Goal: Task Accomplishment & Management: Use online tool/utility

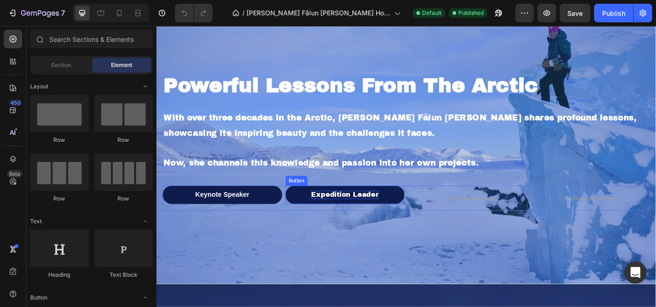
click at [336, 211] on p "Expedition Leader" at bounding box center [366, 214] width 75 height 10
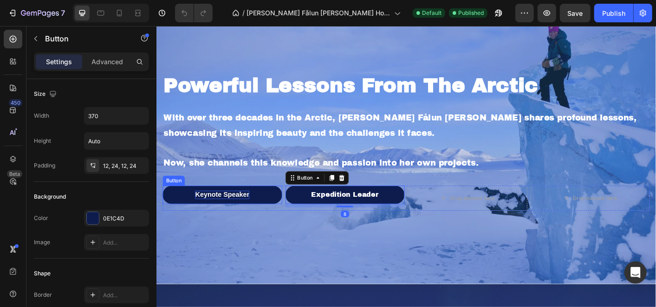
click at [222, 214] on p "Keynote Speaker" at bounding box center [229, 214] width 60 height 10
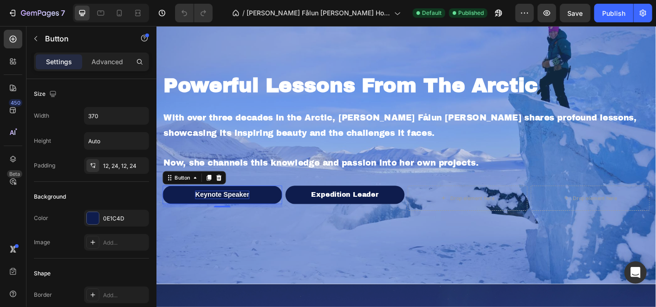
click at [221, 214] on p "Keynote Speaker" at bounding box center [229, 214] width 60 height 10
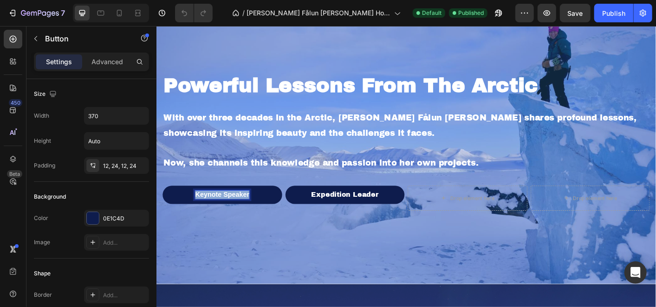
click at [221, 214] on p "Keynote Speaker" at bounding box center [229, 214] width 60 height 10
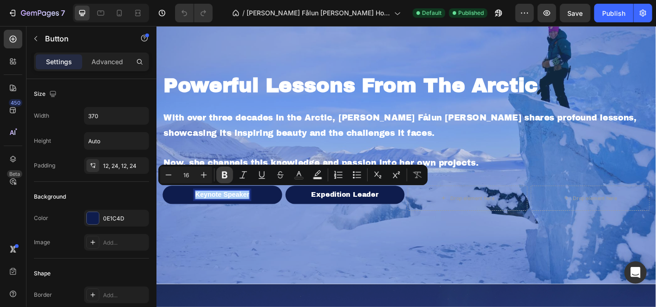
click at [220, 172] on icon "Editor contextual toolbar" at bounding box center [224, 174] width 9 height 9
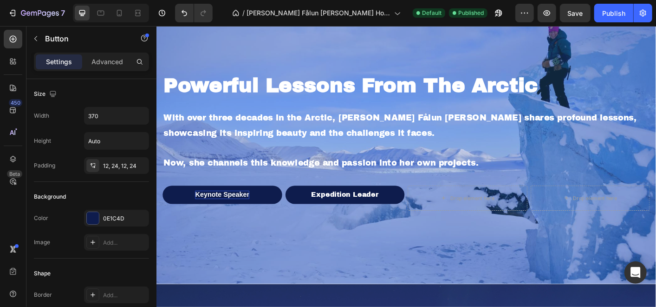
click at [247, 210] on strong "Keynote Speaker" at bounding box center [229, 214] width 60 height 8
click at [361, 210] on p "Expedition Leader" at bounding box center [366, 214] width 75 height 10
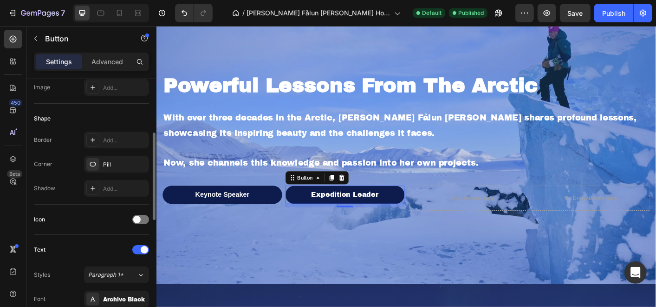
scroll to position [206, 0]
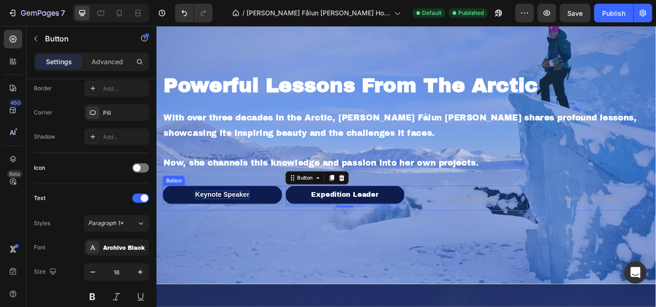
click at [230, 210] on strong "Keynote Speaker" at bounding box center [229, 214] width 60 height 8
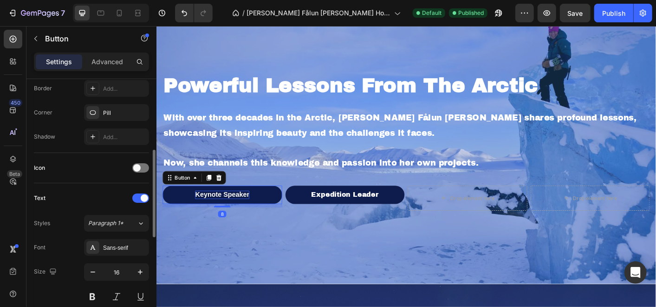
scroll to position [206, 0]
click at [114, 244] on div "Sans-serif" at bounding box center [125, 248] width 44 height 8
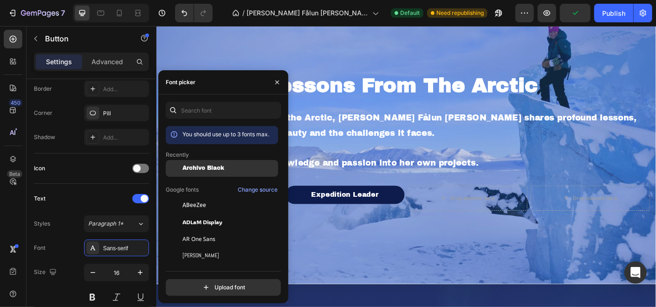
click at [205, 168] on span "Archivo Black" at bounding box center [204, 168] width 42 height 7
click at [372, 132] on p "With over three decades in the Arctic, [PERSON_NAME] Fålun [PERSON_NAME] shares…" at bounding box center [435, 135] width 542 height 33
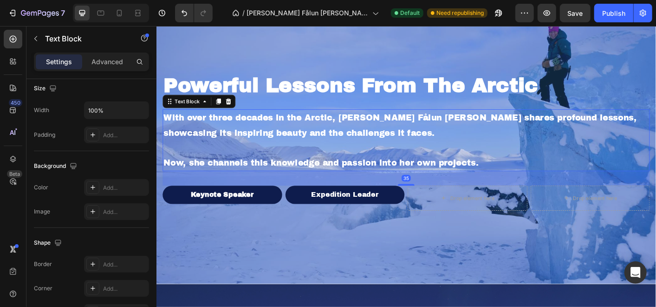
scroll to position [0, 0]
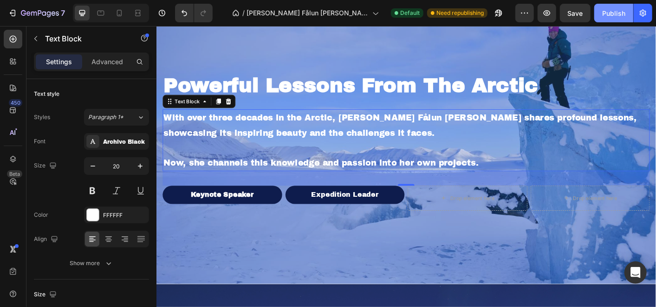
click at [618, 13] on div "Publish" at bounding box center [614, 13] width 23 height 10
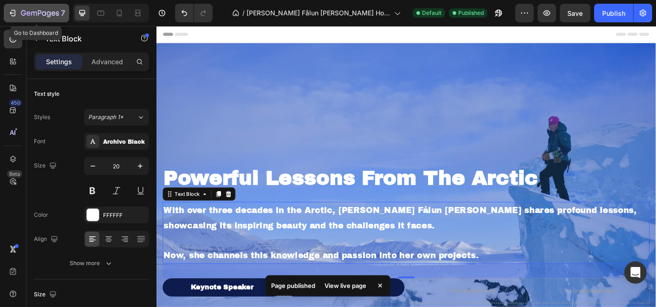
click at [6, 9] on button "7" at bounding box center [36, 13] width 65 height 19
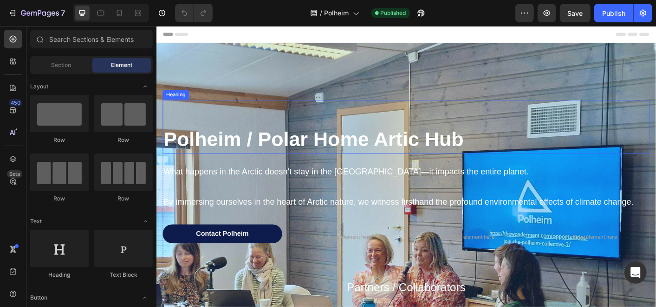
click at [326, 148] on strong "Polheim / Polar Home Artic Hub" at bounding box center [331, 151] width 335 height 25
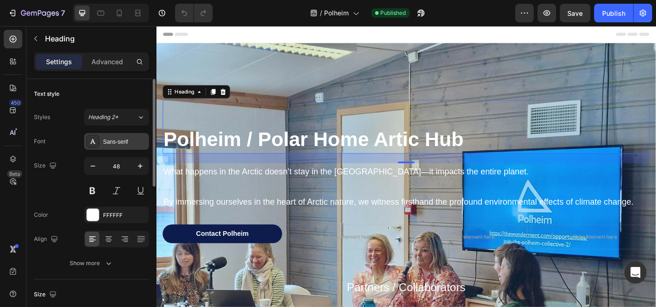
click at [116, 135] on div "Sans-serif" at bounding box center [116, 141] width 65 height 17
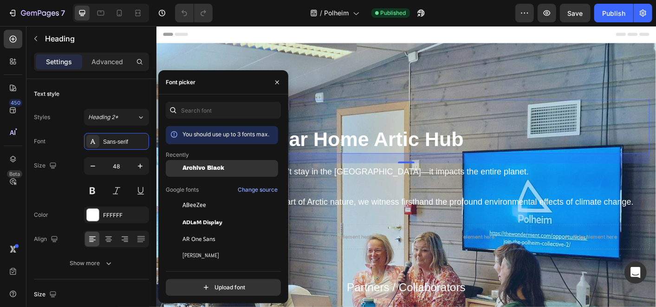
click at [212, 230] on div "Archivo Black" at bounding box center [222, 238] width 112 height 17
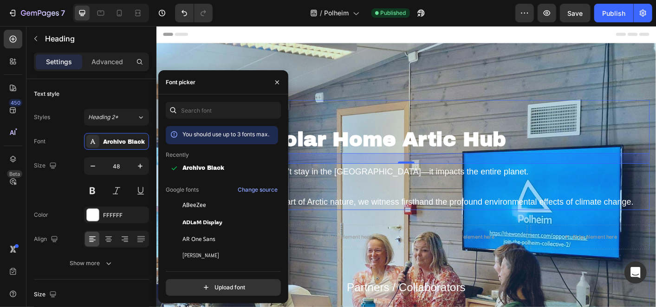
click at [423, 184] on p "What happens in the Arctic doesn’t stay in the Arctic—it impacts the entire pla…" at bounding box center [435, 187] width 542 height 17
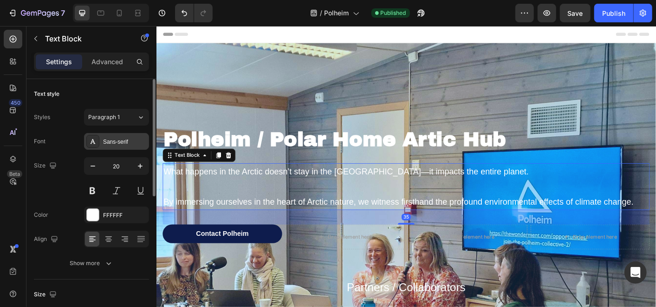
click at [126, 136] on div "Sans-serif" at bounding box center [116, 141] width 65 height 17
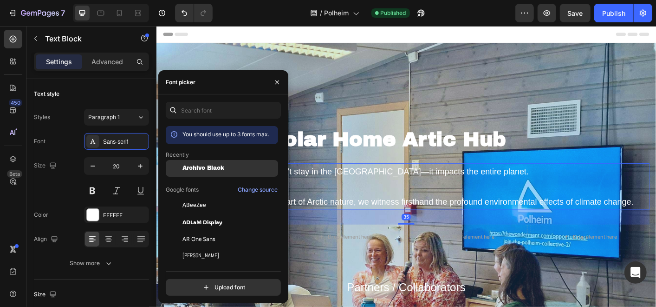
click at [187, 168] on span "Archivo Black" at bounding box center [204, 168] width 42 height 7
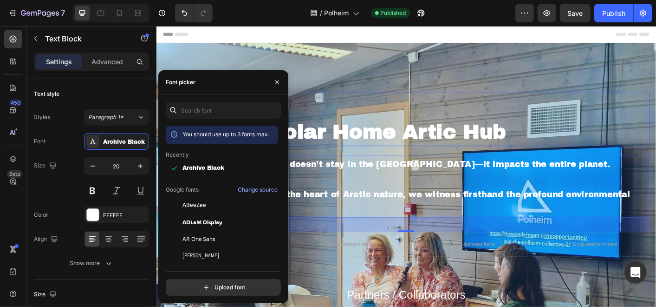
click at [488, 139] on strong "Polheim / Polar Home Artic Hub" at bounding box center [355, 143] width 382 height 24
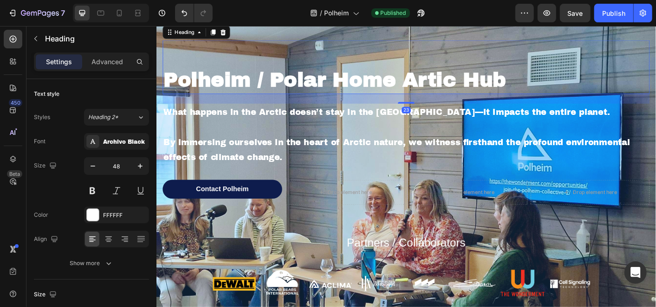
scroll to position [103, 0]
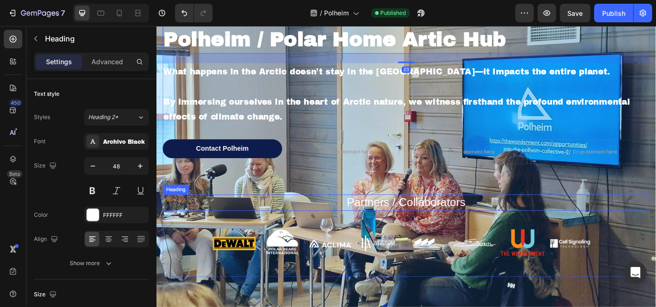
click at [400, 216] on h2 "Partners / Collaborators" at bounding box center [435, 222] width 544 height 18
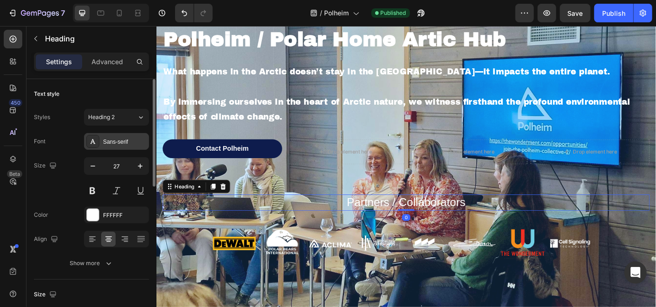
click at [120, 136] on div "Sans-serif" at bounding box center [116, 141] width 65 height 17
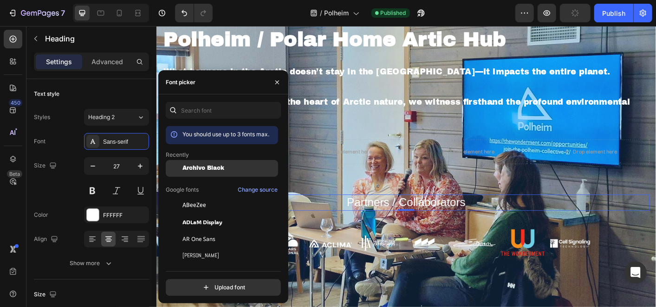
click at [203, 165] on span "Archivo Black" at bounding box center [204, 168] width 42 height 7
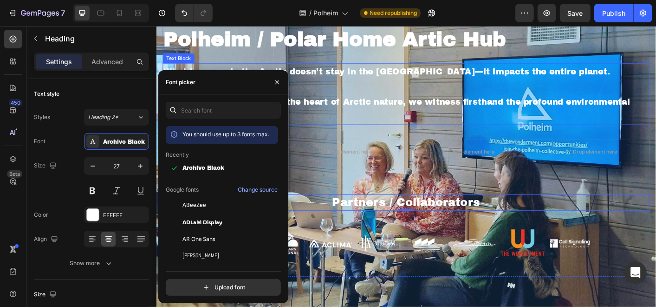
click at [384, 103] on p "By immersing ourselves in the heart of Arctic nature, we witness firsthand the …" at bounding box center [435, 117] width 542 height 33
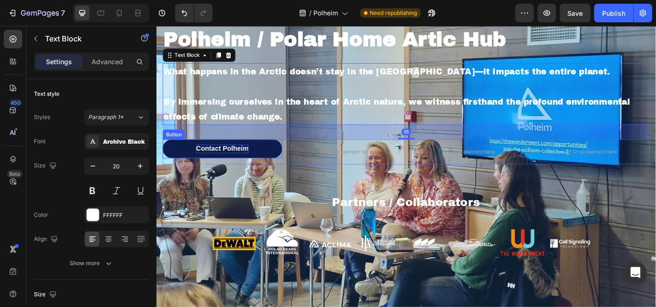
click at [216, 163] on p "Contact Polheim" at bounding box center [229, 162] width 59 height 10
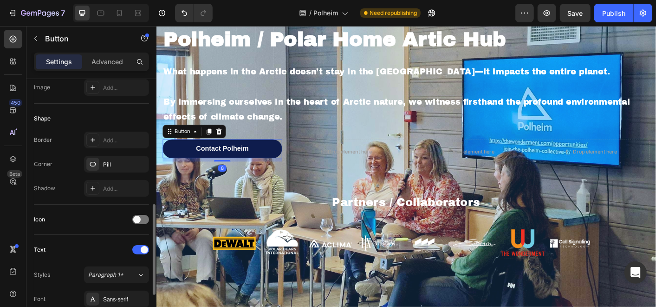
scroll to position [258, 0]
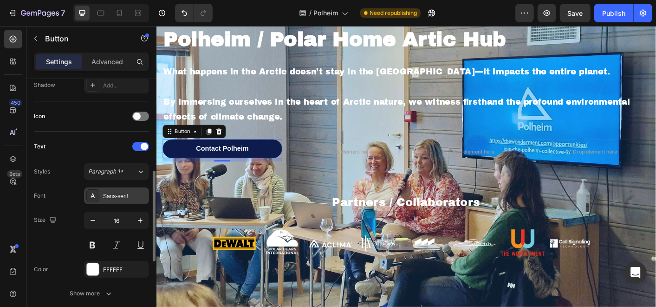
click at [122, 188] on div "Sans-serif" at bounding box center [116, 195] width 65 height 17
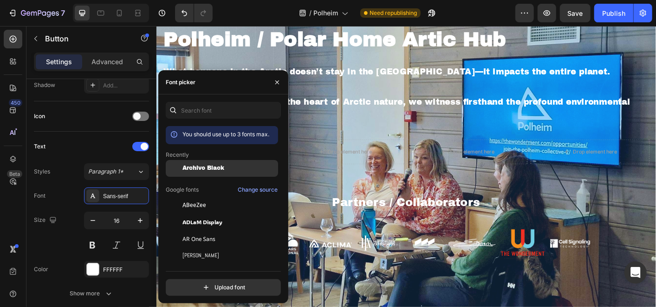
click at [214, 230] on div "Archivo Black" at bounding box center [222, 238] width 112 height 17
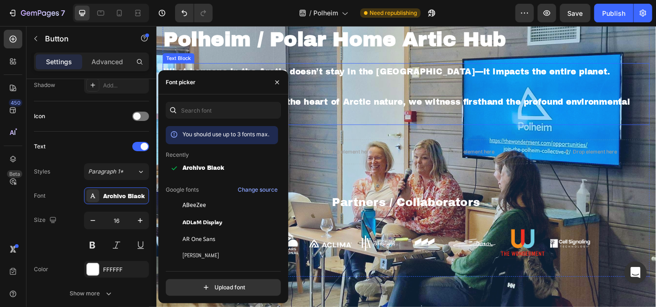
click at [381, 102] on p "By immersing ourselves in the heart of Arctic nature, we witness firsthand the …" at bounding box center [435, 117] width 542 height 33
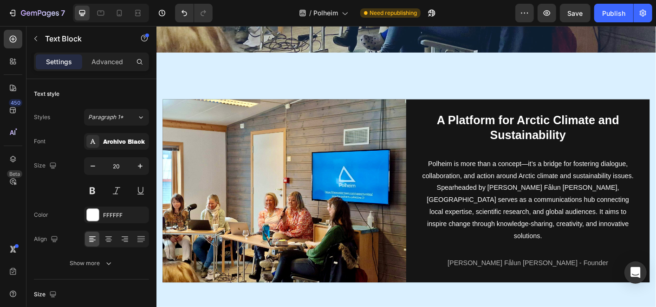
scroll to position [413, 0]
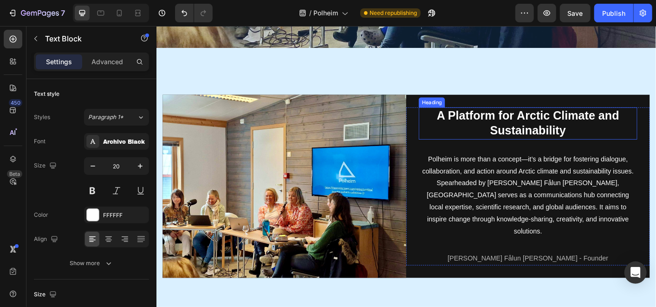
click at [491, 123] on h2 "A Platform for Arctic Climate and Sustainability" at bounding box center [571, 134] width 244 height 36
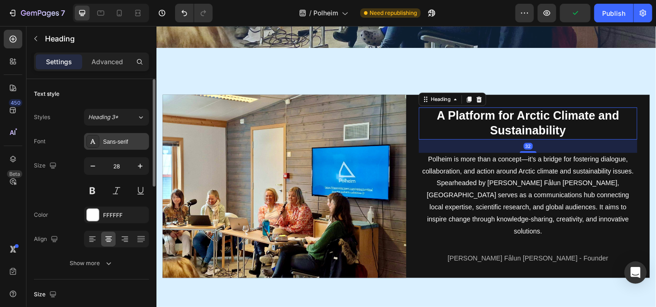
click at [115, 138] on div "Sans-serif" at bounding box center [125, 142] width 44 height 8
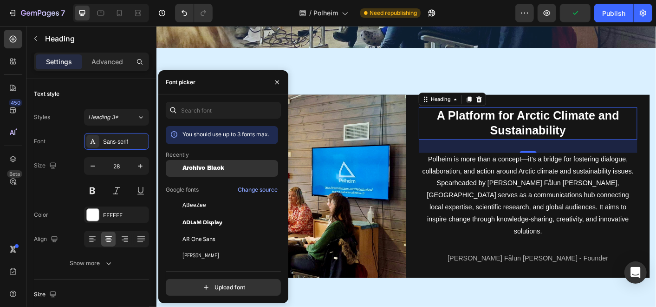
click at [197, 169] on span "Archivo Black" at bounding box center [204, 168] width 42 height 7
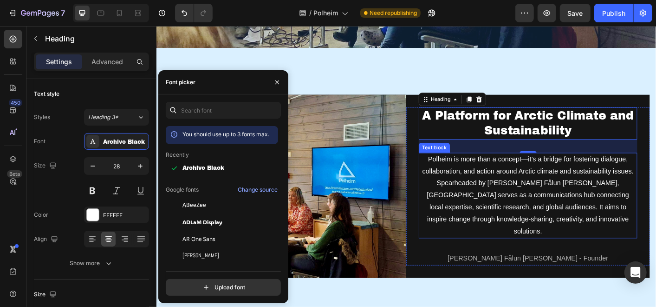
click at [529, 186] on p "Polheim is more than a concept—it’s a bridge for fostering dialogue, collaborat…" at bounding box center [571, 215] width 242 height 94
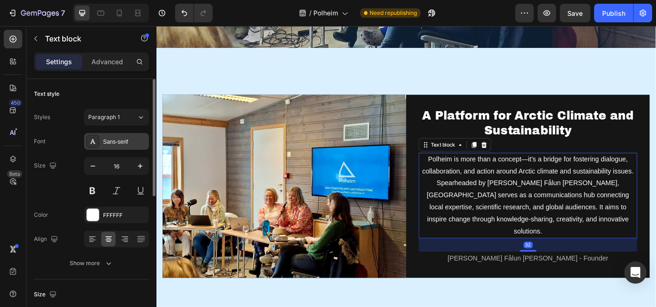
click at [123, 138] on div "Sans-serif" at bounding box center [125, 142] width 44 height 8
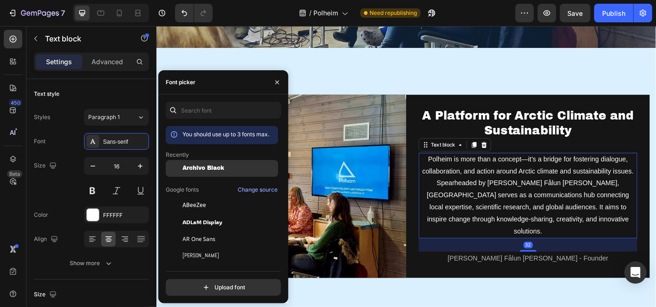
click at [204, 230] on div "Archivo Black" at bounding box center [222, 238] width 112 height 17
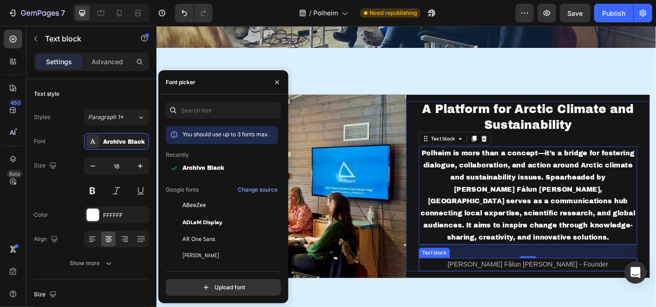
click at [535, 287] on span "Hilde Fålun Strøm - Founder" at bounding box center [570, 291] width 179 height 8
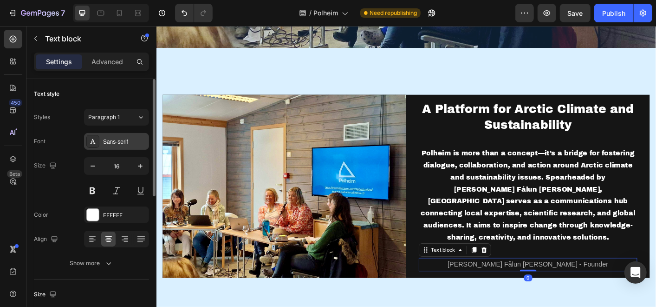
click at [105, 148] on div "Sans-serif" at bounding box center [116, 141] width 65 height 17
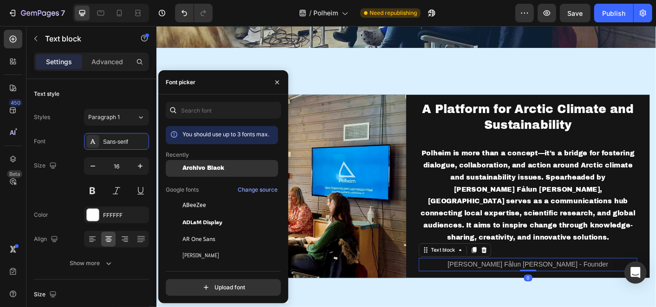
click at [184, 171] on span "Archivo Black" at bounding box center [204, 168] width 42 height 7
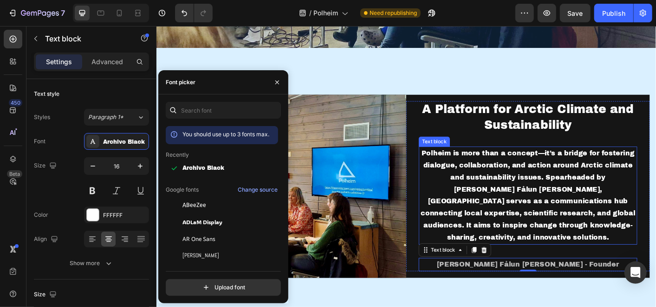
click at [502, 171] on p "Polheim is more than a concept—it’s a bridge for fostering dialogue, collaborat…" at bounding box center [571, 214] width 242 height 107
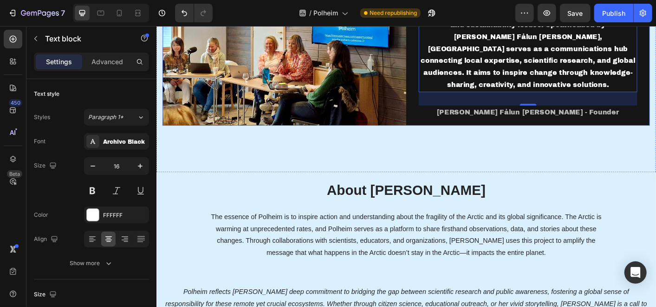
scroll to position [619, 0]
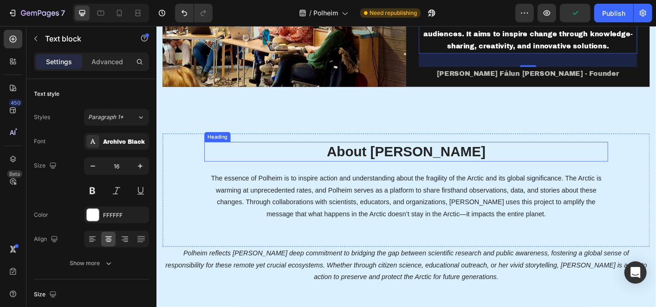
click at [445, 163] on h2 "About Polheim" at bounding box center [435, 166] width 451 height 22
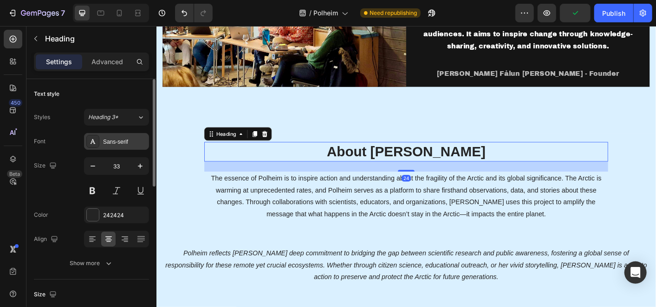
click at [121, 141] on div "Sans-serif" at bounding box center [125, 142] width 44 height 8
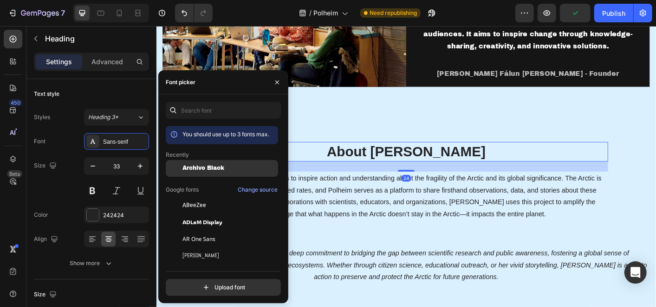
click at [184, 230] on div "Archivo Black" at bounding box center [222, 238] width 112 height 17
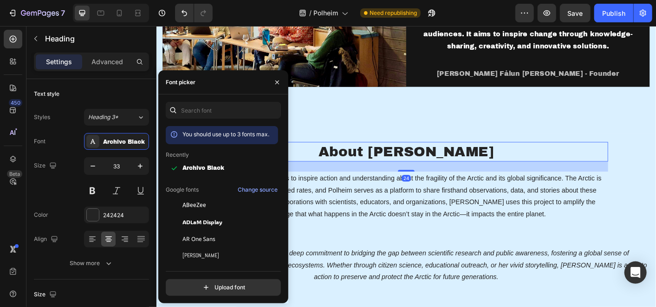
click at [359, 207] on p "The essence of Polheim is to inspire action and understanding about the fragili…" at bounding box center [434, 215] width 449 height 53
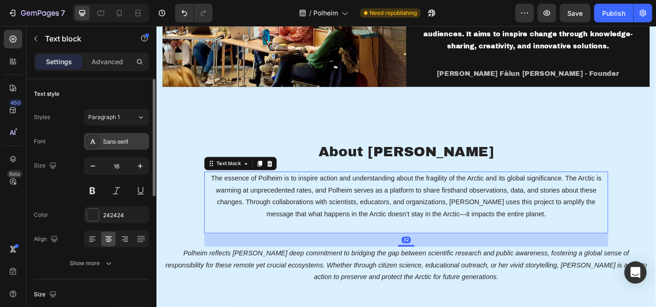
click at [131, 147] on div "Sans-serif" at bounding box center [116, 141] width 65 height 17
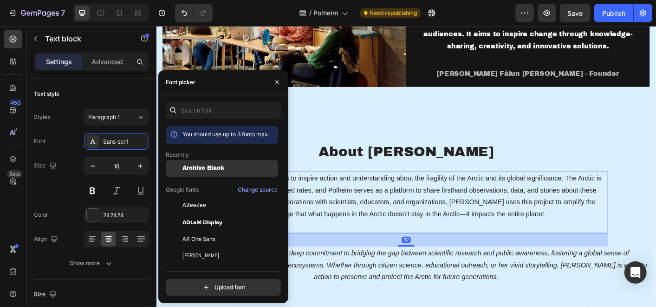
click at [190, 170] on span "Archivo Black" at bounding box center [204, 168] width 42 height 7
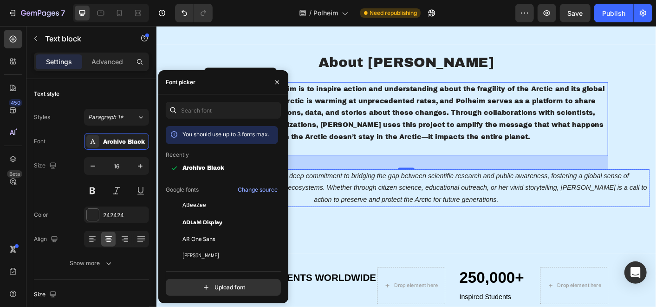
scroll to position [722, 0]
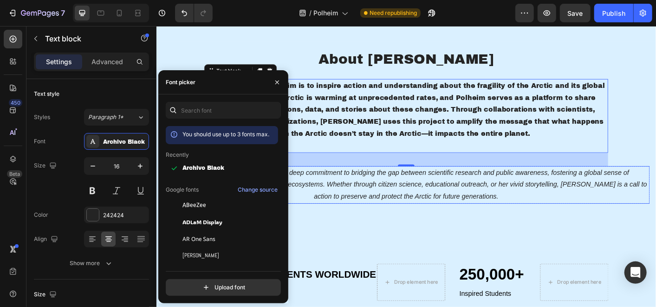
click at [412, 211] on p "Polheim reflects Hilde’s deep commitment to bridging the gap between scientific…" at bounding box center [435, 203] width 542 height 40
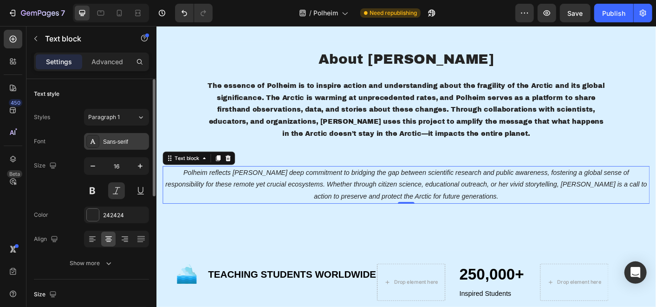
click at [114, 148] on div "Sans-serif" at bounding box center [116, 141] width 65 height 17
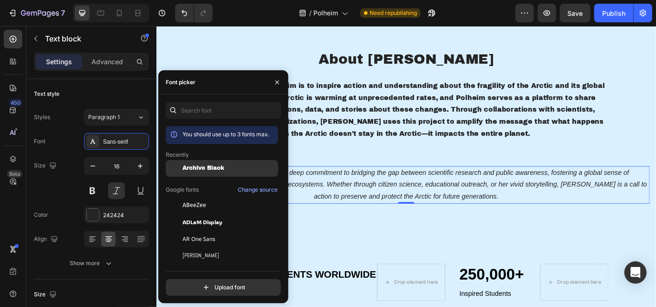
click at [182, 171] on div at bounding box center [174, 168] width 17 height 17
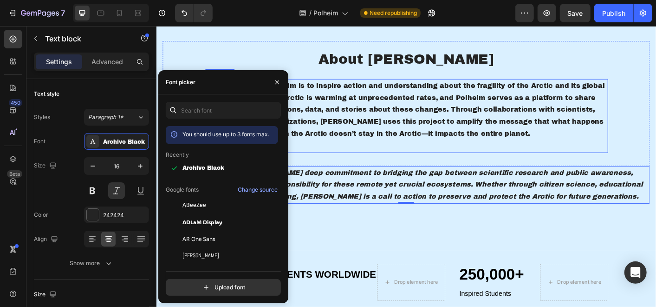
click at [392, 148] on p "The essence of Polheim is to inspire action and understanding about the fragili…" at bounding box center [434, 118] width 449 height 67
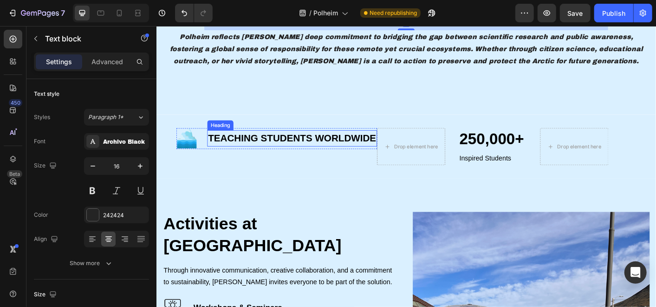
scroll to position [877, 0]
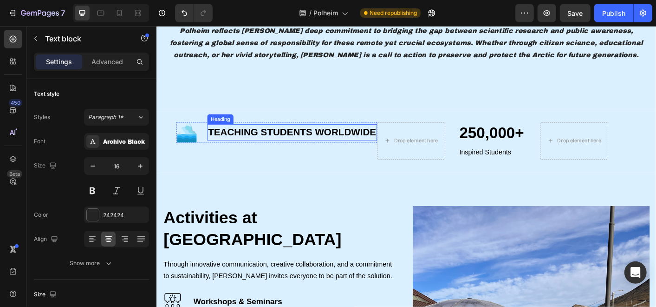
click at [269, 148] on h2 "TEACHING STUDENTS WORLDWIDE" at bounding box center [308, 144] width 190 height 18
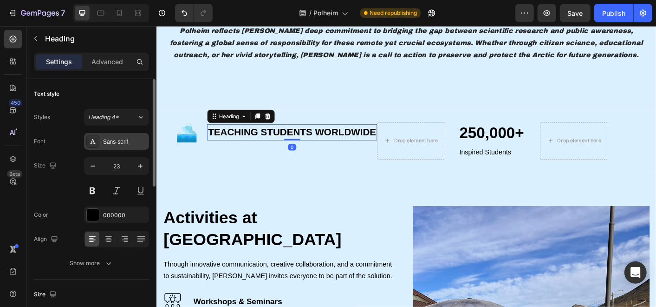
click at [119, 136] on div "Sans-serif" at bounding box center [116, 141] width 65 height 17
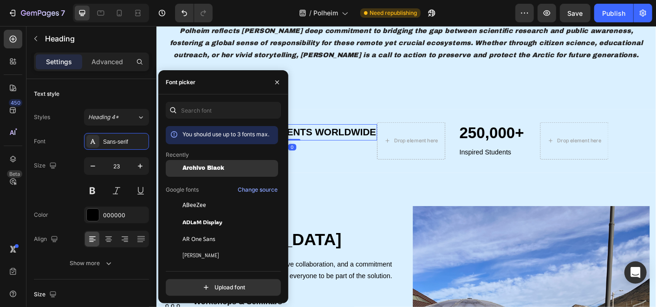
click at [192, 166] on span "Archivo Black" at bounding box center [204, 168] width 42 height 7
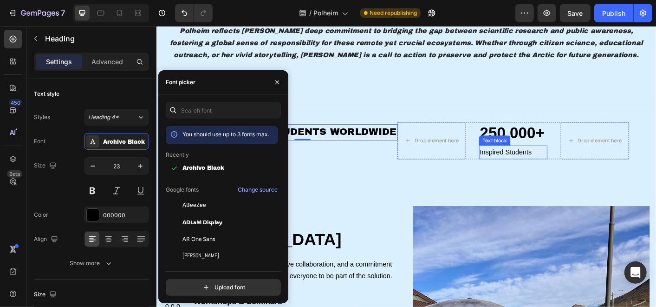
click at [539, 164] on p "Inspired Students" at bounding box center [554, 166] width 74 height 13
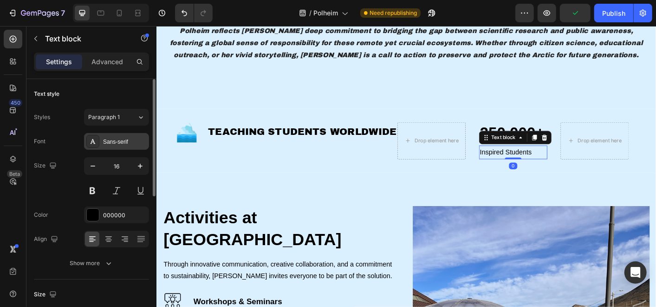
click at [105, 145] on div "Sans-serif" at bounding box center [116, 141] width 65 height 17
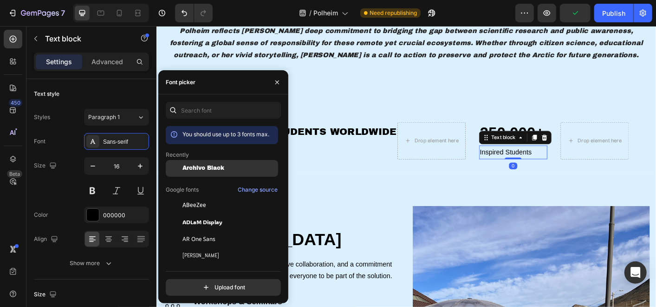
click at [184, 166] on span "Archivo Black" at bounding box center [204, 168] width 42 height 7
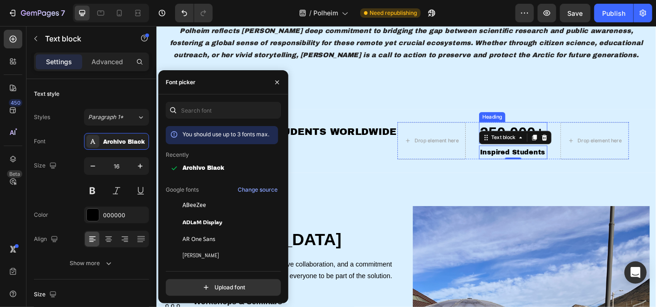
click at [525, 139] on h2 "250,000+" at bounding box center [554, 145] width 76 height 24
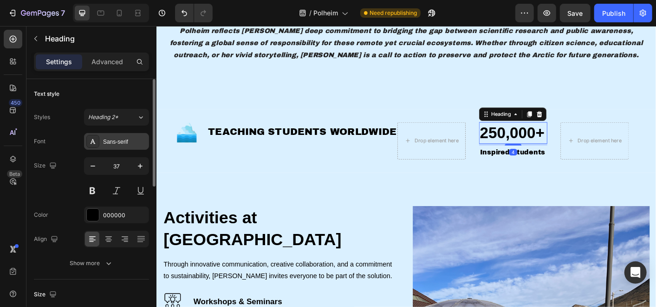
click at [118, 138] on div "Sans-serif" at bounding box center [125, 142] width 44 height 8
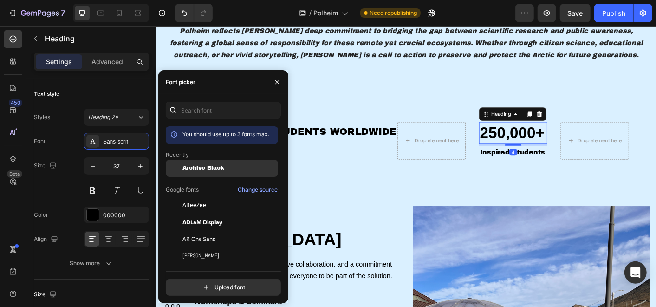
click at [209, 166] on span "Archivo Black" at bounding box center [204, 168] width 42 height 7
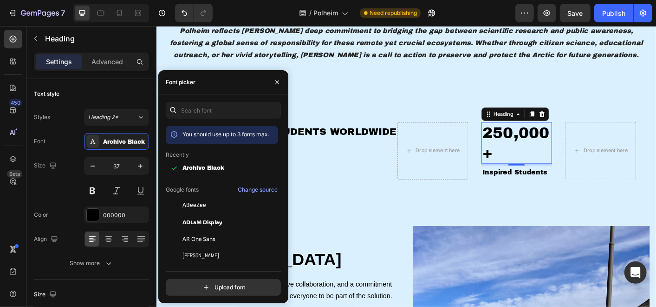
click at [530, 167] on h2 "250,000+" at bounding box center [558, 156] width 79 height 46
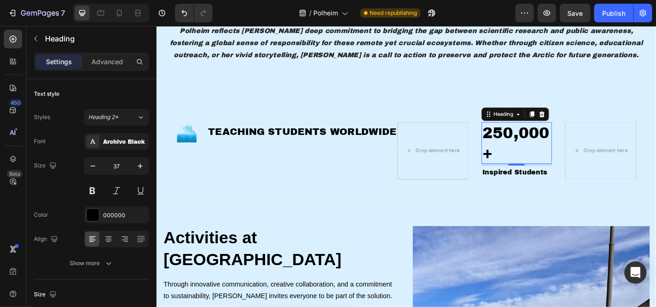
click at [530, 167] on p "250,000+" at bounding box center [558, 156] width 77 height 45
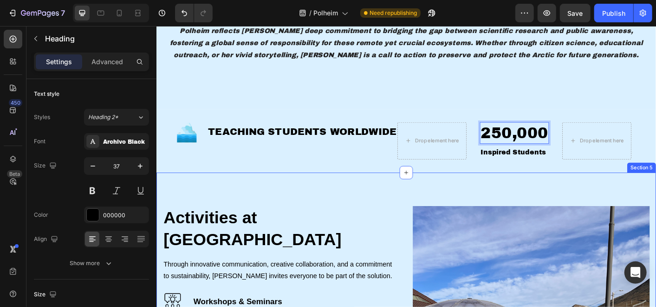
scroll to position [929, 0]
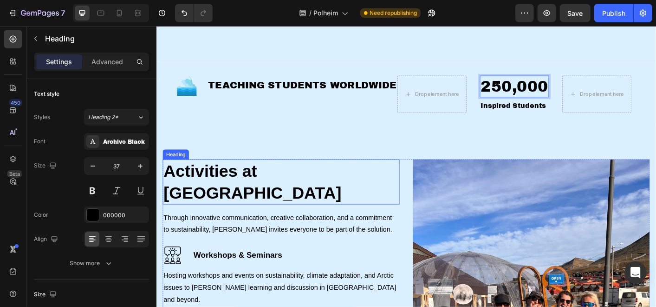
click at [283, 194] on h2 "Activities at Polheim" at bounding box center [295, 199] width 264 height 50
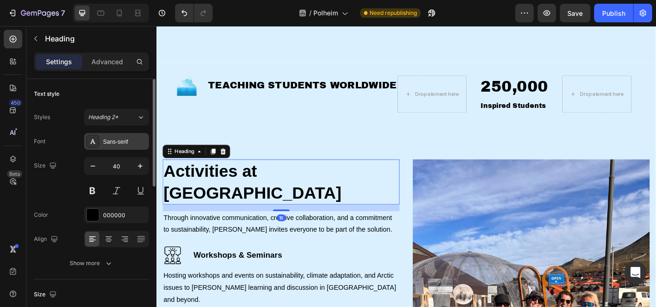
click at [118, 140] on div "Sans-serif" at bounding box center [125, 142] width 44 height 8
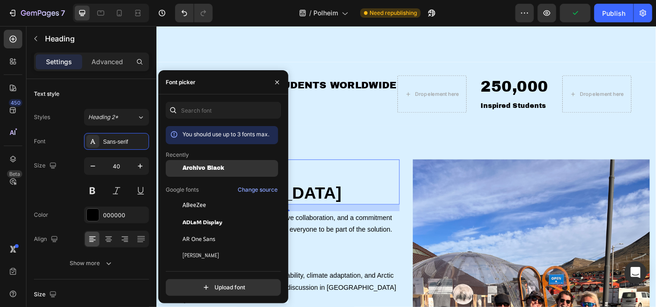
click at [184, 169] on span "Archivo Black" at bounding box center [204, 168] width 42 height 7
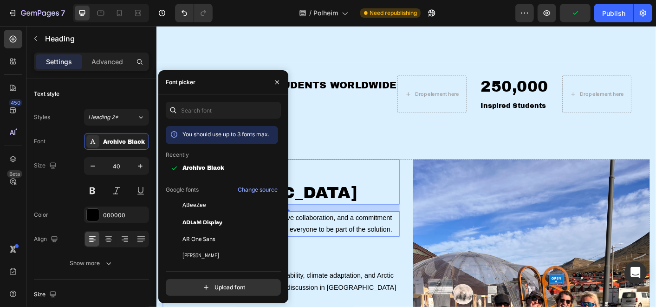
click at [358, 233] on p "Through innovative communication, creative collaboration, and a commitment to s…" at bounding box center [295, 246] width 262 height 27
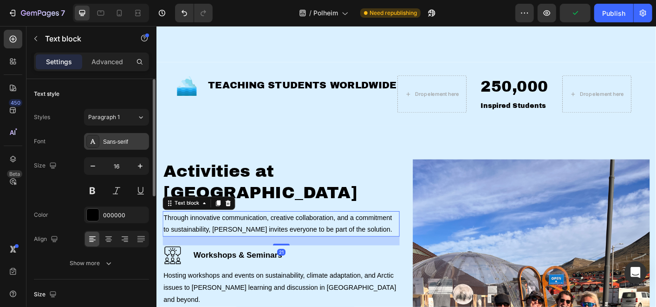
click at [125, 144] on div "Sans-serif" at bounding box center [125, 142] width 44 height 8
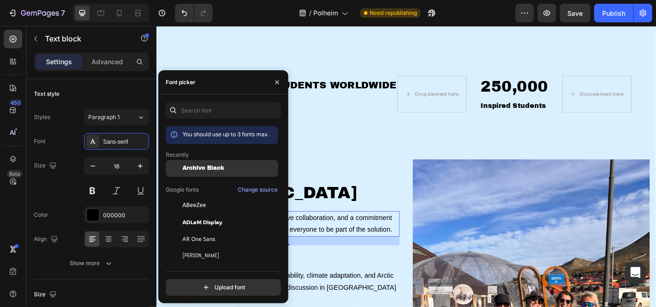
click at [209, 230] on div "Archivo Black" at bounding box center [222, 238] width 112 height 17
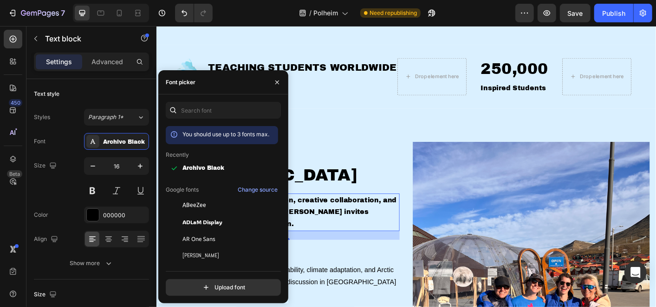
scroll to position [981, 0]
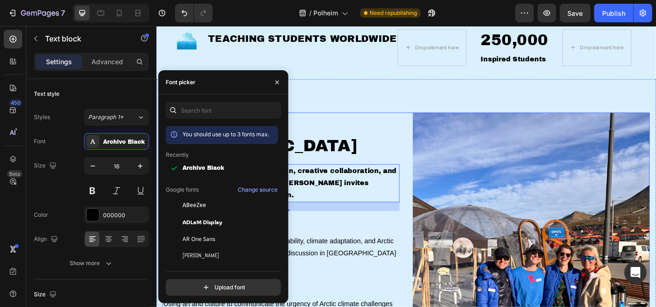
click at [375, 259] on p "Hosting workshops and events on sustainability, climate adaptation, and Arctic …" at bounding box center [295, 279] width 262 height 40
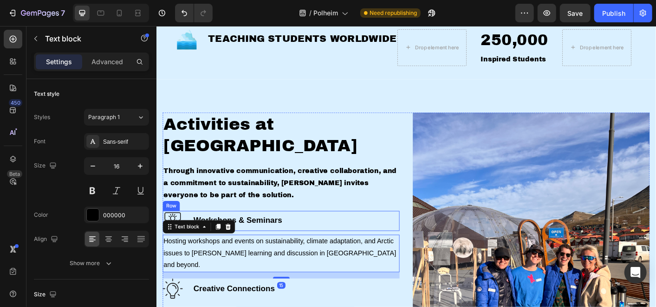
click at [321, 232] on div "Image Workshops & Seminars Text Block Row" at bounding box center [295, 243] width 264 height 22
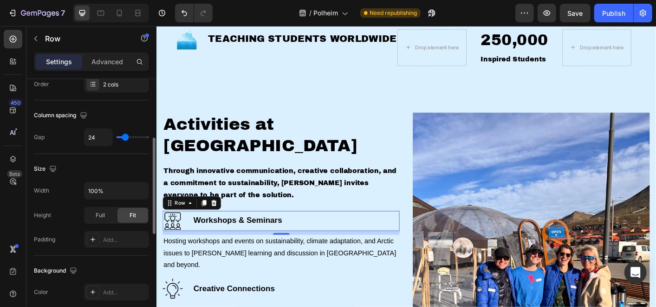
scroll to position [0, 0]
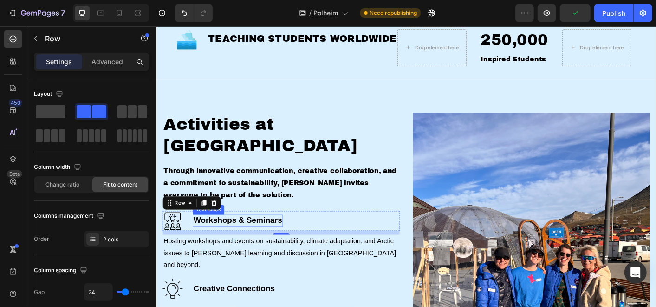
click at [221, 237] on p "Workshops & Seminars" at bounding box center [246, 243] width 99 height 12
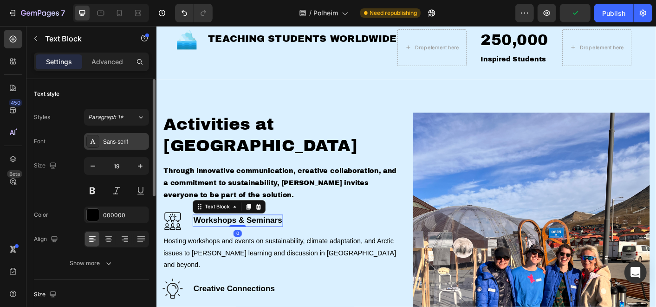
click at [116, 142] on div "Sans-serif" at bounding box center [125, 142] width 44 height 8
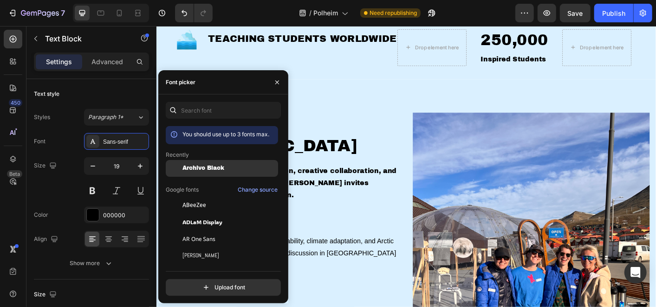
click at [196, 230] on div "Archivo Black" at bounding box center [222, 238] width 112 height 17
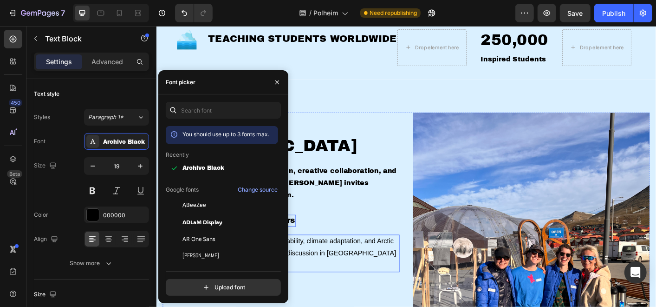
click at [364, 259] on p "Hosting workshops and events on sustainability, climate adaptation, and Arctic …" at bounding box center [295, 279] width 262 height 40
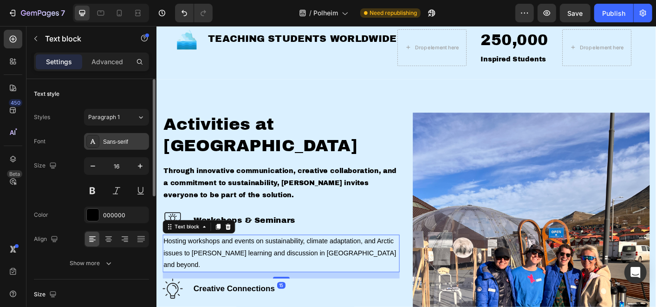
click at [122, 146] on div "Sans-serif" at bounding box center [116, 141] width 65 height 17
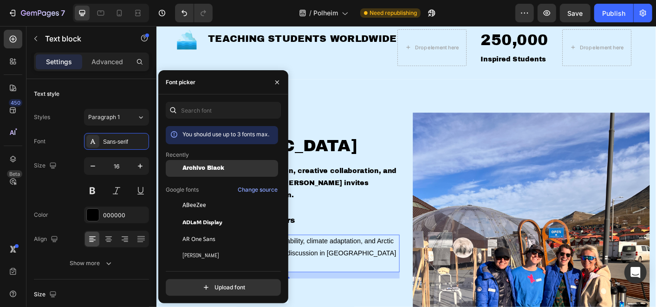
click at [179, 164] on div at bounding box center [174, 168] width 17 height 17
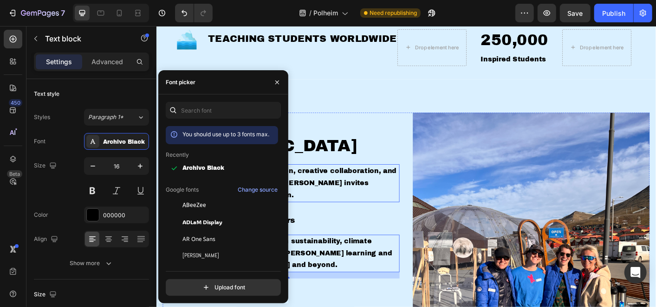
click at [382, 181] on p "Through innovative communication, creative collaboration, and a commitment to s…" at bounding box center [295, 201] width 262 height 40
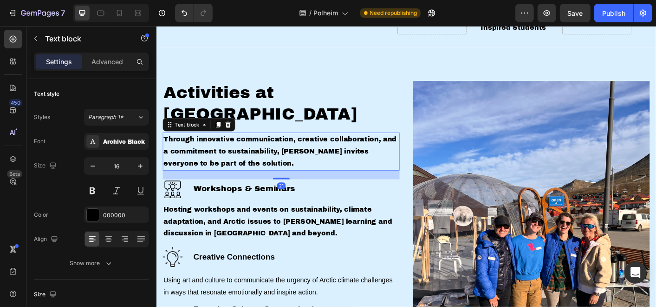
scroll to position [1032, 0]
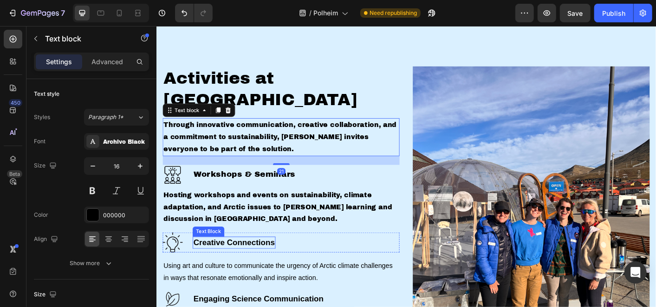
click at [253, 261] on p "Creative Connections" at bounding box center [242, 267] width 91 height 12
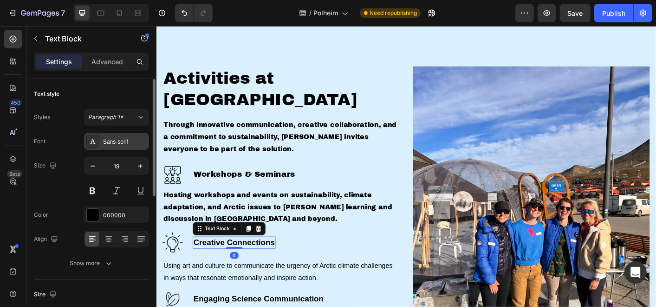
click at [119, 146] on div "Sans-serif" at bounding box center [116, 141] width 65 height 17
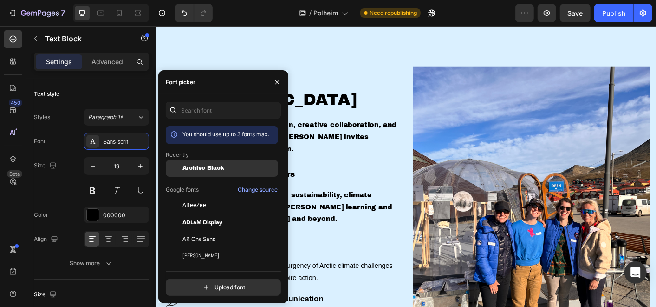
click at [184, 165] on span "Archivo Black" at bounding box center [204, 168] width 42 height 7
click at [360, 286] on p "Using art and culture to communicate the urgency of Arctic climate challenges i…" at bounding box center [295, 299] width 262 height 27
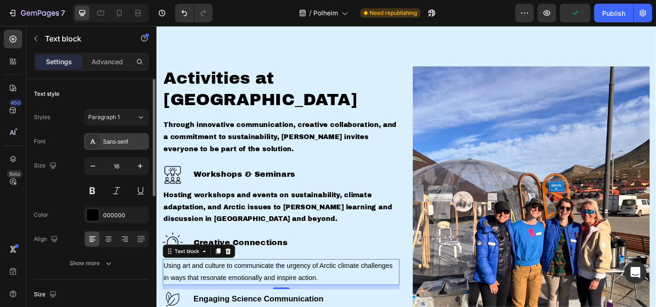
click at [123, 138] on div "Sans-serif" at bounding box center [125, 142] width 44 height 8
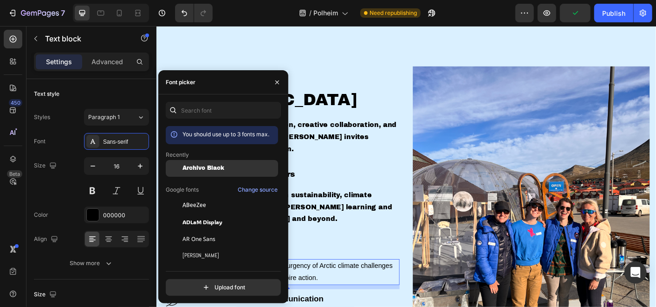
click at [200, 230] on div "Archivo Black" at bounding box center [222, 238] width 112 height 17
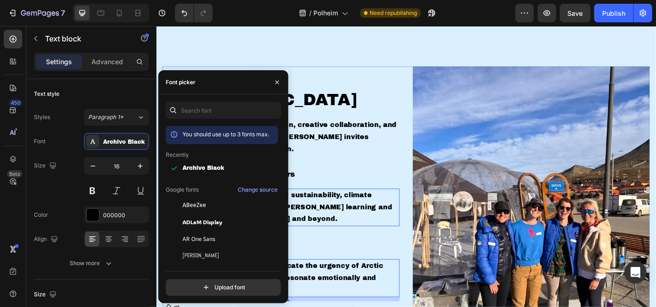
click at [358, 208] on p "Hosting workshops and events on sustainability, climate adaptation, and Arctic …" at bounding box center [295, 228] width 262 height 40
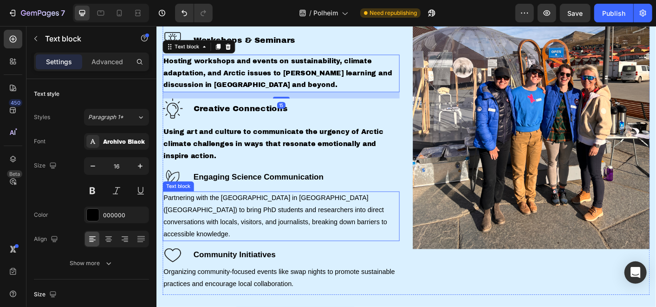
scroll to position [1187, 0]
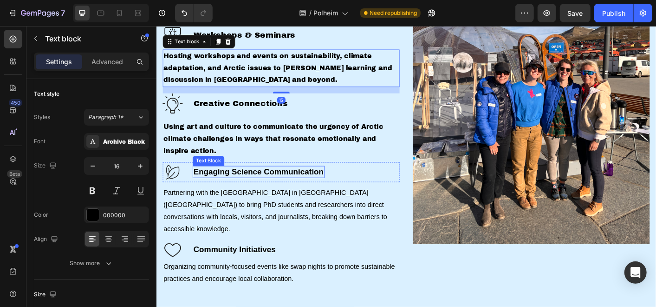
click at [271, 183] on p "Engaging Science Communication" at bounding box center [269, 189] width 145 height 12
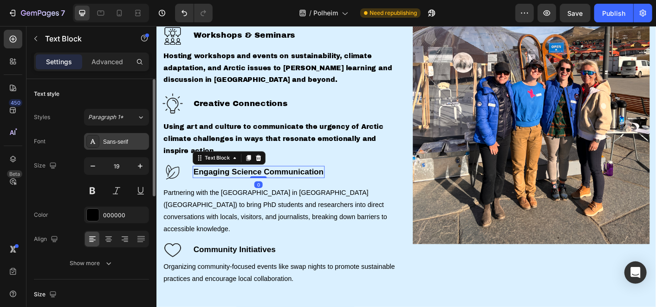
click at [112, 145] on div "Sans-serif" at bounding box center [125, 142] width 44 height 8
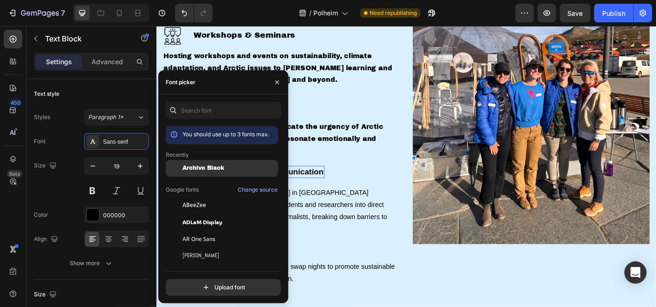
click at [210, 170] on span "Archivo Black" at bounding box center [204, 168] width 42 height 7
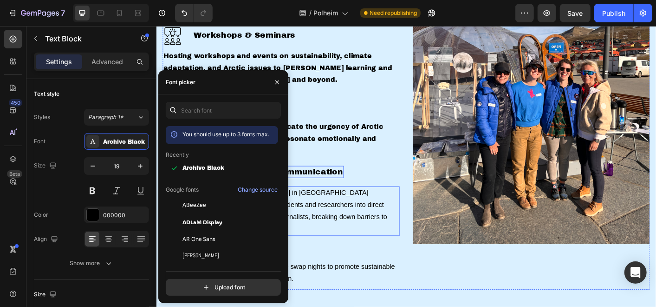
click at [333, 205] on p "Partnering with the University Centre in Svalbard (UNIS) to bring PhD students …" at bounding box center [295, 231] width 262 height 53
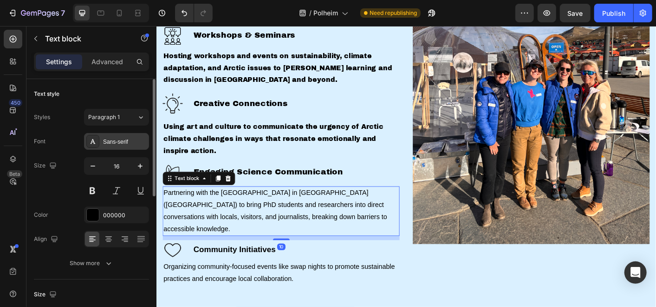
click at [121, 143] on div "Sans-serif" at bounding box center [125, 142] width 44 height 8
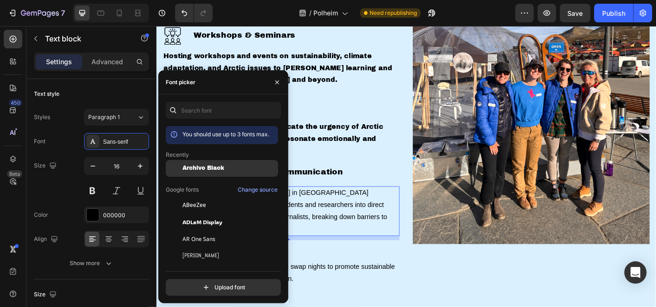
click at [196, 166] on span "Archivo Black" at bounding box center [204, 168] width 42 height 7
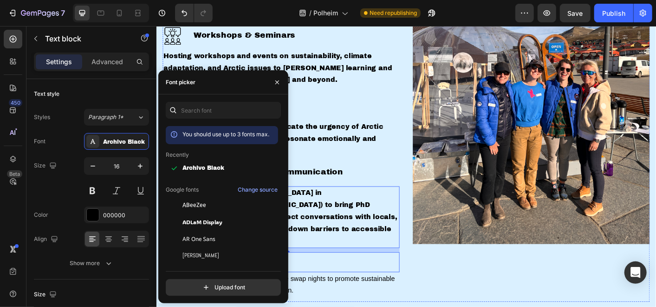
click at [359, 278] on div "Image Community Initiatives Text Block Row" at bounding box center [295, 289] width 264 height 22
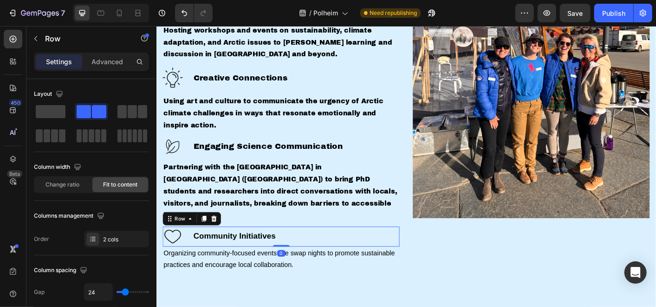
scroll to position [1238, 0]
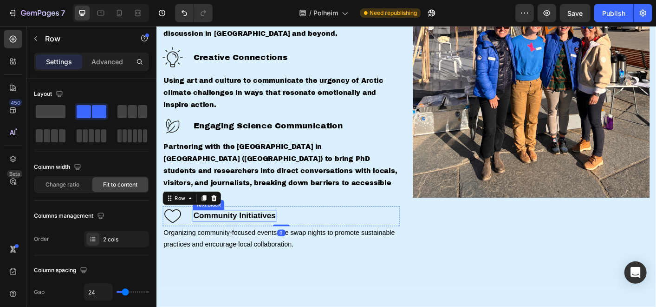
click at [220, 231] on p "Community Initiatives" at bounding box center [243, 237] width 92 height 12
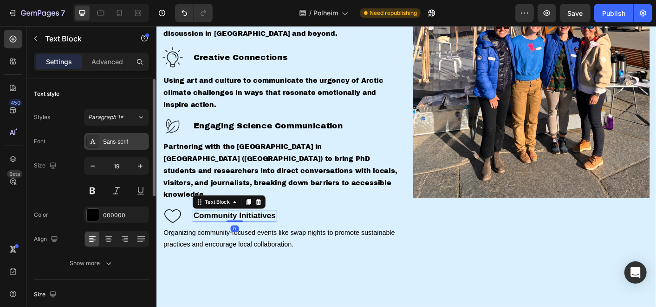
click at [118, 142] on div "Sans-serif" at bounding box center [125, 142] width 44 height 8
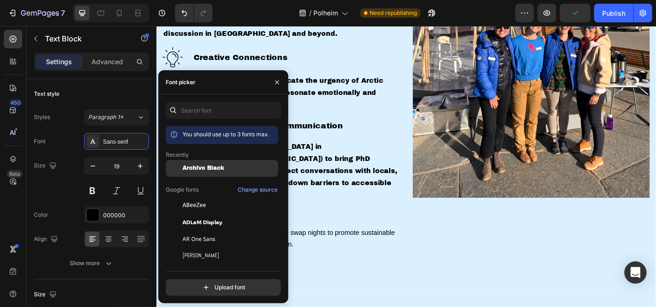
click at [196, 230] on div "Archivo Black" at bounding box center [222, 238] width 112 height 17
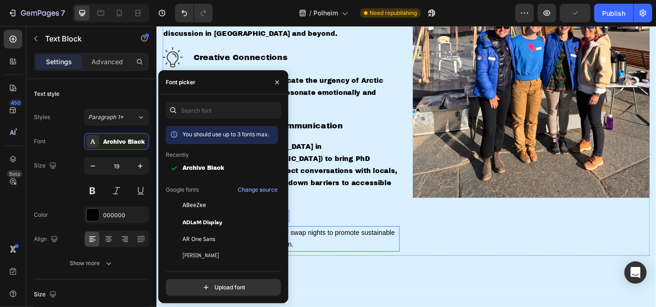
click at [336, 249] on p "Organizing community-focused events like swap nights to promote sustainable pra…" at bounding box center [295, 262] width 262 height 27
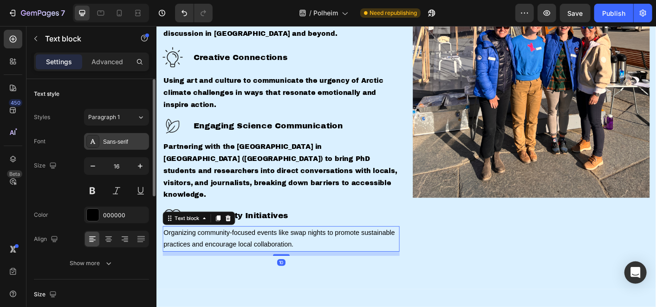
click at [97, 139] on div at bounding box center [92, 141] width 13 height 13
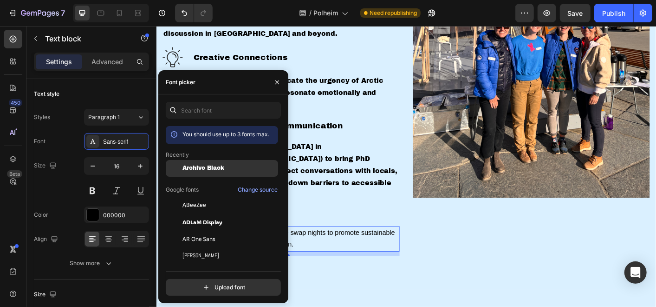
click at [198, 230] on div "Archivo Black" at bounding box center [222, 238] width 112 height 17
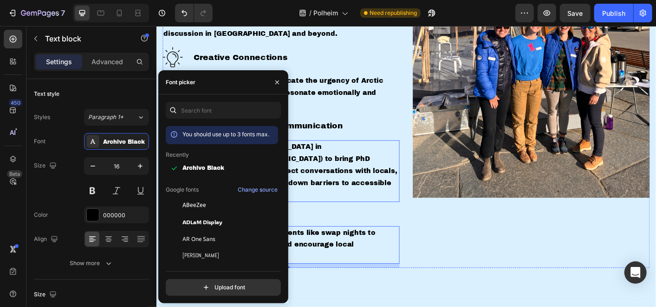
click at [339, 161] on p "Partnering with the University Centre in Svalbard (UNIS) to bring PhD students …" at bounding box center [295, 187] width 262 height 67
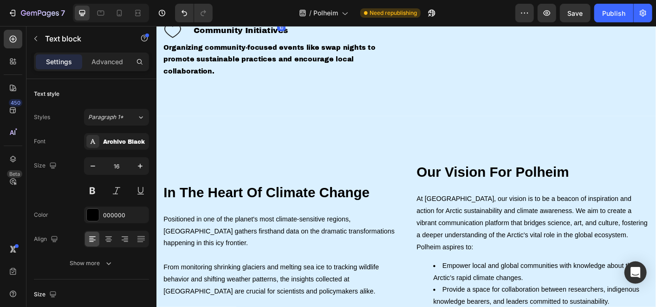
scroll to position [1445, 0]
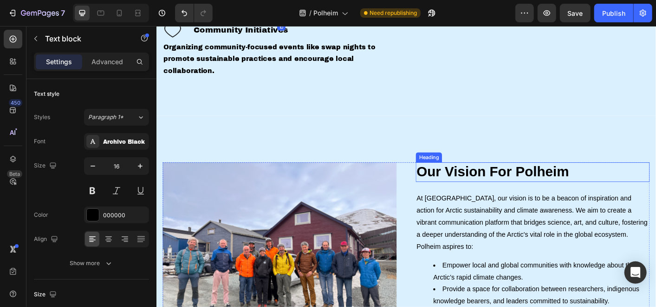
click at [473, 177] on h2 "Our Vision For Polheim" at bounding box center [575, 188] width 261 height 22
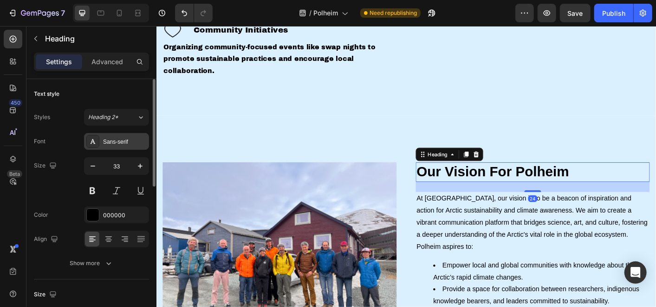
click at [128, 140] on div "Sans-serif" at bounding box center [125, 142] width 44 height 8
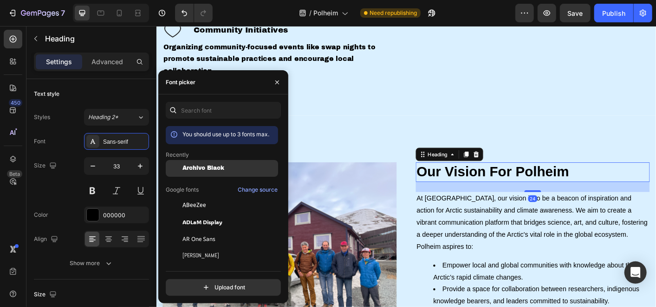
click at [202, 165] on span "Archivo Black" at bounding box center [204, 168] width 42 height 7
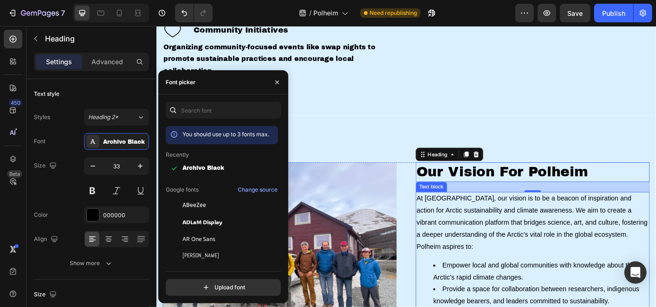
click at [501, 211] on p "At Polheim, our vision is to be a beacon of inspiration and action for Arctic s…" at bounding box center [575, 237] width 259 height 53
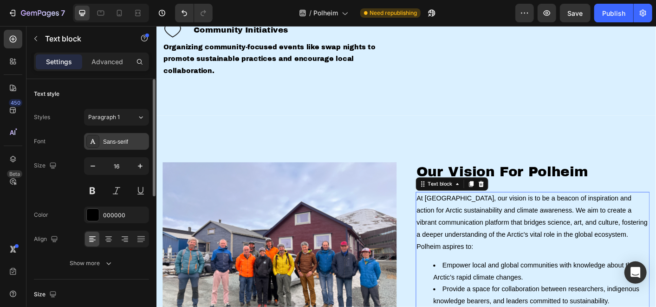
click at [105, 141] on div "Sans-serif" at bounding box center [125, 142] width 44 height 8
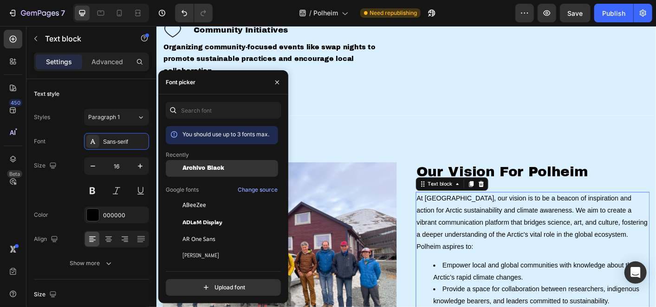
click at [184, 230] on div "Archivo Black" at bounding box center [222, 238] width 112 height 17
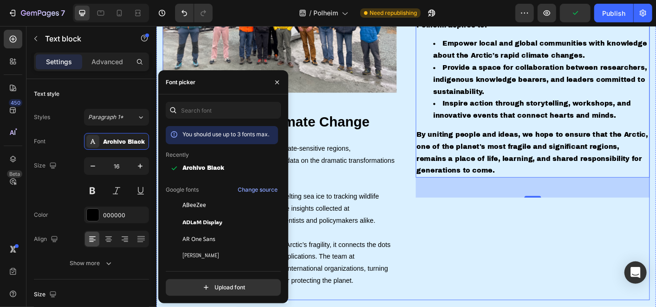
scroll to position [1703, 0]
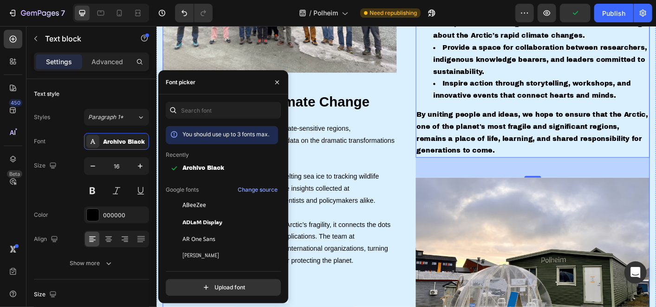
click at [365, 117] on h2 "In The Heart Of Climate Change" at bounding box center [293, 111] width 261 height 22
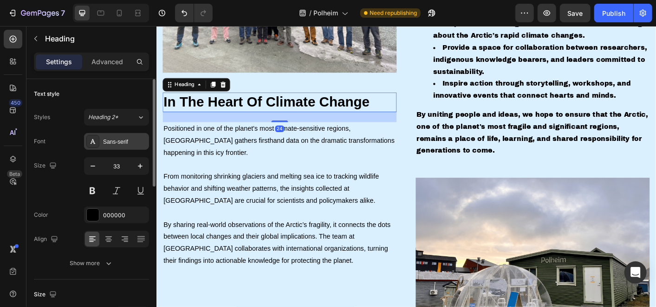
click at [121, 138] on div "Sans-serif" at bounding box center [125, 142] width 44 height 8
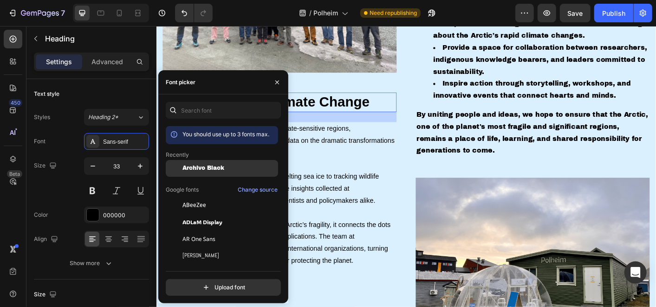
click at [200, 166] on span "Archivo Black" at bounding box center [204, 168] width 42 height 7
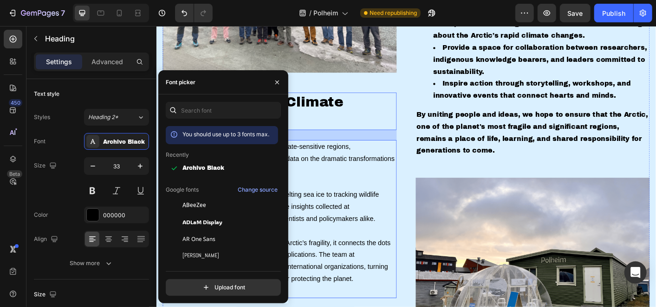
click at [339, 164] on p "Positioned in one of the planet's most climate-sensitive regions, Polheim gathe…" at bounding box center [293, 174] width 259 height 40
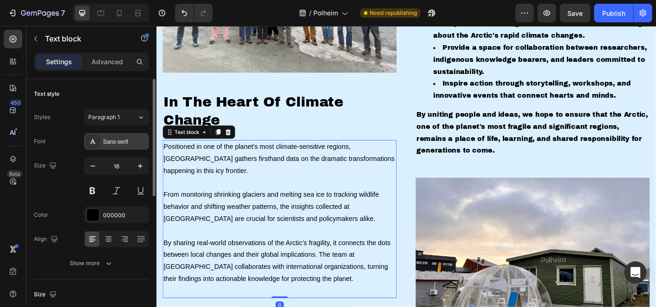
click at [114, 148] on div "Sans-serif" at bounding box center [116, 141] width 65 height 17
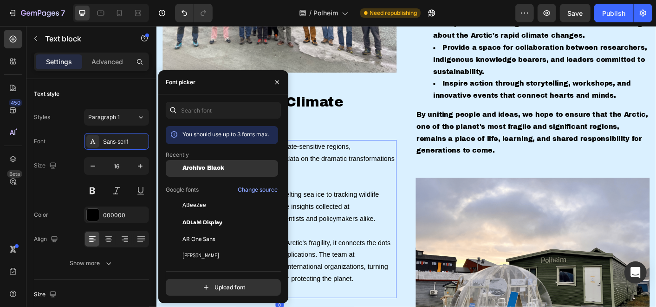
click at [204, 165] on span "Archivo Black" at bounding box center [204, 168] width 42 height 7
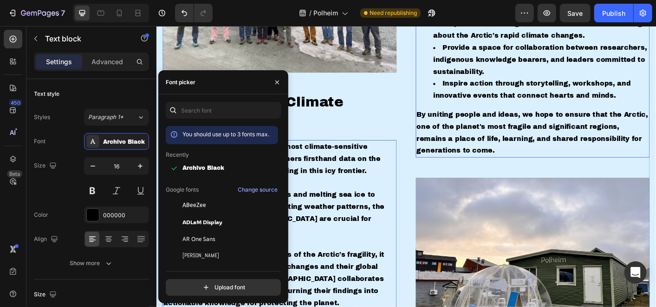
click at [472, 152] on p "By uniting people and ideas, we hope to ensure that the Arctic, one of the plan…" at bounding box center [575, 144] width 259 height 53
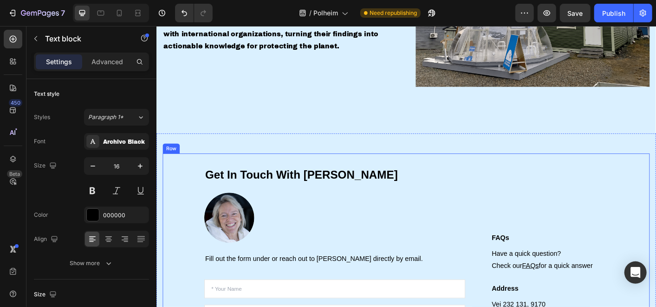
scroll to position [2013, 0]
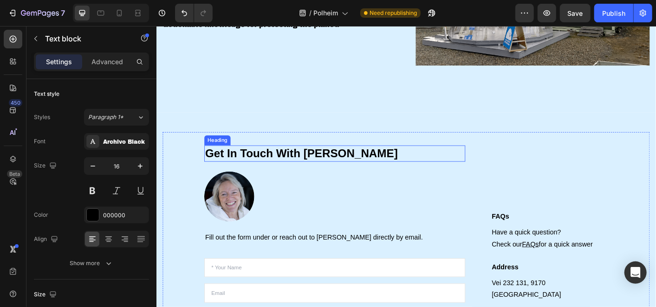
click at [312, 159] on h2 "Get In Touch With [PERSON_NAME]" at bounding box center [355, 168] width 291 height 18
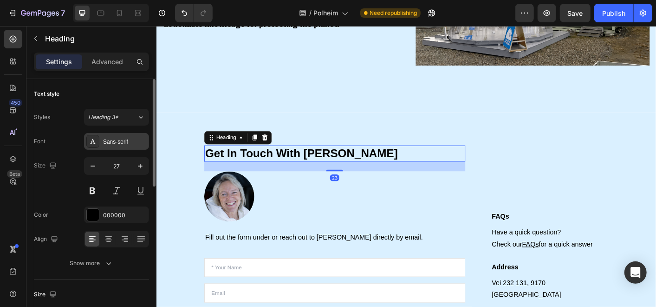
click at [111, 139] on div "Sans-serif" at bounding box center [125, 142] width 44 height 8
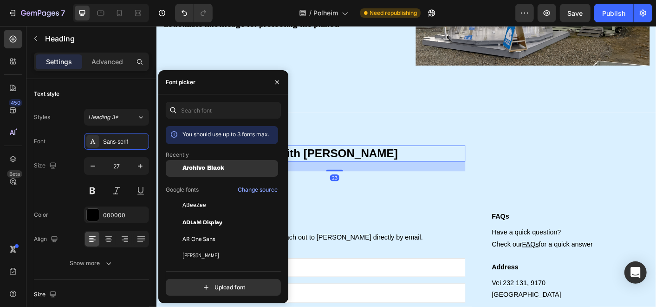
click at [198, 166] on span "Archivo Black" at bounding box center [204, 168] width 42 height 7
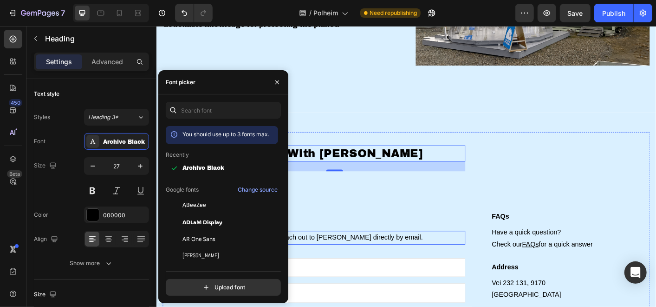
click at [351, 255] on p "Fill out the form under or reach out to [PERSON_NAME] directly by email." at bounding box center [354, 261] width 289 height 13
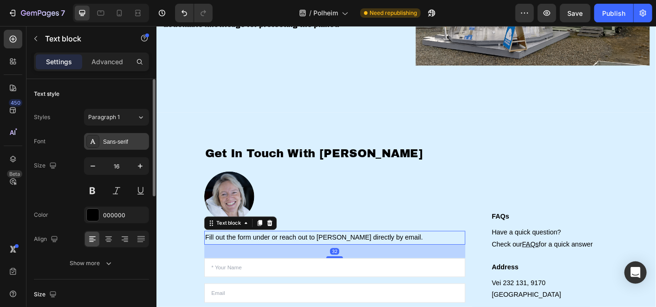
click at [126, 142] on div "Sans-serif" at bounding box center [125, 142] width 44 height 8
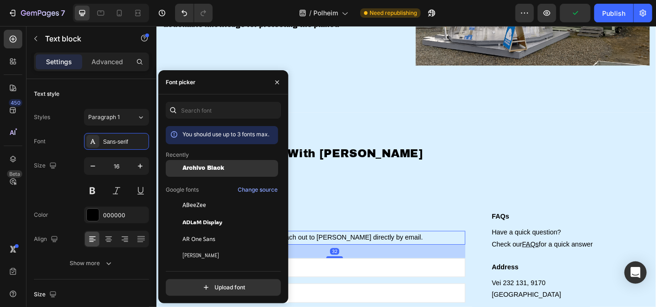
click at [205, 170] on span "Archivo Black" at bounding box center [204, 168] width 42 height 7
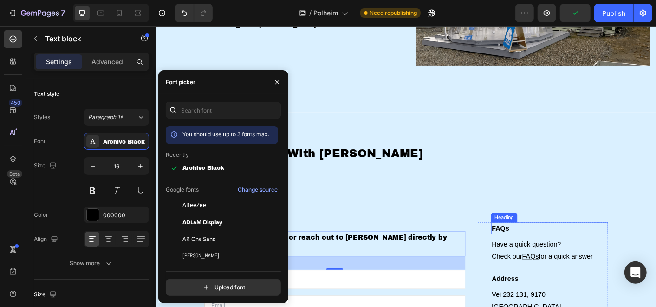
click at [543, 250] on p "FAQs" at bounding box center [595, 251] width 129 height 11
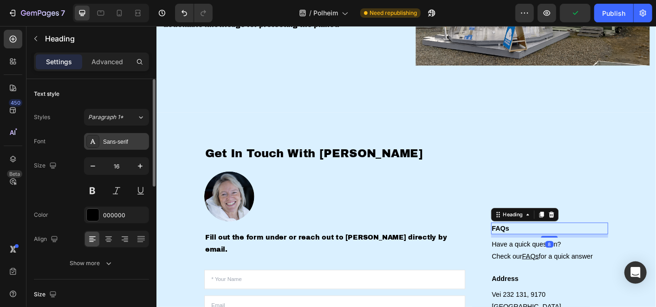
click at [124, 137] on div "Sans-serif" at bounding box center [116, 141] width 65 height 17
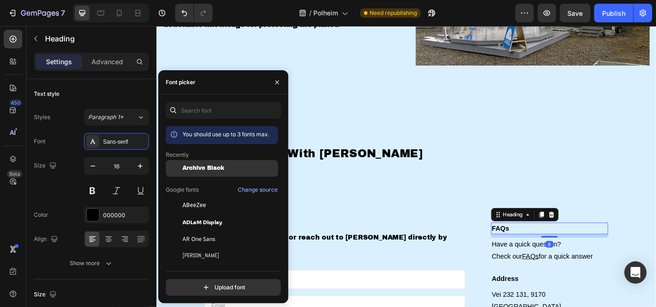
click at [206, 230] on div "Archivo Black" at bounding box center [222, 238] width 112 height 17
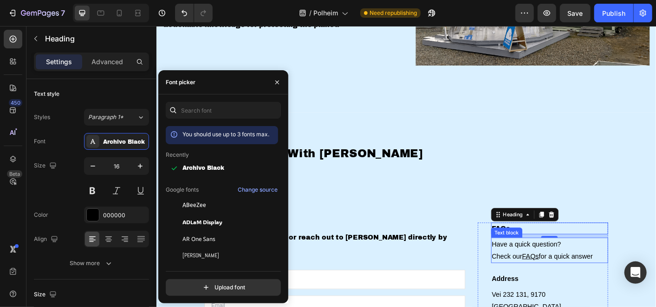
click at [541, 266] on p "Have a quick question? Check our FAQs for a quick answer" at bounding box center [595, 275] width 129 height 27
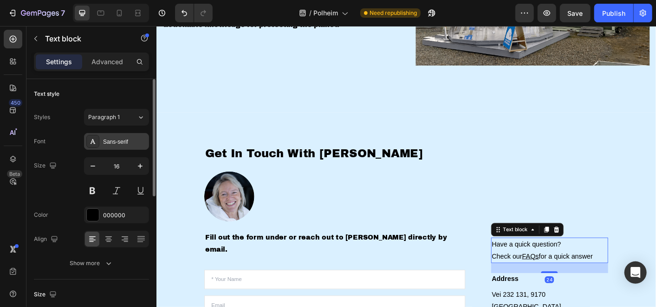
click at [143, 146] on div "Sans-serif" at bounding box center [116, 141] width 65 height 17
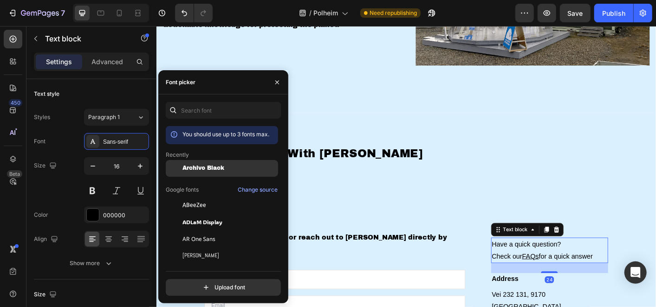
click at [203, 167] on span "Archivo Black" at bounding box center [204, 168] width 42 height 7
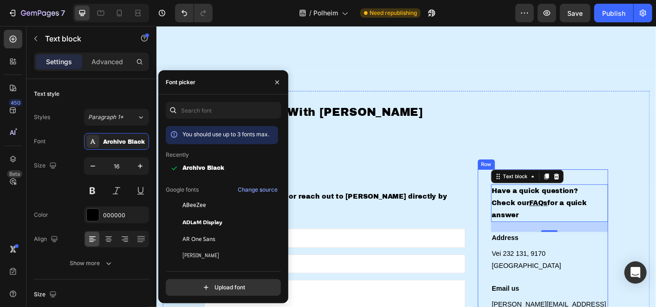
scroll to position [2116, 0]
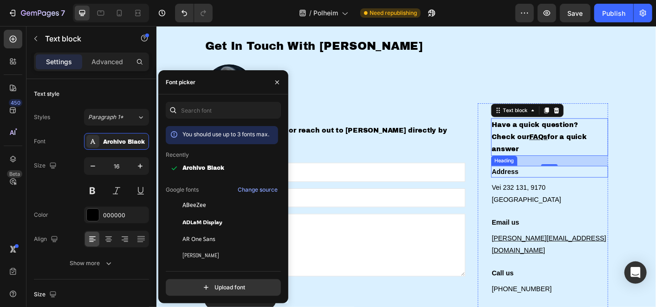
click at [540, 195] on h3 "Address" at bounding box center [595, 188] width 131 height 13
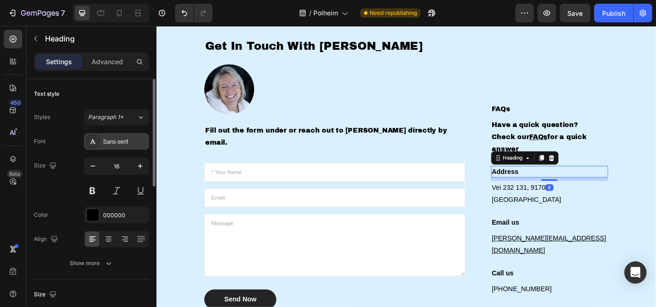
click at [118, 140] on div "Sans-serif" at bounding box center [125, 142] width 44 height 8
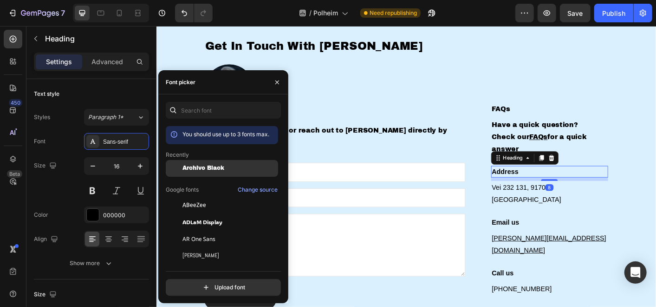
click at [214, 170] on span "Archivo Black" at bounding box center [204, 168] width 42 height 7
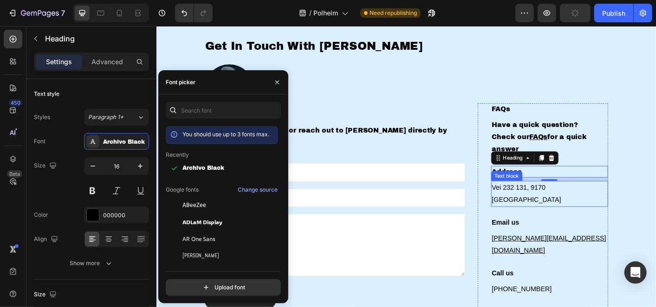
click at [564, 217] on p "Vei 232 131, 9170 [GEOGRAPHIC_DATA]" at bounding box center [595, 212] width 129 height 27
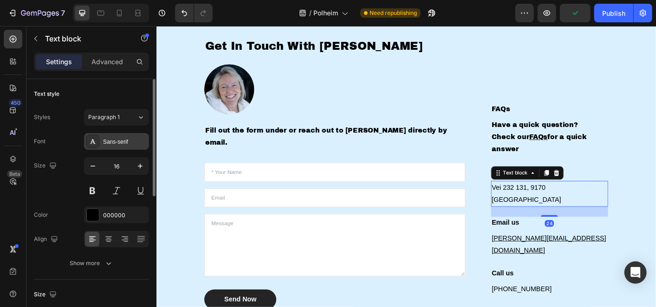
click at [103, 139] on div "Sans-serif" at bounding box center [125, 142] width 44 height 8
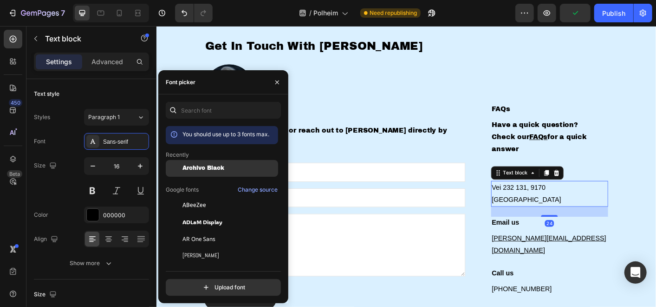
click at [211, 230] on div "Archivo Black" at bounding box center [222, 238] width 112 height 17
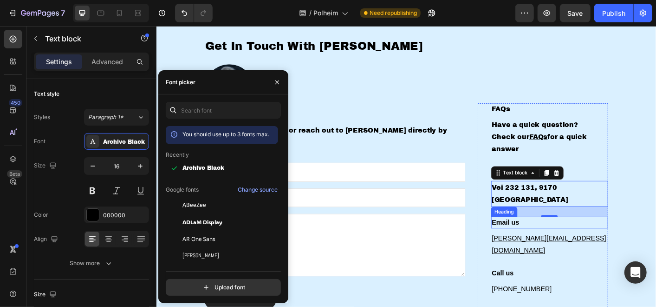
click at [541, 245] on p "Email us" at bounding box center [595, 244] width 129 height 11
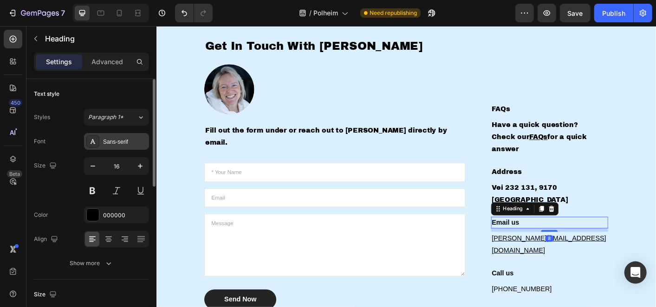
click at [122, 135] on div "Sans-serif" at bounding box center [116, 141] width 65 height 17
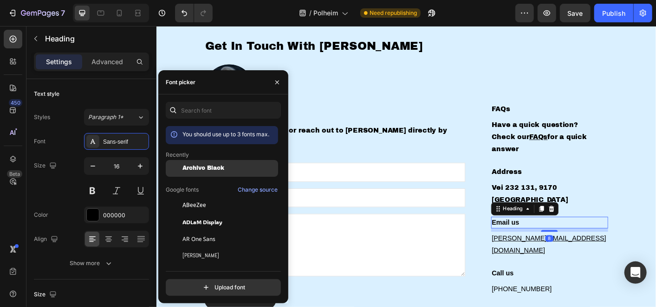
click at [197, 230] on div "Archivo Black" at bounding box center [222, 238] width 112 height 17
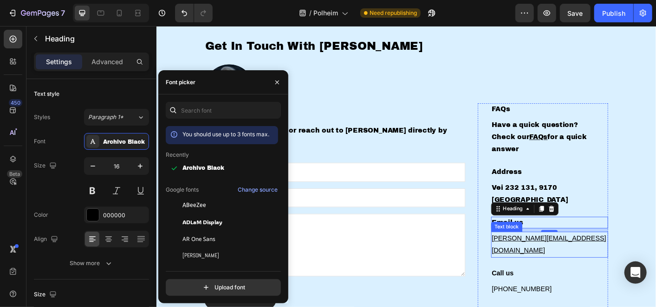
click at [549, 262] on u "[PERSON_NAME][EMAIL_ADDRESS][DOMAIN_NAME]" at bounding box center [595, 268] width 128 height 21
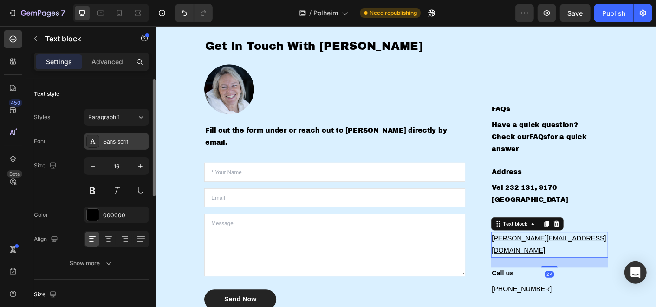
click at [118, 144] on div "Sans-serif" at bounding box center [125, 142] width 44 height 8
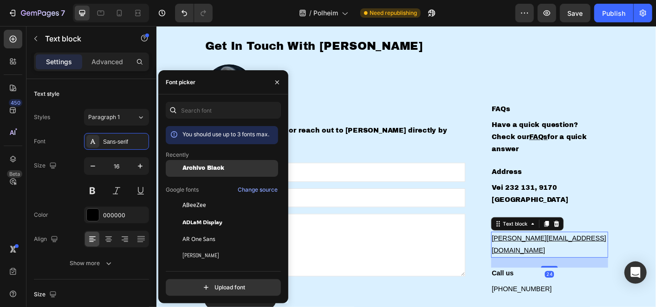
click at [198, 170] on span "Archivo Black" at bounding box center [204, 168] width 42 height 7
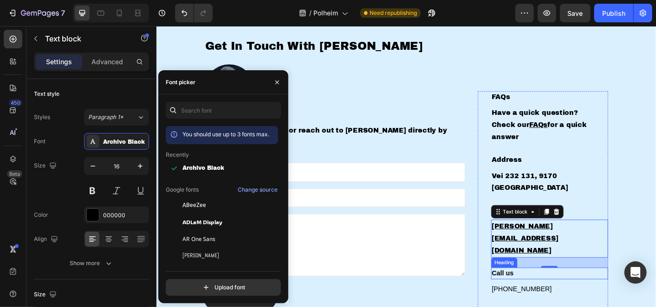
click at [542, 296] on p "Call us" at bounding box center [595, 301] width 129 height 11
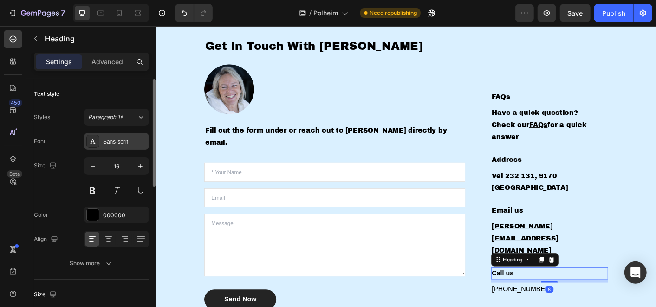
click at [106, 134] on div "Sans-serif" at bounding box center [116, 141] width 65 height 17
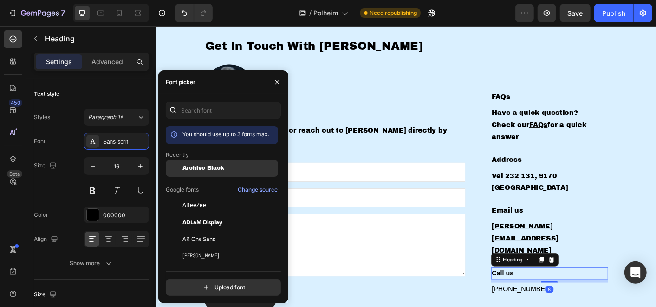
click at [200, 165] on span "Archivo Black" at bounding box center [204, 168] width 42 height 7
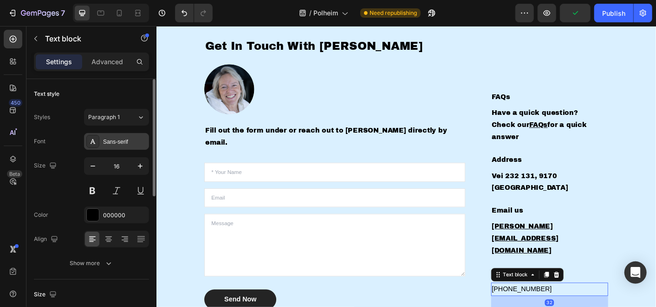
click at [127, 142] on div "Sans-serif" at bounding box center [125, 142] width 44 height 8
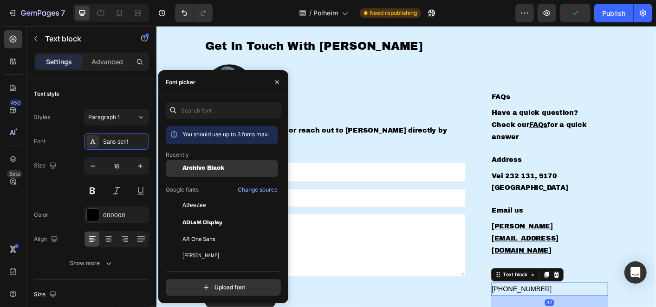
click at [193, 230] on div "Archivo Black" at bounding box center [222, 238] width 112 height 17
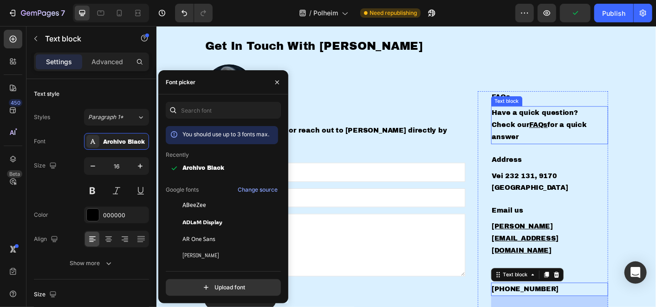
click at [531, 155] on p "Have a quick question? Check our FAQs for a quick answer" at bounding box center [595, 136] width 129 height 40
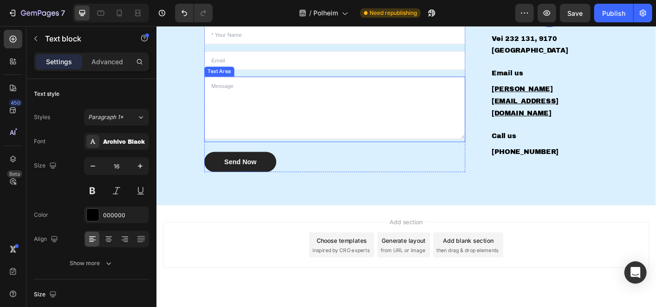
scroll to position [2275, 0]
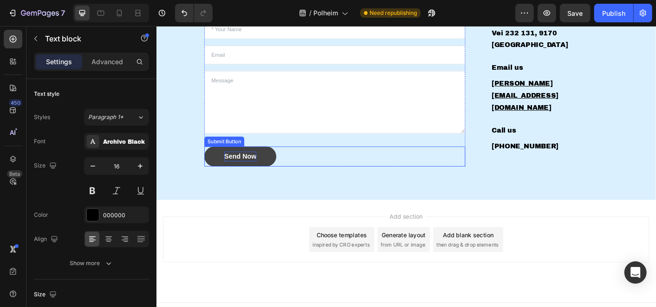
click at [262, 165] on div "Send Now" at bounding box center [250, 170] width 36 height 11
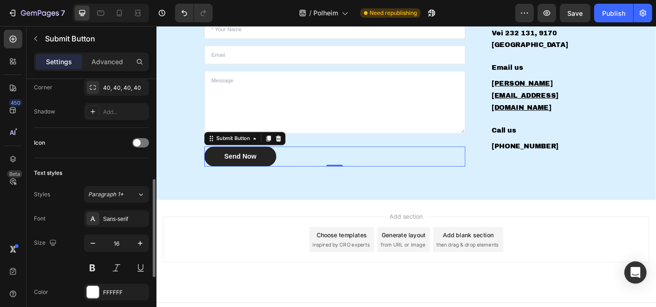
scroll to position [309, 0]
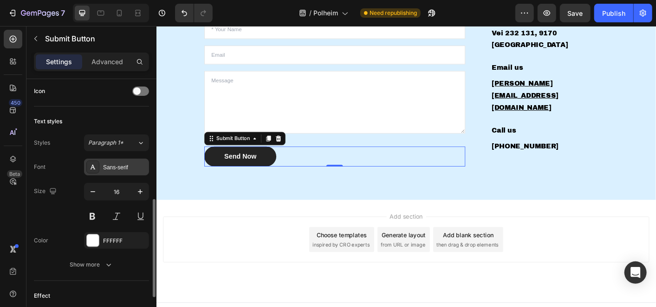
click at [131, 160] on div "Sans-serif" at bounding box center [116, 166] width 65 height 17
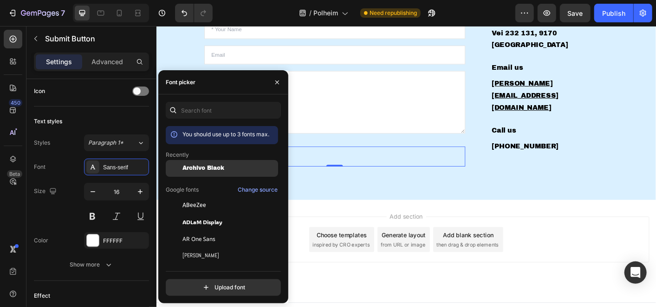
click at [194, 168] on span "Archivo Black" at bounding box center [204, 168] width 42 height 7
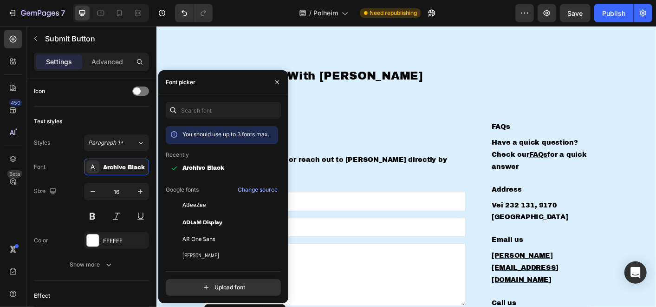
scroll to position [2069, 0]
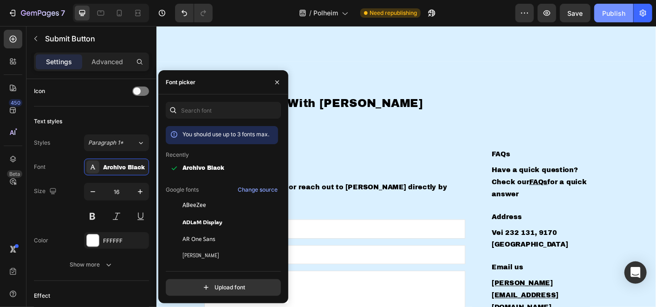
click at [602, 10] on button "Publish" at bounding box center [614, 13] width 39 height 19
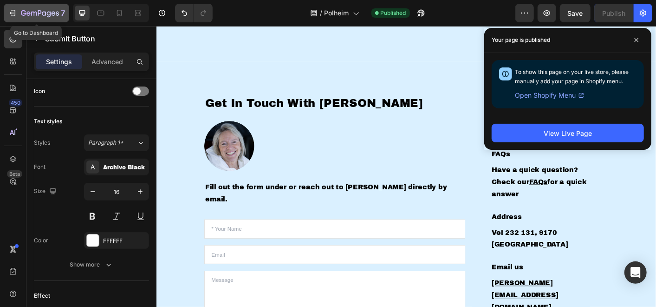
click at [9, 9] on icon "button" at bounding box center [12, 12] width 9 height 9
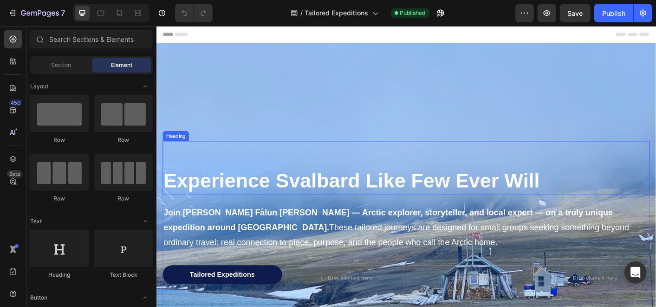
click at [277, 187] on strong "Experience Svalbard Like Few Ever Will" at bounding box center [374, 197] width 420 height 25
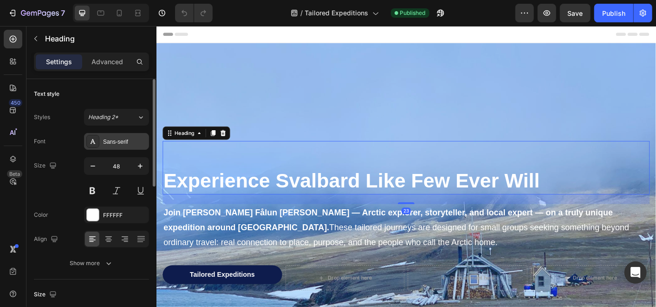
click at [126, 144] on div "Sans-serif" at bounding box center [125, 142] width 44 height 8
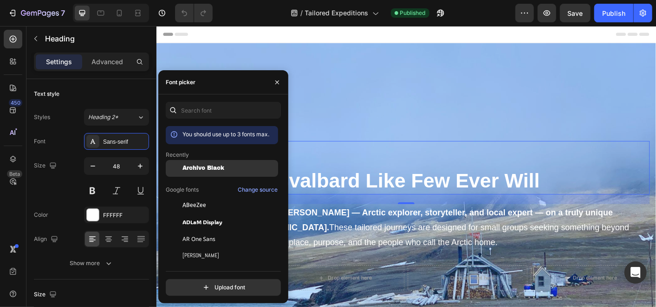
click at [187, 166] on span "Archivo Black" at bounding box center [204, 168] width 42 height 7
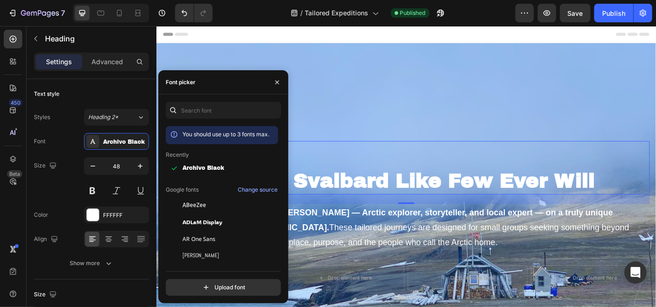
click at [384, 236] on p "Join [PERSON_NAME] Fålun [PERSON_NAME] — Arctic explorer, storyteller, and loca…" at bounding box center [435, 250] width 542 height 50
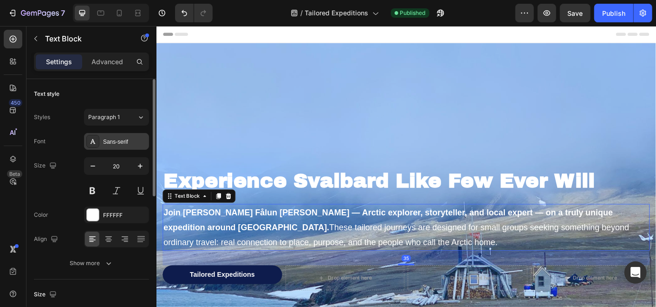
click at [114, 142] on div "Sans-serif" at bounding box center [125, 142] width 44 height 8
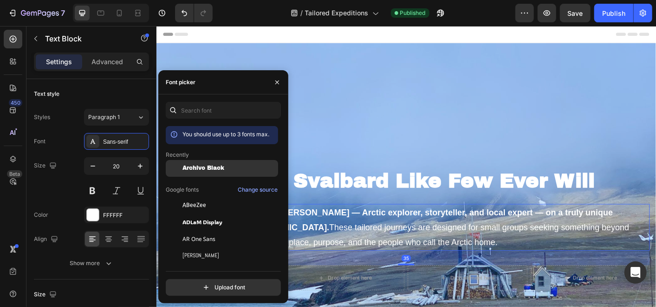
click at [205, 230] on div "Archivo Black" at bounding box center [222, 238] width 112 height 17
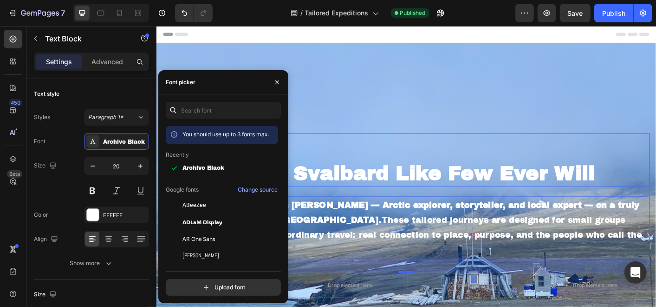
scroll to position [103, 0]
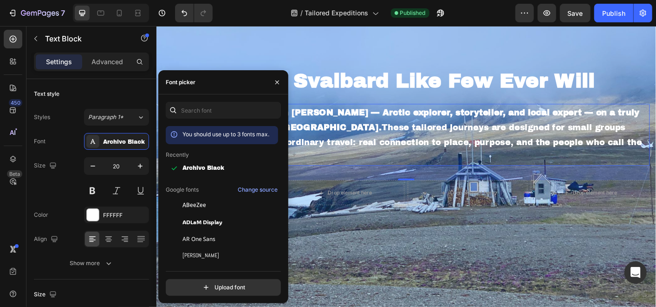
click at [428, 135] on p "Join [PERSON_NAME] Fålun [PERSON_NAME] — Arctic explorer, storyteller, and loca…" at bounding box center [435, 146] width 542 height 67
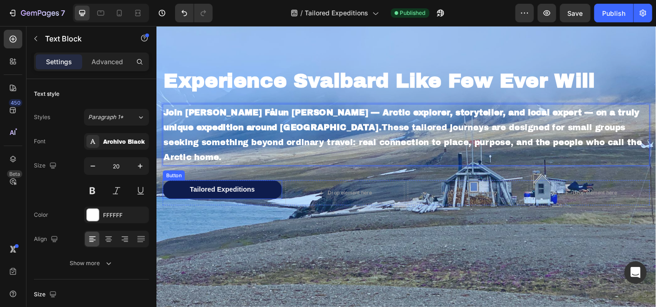
drag, startPoint x: 246, startPoint y: 193, endPoint x: 231, endPoint y: 188, distance: 16.0
click at [246, 203] on p "Tailored Expeditions" at bounding box center [229, 208] width 72 height 10
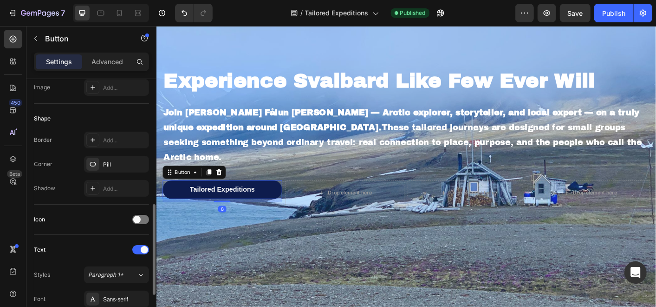
scroll to position [258, 0]
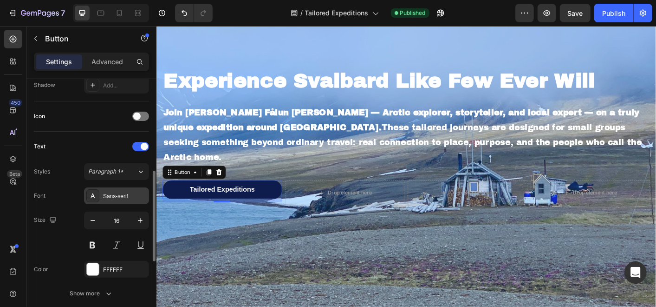
click at [118, 189] on div "Sans-serif" at bounding box center [116, 195] width 65 height 17
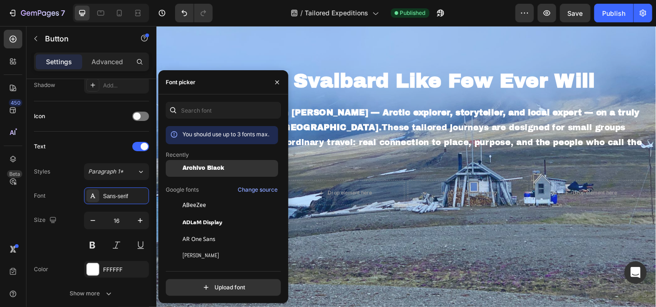
click at [198, 230] on div "Archivo Black" at bounding box center [222, 238] width 112 height 17
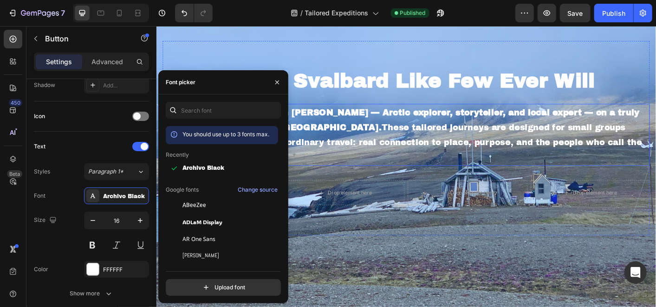
click at [387, 147] on p "Join [PERSON_NAME] Fålun [PERSON_NAME] — Arctic explorer, storyteller, and loca…" at bounding box center [435, 146] width 542 height 67
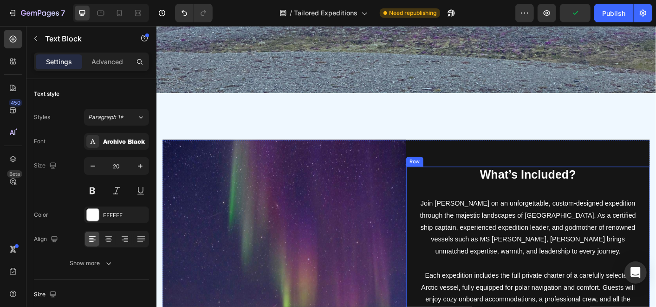
scroll to position [413, 0]
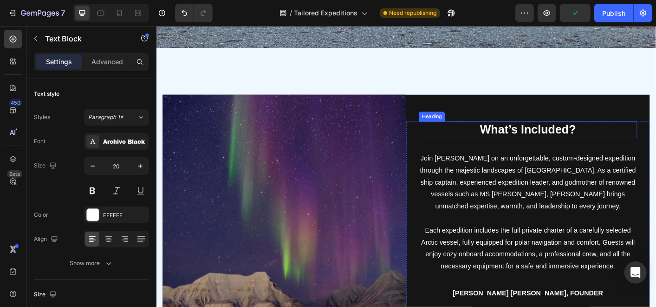
click at [541, 135] on h2 "What’s Included?" at bounding box center [571, 141] width 244 height 19
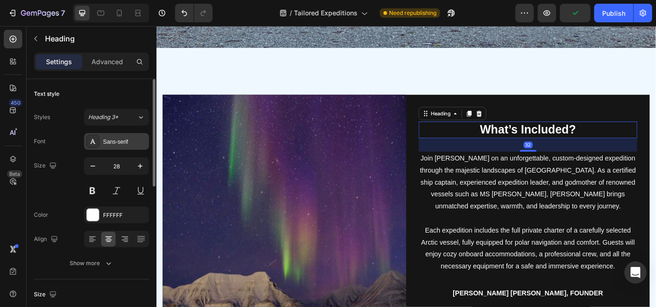
click at [132, 138] on div "Sans-serif" at bounding box center [125, 142] width 44 height 8
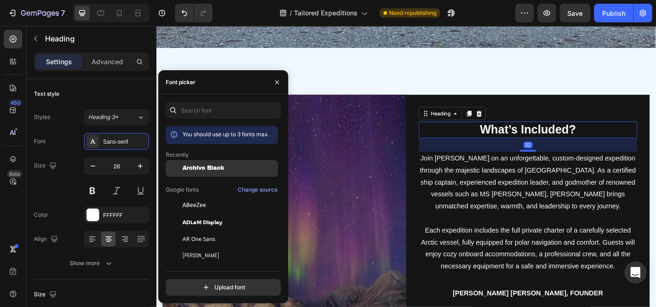
click at [193, 230] on div "Archivo Black" at bounding box center [222, 238] width 112 height 17
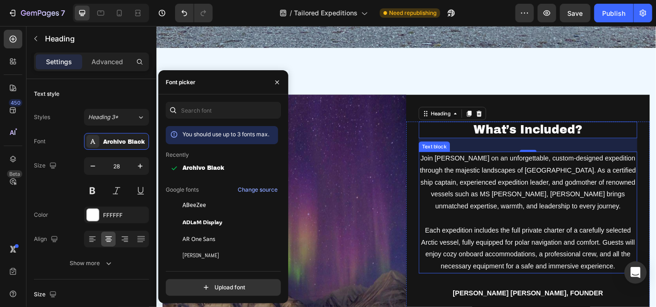
click at [620, 194] on p "Join Hilde on an unforgettable, custom-designed expedition through the majestic…" at bounding box center [571, 199] width 242 height 67
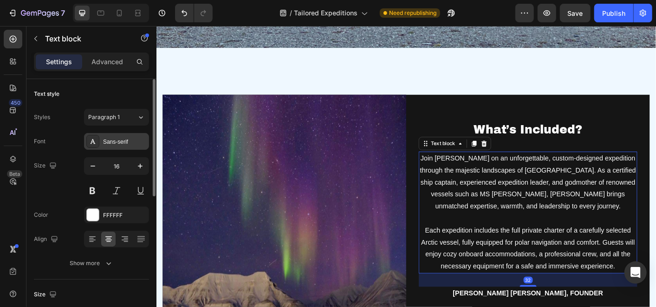
click at [120, 144] on div "Sans-serif" at bounding box center [125, 142] width 44 height 8
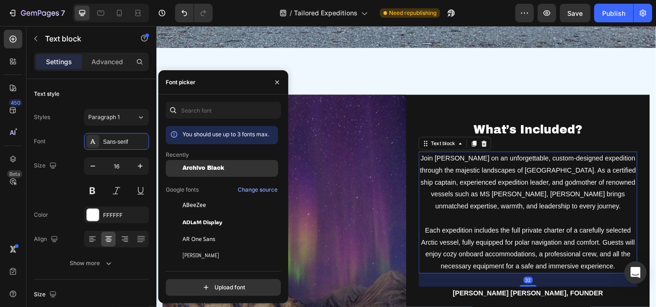
click at [183, 169] on span "Archivo Black" at bounding box center [204, 168] width 42 height 7
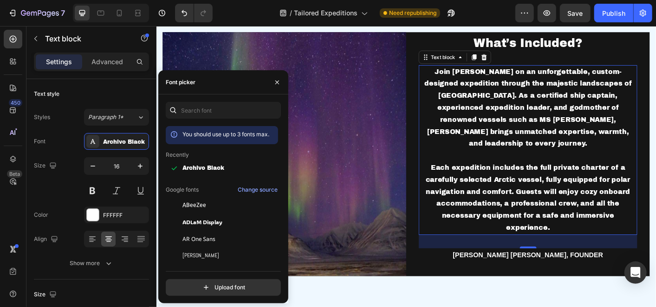
scroll to position [516, 0]
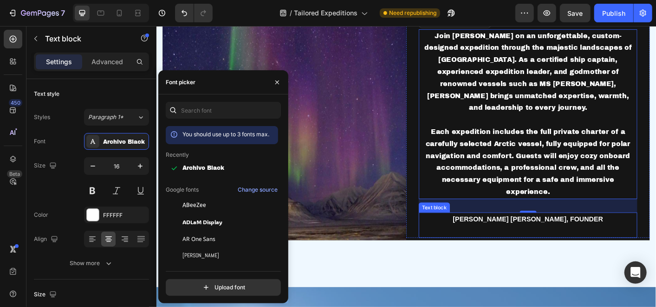
click at [570, 236] on strong "HILDE FÅLUN STRØM, FOUNDER" at bounding box center [571, 240] width 168 height 8
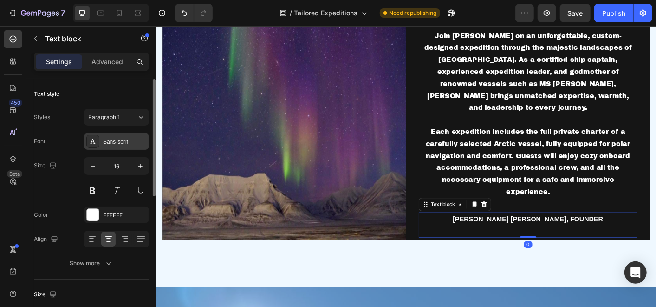
click at [123, 147] on div "Sans-serif" at bounding box center [116, 141] width 65 height 17
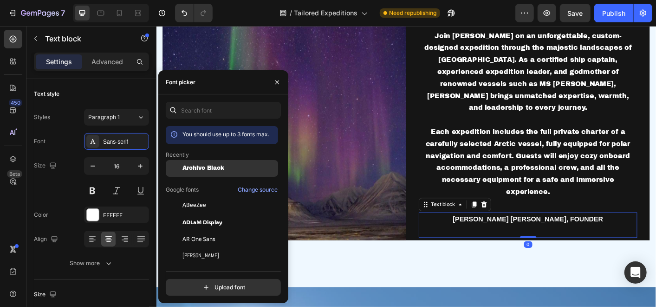
click at [177, 166] on div at bounding box center [174, 168] width 17 height 17
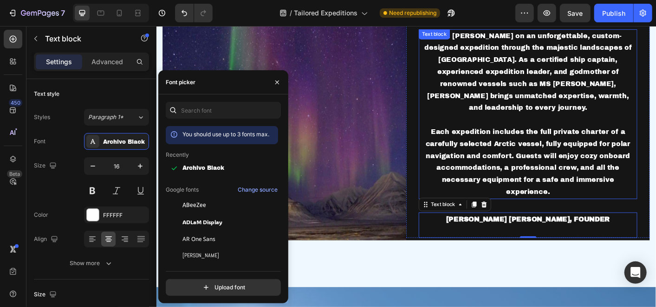
click at [508, 174] on p "Each expedition includes the full private charter of a carefully selected Arcti…" at bounding box center [571, 177] width 242 height 80
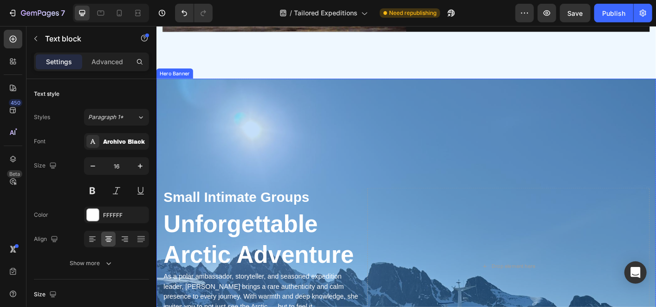
scroll to position [825, 0]
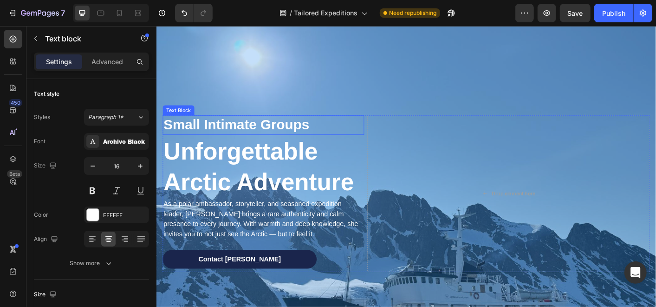
click at [207, 132] on p "Small Intimate Groups" at bounding box center [275, 136] width 223 height 20
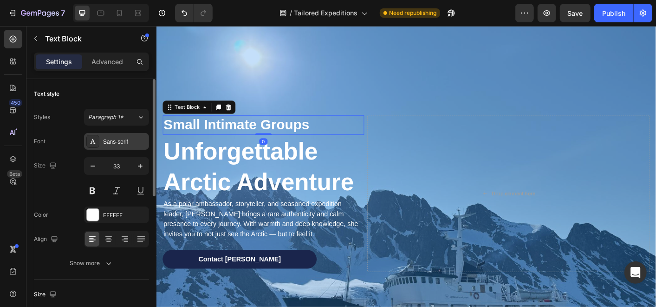
click at [119, 138] on div "Sans-serif" at bounding box center [125, 142] width 44 height 8
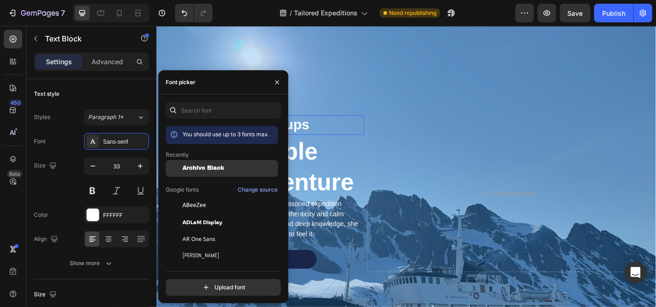
click at [198, 169] on span "Archivo Black" at bounding box center [204, 168] width 42 height 7
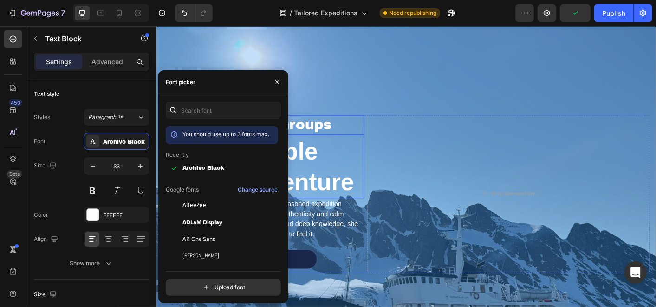
click at [364, 172] on h2 "Unforgettable Arctic Adventure" at bounding box center [275, 182] width 225 height 71
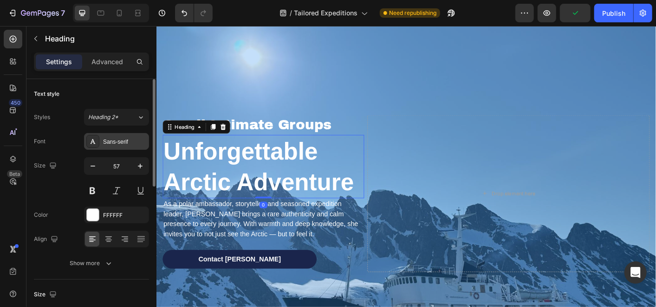
click at [129, 140] on div "Sans-serif" at bounding box center [125, 142] width 44 height 8
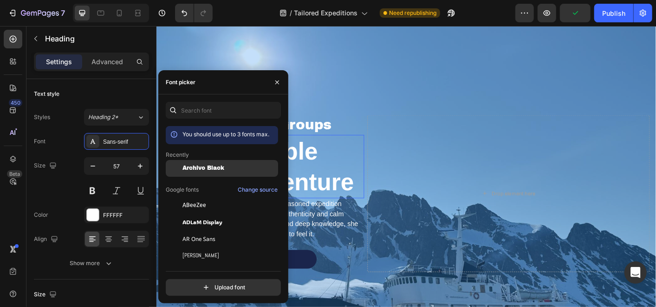
click at [202, 169] on span "Archivo Black" at bounding box center [204, 168] width 42 height 7
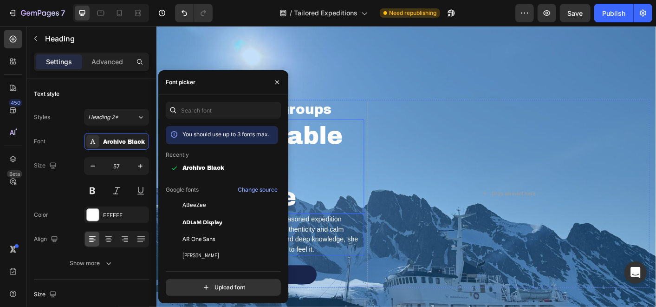
click at [364, 251] on p "As a polar ambassador, storyteller, and seasoned expedition leader, Hilde bring…" at bounding box center [275, 258] width 223 height 45
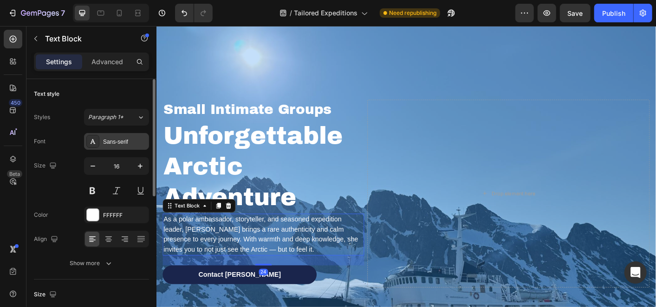
click at [118, 146] on div "Sans-serif" at bounding box center [116, 141] width 65 height 17
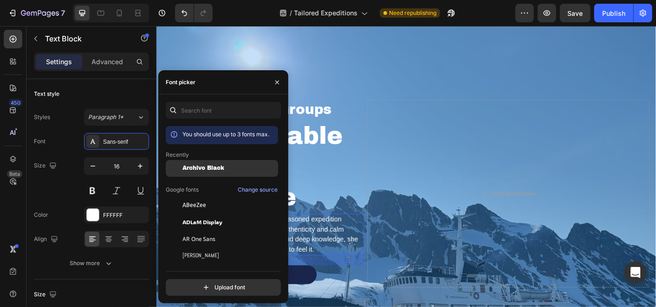
click at [205, 230] on div "Archivo Black" at bounding box center [222, 238] width 112 height 17
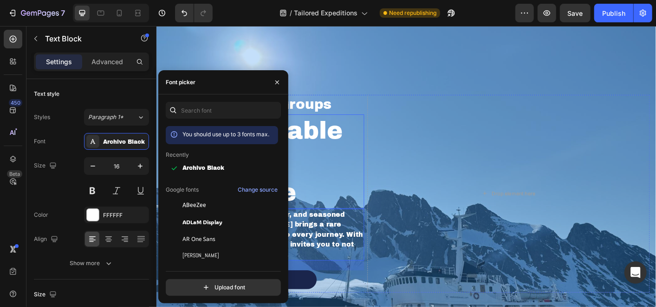
click at [348, 158] on h2 "Unforgettable Arctic Adventure" at bounding box center [275, 176] width 225 height 105
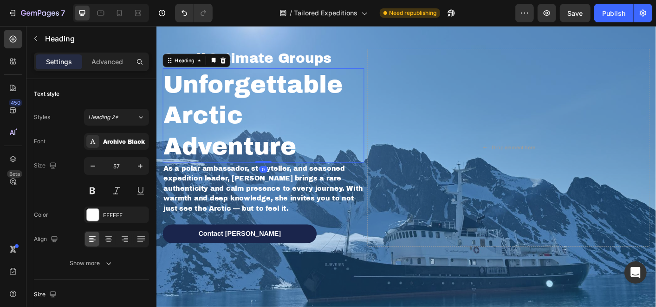
scroll to position [929, 0]
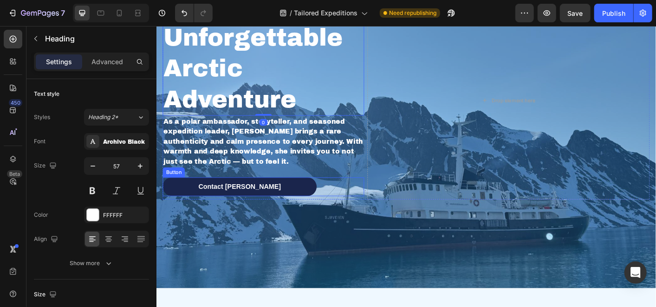
click at [254, 207] on button "Contact Hilde" at bounding box center [249, 204] width 172 height 21
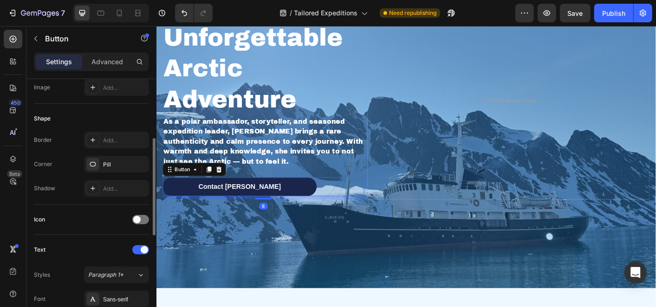
scroll to position [258, 0]
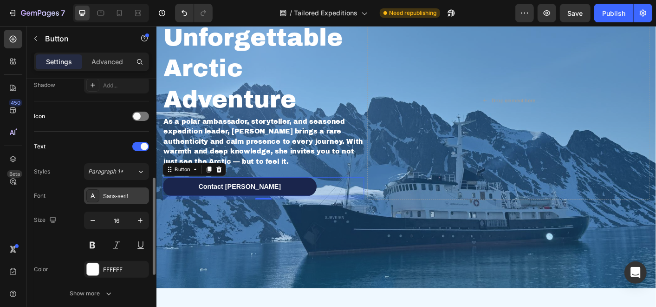
click at [123, 192] on div "Sans-serif" at bounding box center [125, 196] width 44 height 8
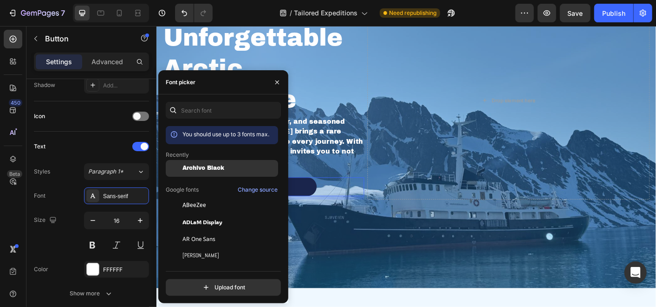
click at [194, 230] on div "Archivo Black" at bounding box center [222, 238] width 112 height 17
click at [347, 151] on p "As a polar ambassador, storyteller, and seasoned expedition leader, Hilde bring…" at bounding box center [275, 154] width 223 height 56
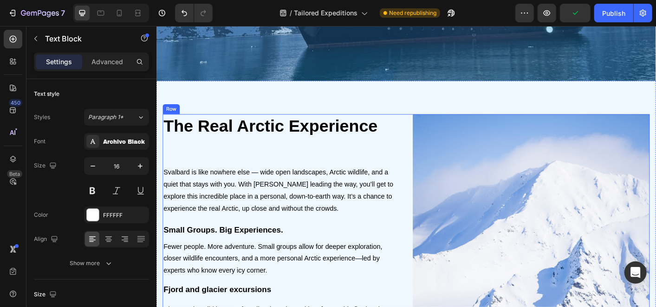
scroll to position [1187, 0]
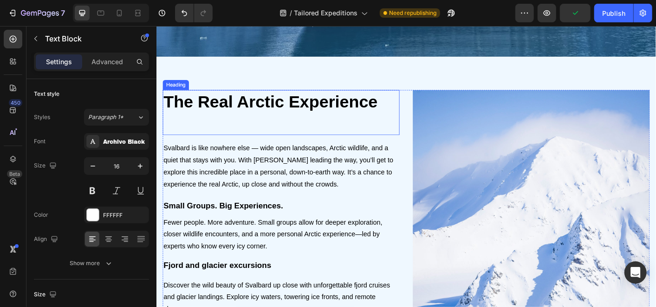
click at [285, 112] on h2 "The Real Arctic Experience" at bounding box center [295, 122] width 264 height 50
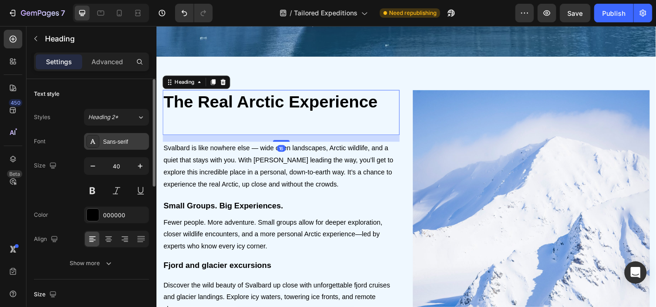
click at [128, 142] on div "Sans-serif" at bounding box center [125, 142] width 44 height 8
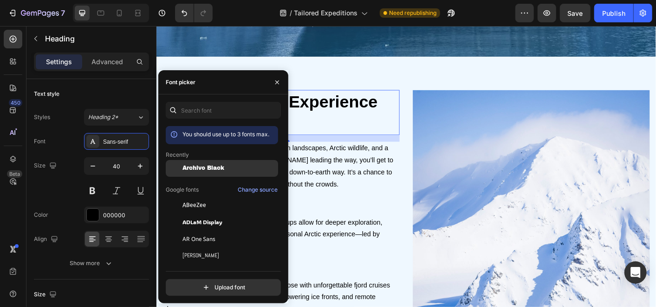
click at [207, 169] on span "Archivo Black" at bounding box center [204, 168] width 42 height 7
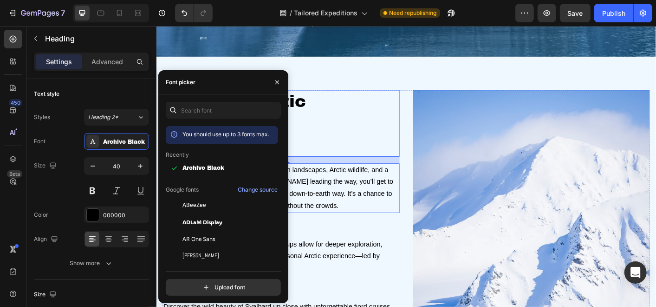
click at [359, 185] on p "Svalbard is like nowhere else — wide open landscapes, Arctic wildlife, and a qu…" at bounding box center [295, 206] width 262 height 53
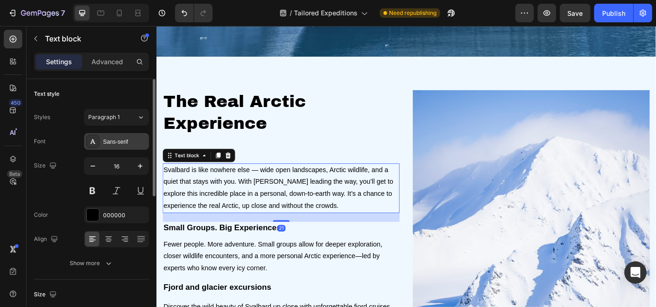
click at [114, 140] on div "Sans-serif" at bounding box center [125, 142] width 44 height 8
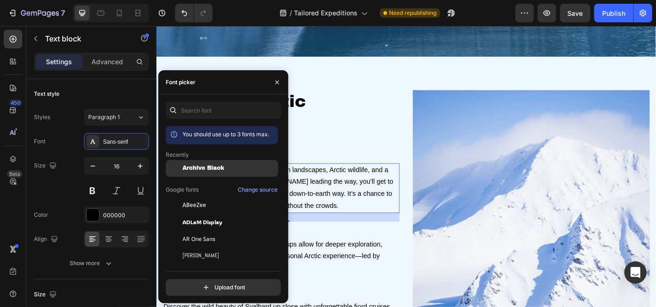
click at [196, 230] on div "Archivo Black" at bounding box center [222, 238] width 112 height 17
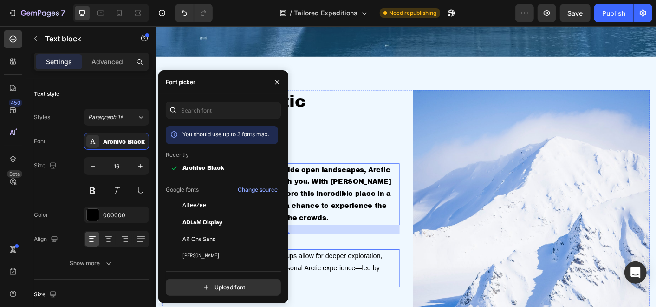
click at [355, 275] on p "Fewer people. More adventure. Small groups allow for deeper exploration, closer…" at bounding box center [295, 295] width 262 height 40
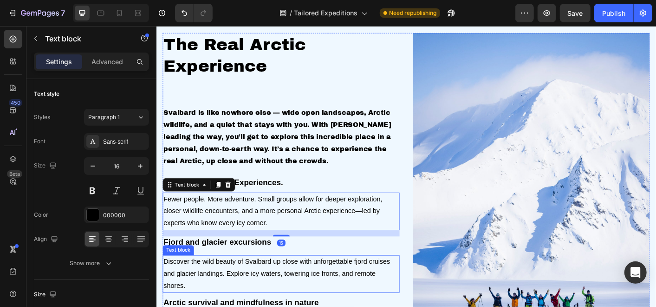
scroll to position [1290, 0]
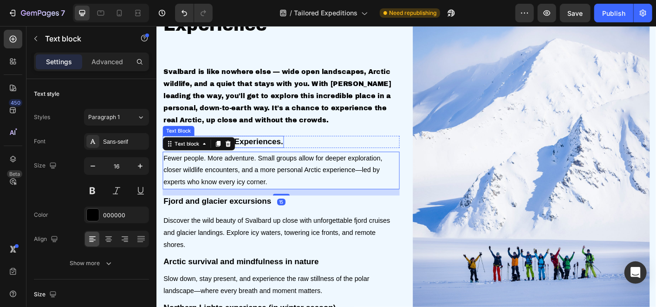
click at [266, 150] on strong "Small Groups. Big Experiences." at bounding box center [230, 155] width 133 height 10
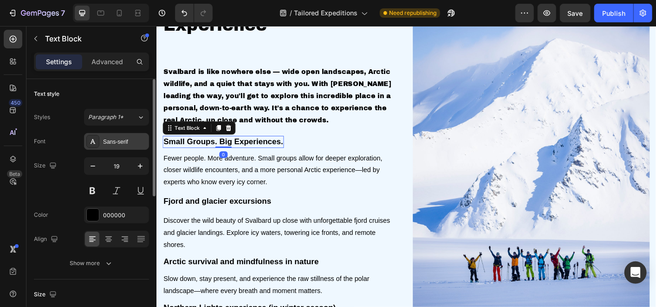
click at [128, 138] on div "Sans-serif" at bounding box center [125, 142] width 44 height 8
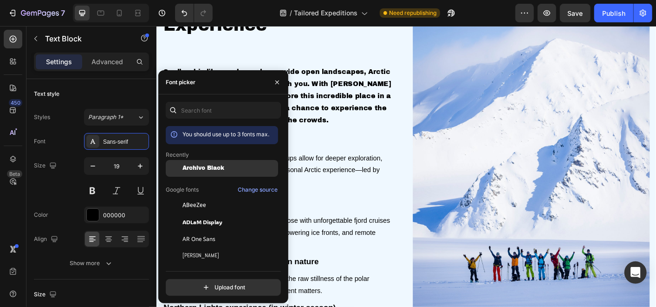
click at [183, 166] on span "Archivo Black" at bounding box center [204, 168] width 42 height 7
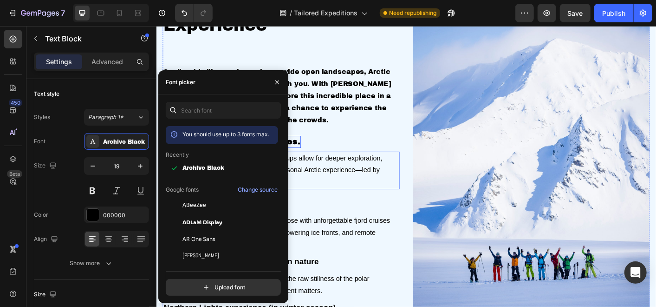
click at [347, 183] on p "Fewer people. More adventure. Small groups allow for deeper exploration, closer…" at bounding box center [295, 187] width 262 height 40
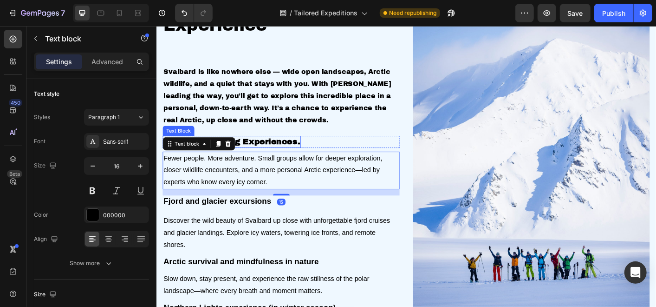
click at [310, 157] on strong "Small Groups. Big Experiences." at bounding box center [240, 155] width 152 height 10
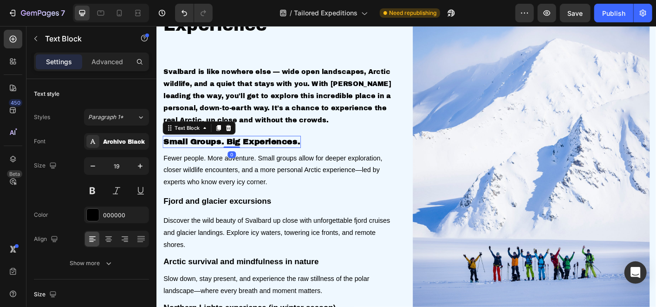
click at [310, 157] on strong "Small Groups. Big Experiences." at bounding box center [240, 155] width 152 height 10
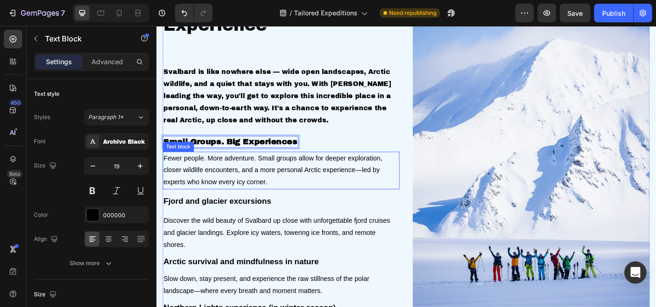
click at [271, 179] on p "Fewer people. More adventure. Small groups allow for deeper exploration, closer…" at bounding box center [295, 187] width 262 height 40
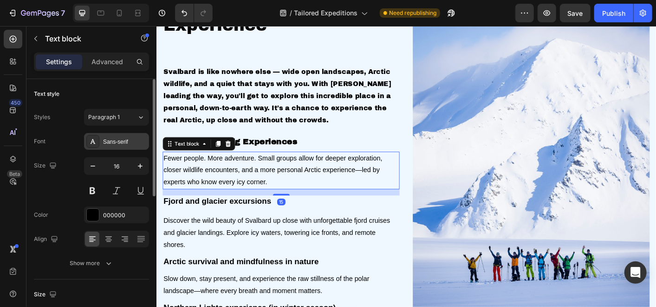
click at [132, 143] on div "Sans-serif" at bounding box center [125, 142] width 44 height 8
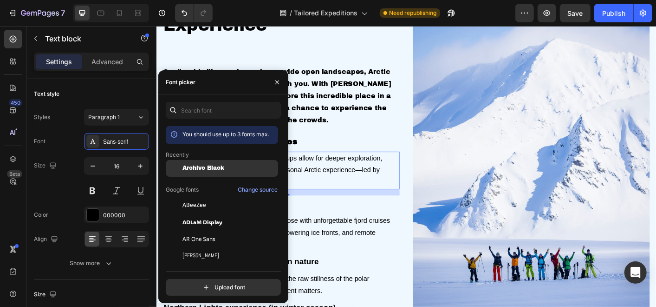
click at [210, 230] on div "Archivo Black" at bounding box center [222, 238] width 112 height 17
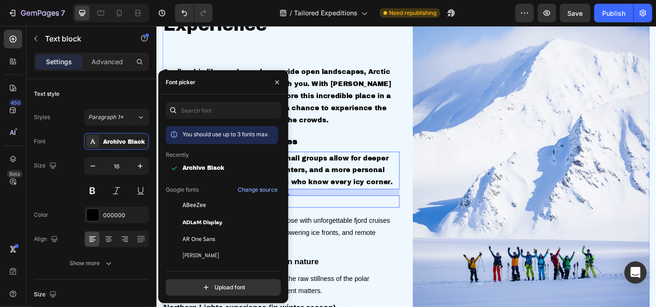
click at [379, 221] on div "Fjord and glacier excursions Text Block Row" at bounding box center [295, 221] width 264 height 13
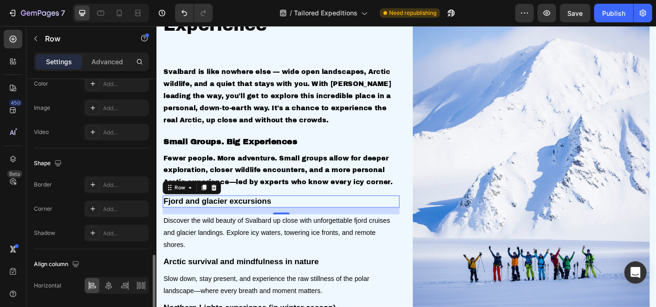
scroll to position [340, 0]
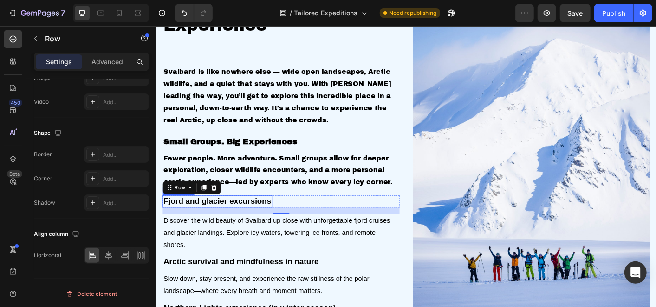
click at [240, 222] on p "Fjord and glacier excursions" at bounding box center [224, 222] width 120 height 12
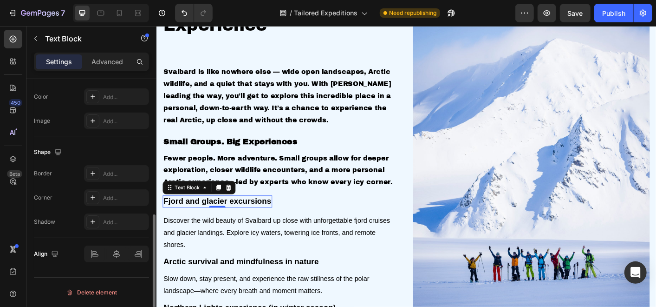
scroll to position [0, 0]
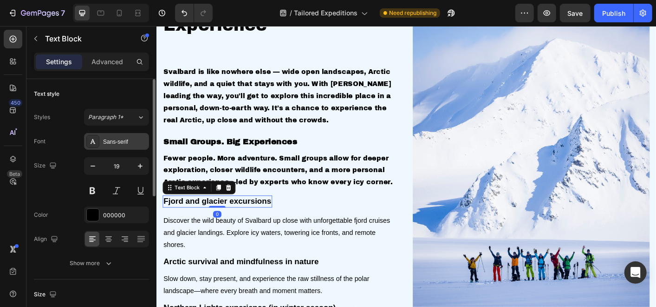
click at [121, 141] on div "Sans-serif" at bounding box center [125, 142] width 44 height 8
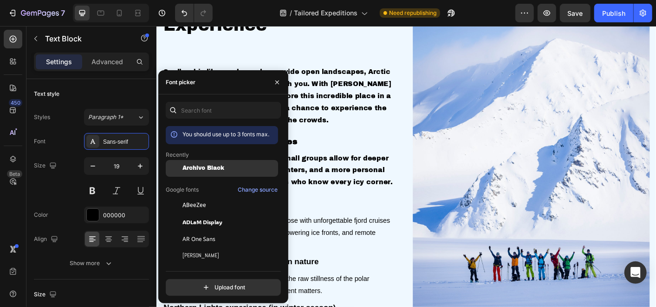
click at [190, 230] on div "Archivo Black" at bounding box center [222, 238] width 112 height 17
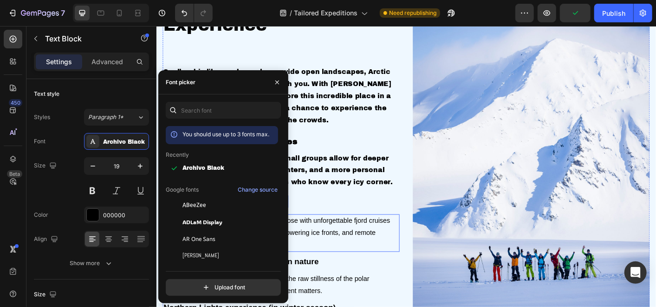
click at [364, 247] on p "Discover the wild beauty of Svalbard up close with unforgettable fjord cruises …" at bounding box center [295, 256] width 262 height 40
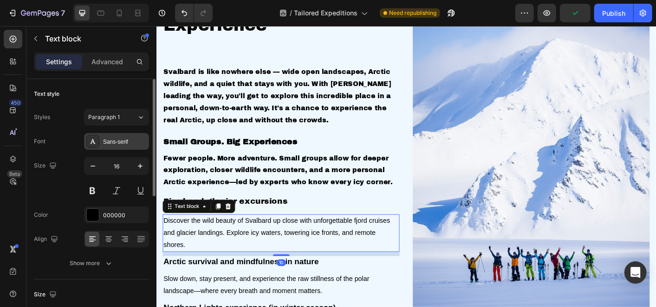
click at [122, 143] on div "Sans-serif" at bounding box center [125, 142] width 44 height 8
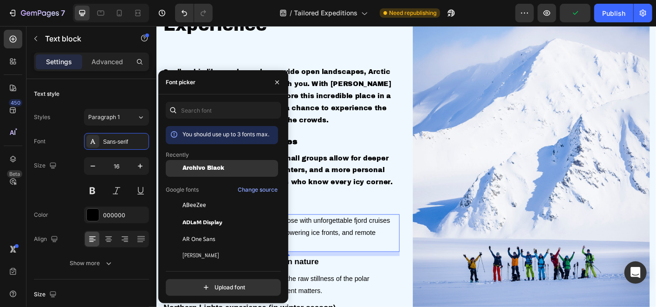
click at [199, 170] on span "Archivo Black" at bounding box center [204, 168] width 42 height 7
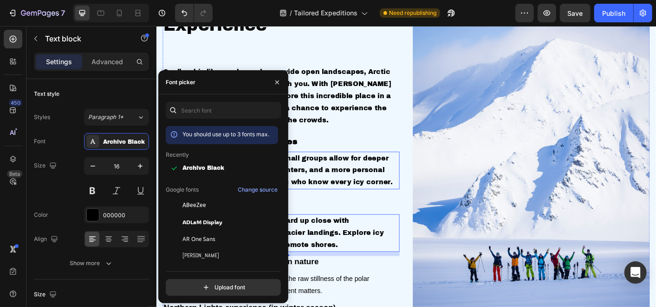
click at [347, 182] on p "Fewer people. More adventure. Small groups allow for deeper exploration, closer…" at bounding box center [295, 187] width 262 height 40
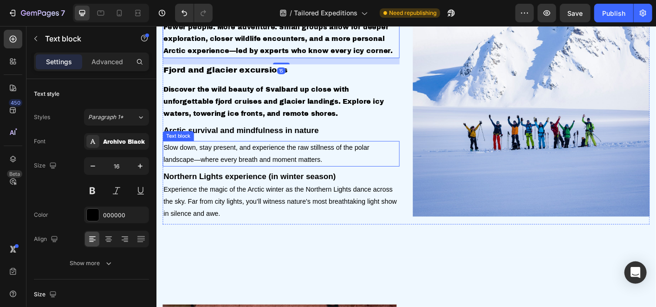
scroll to position [1445, 0]
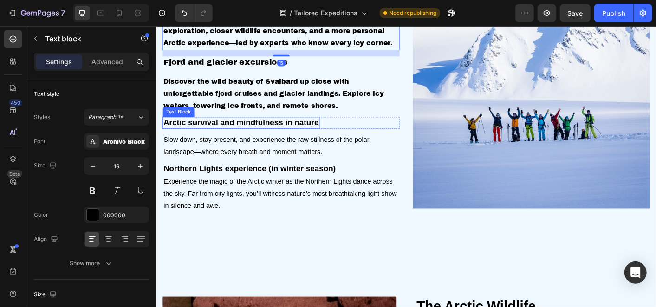
click at [235, 134] on p "Arctic survival and mindfulness in nature" at bounding box center [250, 134] width 173 height 12
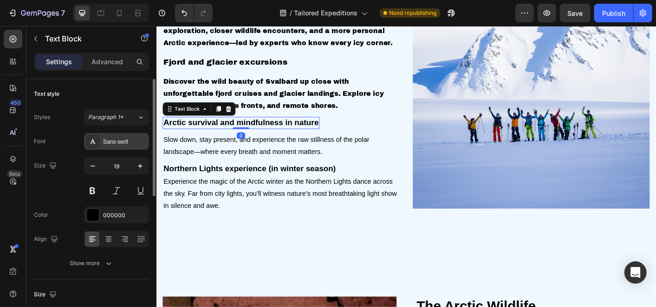
click at [127, 142] on div "Sans-serif" at bounding box center [125, 142] width 44 height 8
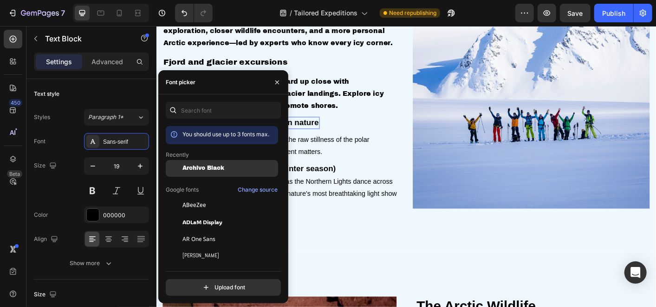
click at [210, 167] on span "Archivo Black" at bounding box center [204, 168] width 42 height 7
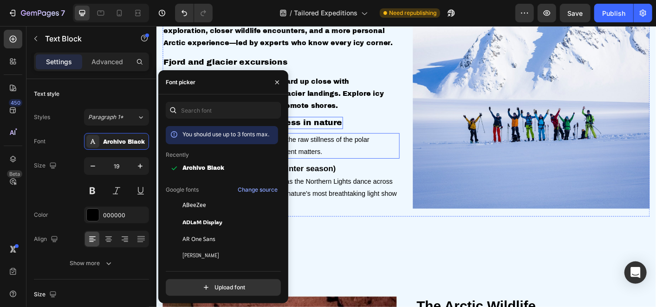
click at [336, 155] on p "Slow down, stay present, and experience the raw stillness of the polar landscap…" at bounding box center [295, 159] width 262 height 27
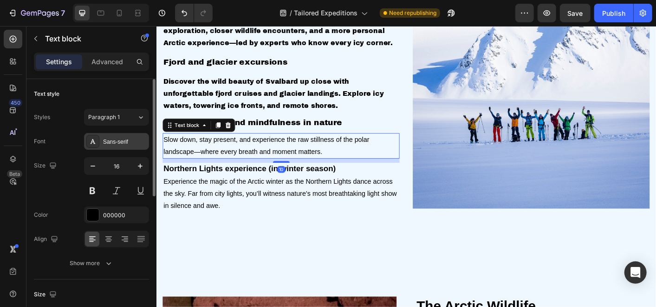
click at [130, 142] on div "Sans-serif" at bounding box center [125, 142] width 44 height 8
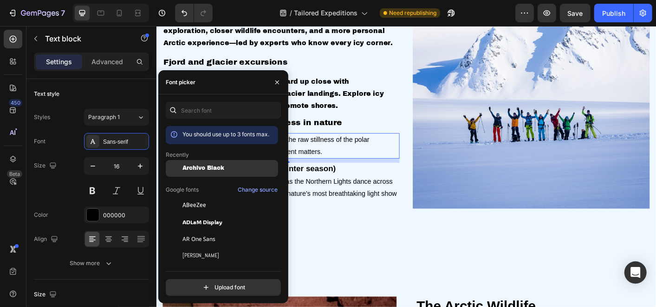
click at [197, 166] on span "Archivo Black" at bounding box center [204, 168] width 42 height 7
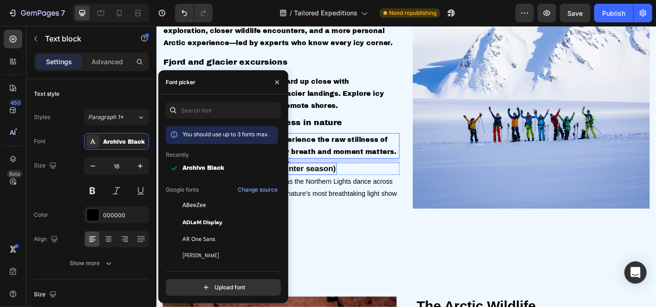
click at [327, 184] on p "Northern Lights experience (in winter season)" at bounding box center [260, 185] width 192 height 12
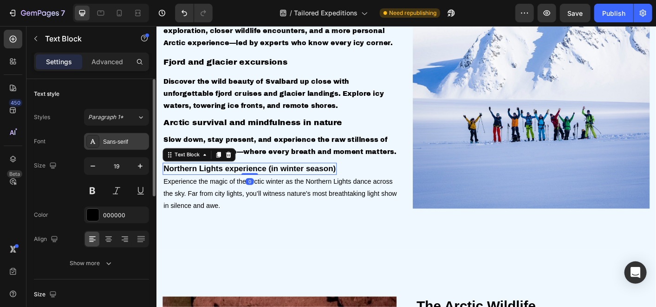
click at [126, 146] on div "Sans-serif" at bounding box center [116, 141] width 65 height 17
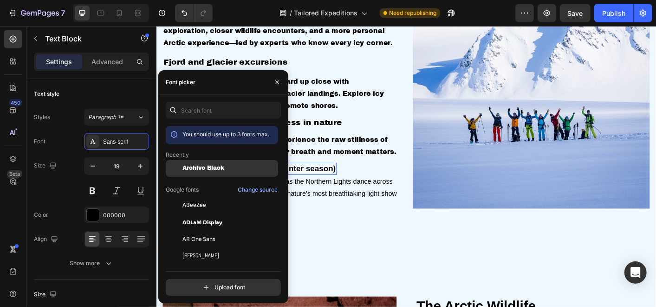
click at [202, 165] on span "Archivo Black" at bounding box center [204, 168] width 42 height 7
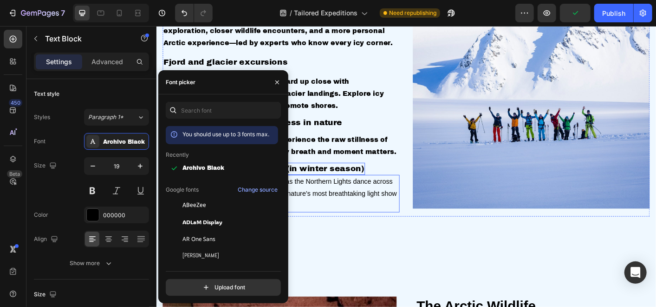
click at [365, 207] on p "Experience the magic of the Arctic winter as the Northern Lights dance across t…" at bounding box center [295, 212] width 262 height 40
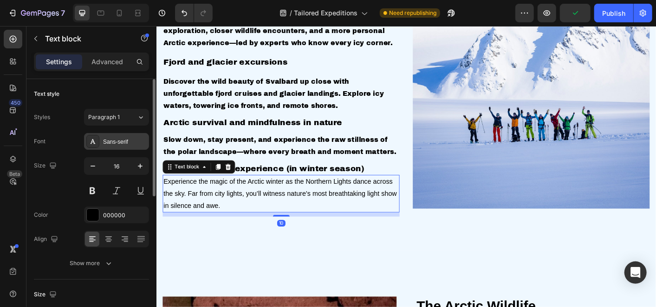
click at [126, 145] on div "Sans-serif" at bounding box center [116, 141] width 65 height 17
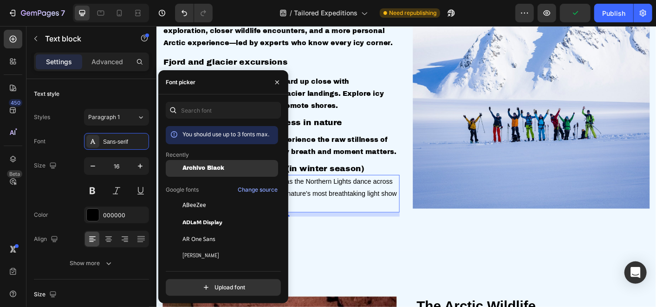
click at [183, 169] on span "Archivo Black" at bounding box center [204, 168] width 42 height 7
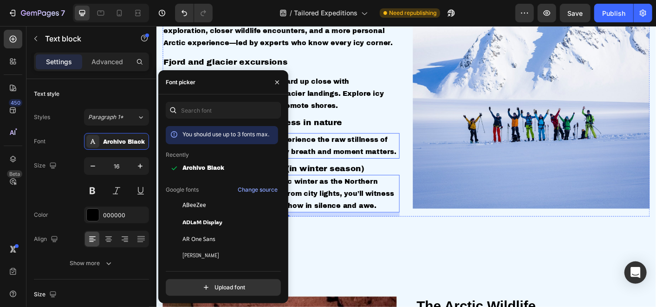
click at [336, 161] on p "Slow down, stay present, and experience the raw stillness of the polar landscap…" at bounding box center [295, 159] width 262 height 27
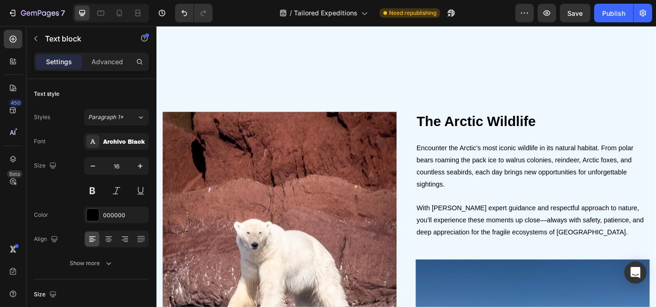
scroll to position [1651, 0]
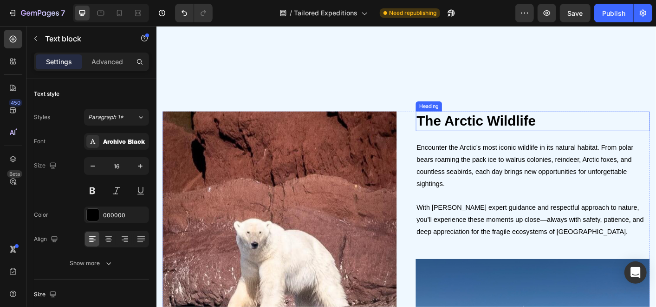
click at [473, 133] on h2 "The Arctic Wildlife" at bounding box center [575, 132] width 261 height 22
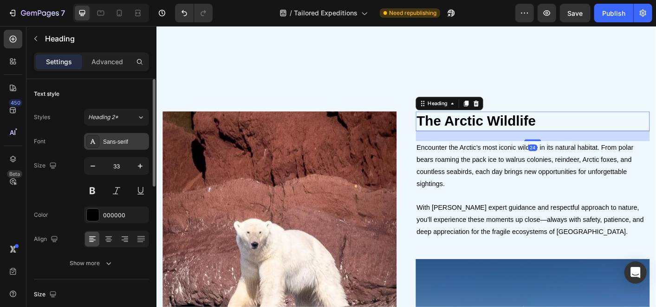
click at [110, 141] on div "Sans-serif" at bounding box center [125, 142] width 44 height 8
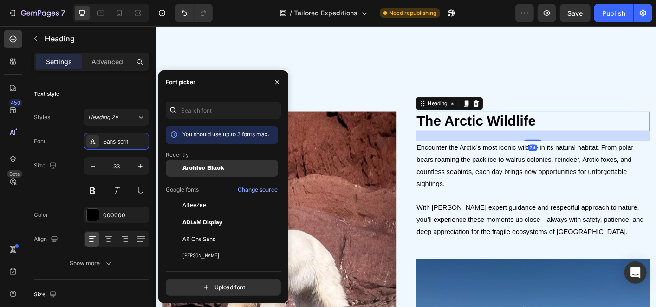
click at [198, 230] on div "Archivo Black" at bounding box center [222, 238] width 112 height 17
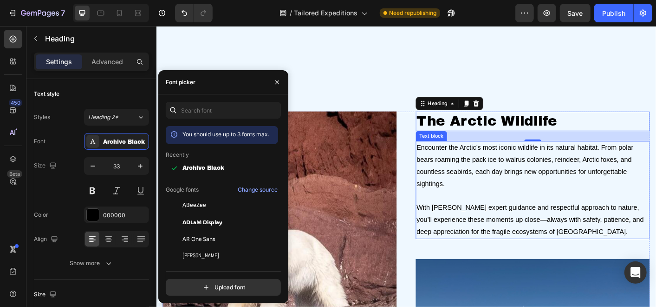
click at [514, 183] on p "Encounter the Arctic’s most iconic wildlife in its natural habitat. From polar …" at bounding box center [575, 181] width 259 height 53
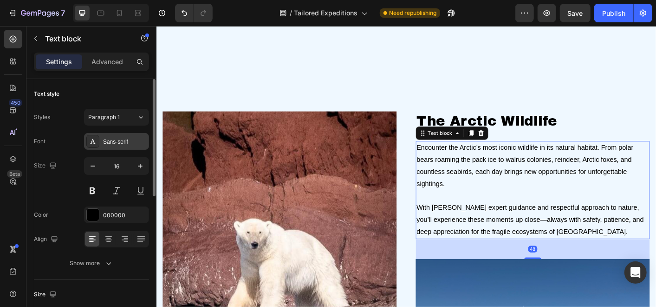
click at [110, 143] on div "Sans-serif" at bounding box center [125, 142] width 44 height 8
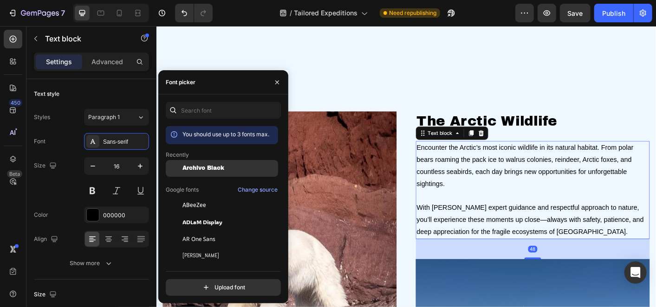
click at [217, 230] on div "Archivo Black" at bounding box center [222, 238] width 112 height 17
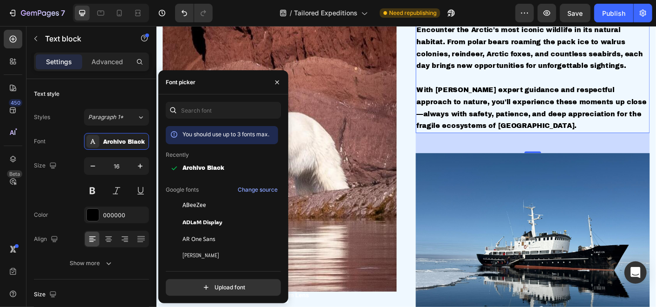
scroll to position [1961, 0]
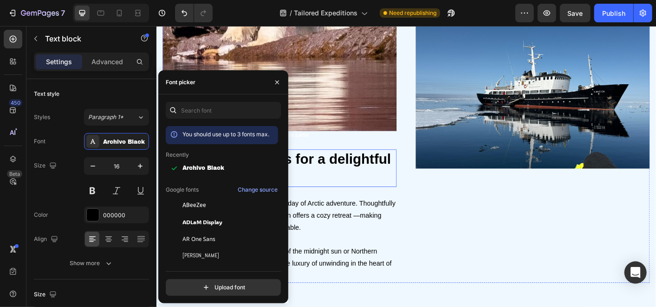
click at [390, 172] on h2 "Comfortable cabins for a delightful experience" at bounding box center [293, 184] width 261 height 42
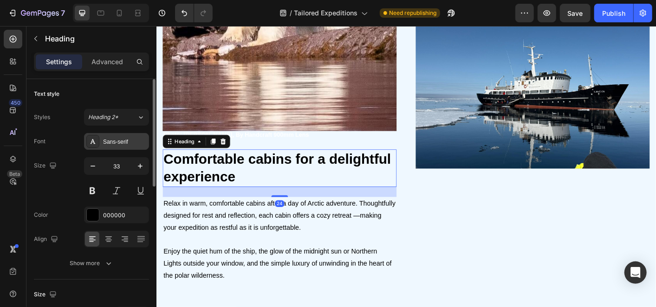
click at [116, 144] on div "Sans-serif" at bounding box center [125, 142] width 44 height 8
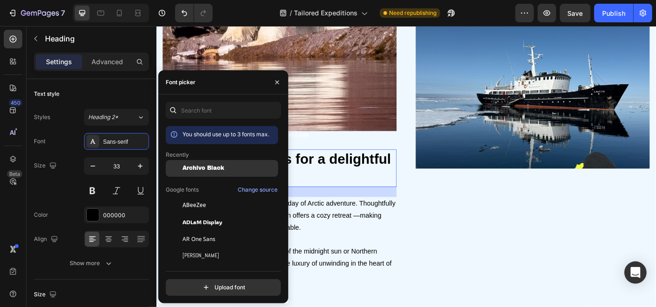
click at [186, 166] on span "Archivo Black" at bounding box center [204, 168] width 42 height 7
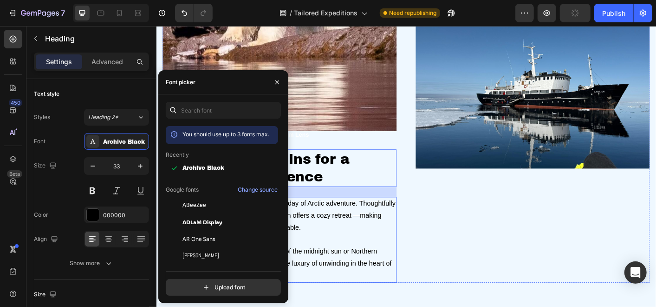
click at [370, 226] on p "Relax in warm, comfortable cabins after a day of Arctic adventure. Thoughtfully…" at bounding box center [293, 237] width 259 height 40
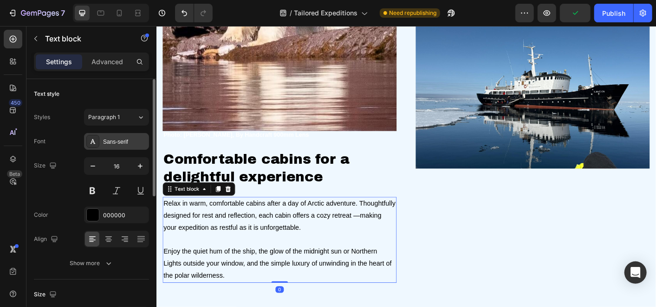
click at [121, 144] on div "Sans-serif" at bounding box center [125, 142] width 44 height 8
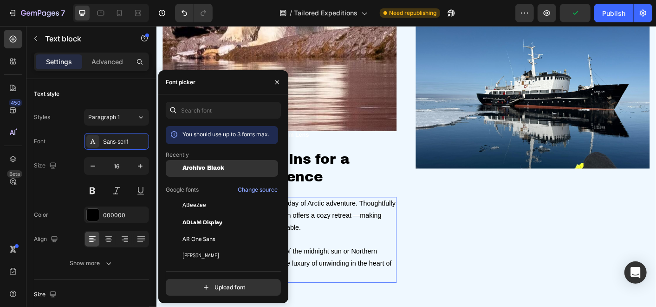
click at [192, 170] on span "Archivo Black" at bounding box center [204, 168] width 42 height 7
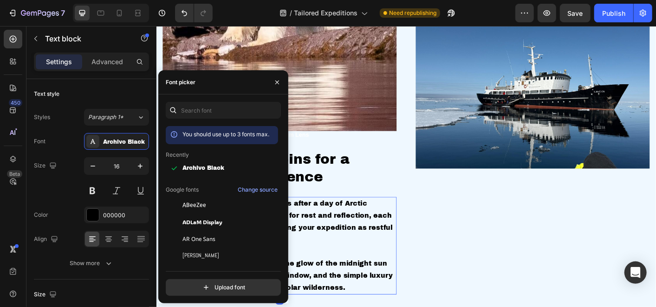
click at [332, 182] on h2 "Comfortable cabins for a delightful experience" at bounding box center [293, 184] width 261 height 42
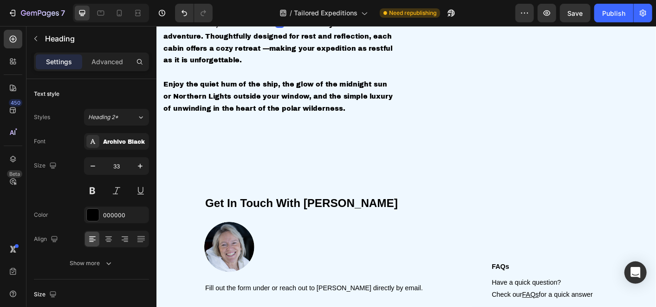
scroll to position [2219, 0]
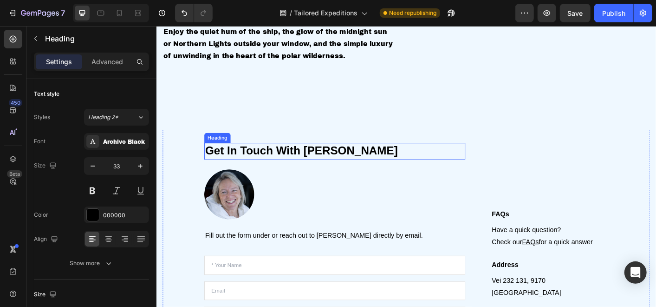
click at [288, 161] on h2 "Get In Touch With [PERSON_NAME]" at bounding box center [355, 165] width 291 height 18
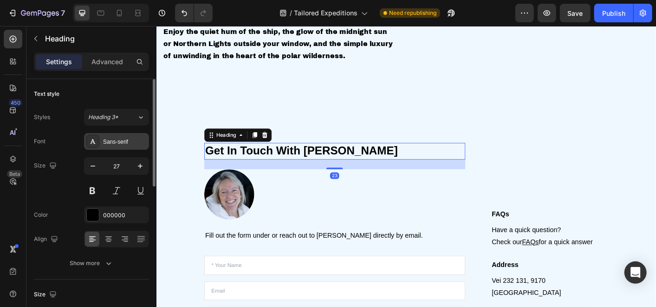
click at [125, 142] on div "Sans-serif" at bounding box center [125, 142] width 44 height 8
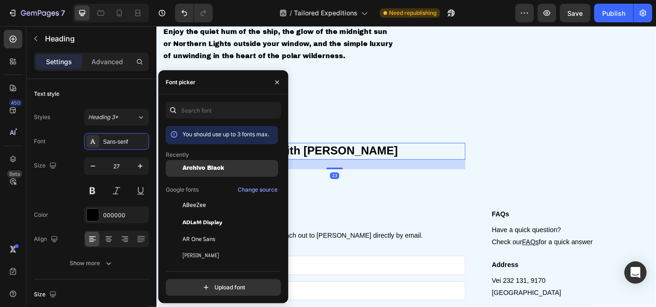
click at [194, 165] on span "Archivo Black" at bounding box center [204, 168] width 42 height 7
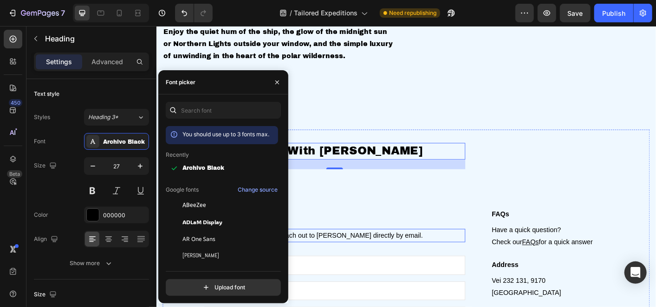
click at [359, 253] on p "Fill out the form under or reach out to [PERSON_NAME] directly by email." at bounding box center [354, 259] width 289 height 13
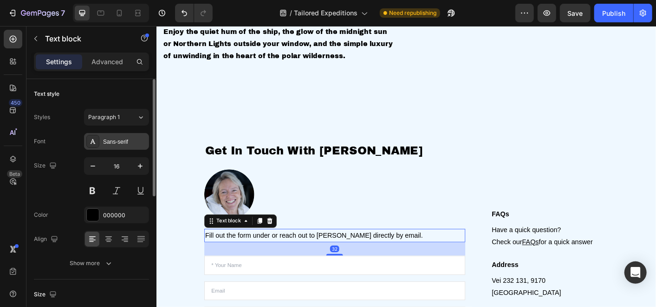
click at [115, 142] on div "Sans-serif" at bounding box center [125, 142] width 44 height 8
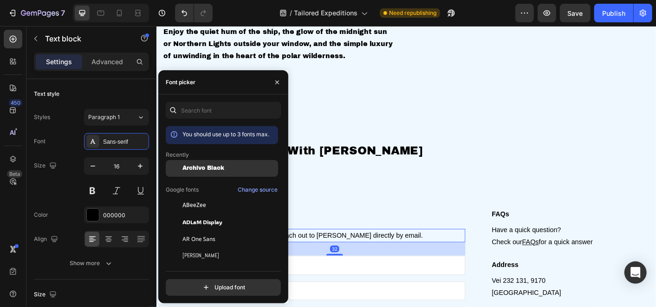
click at [190, 230] on div "Archivo Black" at bounding box center [222, 238] width 112 height 17
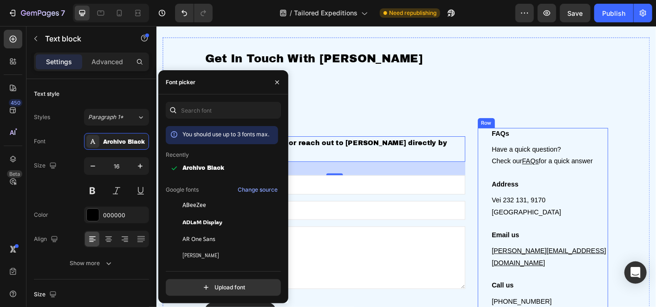
scroll to position [2374, 0]
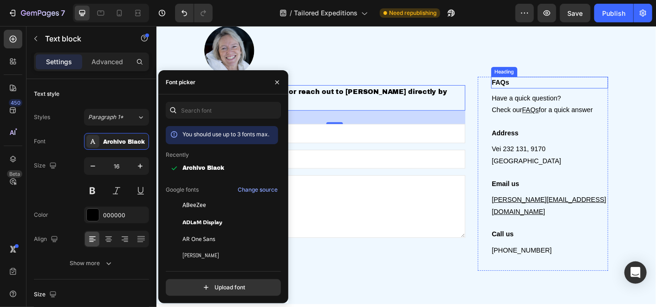
click at [536, 94] on p "FAQs" at bounding box center [595, 88] width 129 height 11
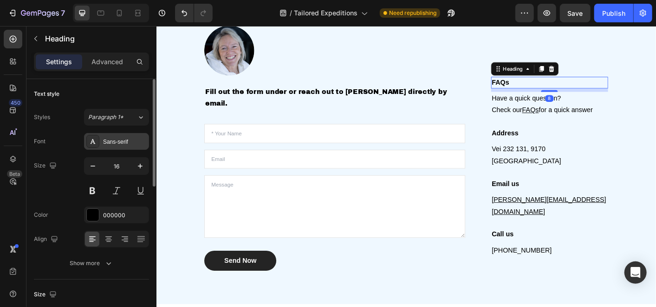
click at [119, 140] on div "Sans-serif" at bounding box center [125, 142] width 44 height 8
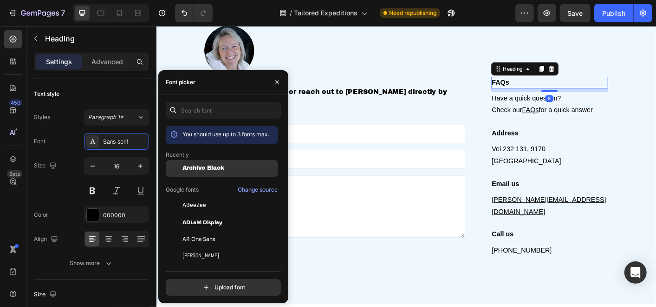
click at [207, 165] on span "Archivo Black" at bounding box center [204, 168] width 42 height 7
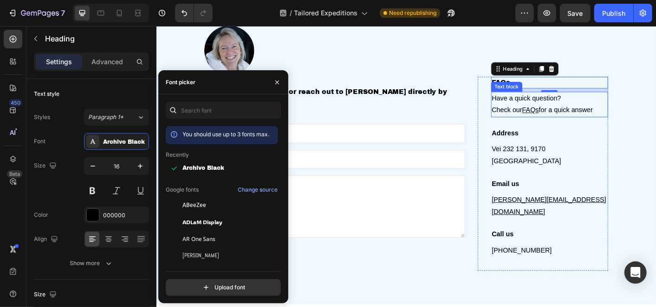
click at [555, 124] on p "Have a quick question? Check our FAQs for a quick answer" at bounding box center [595, 113] width 129 height 27
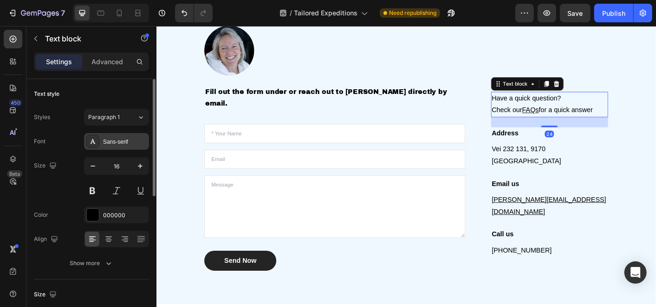
click at [139, 138] on div "Sans-serif" at bounding box center [125, 142] width 44 height 8
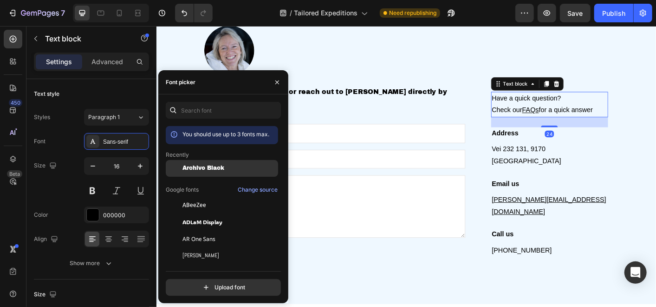
click at [210, 230] on div "Archivo Black" at bounding box center [222, 238] width 112 height 17
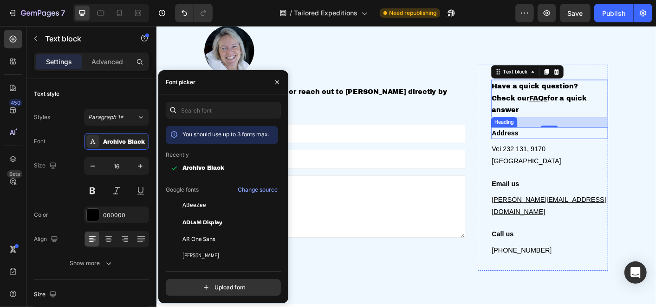
click at [542, 151] on h3 "Address" at bounding box center [595, 144] width 131 height 13
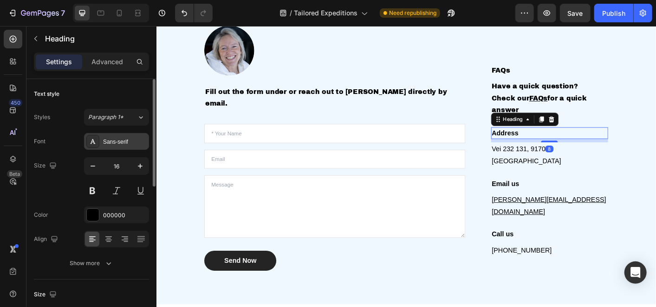
click at [116, 134] on div "Sans-serif" at bounding box center [116, 141] width 65 height 17
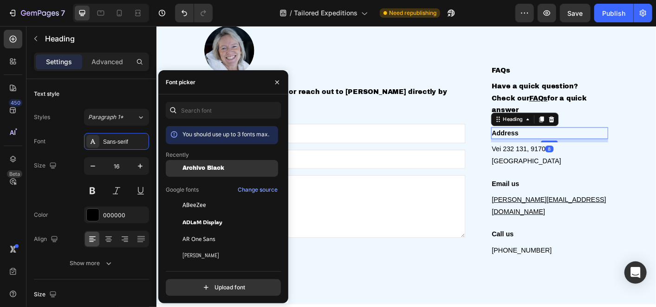
click at [205, 167] on span "Archivo Black" at bounding box center [204, 168] width 42 height 7
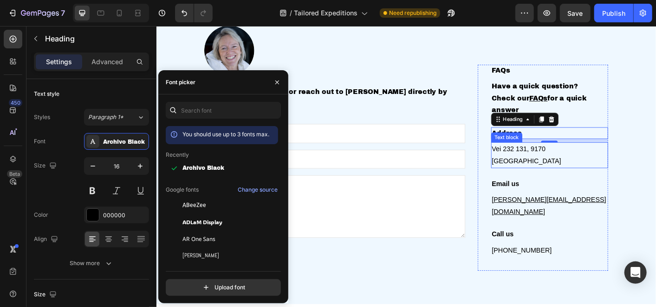
click at [546, 173] on p "Vei 232 131, 9170 [GEOGRAPHIC_DATA]" at bounding box center [595, 169] width 129 height 27
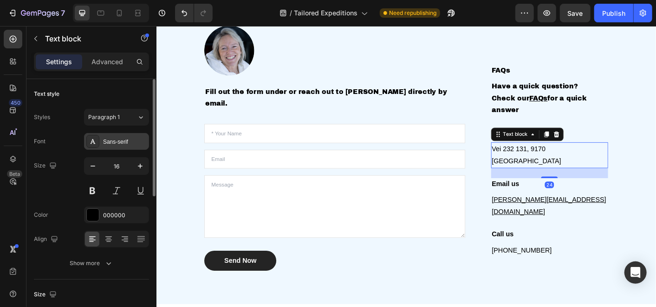
click at [107, 143] on div "Sans-serif" at bounding box center [125, 142] width 44 height 8
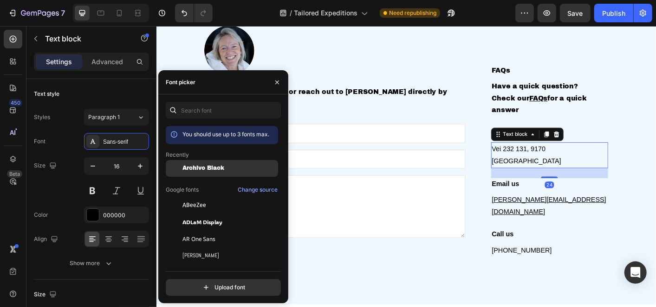
click at [190, 169] on span "Archivo Black" at bounding box center [204, 168] width 42 height 7
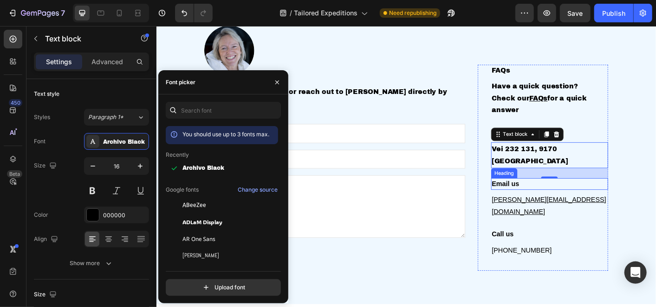
click at [540, 197] on p "Email us" at bounding box center [595, 201] width 129 height 11
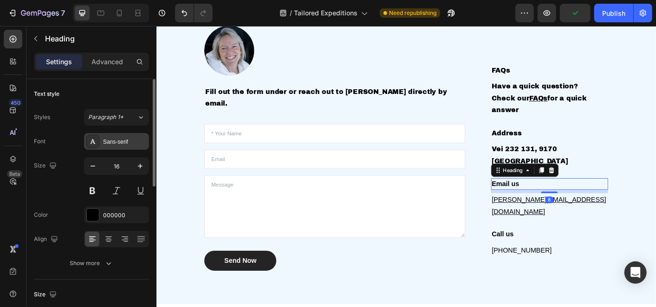
click at [136, 135] on div "Sans-serif" at bounding box center [116, 141] width 65 height 17
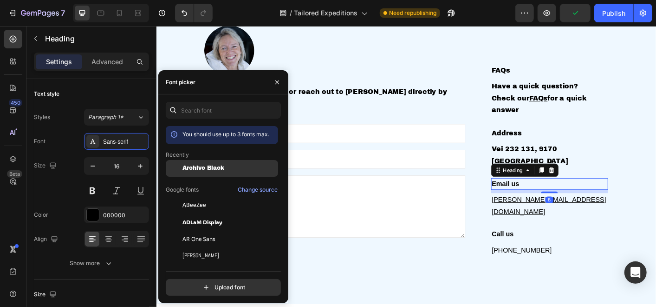
click at [202, 230] on div "Archivo Black" at bounding box center [222, 238] width 112 height 17
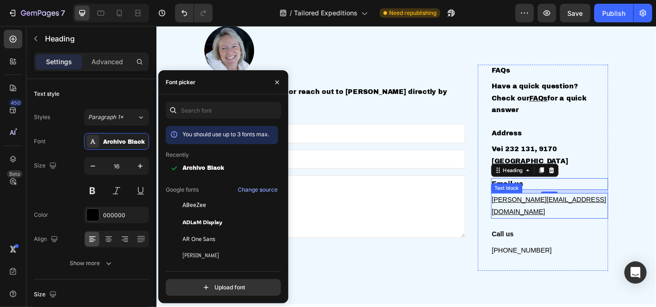
drag, startPoint x: 531, startPoint y: 216, endPoint x: 515, endPoint y: 216, distance: 15.3
click at [531, 216] on u "[PERSON_NAME][EMAIL_ADDRESS][DOMAIN_NAME]" at bounding box center [595, 225] width 128 height 21
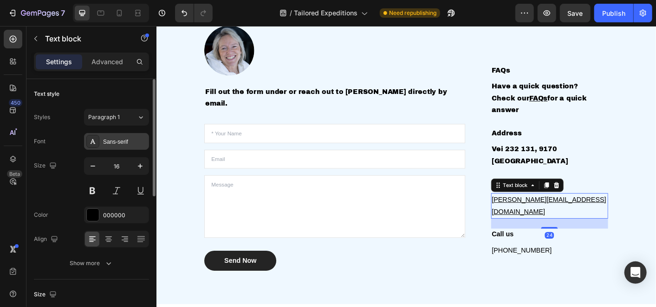
click at [109, 136] on div "Sans-serif" at bounding box center [116, 141] width 65 height 17
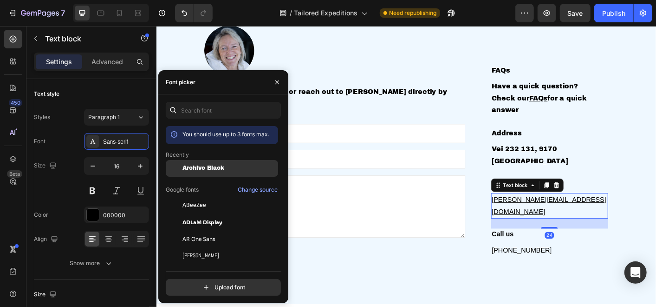
click at [188, 230] on div "Archivo Black" at bounding box center [222, 238] width 112 height 17
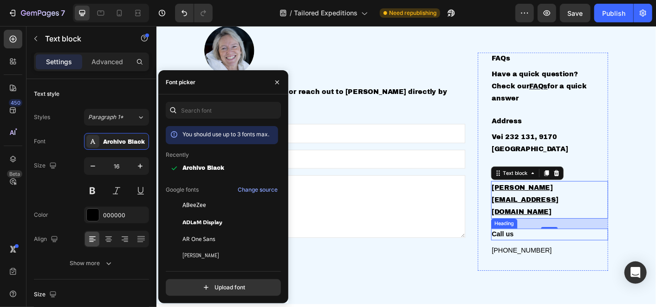
click at [535, 252] on p "Call us" at bounding box center [595, 257] width 129 height 11
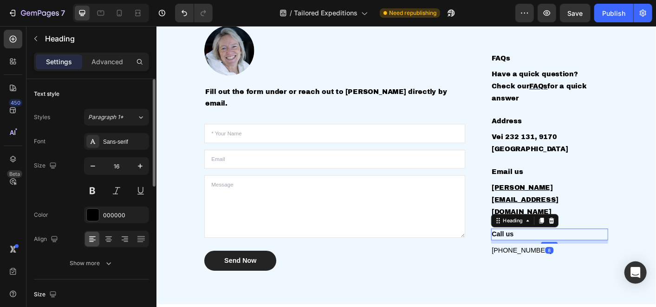
click at [131, 128] on div "Styles Paragraph 1* Font Sans-serif Size 16 Color 000000 Align Show more" at bounding box center [91, 190] width 115 height 163
click at [131, 133] on div "Sans-serif" at bounding box center [116, 141] width 65 height 17
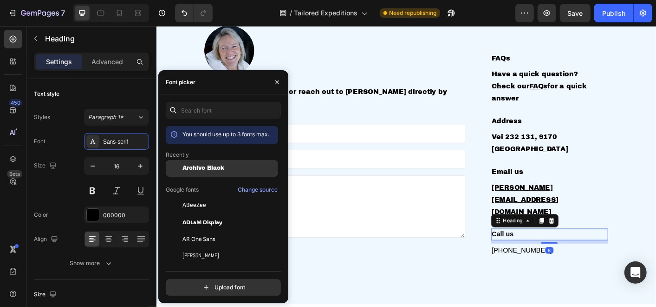
click at [204, 168] on span "Archivo Black" at bounding box center [204, 168] width 42 height 7
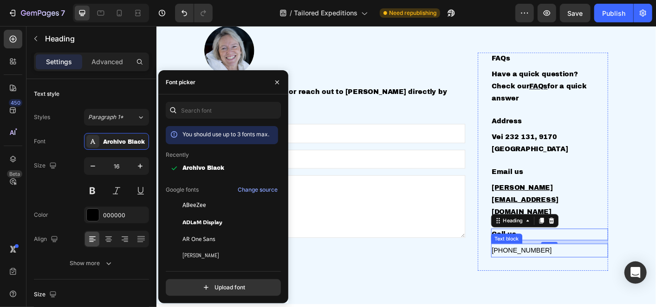
click at [551, 269] on p "[PHONE_NUMBER]" at bounding box center [595, 275] width 129 height 13
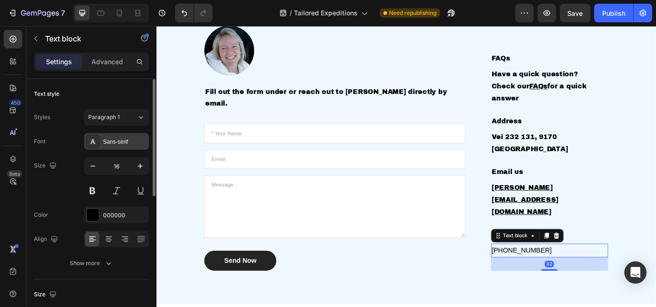
click at [137, 140] on div "Sans-serif" at bounding box center [125, 142] width 44 height 8
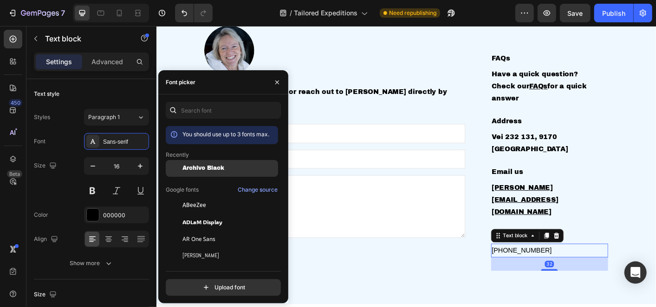
click at [186, 230] on div "Archivo Black" at bounding box center [222, 238] width 112 height 17
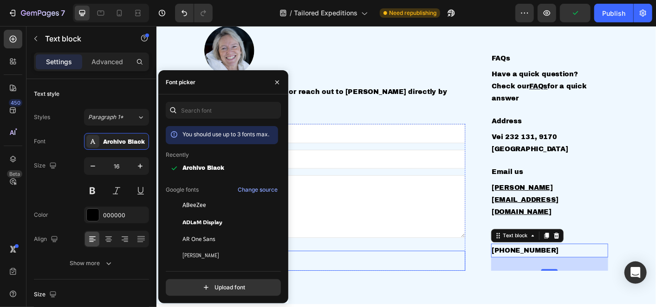
click at [452, 276] on div "Send Now Submit Button" at bounding box center [355, 287] width 291 height 22
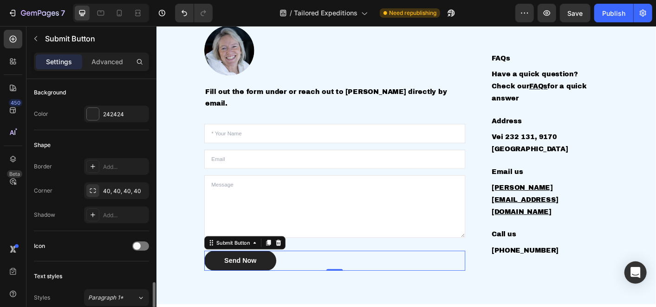
scroll to position [309, 0]
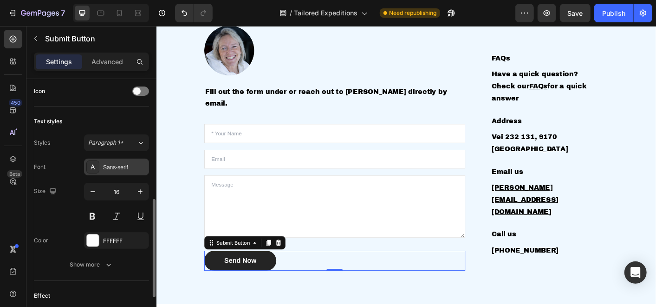
click at [113, 166] on div "Sans-serif" at bounding box center [125, 167] width 44 height 8
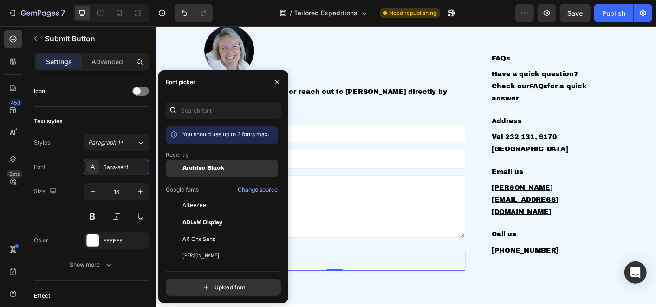
click at [215, 170] on span "Archivo Black" at bounding box center [204, 168] width 42 height 7
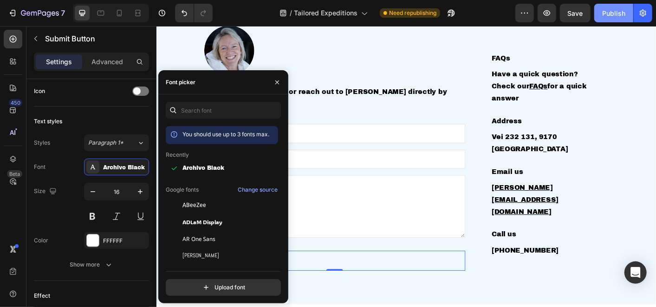
click at [613, 13] on div "Publish" at bounding box center [614, 13] width 23 height 10
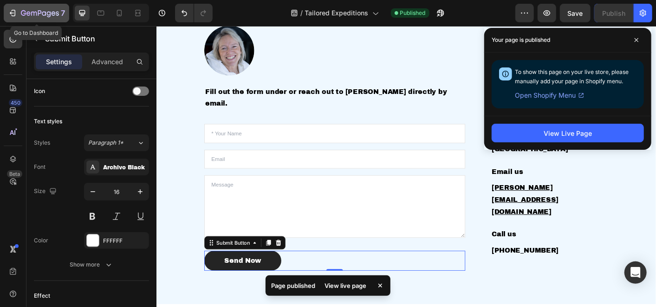
click at [13, 12] on icon "button" at bounding box center [12, 12] width 9 height 9
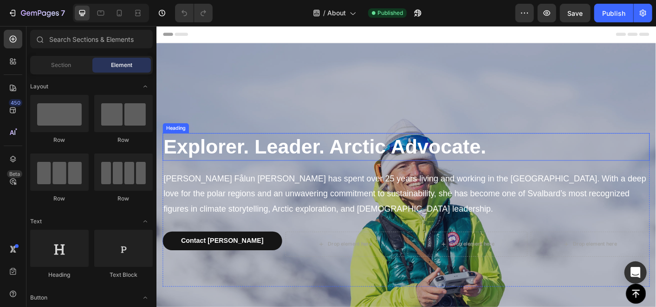
click at [274, 158] on strong "Explorer. Leader. Arctic Advocate." at bounding box center [344, 160] width 360 height 25
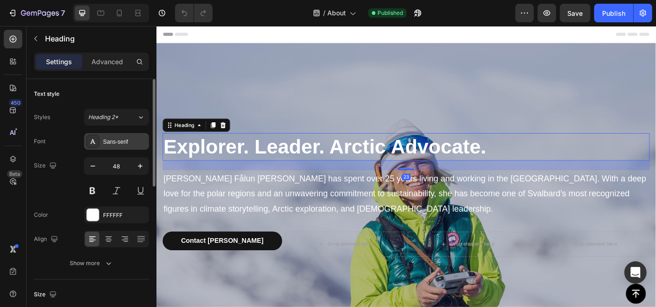
click at [137, 140] on div "Sans-serif" at bounding box center [125, 142] width 44 height 8
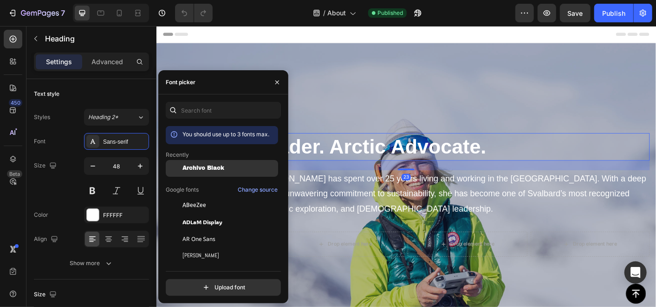
click at [187, 230] on div "Archivo Black" at bounding box center [222, 238] width 112 height 17
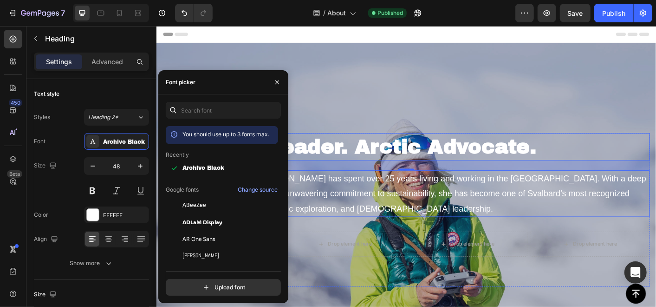
click at [406, 194] on p "Hilde Fålun Strøm has spent over 25 years living and working in the Arctic. Wit…" at bounding box center [435, 212] width 542 height 50
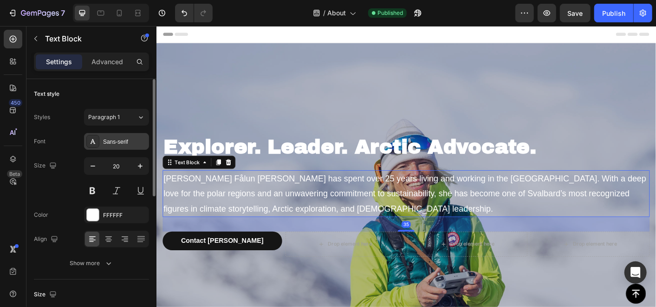
click at [124, 140] on div "Sans-serif" at bounding box center [125, 142] width 44 height 8
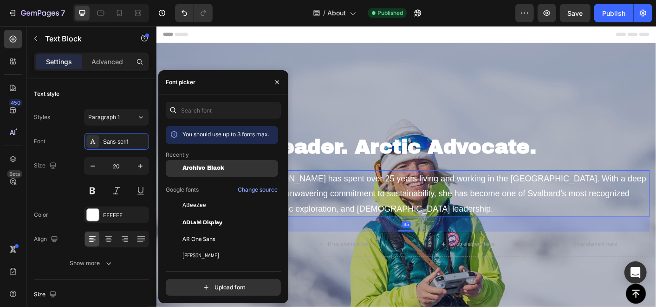
click at [205, 230] on div "Archivo Black" at bounding box center [222, 238] width 112 height 17
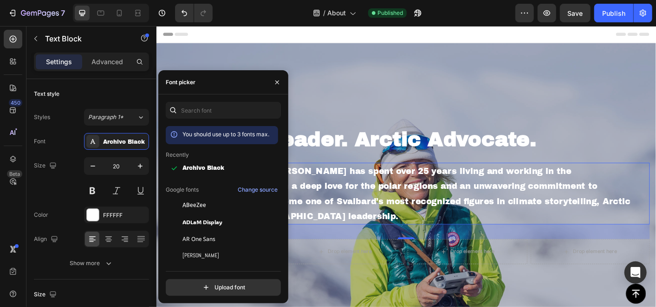
click at [440, 210] on p "Hilde Fålun Strøm has spent over 25 years living and working in the Arctic. Wit…" at bounding box center [435, 212] width 542 height 67
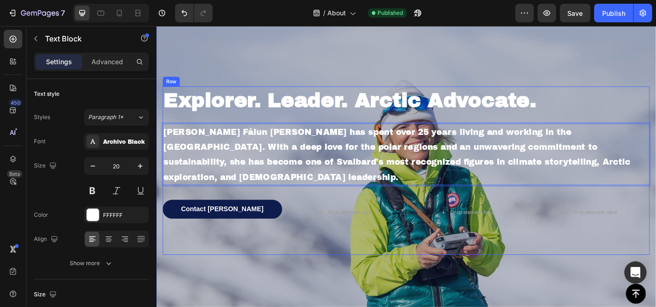
scroll to position [52, 0]
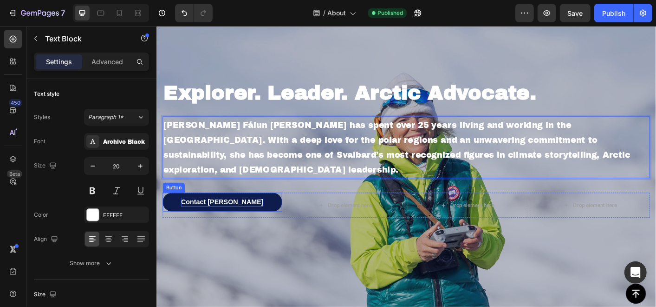
click at [231, 217] on p "Contact [PERSON_NAME]" at bounding box center [229, 222] width 92 height 10
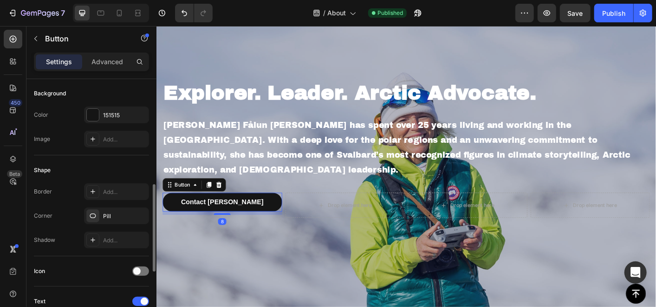
scroll to position [258, 0]
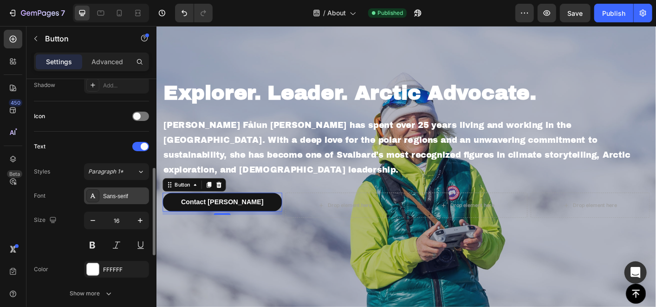
click at [125, 189] on div "Sans-serif" at bounding box center [116, 195] width 65 height 17
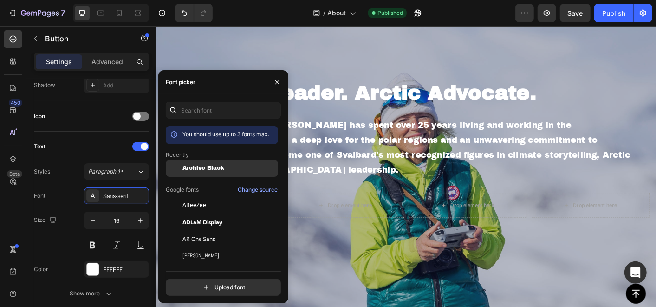
click at [195, 230] on div "Archivo Black" at bounding box center [222, 238] width 112 height 17
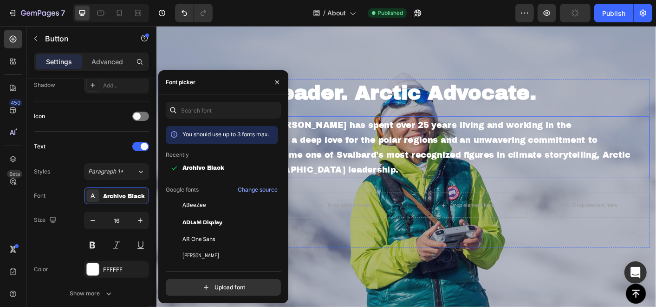
click at [449, 159] on p "Hilde Fålun Strøm has spent over 25 years living and working in the Arctic. Wit…" at bounding box center [435, 160] width 542 height 67
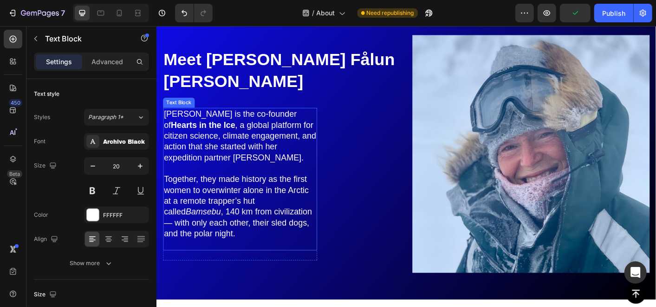
scroll to position [413, 0]
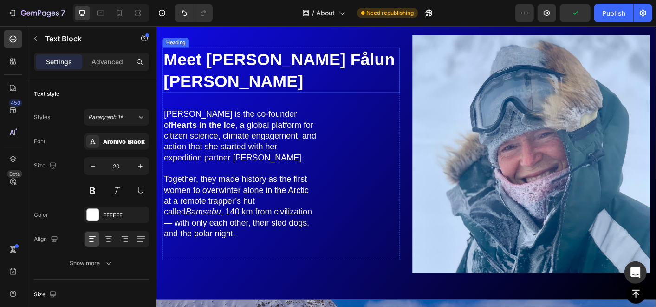
click at [276, 80] on h2 "Meet Hilde Fålun Strøm" at bounding box center [295, 75] width 265 height 50
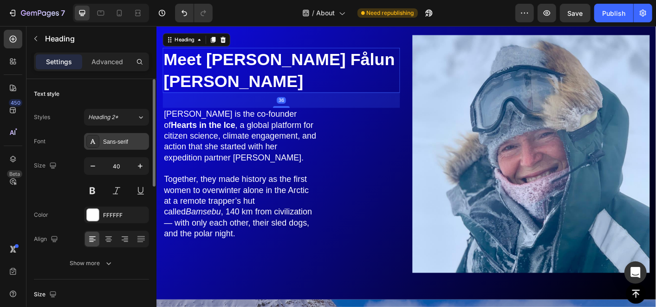
click at [131, 138] on div "Sans-serif" at bounding box center [125, 142] width 44 height 8
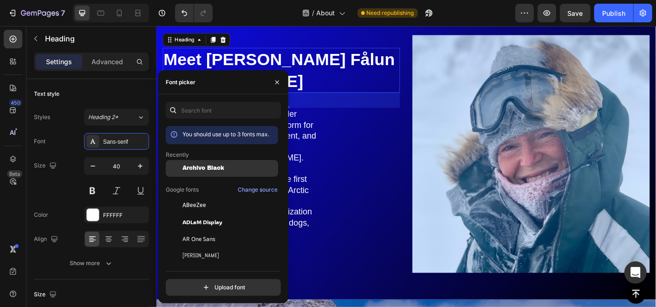
click at [209, 230] on div "Archivo Black" at bounding box center [222, 238] width 112 height 17
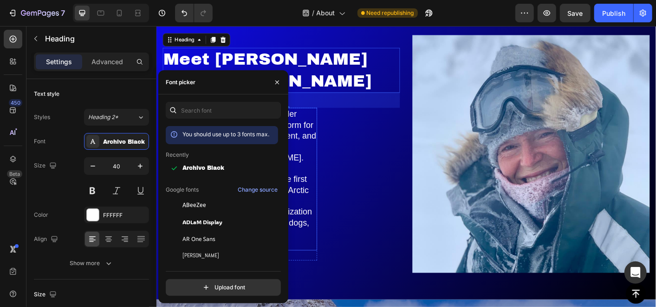
click at [331, 123] on p "Hilde is the co-founder of Hearts in the Ice , a global platform for citizen sc…" at bounding box center [249, 148] width 170 height 60
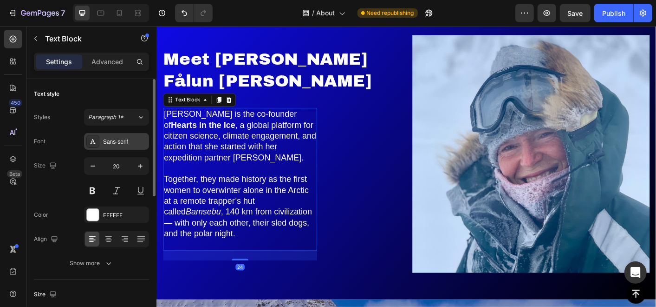
click at [134, 142] on div "Sans-serif" at bounding box center [125, 142] width 44 height 8
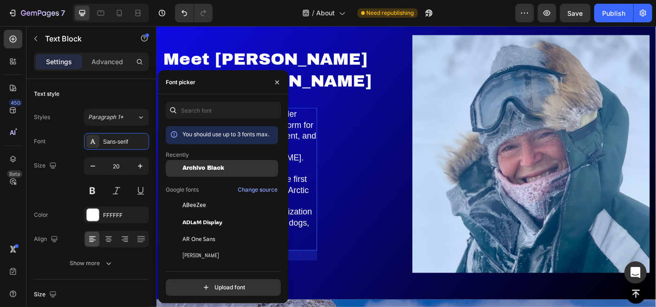
click at [188, 230] on div "Archivo Black" at bounding box center [222, 238] width 112 height 17
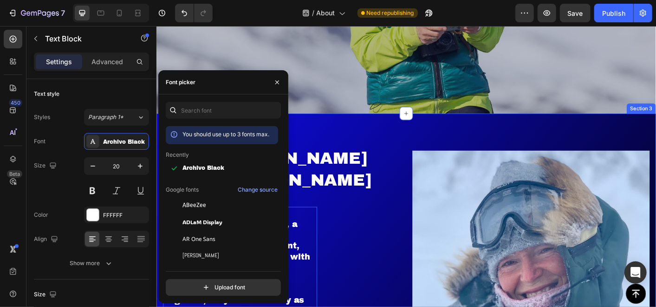
scroll to position [309, 0]
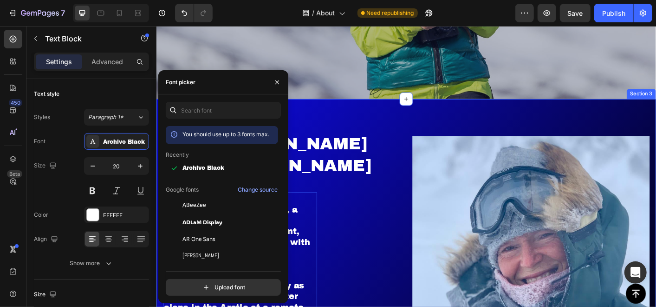
click at [400, 118] on div "Meet Hilde Fålun Strøm Heading Hilde is the co-founder of Hearts in the Ice , a…" at bounding box center [434, 277] width 557 height 340
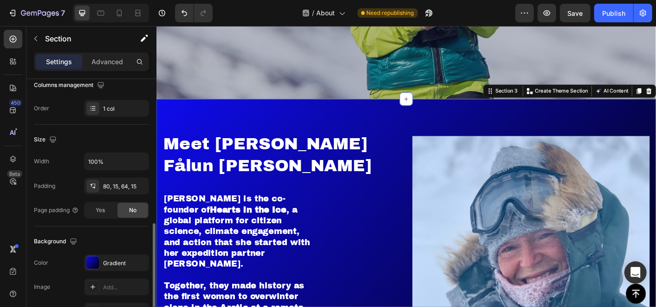
scroll to position [258, 0]
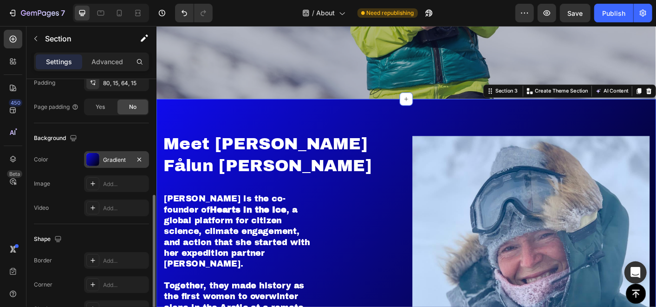
click at [123, 159] on div "Gradient" at bounding box center [116, 160] width 27 height 8
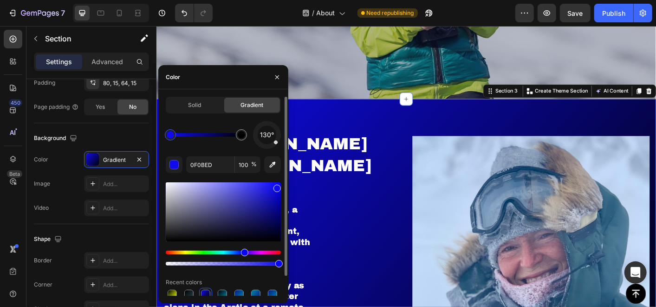
scroll to position [21, 0]
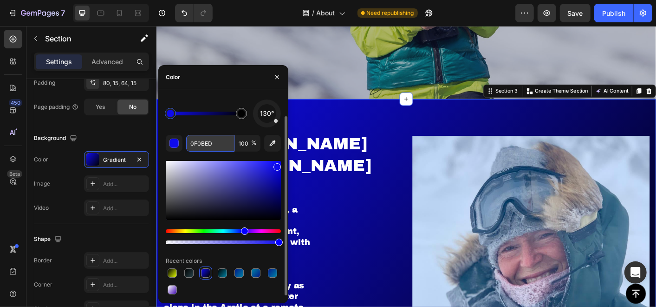
click at [207, 142] on input "0F0BED" at bounding box center [210, 143] width 48 height 17
paste input "#3665FA"
type input "#3665FA"
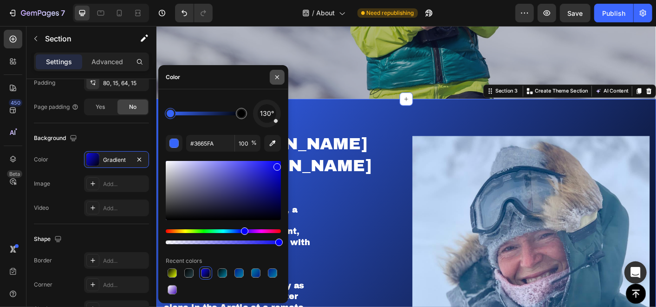
click at [275, 79] on icon "button" at bounding box center [277, 76] width 7 height 7
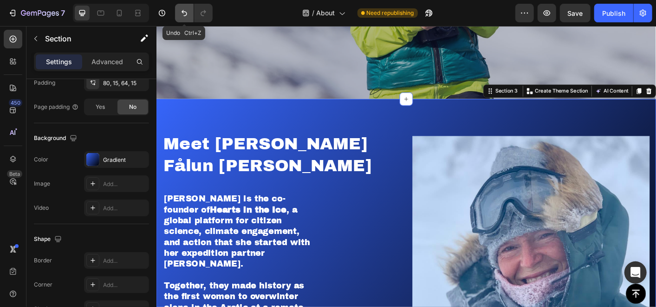
click at [183, 13] on icon "Undo/Redo" at bounding box center [184, 12] width 9 height 9
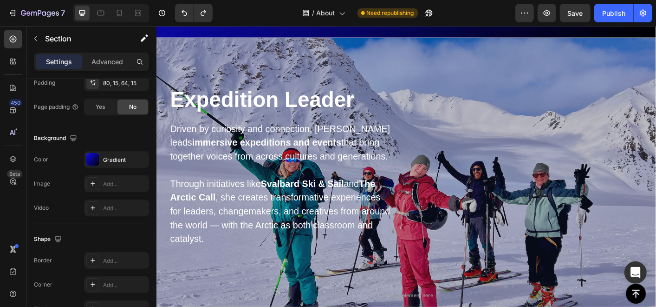
scroll to position [722, 0]
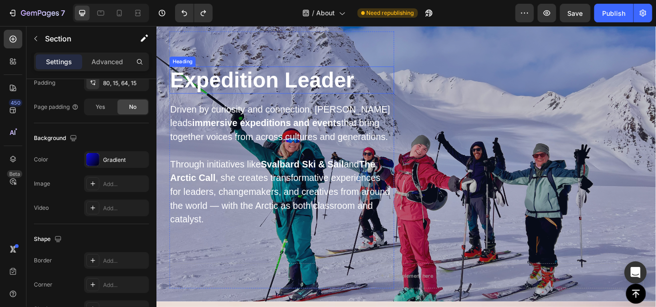
click at [263, 87] on h2 "Expedition Leader" at bounding box center [295, 86] width 251 height 30
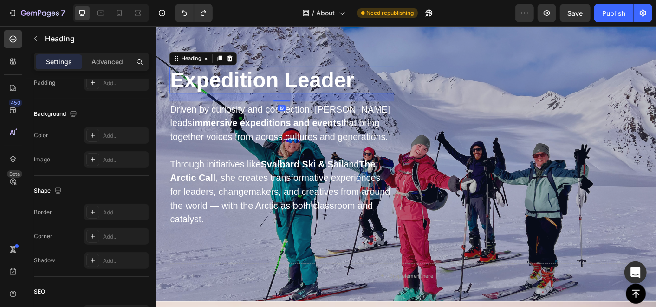
scroll to position [0, 0]
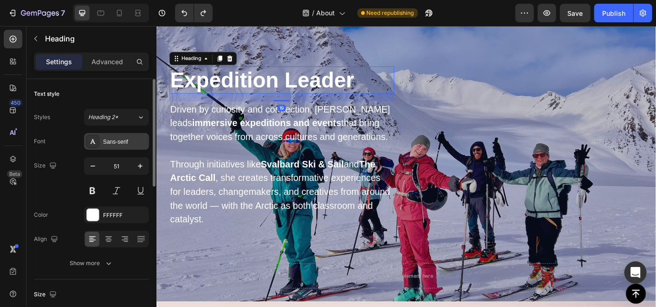
click at [122, 136] on div "Sans-serif" at bounding box center [116, 141] width 65 height 17
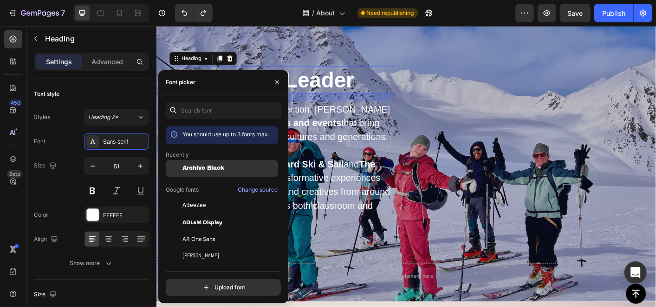
click at [189, 165] on span "Archivo Black" at bounding box center [204, 168] width 42 height 7
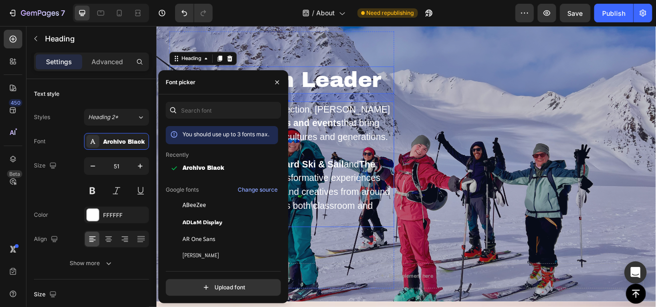
click at [343, 142] on p "Driven by curiosity and connection, Hilde leads immersive expeditions and event…" at bounding box center [295, 134] width 249 height 46
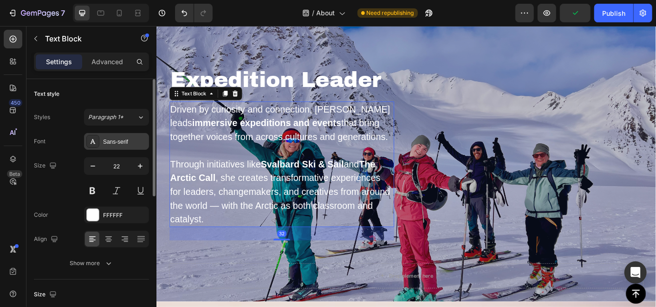
click at [124, 142] on div "Sans-serif" at bounding box center [125, 142] width 44 height 8
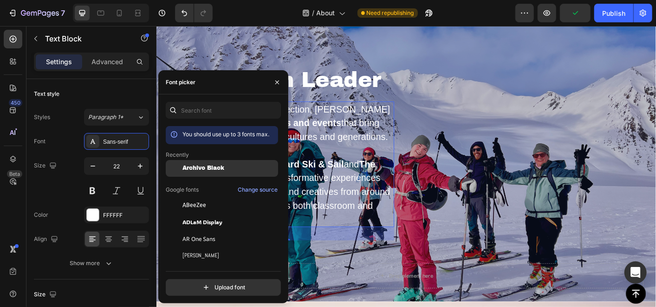
click at [205, 170] on span "Archivo Black" at bounding box center [204, 168] width 42 height 7
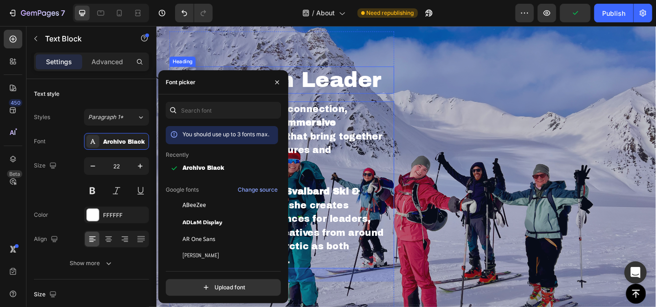
click at [383, 92] on h2 "Expedition Leader" at bounding box center [295, 86] width 251 height 30
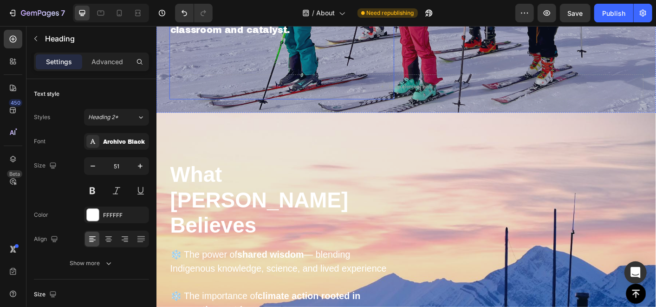
scroll to position [1032, 0]
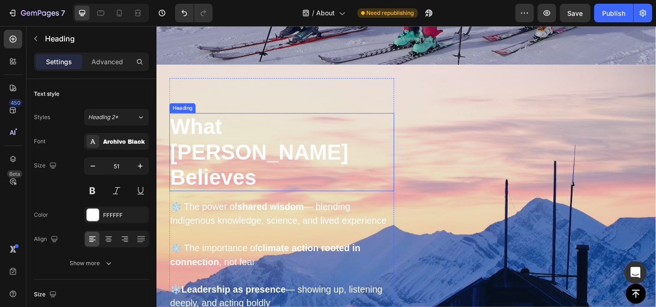
click at [292, 123] on h2 "What Hilde Believes" at bounding box center [295, 166] width 251 height 87
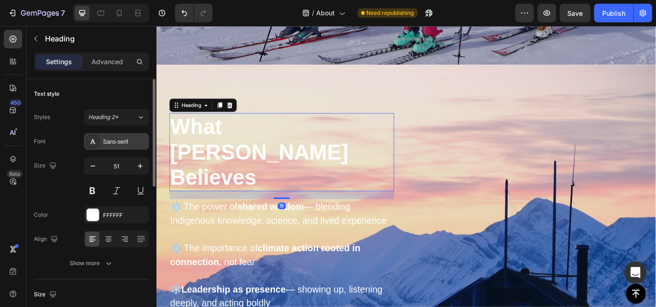
click at [125, 140] on div "Sans-serif" at bounding box center [125, 142] width 44 height 8
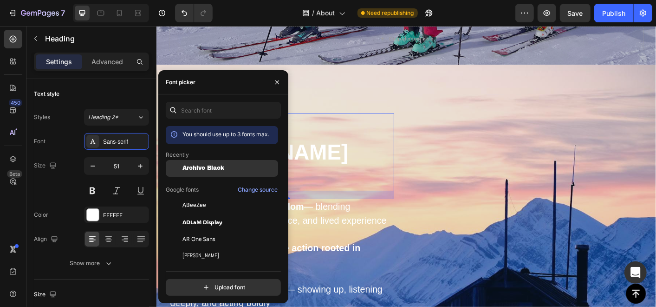
click at [195, 167] on span "Archivo Black" at bounding box center [204, 168] width 42 height 7
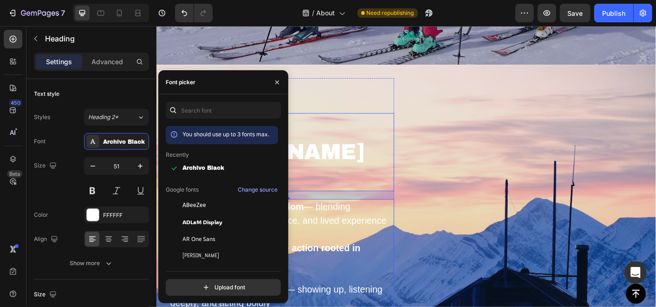
click at [356, 219] on p "❄️ The power of shared wisdom — blending Indigenous knowledge, science, and liv…" at bounding box center [295, 234] width 249 height 31
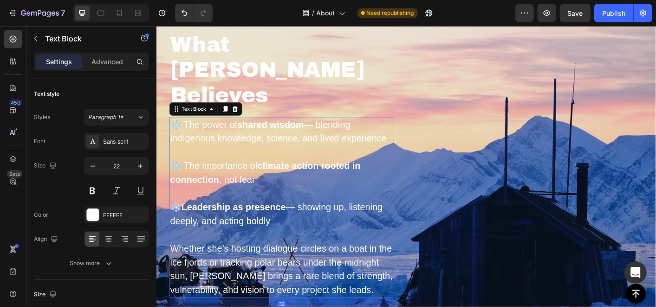
scroll to position [1135, 0]
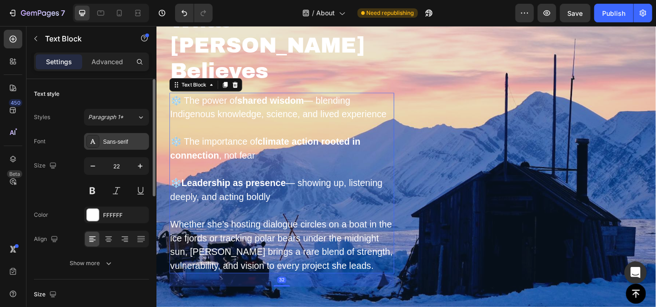
click at [122, 135] on div "Sans-serif" at bounding box center [116, 141] width 65 height 17
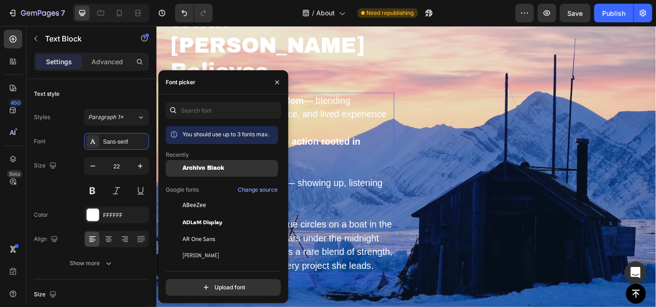
click at [202, 165] on span "Archivo Black" at bounding box center [204, 168] width 42 height 7
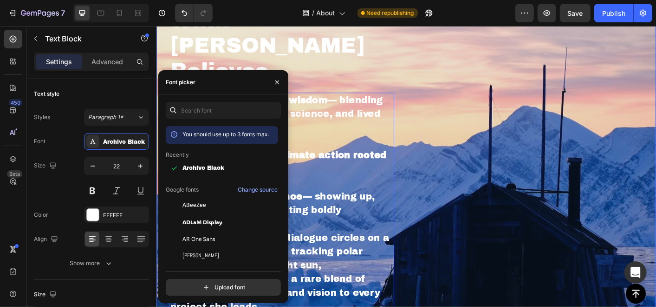
click at [498, 156] on div "Drop element here Row What Hilde Believes Heading ❄️ The power of shared wisdom…" at bounding box center [435, 190] width 530 height 451
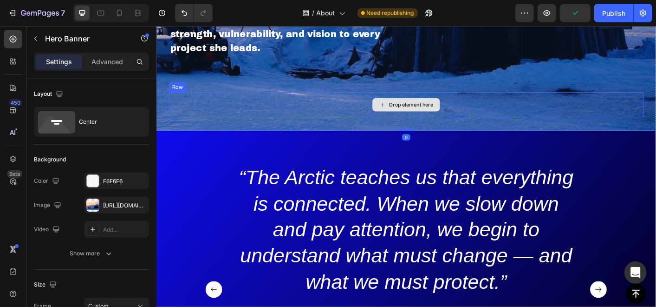
scroll to position [1445, 0]
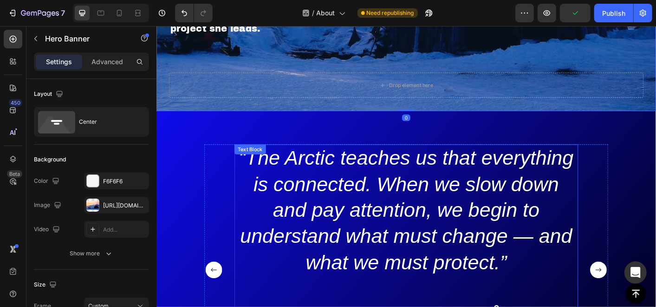
click at [360, 158] on p "“The Arctic teaches us that everything is connected. When we slow down and pay …" at bounding box center [435, 230] width 382 height 145
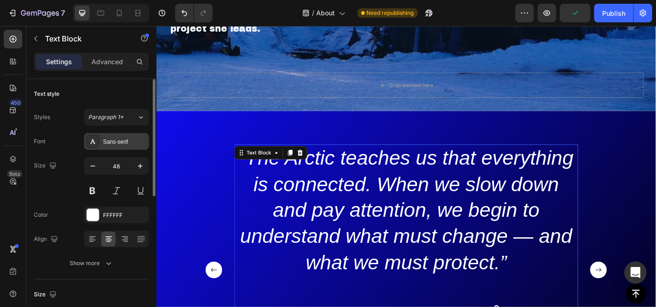
click at [126, 135] on div "Sans-serif" at bounding box center [116, 141] width 65 height 17
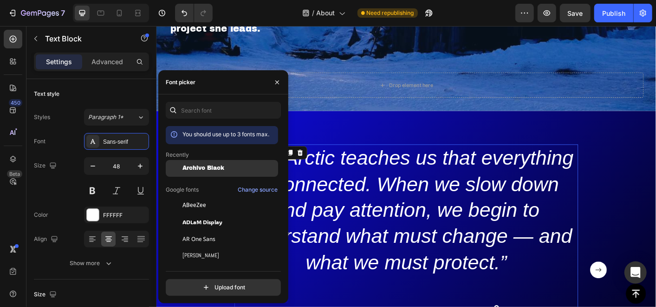
click at [216, 230] on div "Archivo Black" at bounding box center [222, 238] width 112 height 17
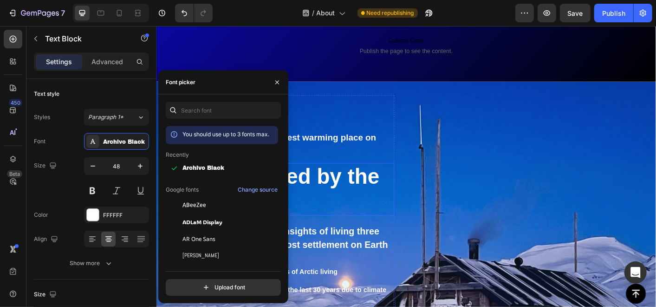
scroll to position [1858, 0]
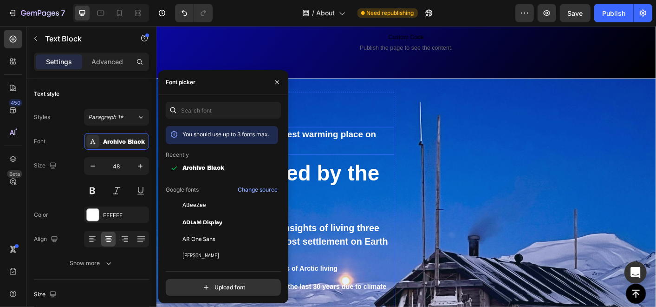
click at [359, 139] on p "Living on Svalbard - the fastest warming place on Earth" at bounding box center [295, 153] width 249 height 29
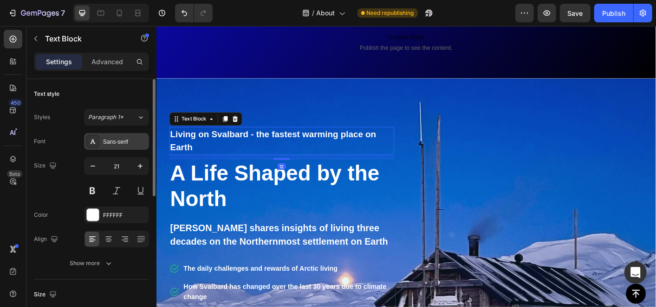
click at [130, 134] on div "Sans-serif" at bounding box center [116, 141] width 65 height 17
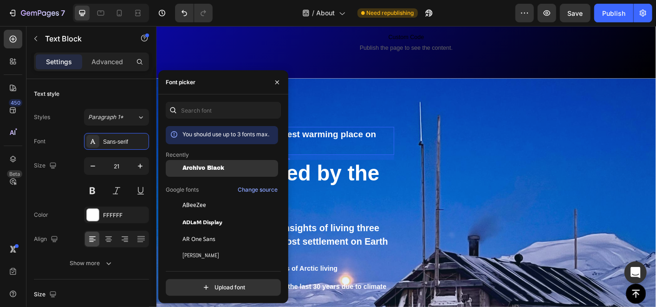
click at [202, 230] on div "Archivo Black" at bounding box center [222, 238] width 112 height 17
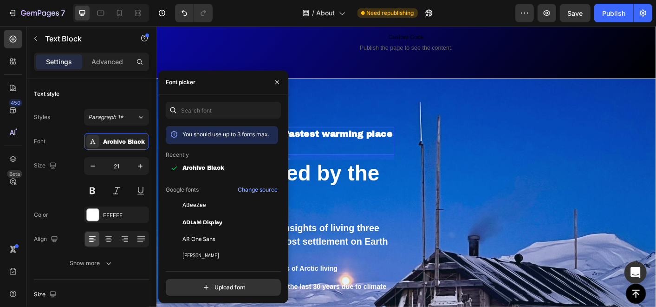
click at [312, 175] on h2 "A Life Shaped by the North" at bounding box center [295, 204] width 251 height 59
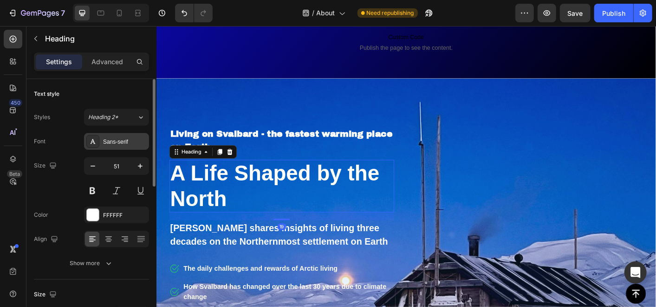
click at [124, 143] on div "Sans-serif" at bounding box center [125, 142] width 44 height 8
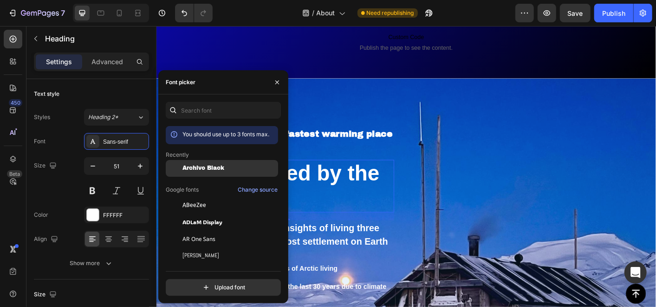
click at [202, 167] on span "Archivo Black" at bounding box center [204, 168] width 42 height 7
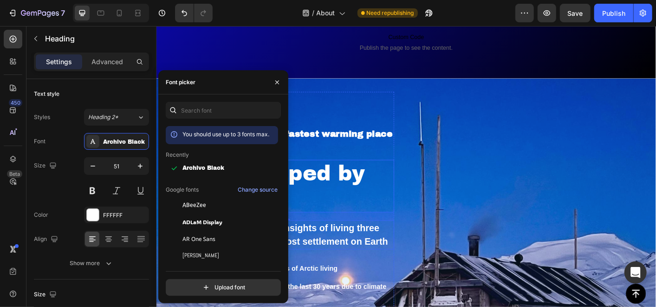
click at [362, 243] on p "Hilde shares insights of living three decades on the Northernmost settlement on…" at bounding box center [295, 258] width 249 height 31
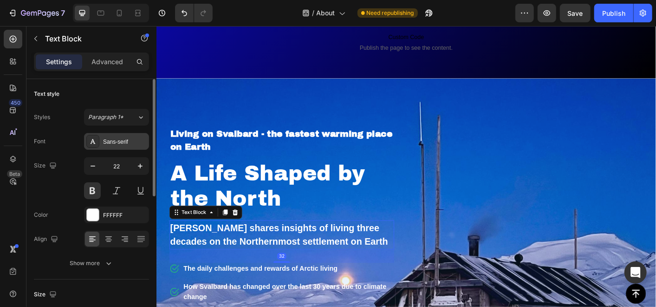
click at [114, 144] on div "Sans-serif" at bounding box center [125, 142] width 44 height 8
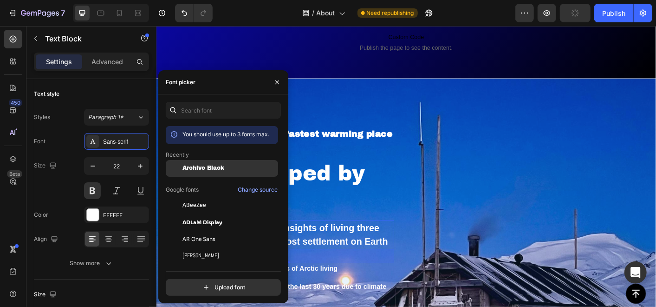
click at [198, 167] on span "Archivo Black" at bounding box center [204, 168] width 42 height 7
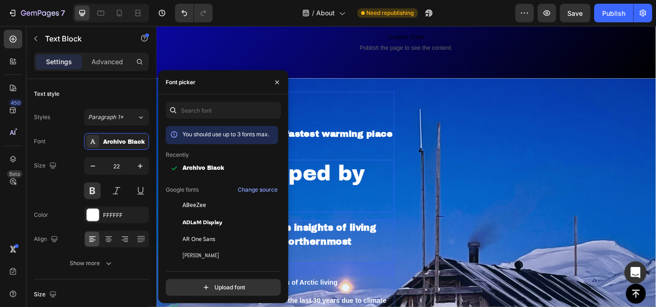
click at [341, 175] on h2 "A Life Shaped by the North" at bounding box center [295, 204] width 251 height 59
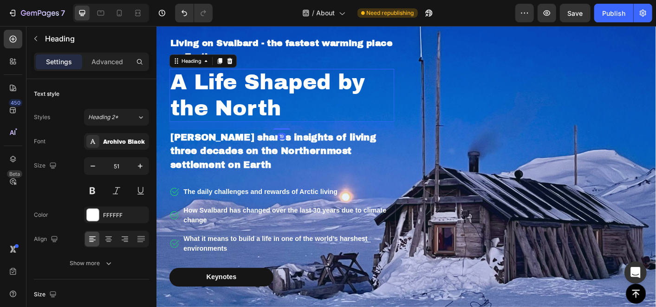
scroll to position [1961, 0]
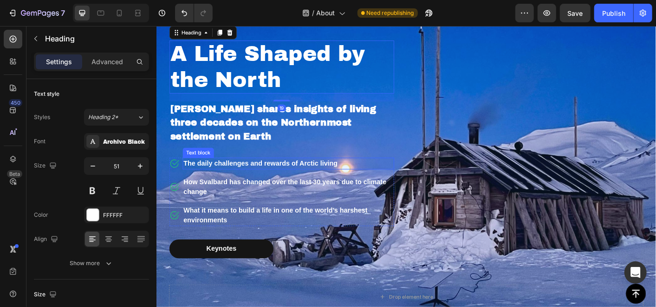
click at [291, 183] on p "The daily challenges and rewards of Arctic living" at bounding box center [303, 178] width 234 height 11
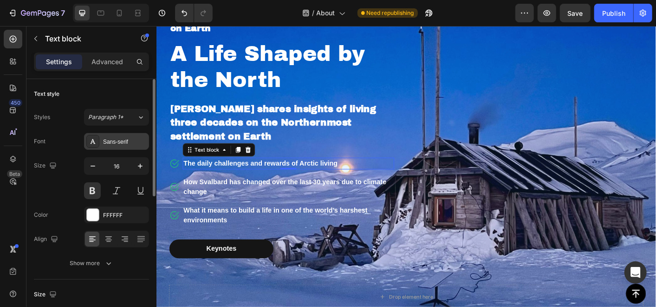
click at [121, 142] on div "Sans-serif" at bounding box center [125, 142] width 44 height 8
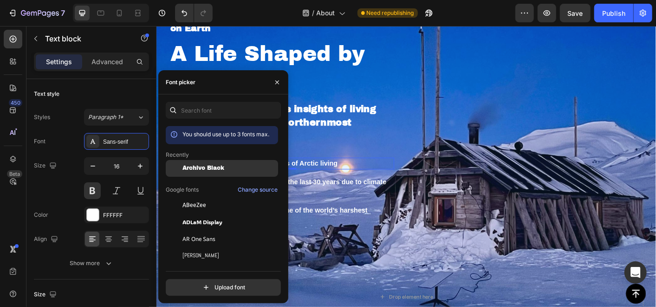
click at [183, 165] on span "Archivo Black" at bounding box center [204, 168] width 42 height 7
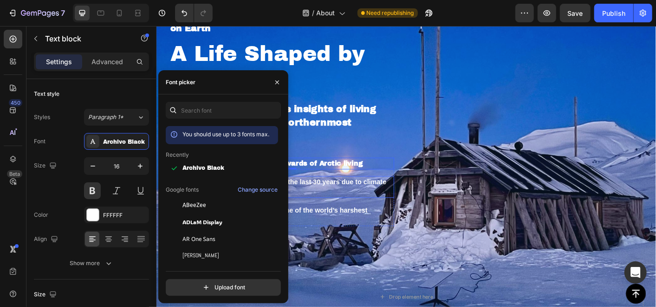
click at [336, 202] on p "How Svalbard has changed over the last 30 years due to climate change" at bounding box center [303, 205] width 234 height 22
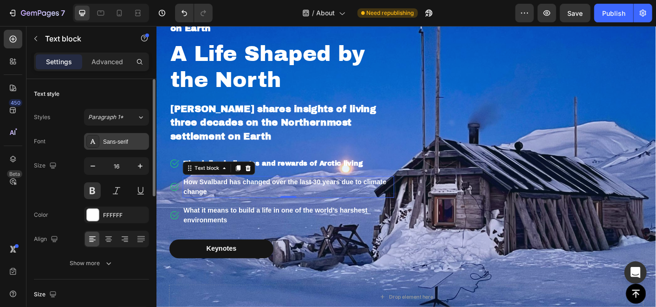
click at [117, 147] on div "Sans-serif" at bounding box center [116, 141] width 65 height 17
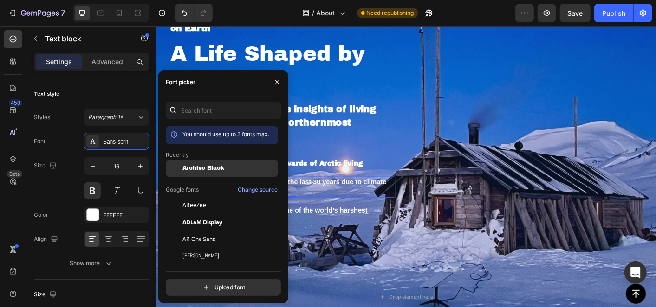
click at [188, 170] on span "Archivo Black" at bounding box center [204, 168] width 42 height 7
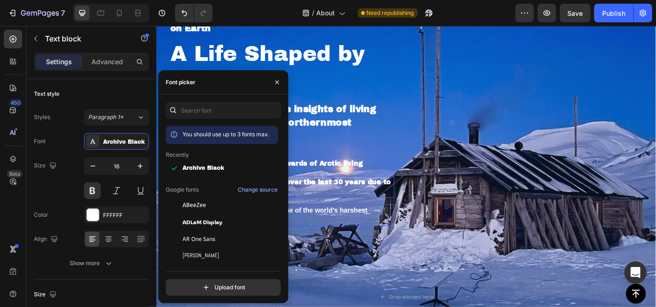
click at [339, 227] on p "What it means to build a life in one of the world’s harshest environments" at bounding box center [303, 236] width 234 height 22
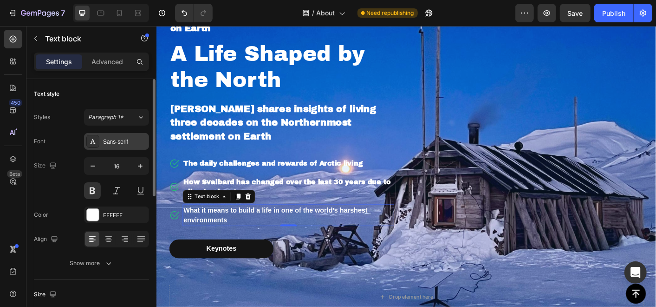
click at [107, 143] on div "Sans-serif" at bounding box center [125, 142] width 44 height 8
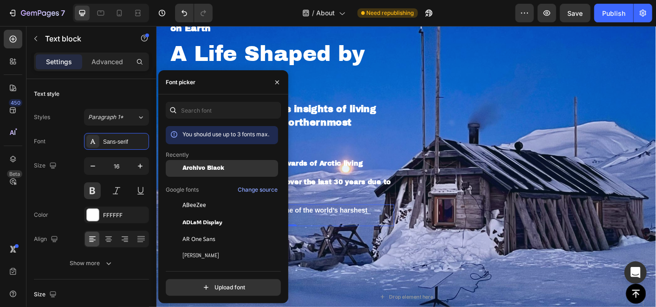
click at [196, 230] on div "Archivo Black" at bounding box center [222, 238] width 112 height 17
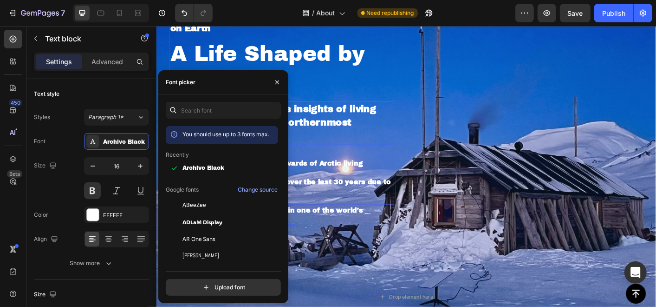
click at [344, 134] on p "Hilde shares insights of living three decades on the Northernmost settlement on…" at bounding box center [295, 134] width 249 height 46
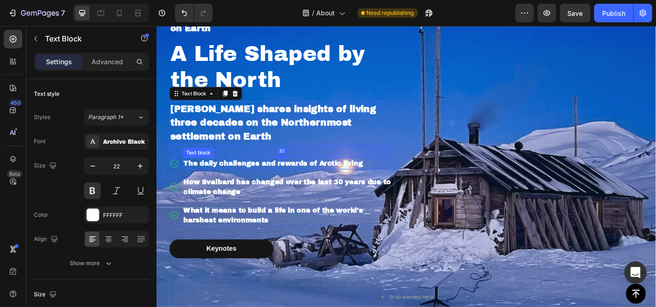
scroll to position [2064, 0]
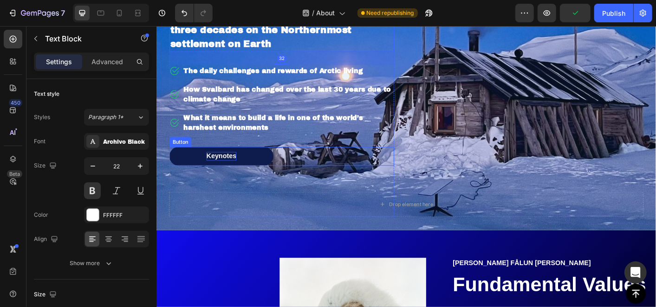
click at [219, 172] on p "Keynotes" at bounding box center [228, 171] width 33 height 10
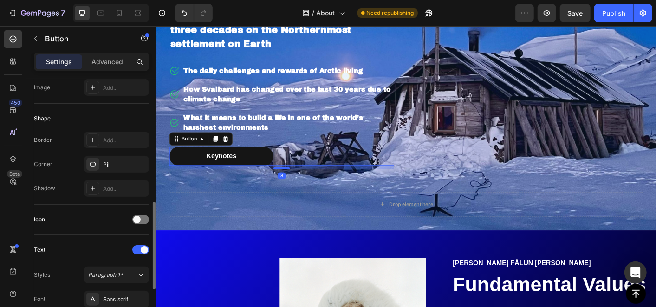
scroll to position [258, 0]
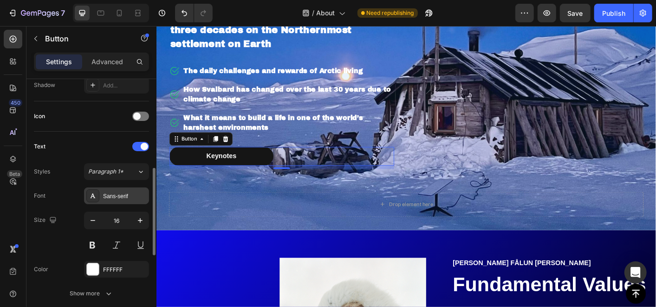
click at [122, 188] on div "Sans-serif" at bounding box center [116, 195] width 65 height 17
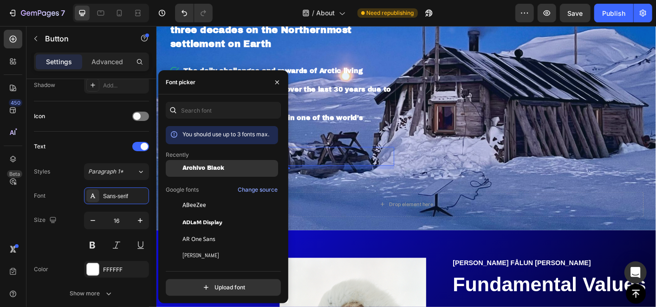
click at [187, 167] on span "Archivo Black" at bounding box center [204, 168] width 42 height 7
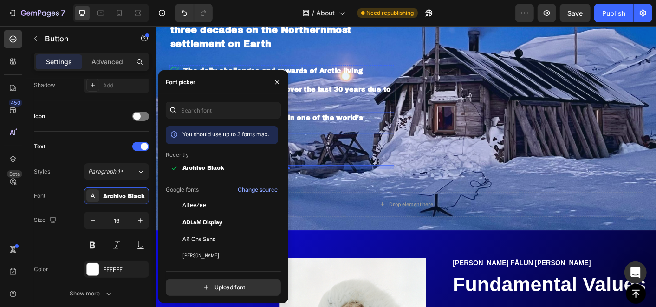
click at [343, 126] on p "What it means to build a life in one of the world’s harshest environments" at bounding box center [303, 133] width 234 height 22
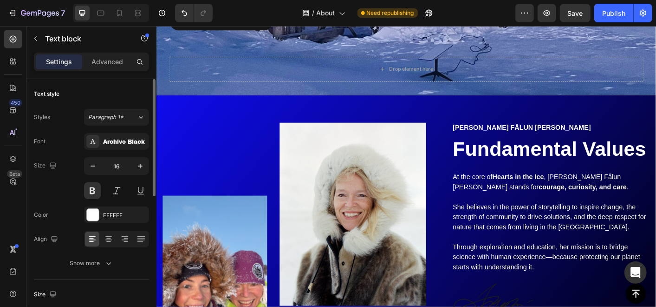
scroll to position [2219, 0]
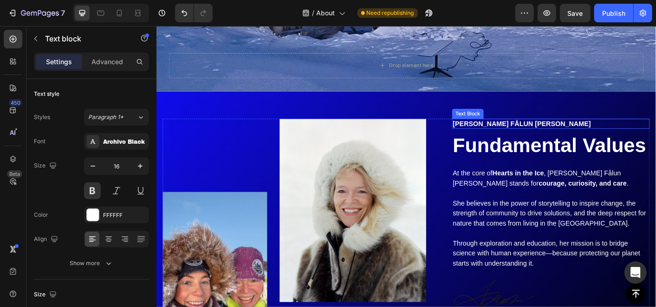
click at [495, 134] on p "Hilde fålun strøm" at bounding box center [596, 135] width 219 height 10
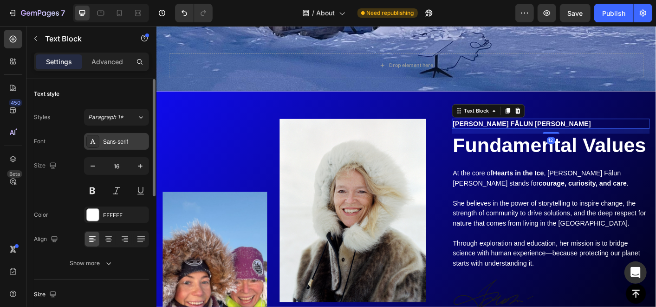
click at [120, 142] on div "Sans-serif" at bounding box center [125, 142] width 44 height 8
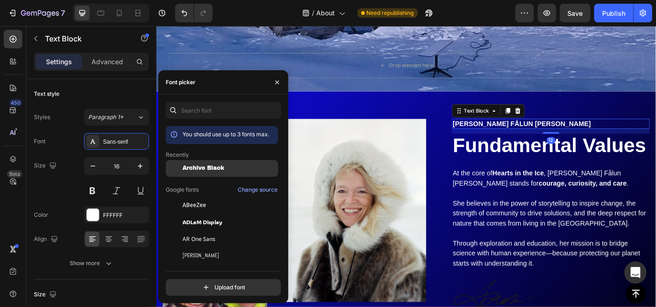
click at [190, 167] on span "Archivo Black" at bounding box center [204, 168] width 42 height 7
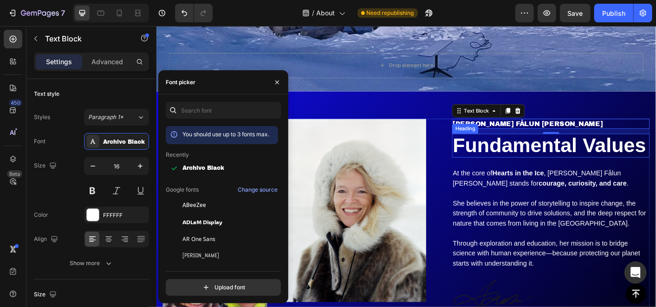
click at [511, 172] on h2 "Fundamental Values" at bounding box center [596, 159] width 221 height 26
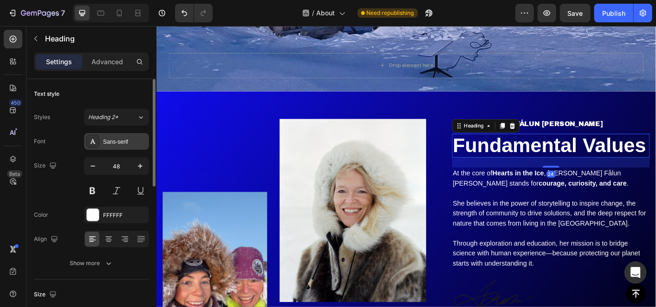
click at [132, 140] on div "Sans-serif" at bounding box center [125, 142] width 44 height 8
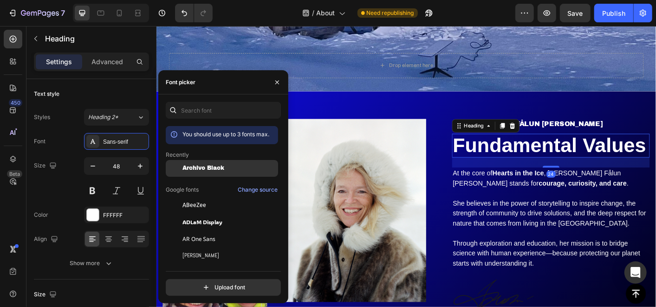
click at [192, 167] on span "Archivo Black" at bounding box center [204, 168] width 42 height 7
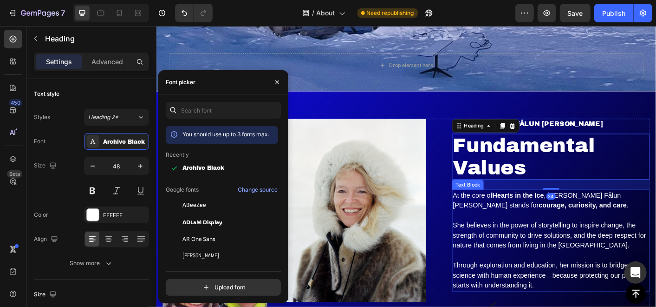
click at [537, 230] on p "At the core of Hearts in the Ice , Hilde Fålun Strøm stands for courage, curios…" at bounding box center [596, 220] width 219 height 22
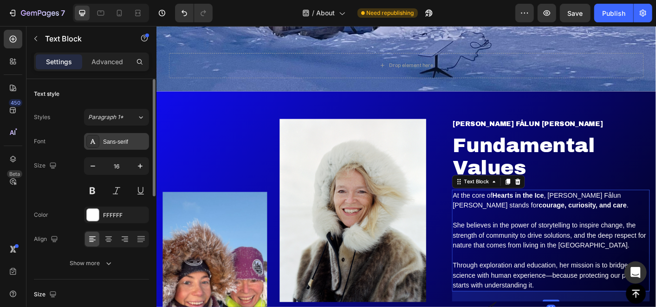
click at [100, 136] on div "Sans-serif" at bounding box center [116, 141] width 65 height 17
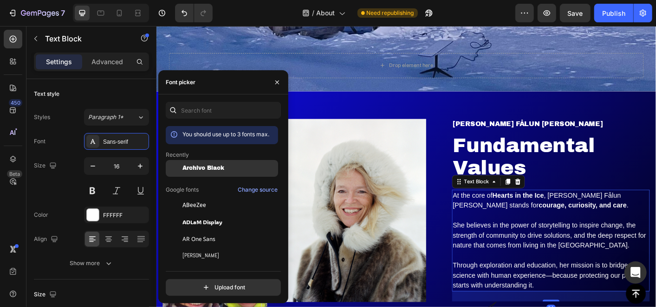
click at [228, 166] on div "Archivo Black" at bounding box center [230, 168] width 94 height 7
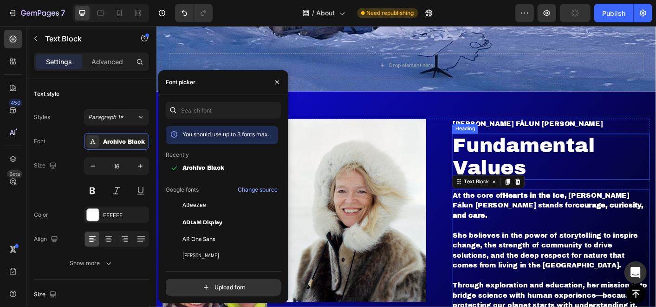
click at [539, 163] on h2 "Fundamental Values" at bounding box center [596, 171] width 221 height 51
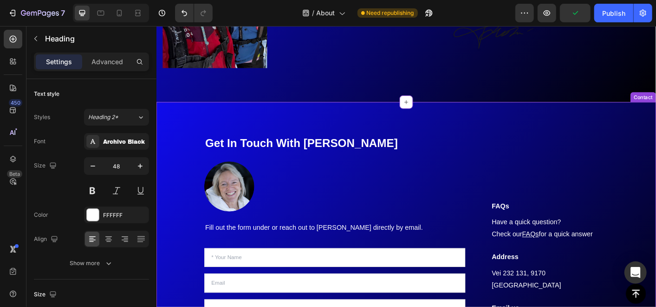
scroll to position [2581, 0]
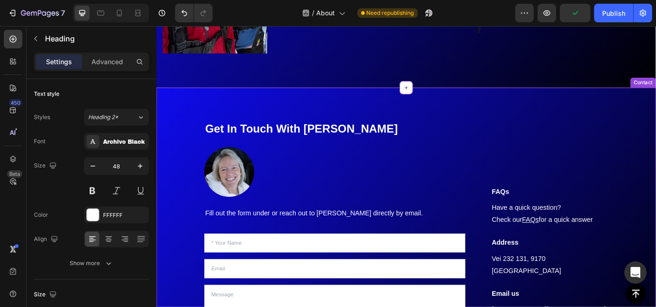
click at [267, 137] on h2 "Get In Touch With [PERSON_NAME]" at bounding box center [355, 140] width 291 height 18
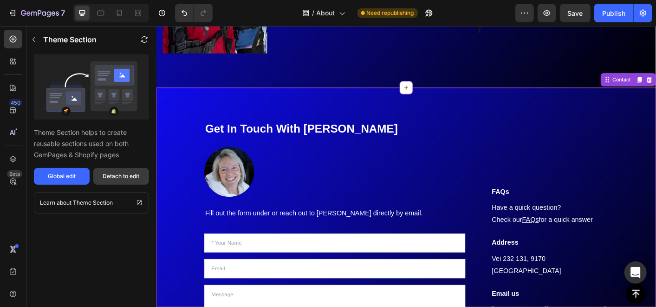
click at [111, 176] on div "Detach to edit" at bounding box center [121, 176] width 37 height 8
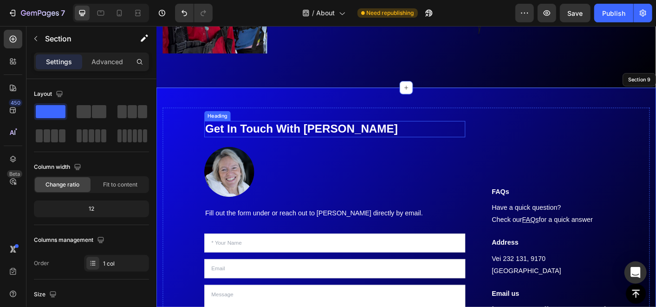
click at [236, 134] on h2 "Get In Touch With [PERSON_NAME]" at bounding box center [355, 140] width 291 height 18
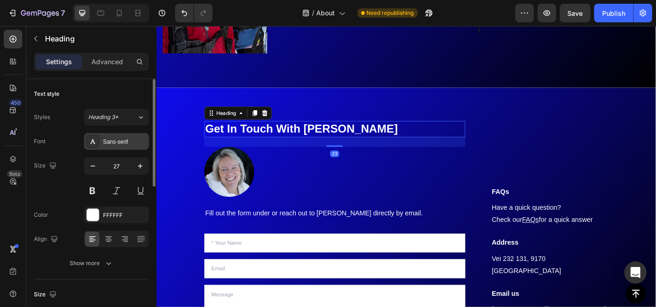
click at [105, 146] on div "Sans-serif" at bounding box center [116, 141] width 65 height 17
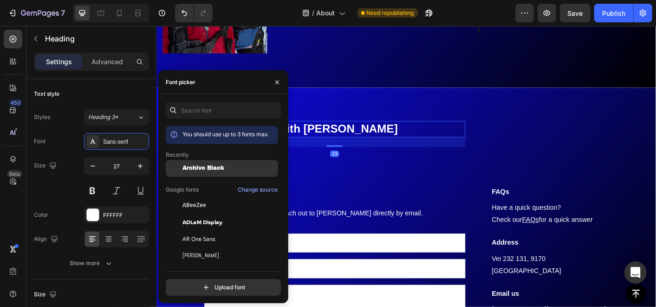
click at [207, 167] on span "Archivo Black" at bounding box center [204, 168] width 42 height 7
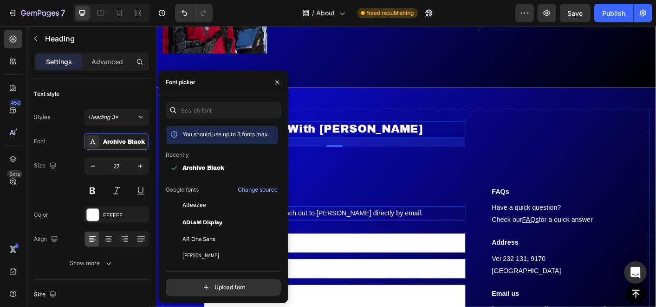
click at [377, 228] on p "Fill out the form under or reach out to [PERSON_NAME] directly by email." at bounding box center [354, 234] width 289 height 13
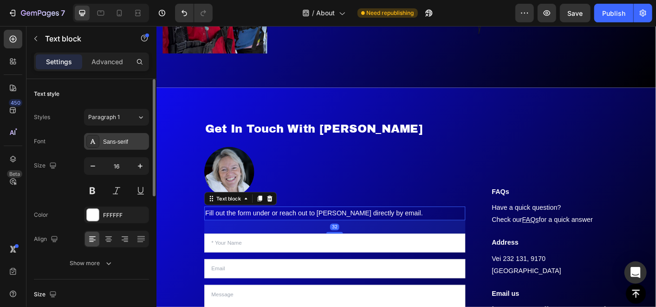
click at [115, 146] on div "Sans-serif" at bounding box center [116, 141] width 65 height 17
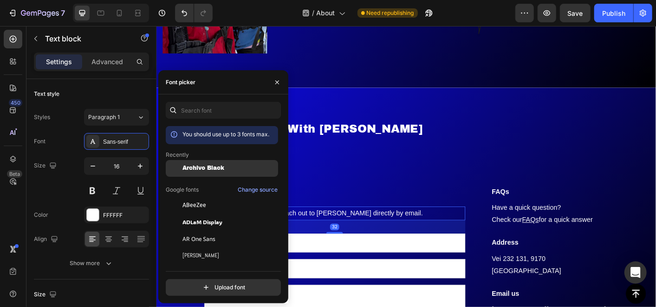
click at [192, 170] on span "Archivo Black" at bounding box center [204, 168] width 42 height 7
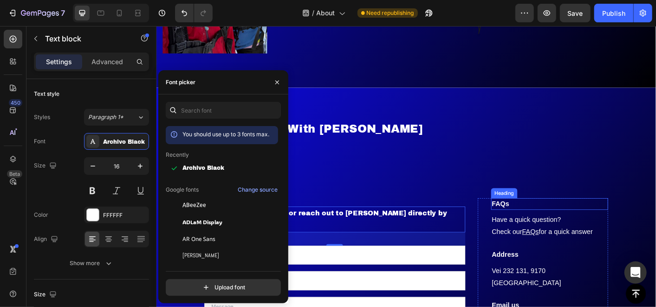
click at [542, 229] on p "FAQs" at bounding box center [595, 223] width 129 height 11
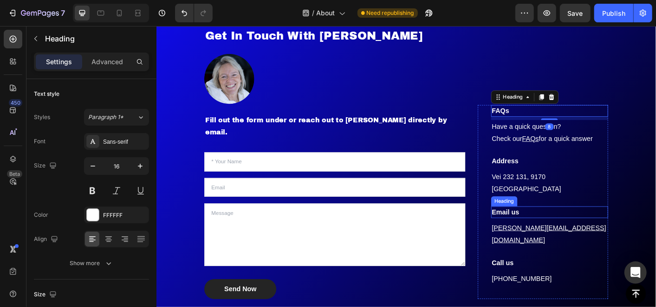
scroll to position [2684, 0]
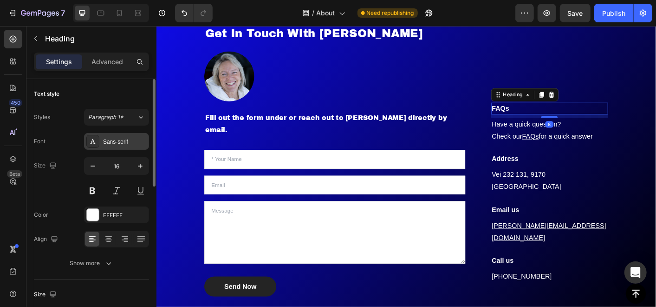
click at [105, 142] on div "Sans-serif" at bounding box center [125, 142] width 44 height 8
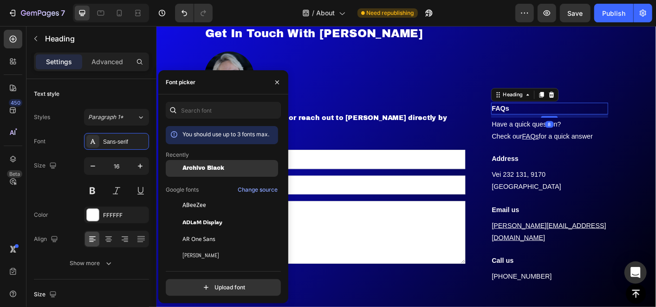
click at [216, 167] on span "Archivo Black" at bounding box center [204, 168] width 42 height 7
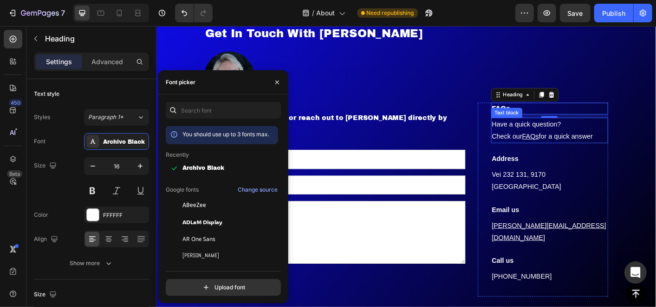
click at [539, 156] on p "Have a quick question? Check our FAQs for a quick answer" at bounding box center [595, 142] width 129 height 27
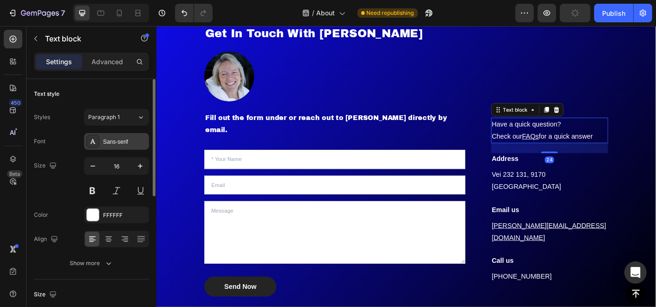
click at [125, 147] on div "Sans-serif" at bounding box center [116, 141] width 65 height 17
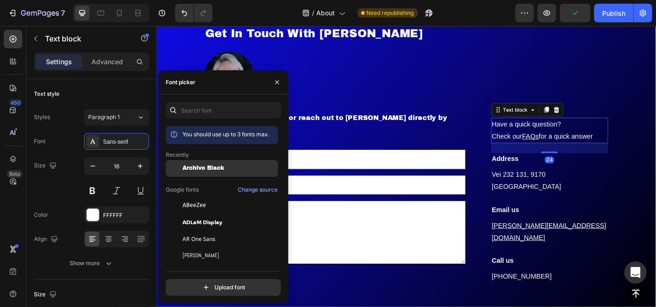
click at [183, 168] on span "Archivo Black" at bounding box center [204, 168] width 42 height 7
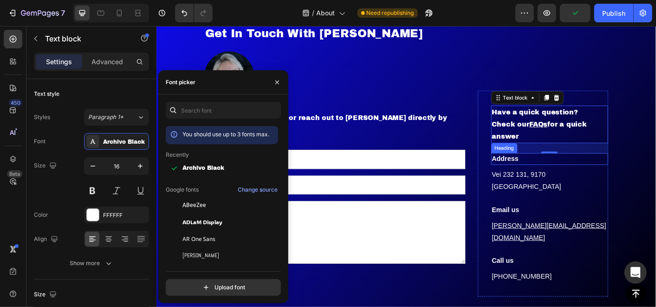
click at [541, 180] on h3 "Address" at bounding box center [595, 173] width 131 height 13
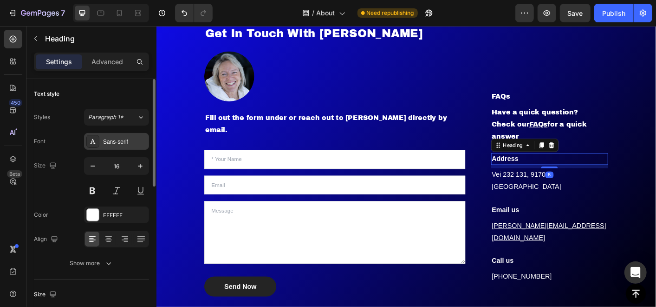
click at [117, 141] on div "Sans-serif" at bounding box center [125, 142] width 44 height 8
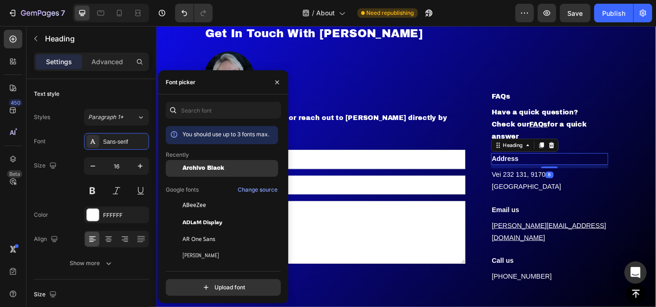
click at [203, 167] on span "Archivo Black" at bounding box center [204, 168] width 42 height 7
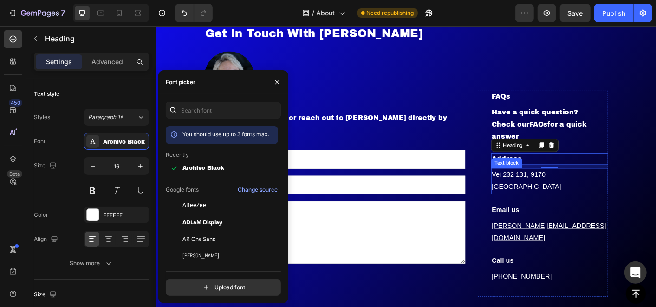
click at [537, 203] on p "Vei 232 131, 9170 [GEOGRAPHIC_DATA]" at bounding box center [595, 198] width 129 height 27
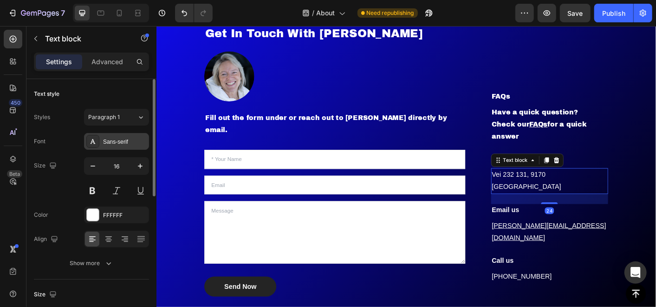
click at [116, 138] on div "Sans-serif" at bounding box center [125, 142] width 44 height 8
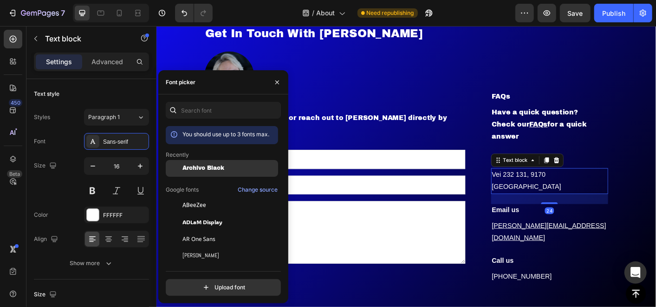
click at [202, 230] on div "Archivo Black" at bounding box center [222, 238] width 112 height 17
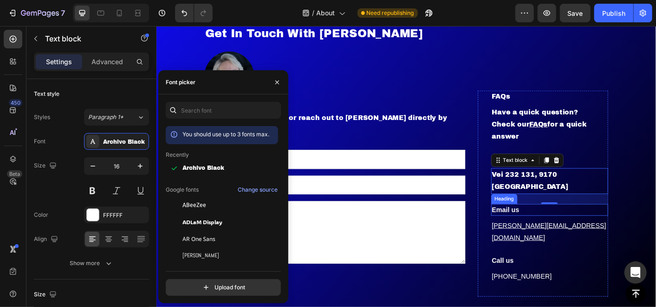
click at [532, 229] on p "Email us" at bounding box center [595, 230] width 129 height 11
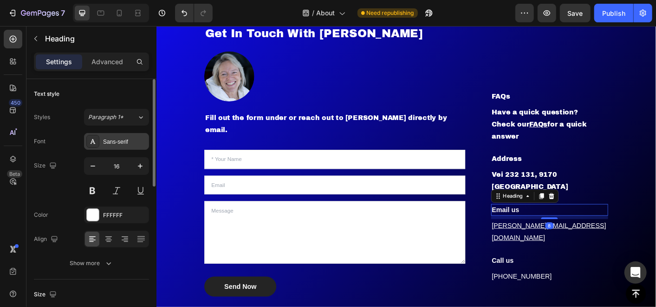
click at [124, 146] on div "Sans-serif" at bounding box center [116, 141] width 65 height 17
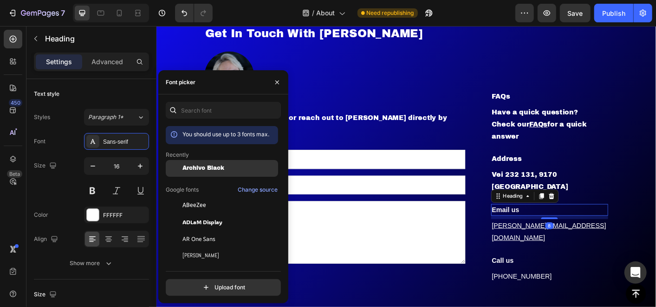
click at [186, 167] on span "Archivo Black" at bounding box center [204, 168] width 42 height 7
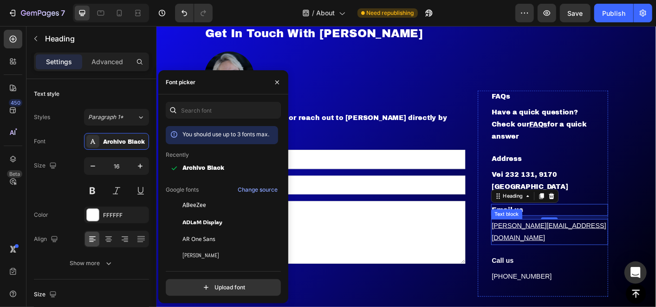
click at [537, 249] on u "[PERSON_NAME][EMAIL_ADDRESS][DOMAIN_NAME]" at bounding box center [595, 254] width 128 height 21
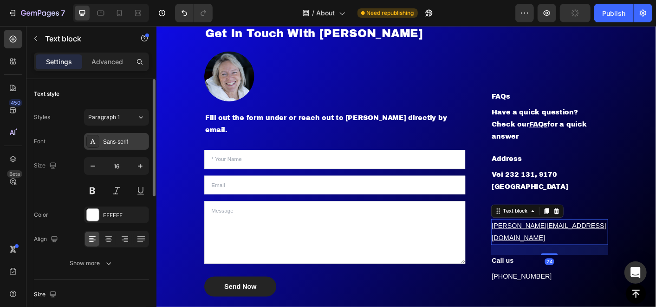
click at [135, 139] on div "Sans-serif" at bounding box center [125, 142] width 44 height 8
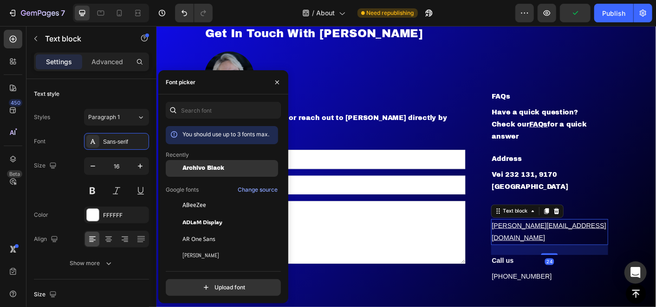
click at [195, 165] on span "Archivo Black" at bounding box center [204, 168] width 42 height 7
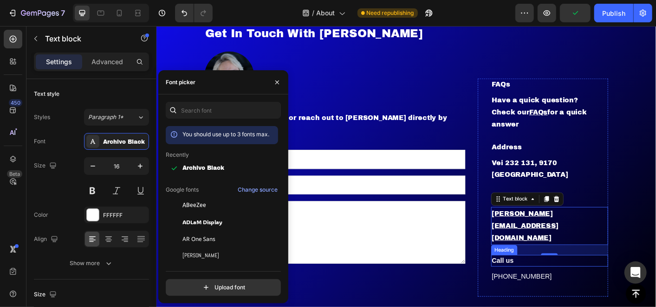
click at [537, 282] on p "Call us" at bounding box center [595, 287] width 129 height 11
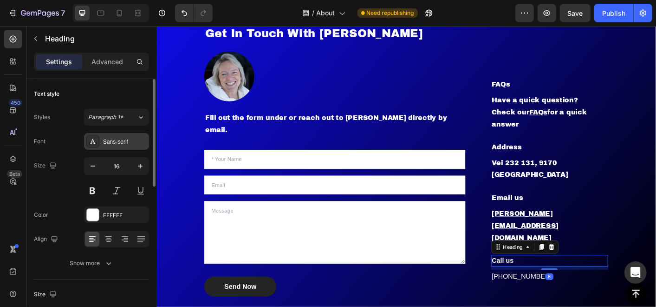
click at [119, 136] on div "Sans-serif" at bounding box center [116, 141] width 65 height 17
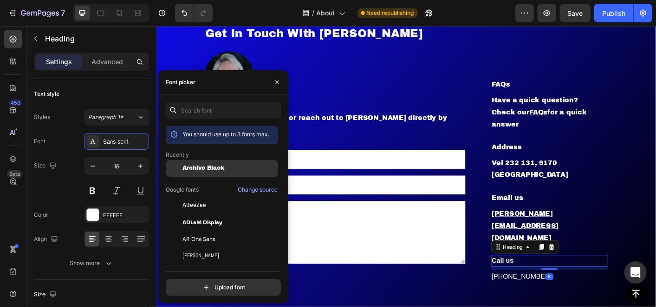
click at [199, 230] on div "Archivo Black" at bounding box center [222, 238] width 112 height 17
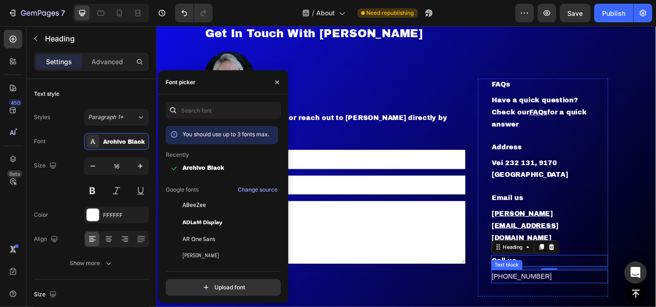
click at [541, 298] on p "[PHONE_NUMBER]" at bounding box center [595, 304] width 129 height 13
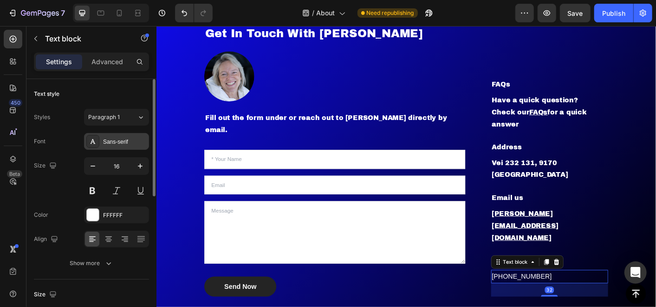
click at [135, 138] on div "Sans-serif" at bounding box center [125, 142] width 44 height 8
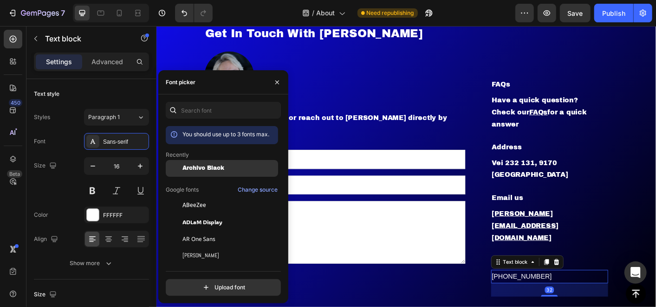
click at [207, 165] on span "Archivo Black" at bounding box center [204, 168] width 42 height 7
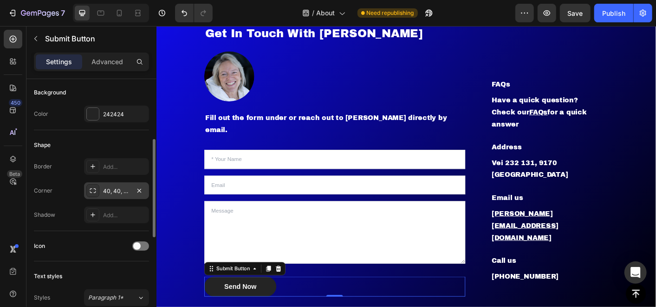
scroll to position [309, 0]
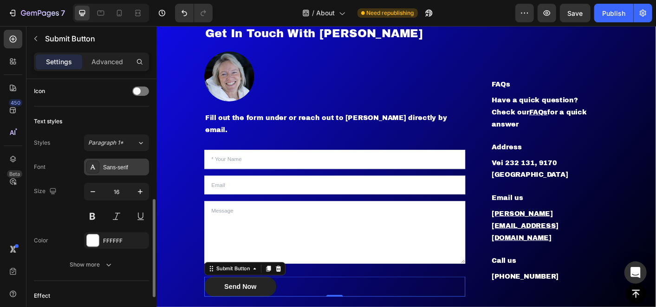
click at [109, 169] on div "Sans-serif" at bounding box center [125, 167] width 44 height 8
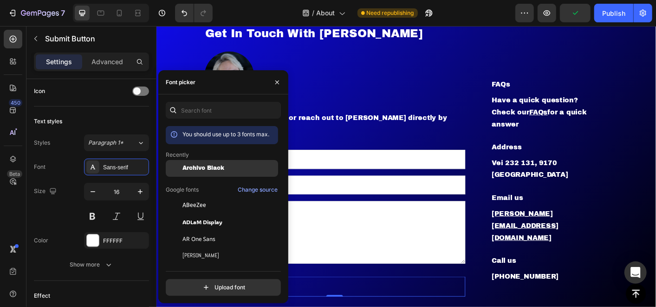
click at [188, 168] on span "Archivo Black" at bounding box center [204, 168] width 42 height 7
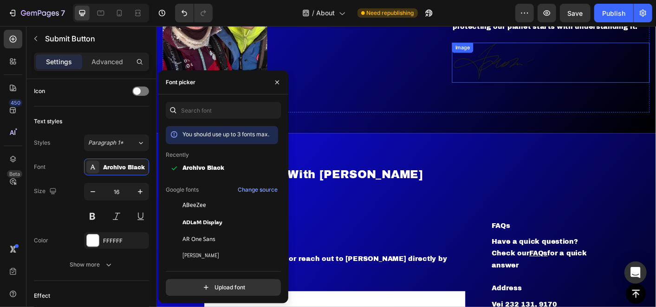
scroll to position [2528, 0]
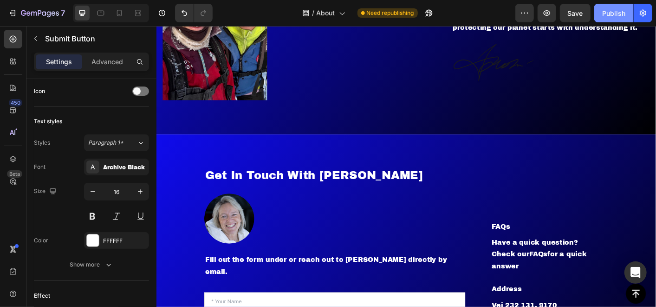
click at [604, 14] on div "Publish" at bounding box center [614, 13] width 23 height 10
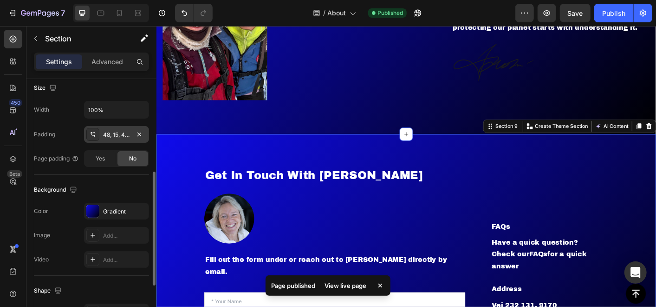
scroll to position [309, 0]
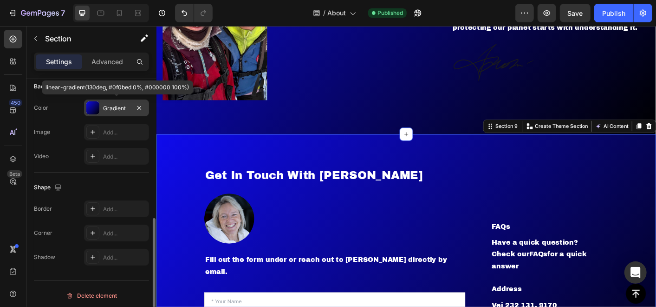
click at [123, 105] on div "Gradient" at bounding box center [116, 108] width 27 height 8
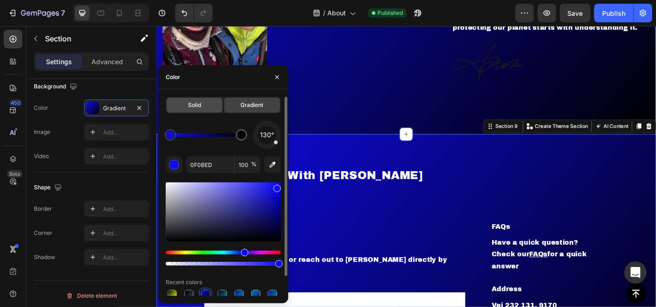
click at [177, 101] on div "Solid" at bounding box center [195, 105] width 56 height 15
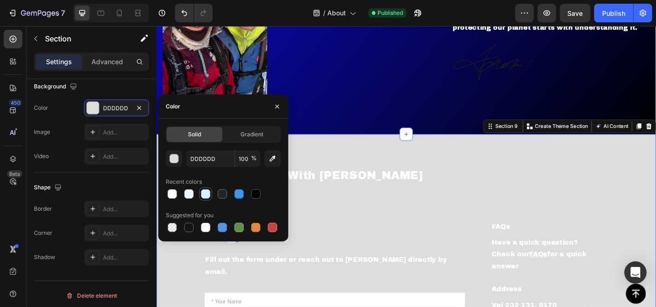
click at [204, 191] on div at bounding box center [205, 193] width 9 height 9
type input "DAF0FF"
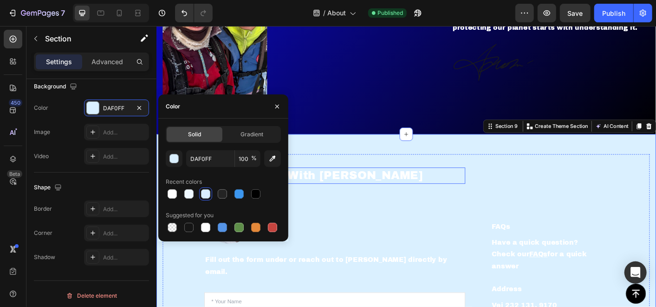
click at [335, 189] on h2 "Get In Touch With [PERSON_NAME]" at bounding box center [355, 192] width 291 height 18
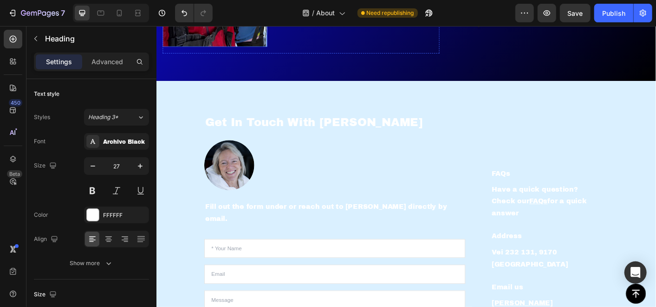
scroll to position [2528, 0]
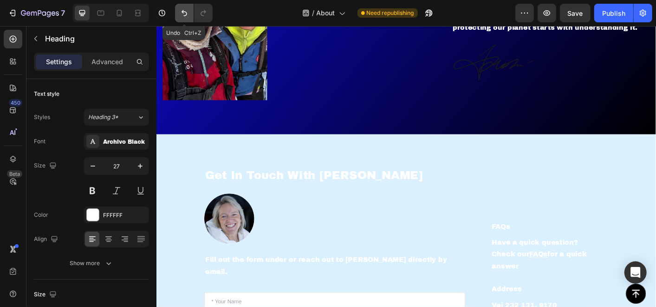
click at [190, 13] on button "Undo/Redo" at bounding box center [184, 13] width 19 height 19
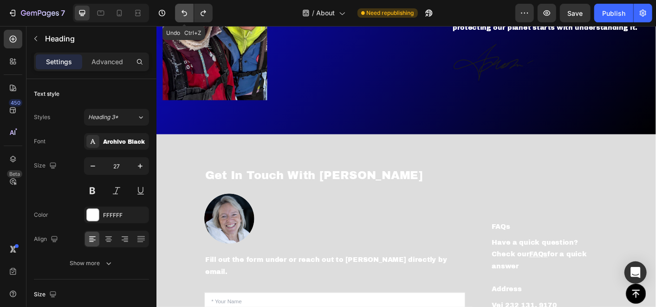
click at [189, 13] on button "Undo/Redo" at bounding box center [184, 13] width 19 height 19
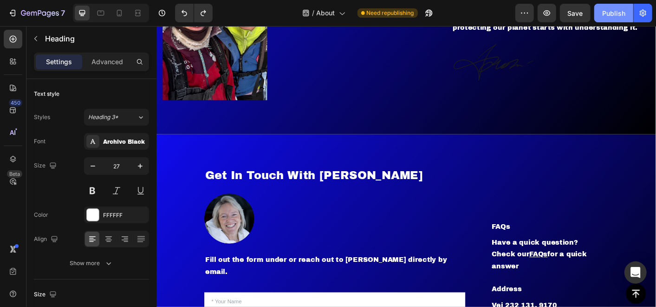
click at [602, 13] on button "Publish" at bounding box center [614, 13] width 39 height 19
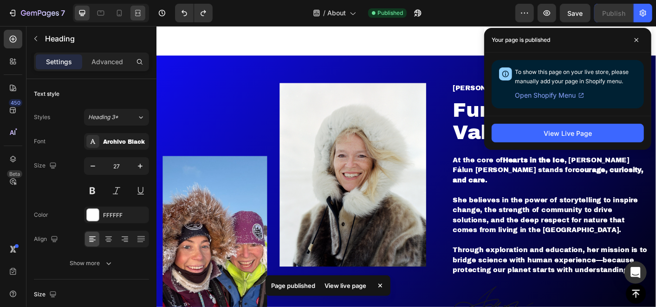
scroll to position [2425, 0]
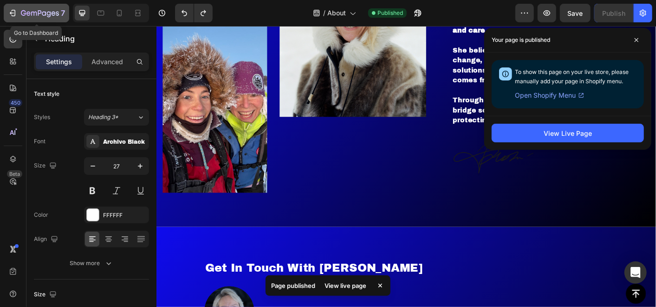
click at [13, 13] on icon "button" at bounding box center [12, 12] width 9 height 9
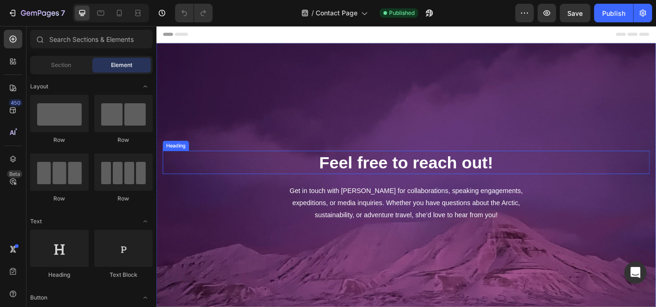
click at [375, 181] on h1 "Feel free to reach out!" at bounding box center [435, 177] width 544 height 26
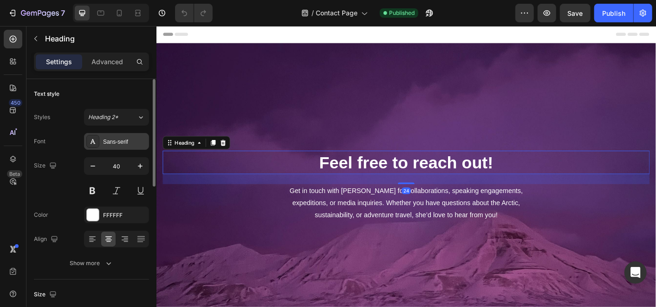
click at [130, 133] on div "Sans-serif" at bounding box center [116, 141] width 65 height 17
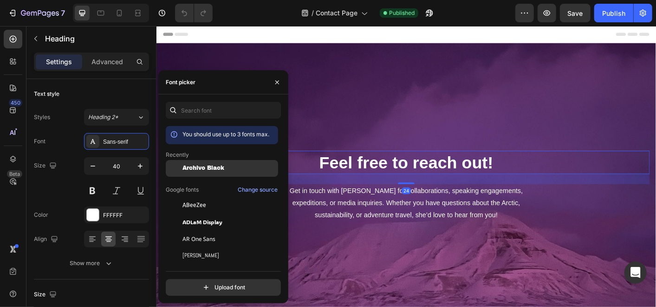
click at [185, 230] on div "Archivo Black" at bounding box center [222, 238] width 112 height 17
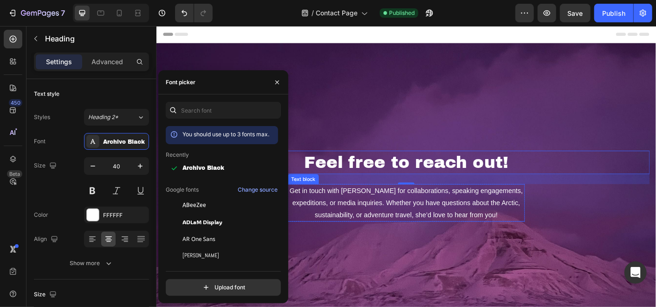
click at [360, 218] on p "Get in touch with Hilde for collaborations, speaking engagements, expeditions, …" at bounding box center [434, 223] width 263 height 40
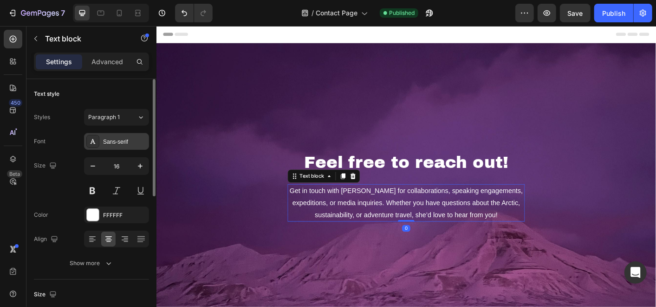
click at [127, 146] on div "Sans-serif" at bounding box center [116, 141] width 65 height 17
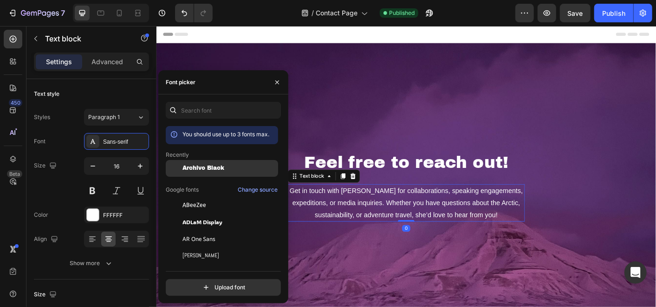
click at [201, 168] on span "Archivo Black" at bounding box center [204, 168] width 42 height 7
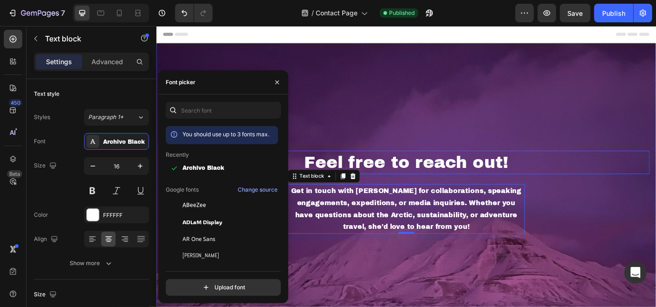
click at [430, 181] on h1 "Feel free to reach out!" at bounding box center [435, 177] width 544 height 26
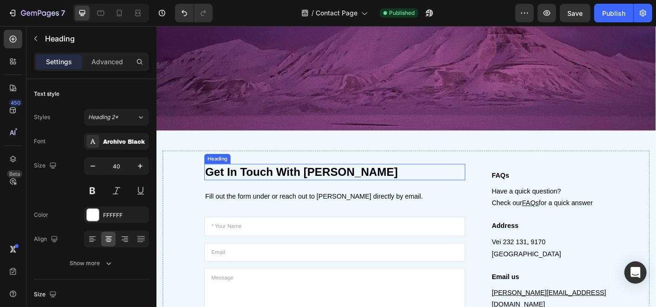
scroll to position [258, 0]
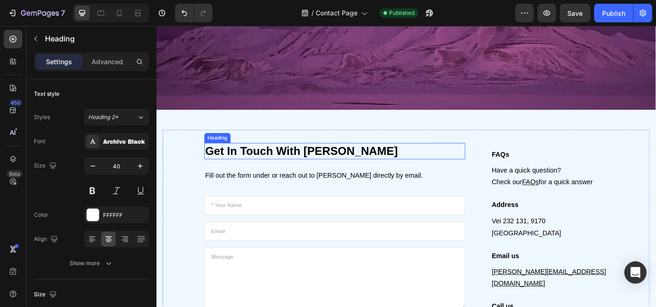
click at [308, 160] on h2 "Get In Touch With [PERSON_NAME]" at bounding box center [355, 165] width 291 height 18
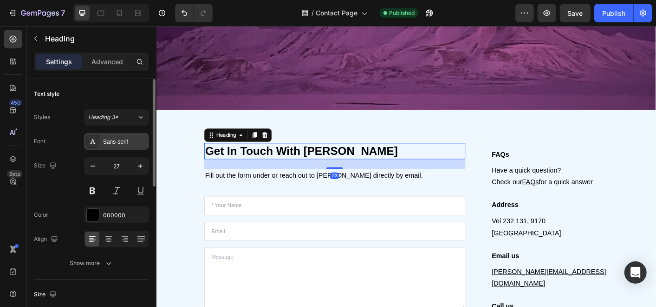
click at [121, 143] on div "Sans-serif" at bounding box center [125, 142] width 44 height 8
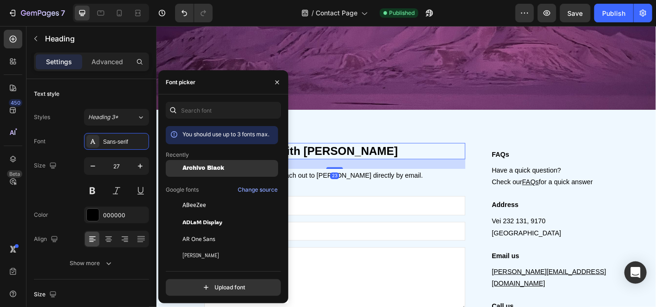
click at [176, 168] on div at bounding box center [174, 168] width 17 height 17
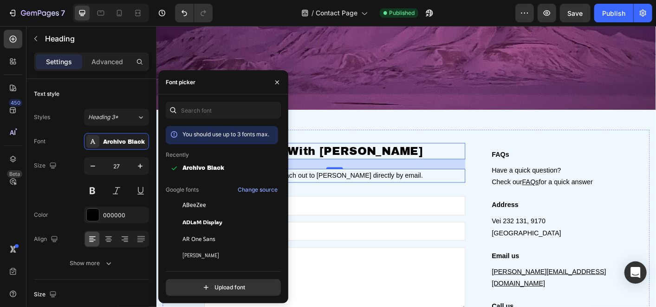
click at [422, 193] on p "Fill out the form under or reach out to [PERSON_NAME] directly by email." at bounding box center [354, 192] width 289 height 13
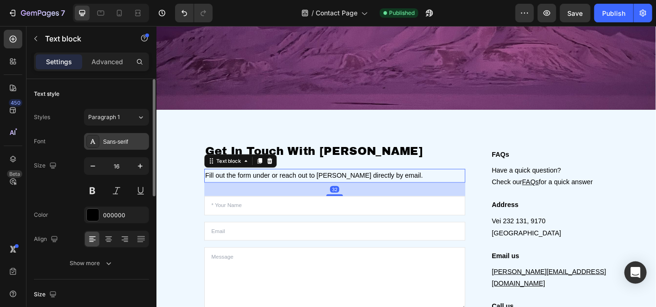
click at [122, 144] on div "Sans-serif" at bounding box center [125, 142] width 44 height 8
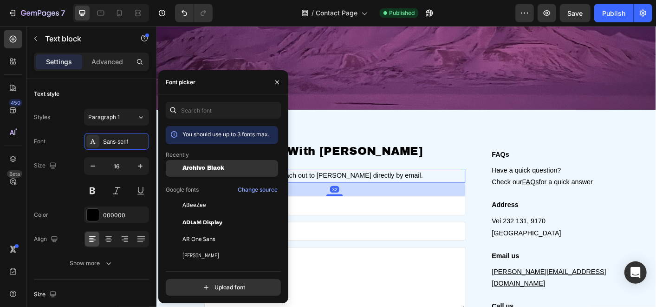
click at [177, 163] on div at bounding box center [174, 168] width 17 height 17
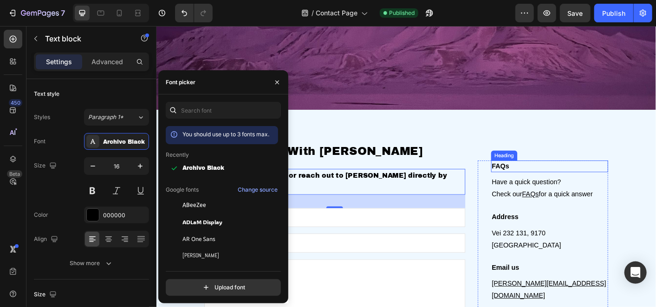
click at [550, 188] on p "FAQs" at bounding box center [595, 182] width 129 height 11
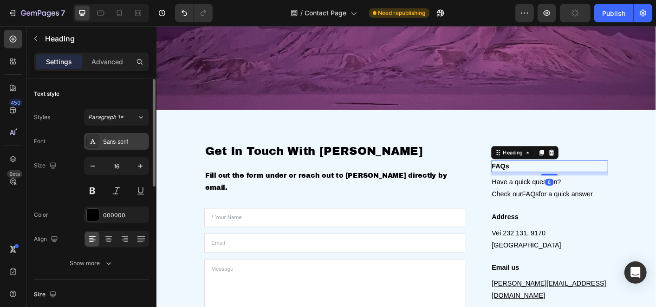
click at [126, 147] on div "Sans-serif" at bounding box center [116, 141] width 65 height 17
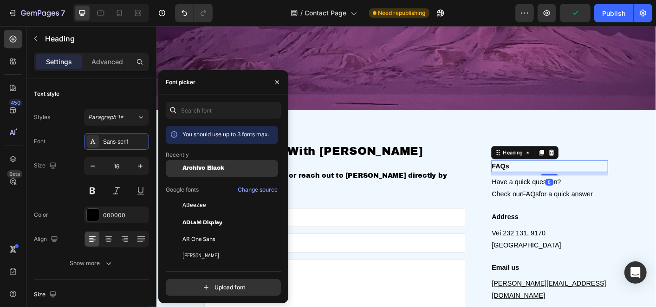
click at [189, 166] on span "Archivo Black" at bounding box center [204, 168] width 42 height 7
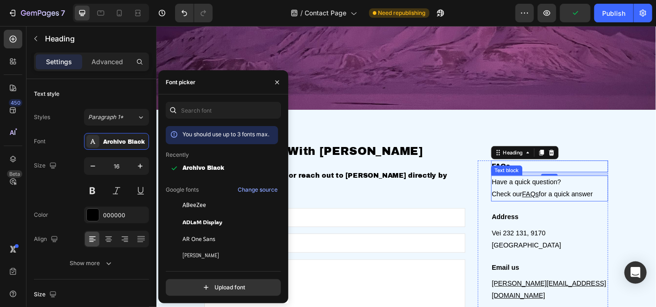
click at [566, 217] on p "Have a quick question? Check our FAQs for a quick answer" at bounding box center [595, 206] width 129 height 27
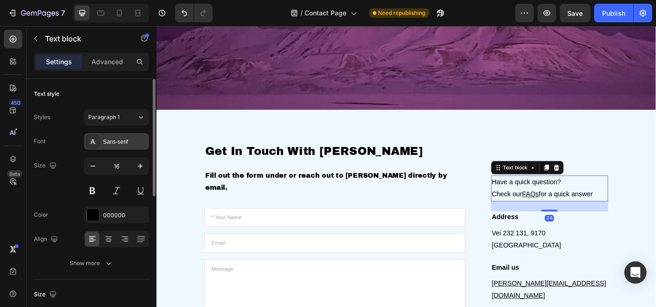
click at [122, 143] on div "Sans-serif" at bounding box center [125, 142] width 44 height 8
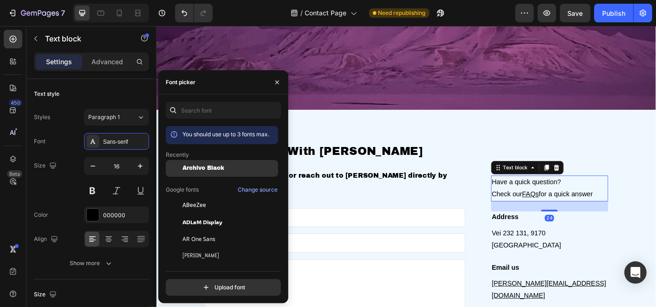
click at [193, 230] on div "Archivo Black" at bounding box center [222, 238] width 112 height 17
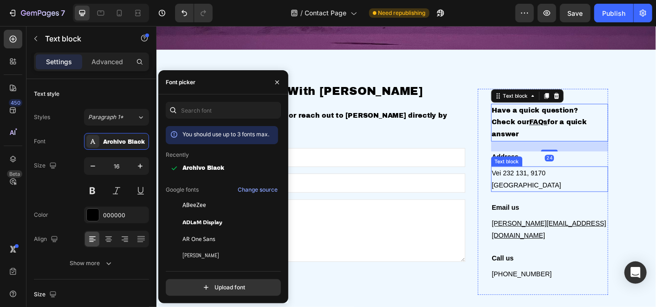
scroll to position [361, 0]
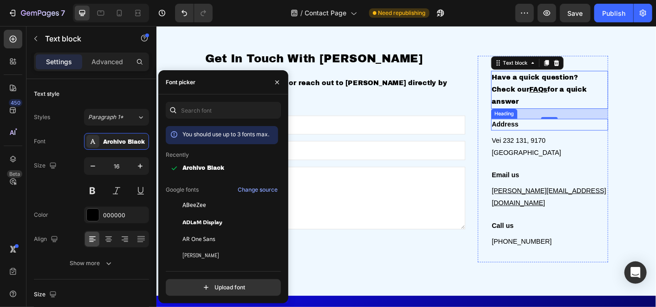
click at [559, 142] on h3 "Address" at bounding box center [595, 135] width 131 height 13
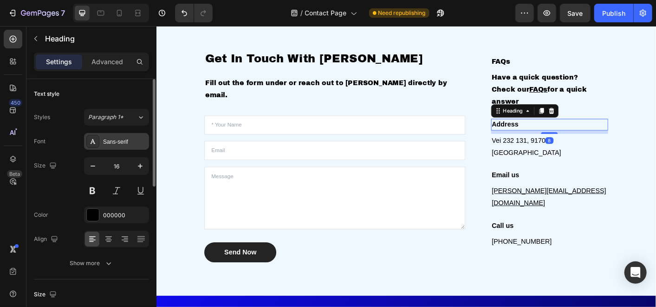
click at [135, 142] on div "Sans-serif" at bounding box center [125, 142] width 44 height 8
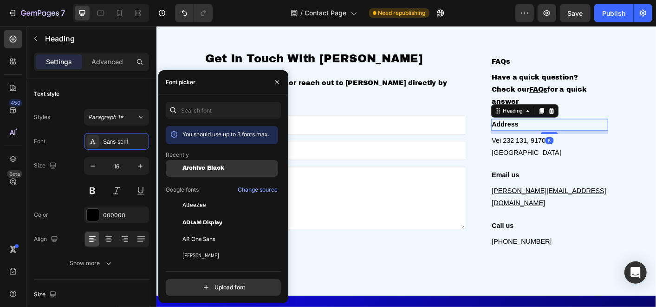
click at [202, 168] on span "Archivo Black" at bounding box center [204, 168] width 42 height 7
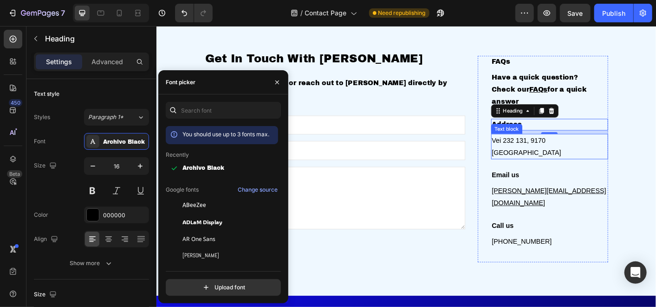
click at [558, 169] on p "Vei 232 131, 9170 [GEOGRAPHIC_DATA]" at bounding box center [595, 160] width 129 height 27
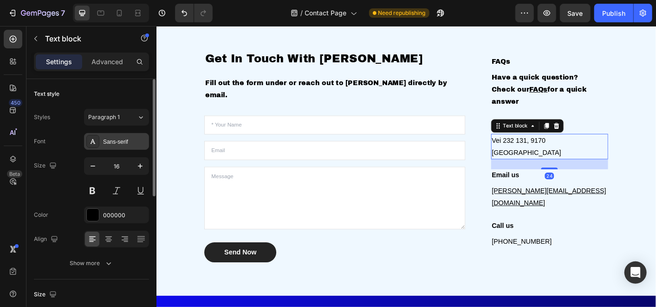
click at [133, 138] on div "Sans-serif" at bounding box center [125, 142] width 44 height 8
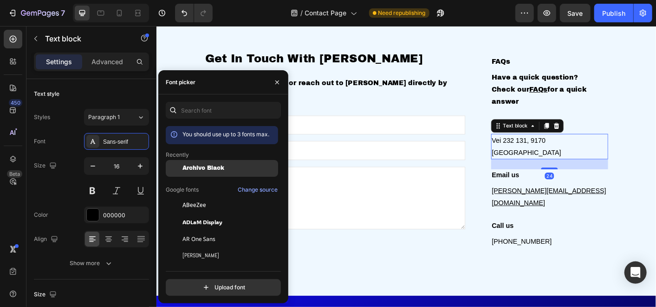
click at [200, 165] on span "Archivo Black" at bounding box center [204, 168] width 42 height 7
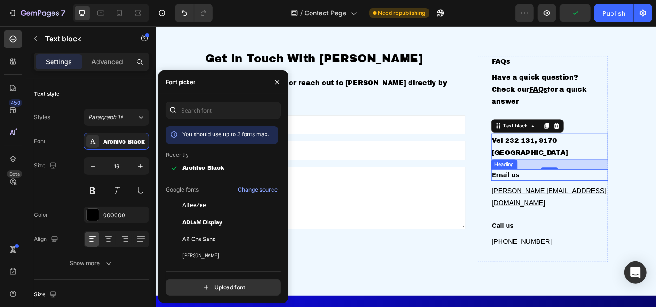
click at [537, 195] on p "Email us" at bounding box center [595, 191] width 129 height 11
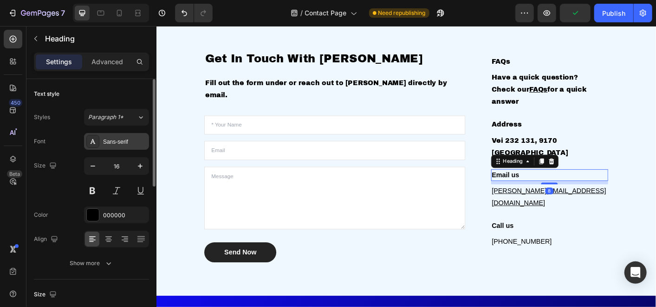
click at [129, 145] on div "Sans-serif" at bounding box center [116, 141] width 65 height 17
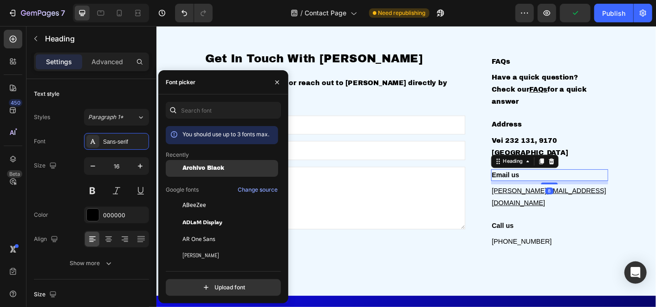
click at [185, 230] on div "Archivo Black" at bounding box center [222, 238] width 112 height 17
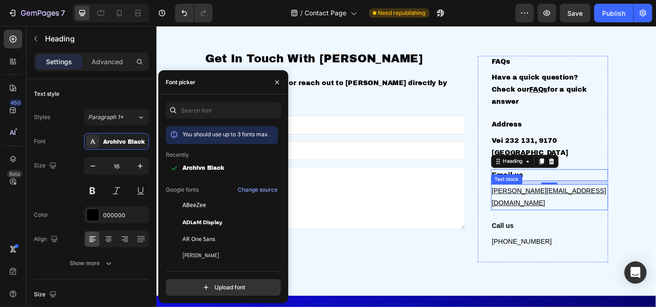
click at [537, 212] on u "[PERSON_NAME][EMAIL_ADDRESS][DOMAIN_NAME]" at bounding box center [595, 215] width 128 height 21
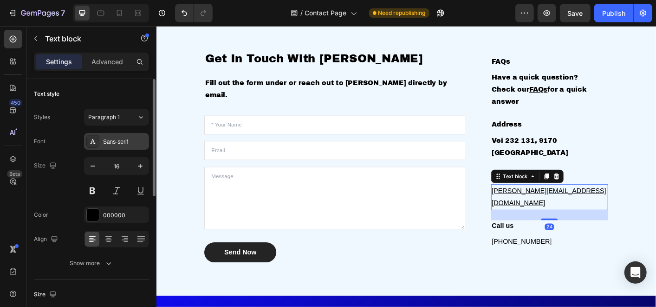
click at [104, 141] on div "Sans-serif" at bounding box center [125, 142] width 44 height 8
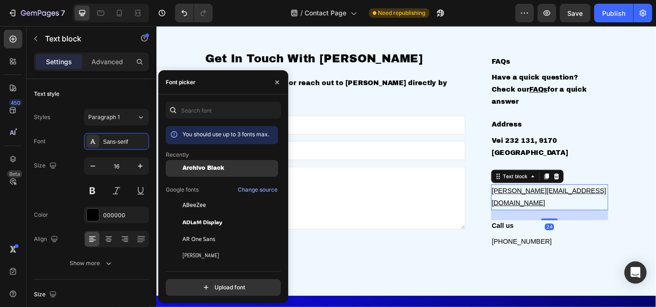
click at [198, 165] on span "Archivo Black" at bounding box center [204, 168] width 42 height 7
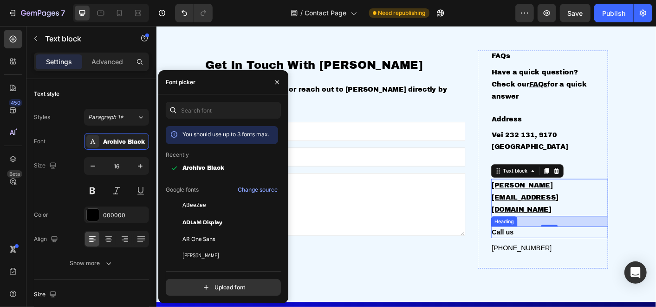
click at [542, 250] on p "Call us" at bounding box center [595, 255] width 129 height 11
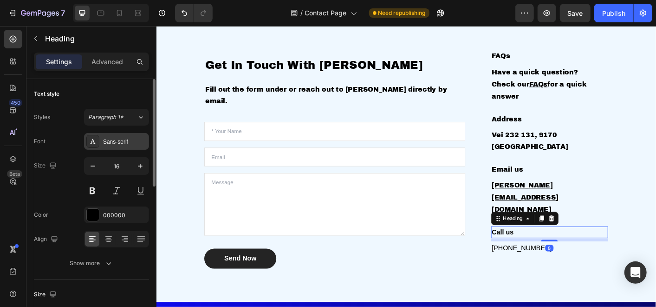
click at [119, 139] on div "Sans-serif" at bounding box center [125, 142] width 44 height 8
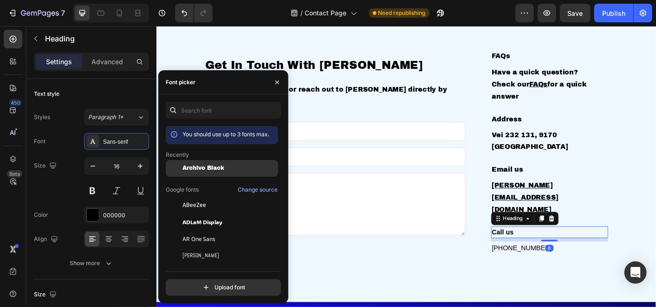
click at [211, 230] on div "Archivo Black" at bounding box center [222, 238] width 112 height 17
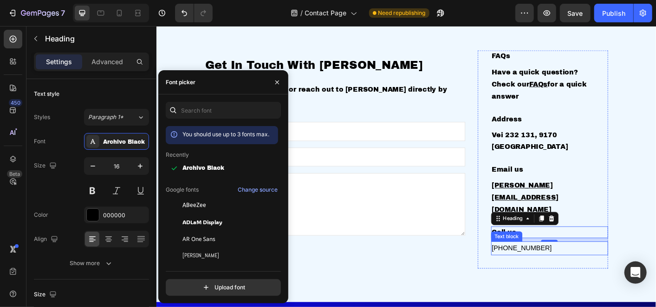
click at [537, 267] on p "[PHONE_NUMBER]" at bounding box center [595, 273] width 129 height 13
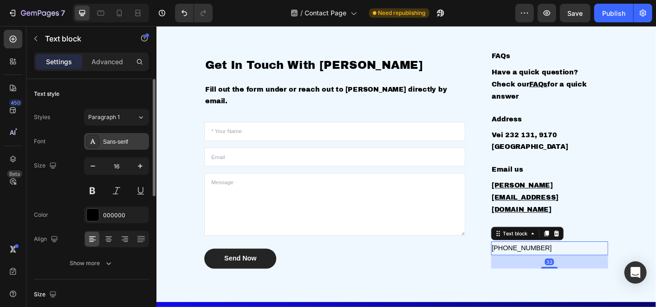
click at [126, 133] on div "Sans-serif" at bounding box center [116, 141] width 65 height 17
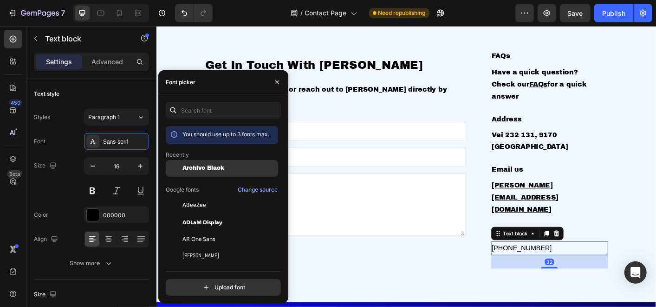
click at [203, 230] on div "Archivo Black" at bounding box center [222, 238] width 112 height 17
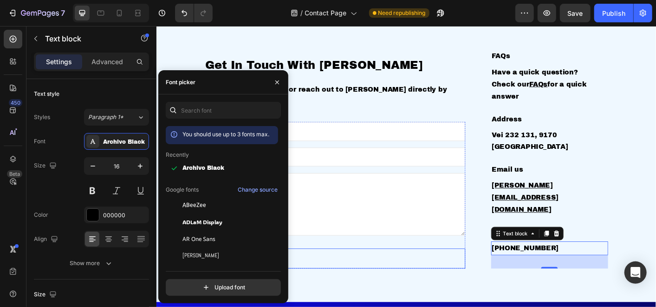
click at [330, 274] on div "Send Now Submit Button" at bounding box center [355, 285] width 291 height 22
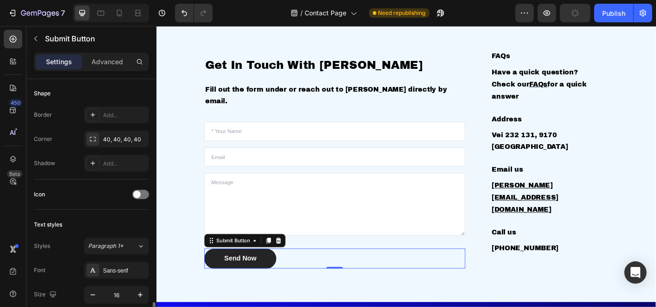
scroll to position [309, 0]
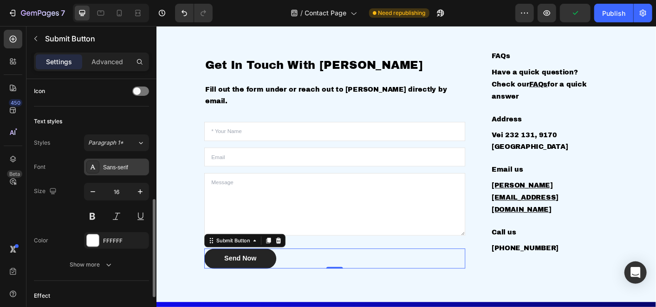
click at [111, 167] on div "Sans-serif" at bounding box center [125, 167] width 44 height 8
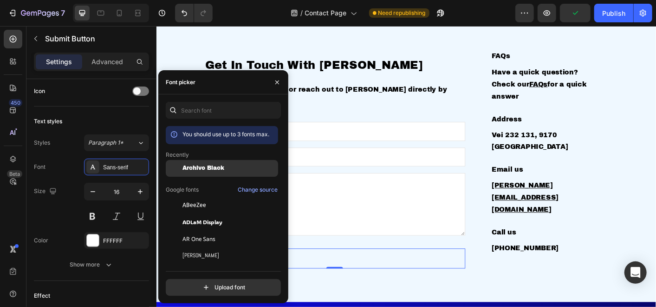
click at [199, 230] on div "Archivo Black" at bounding box center [222, 238] width 112 height 17
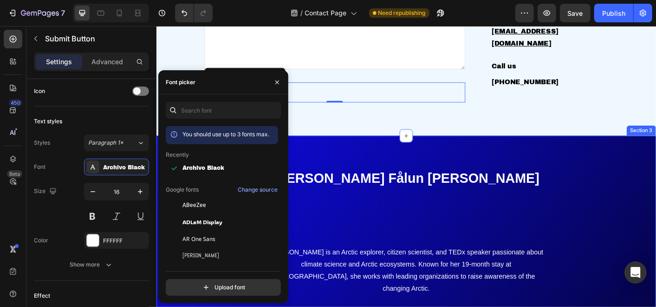
scroll to position [568, 0]
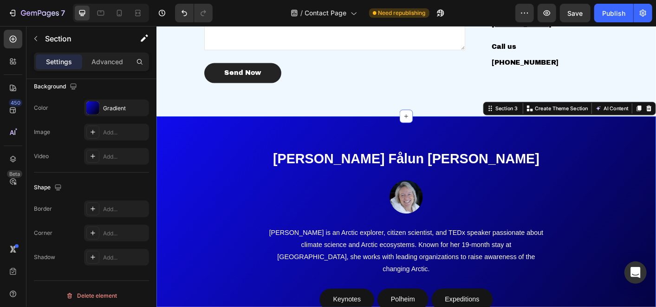
scroll to position [0, 0]
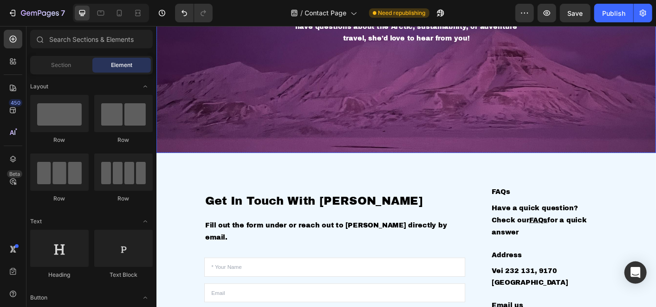
scroll to position [106, 0]
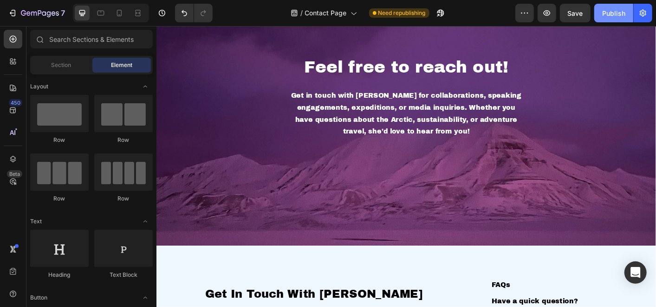
click at [613, 16] on div "Publish" at bounding box center [614, 13] width 23 height 10
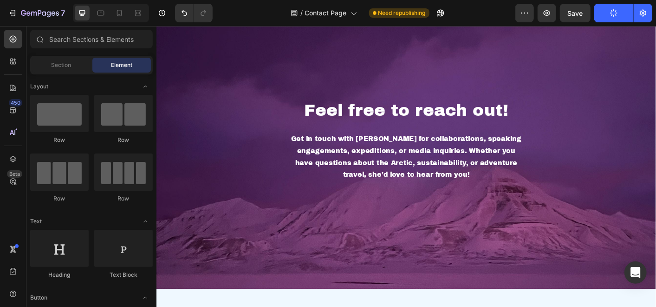
scroll to position [0, 0]
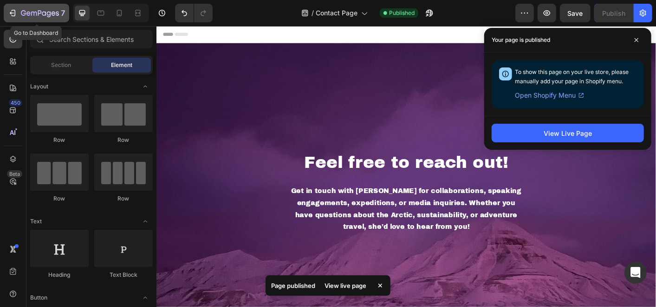
click at [10, 12] on icon "button" at bounding box center [12, 12] width 9 height 9
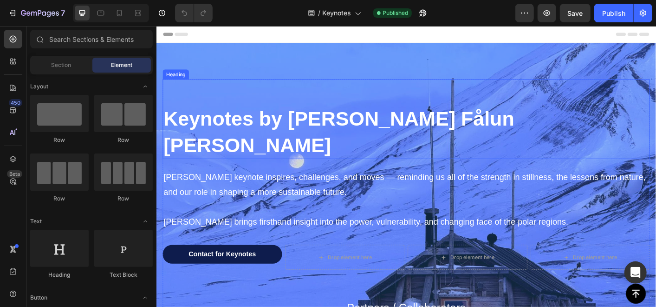
click at [317, 138] on strong "Keynotes by [PERSON_NAME] Fålun [PERSON_NAME]" at bounding box center [360, 143] width 392 height 53
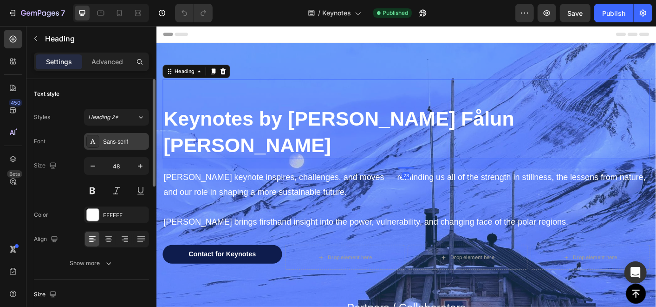
click at [124, 138] on div "Sans-serif" at bounding box center [125, 142] width 44 height 8
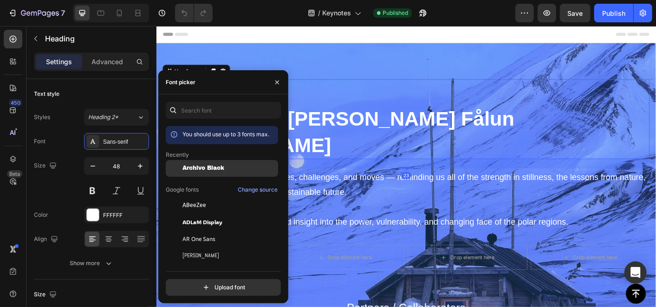
click at [187, 165] on span "Archivo Black" at bounding box center [204, 168] width 42 height 7
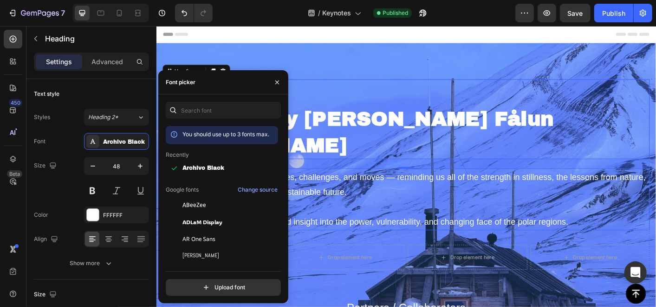
click at [372, 185] on p "[PERSON_NAME] keynote inspires, challenges, and moves — reminding us all of the…" at bounding box center [435, 201] width 542 height 33
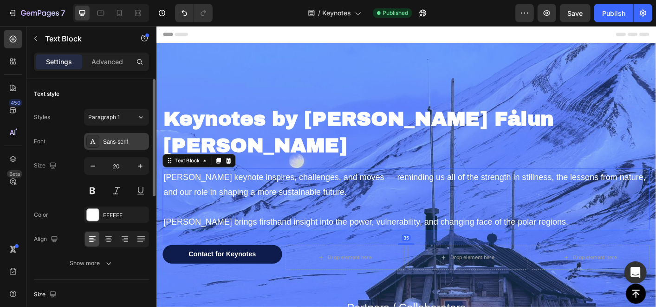
click at [129, 139] on div "Sans-serif" at bounding box center [125, 142] width 44 height 8
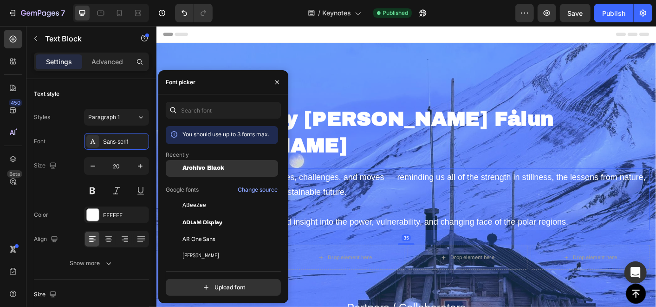
click at [215, 230] on div "Archivo Black" at bounding box center [222, 238] width 112 height 17
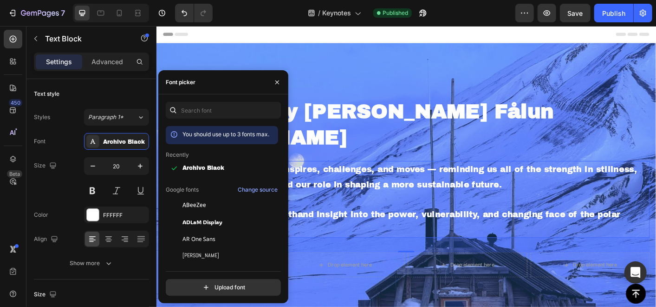
click at [401, 213] on p at bounding box center [435, 218] width 542 height 17
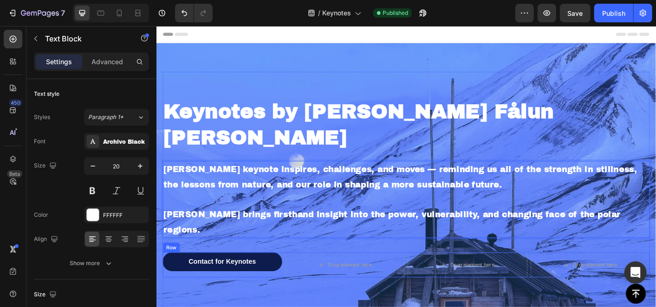
scroll to position [103, 0]
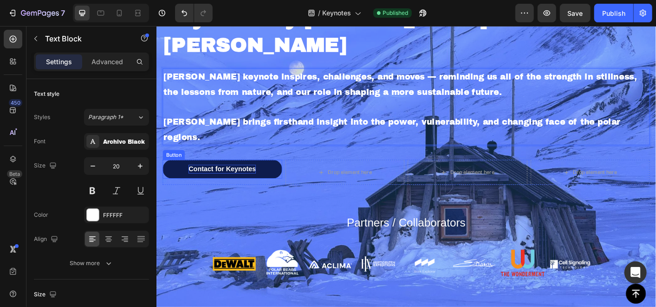
drag, startPoint x: 211, startPoint y: 160, endPoint x: 205, endPoint y: 159, distance: 6.2
click at [211, 180] on p "Contact for Keynotes" at bounding box center [229, 185] width 75 height 10
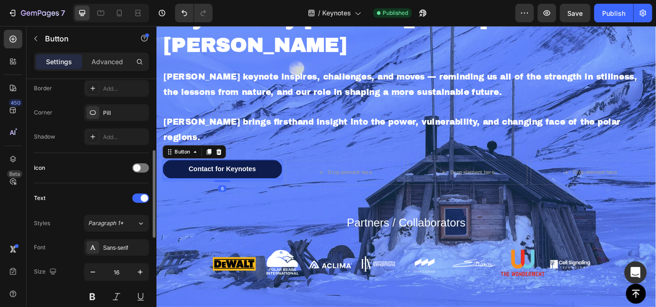
scroll to position [309, 0]
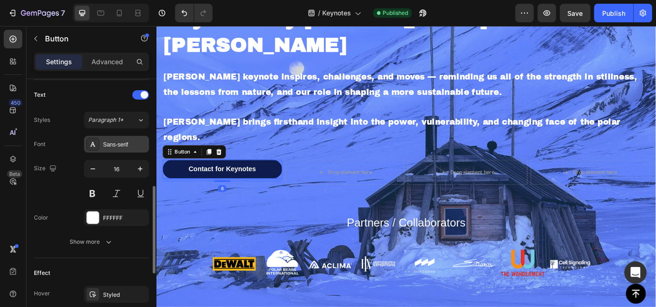
click at [125, 146] on div "Sans-serif" at bounding box center [125, 144] width 44 height 8
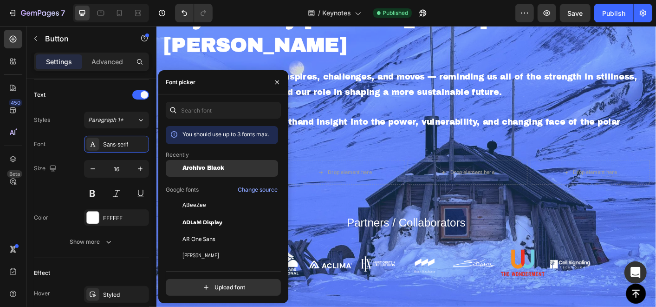
click at [204, 169] on span "Archivo Black" at bounding box center [204, 168] width 42 height 7
click at [404, 236] on h2 "Partners / Collaborators" at bounding box center [435, 245] width 544 height 18
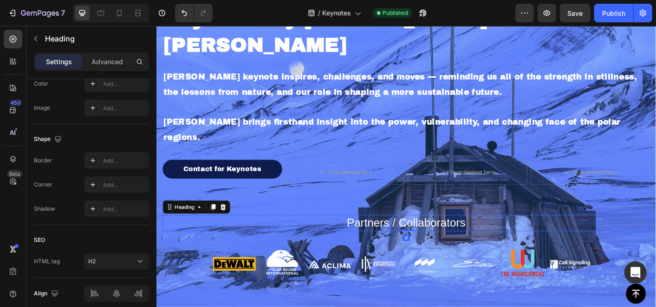
scroll to position [0, 0]
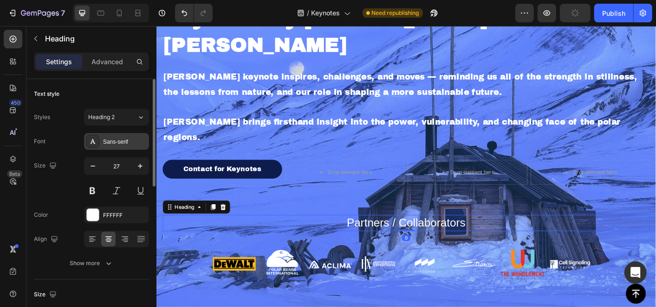
click at [124, 143] on div "Sans-serif" at bounding box center [125, 142] width 44 height 8
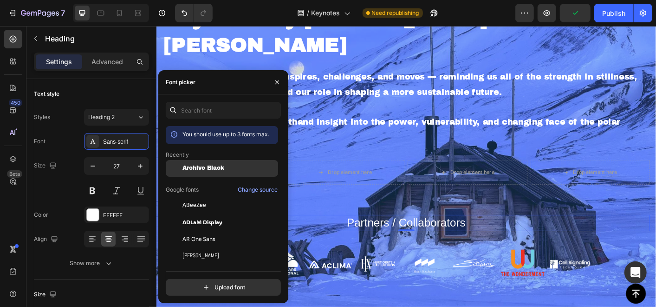
click at [201, 170] on span "Archivo Black" at bounding box center [204, 168] width 42 height 7
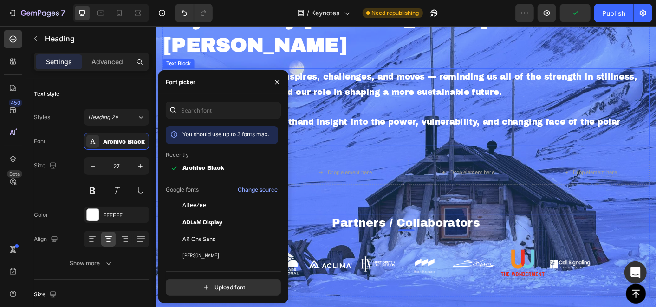
click at [438, 124] on p "Hilde brings firsthand insight into the power, vulnerability, and changing face…" at bounding box center [435, 140] width 542 height 33
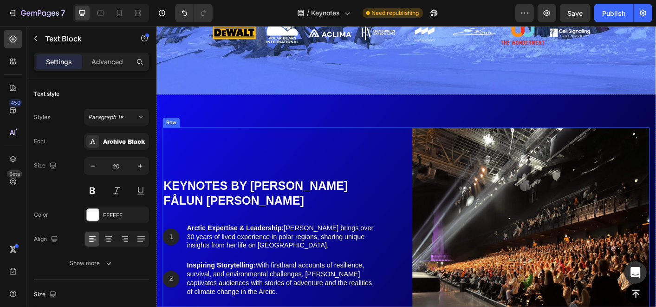
scroll to position [413, 0]
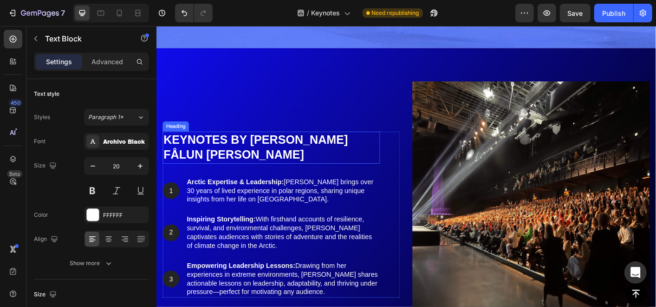
click at [311, 143] on h2 "Keynotes by hilde fålun strøm" at bounding box center [284, 161] width 242 height 36
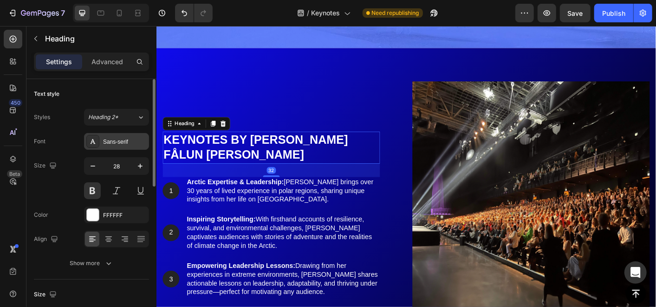
click at [130, 133] on div "Sans-serif" at bounding box center [116, 141] width 65 height 17
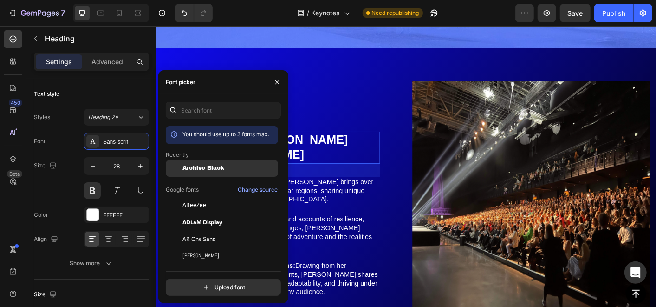
click at [224, 230] on div "Archivo Black" at bounding box center [222, 238] width 112 height 17
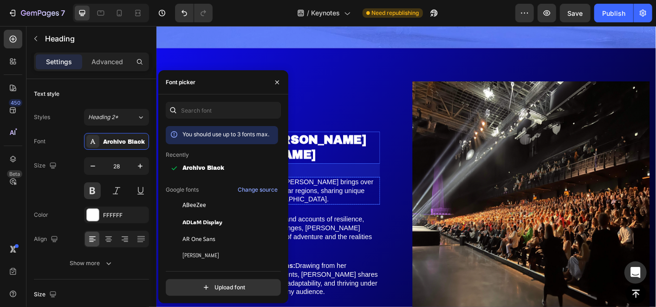
click at [356, 195] on p "Arctic Expertise & Leadership: Hilde brings over 30 years of lived experience i…" at bounding box center [297, 209] width 215 height 29
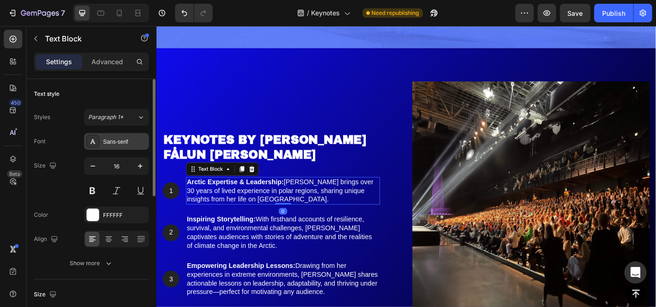
click at [118, 139] on div "Sans-serif" at bounding box center [125, 142] width 44 height 8
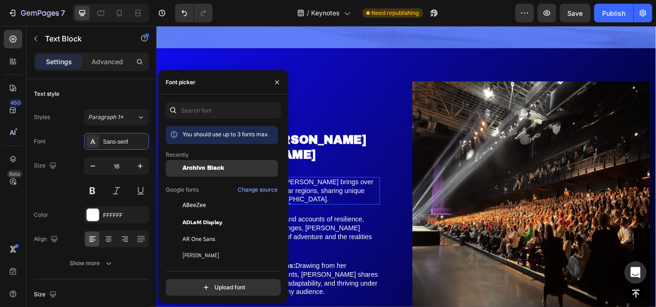
click at [201, 170] on span "Archivo Black" at bounding box center [204, 168] width 42 height 7
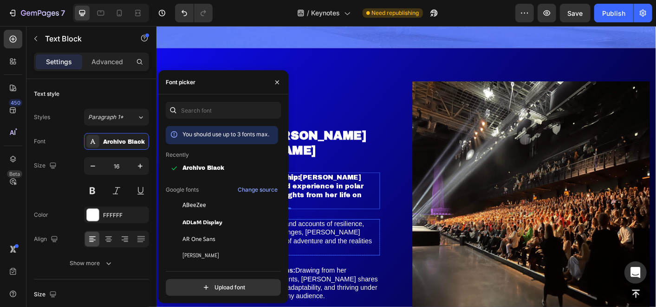
click at [370, 242] on p "Inspiring Storytelling: With firsthand accounts of resilience, survival, and en…" at bounding box center [297, 261] width 215 height 39
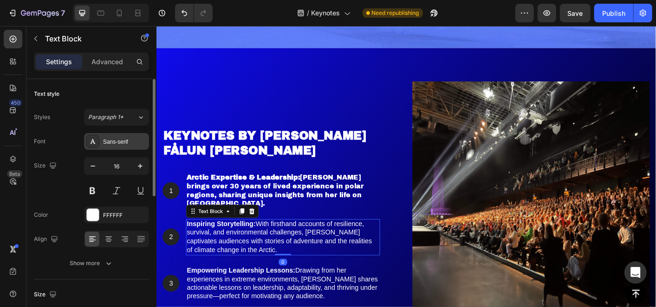
click at [119, 144] on div "Sans-serif" at bounding box center [125, 142] width 44 height 8
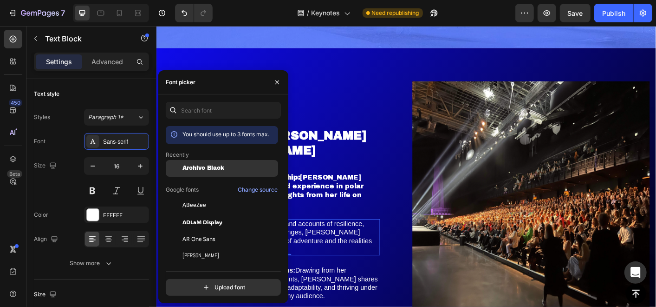
click at [213, 230] on div "Archivo Black" at bounding box center [222, 238] width 112 height 17
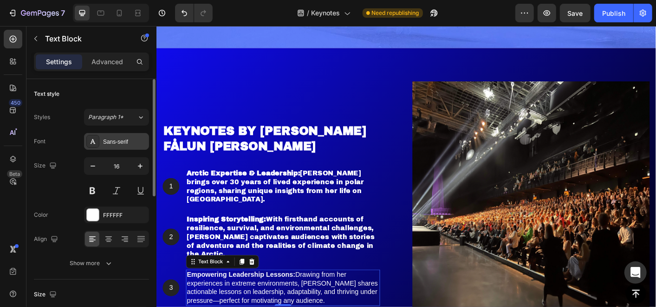
click at [122, 142] on div "Sans-serif" at bounding box center [125, 142] width 44 height 8
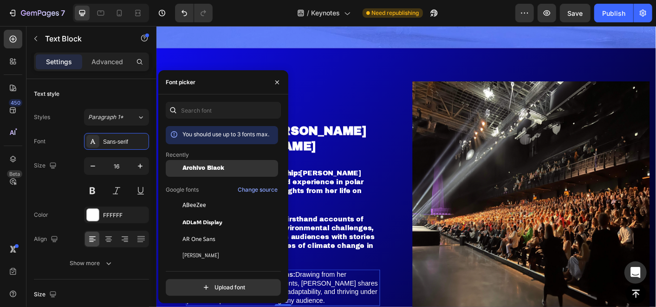
click at [215, 166] on span "Archivo Black" at bounding box center [204, 168] width 42 height 7
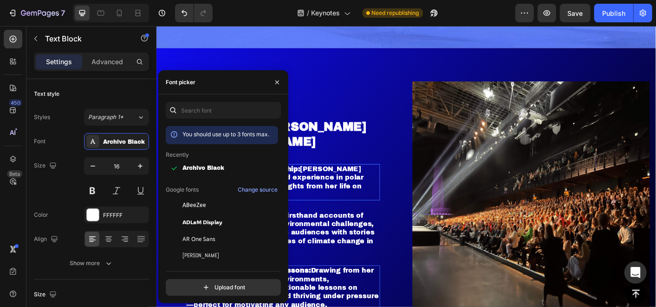
click at [341, 183] on p "Arctic Expertise & Leadership: Hilde brings over 30 years of lived experience i…" at bounding box center [297, 199] width 215 height 39
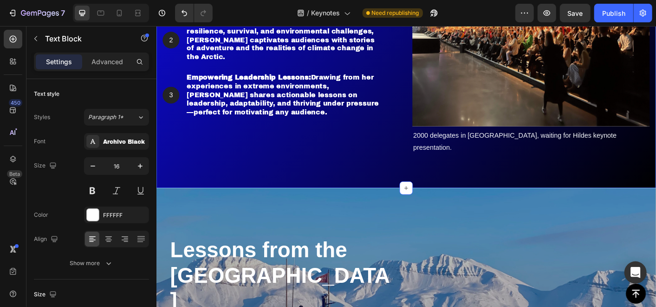
scroll to position [619, 0]
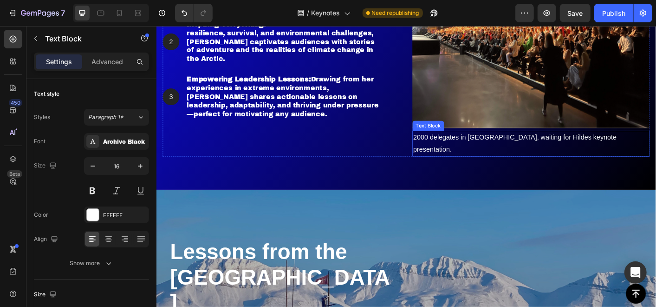
click at [498, 143] on p "2000 delegates in Oslo Spektrum, waiting for Hildes keynote presentation." at bounding box center [574, 156] width 263 height 27
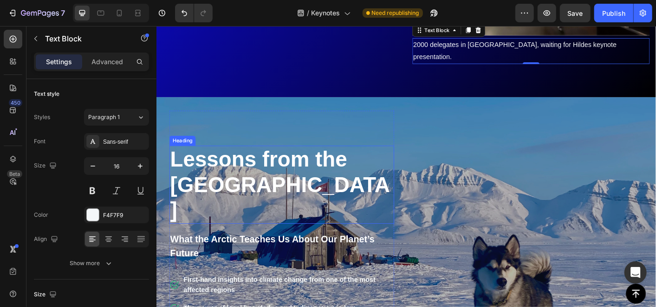
click at [243, 161] on h2 "Lessons from the Arctic Region" at bounding box center [295, 202] width 251 height 87
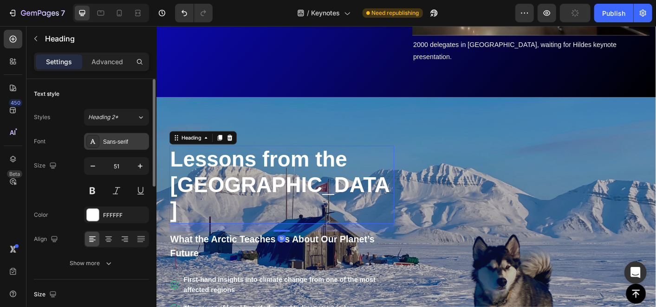
click at [131, 139] on div "Sans-serif" at bounding box center [125, 142] width 44 height 8
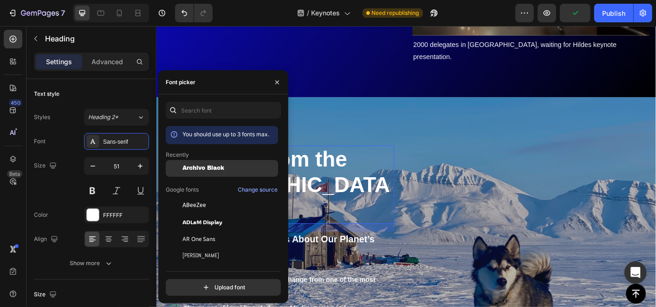
click at [218, 165] on span "Archivo Black" at bounding box center [204, 168] width 42 height 7
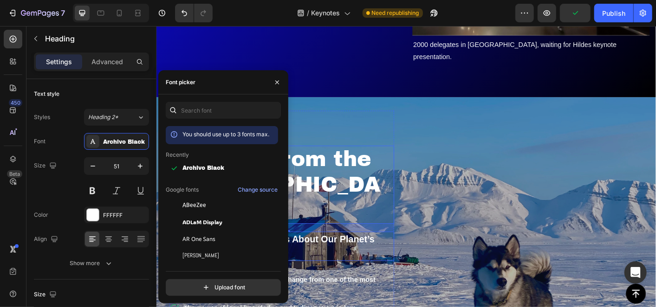
click at [372, 255] on p "What the Arctic Teaches Us About Our Planet’s Future" at bounding box center [295, 270] width 249 height 31
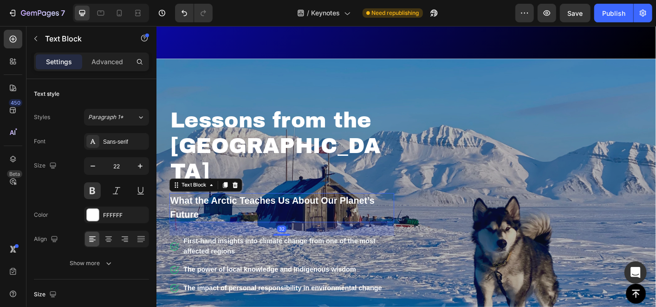
scroll to position [774, 0]
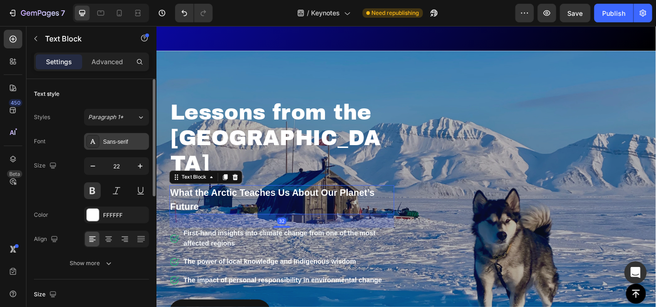
click at [130, 138] on div "Sans-serif" at bounding box center [125, 142] width 44 height 8
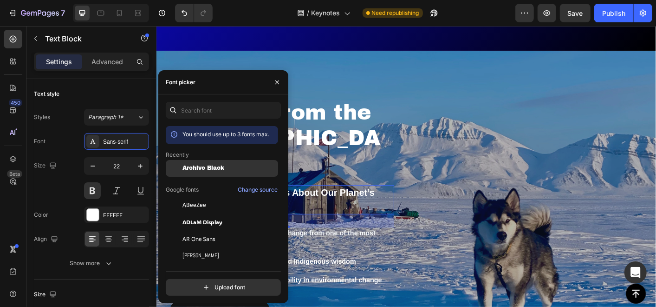
click at [224, 168] on span "Archivo Black" at bounding box center [204, 168] width 42 height 7
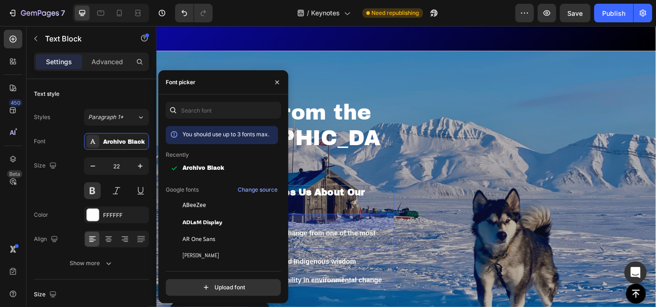
click at [359, 251] on p "First-hand insights into climate change from one of the most affected regions" at bounding box center [303, 262] width 234 height 22
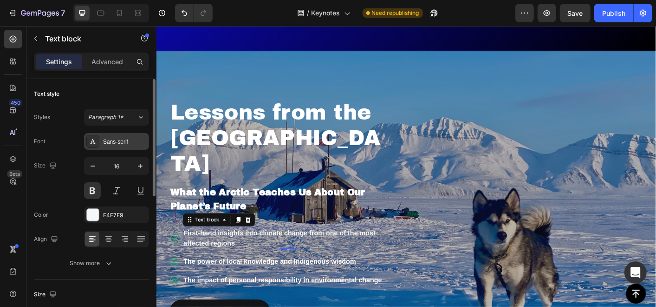
click at [121, 140] on div "Sans-serif" at bounding box center [125, 142] width 44 height 8
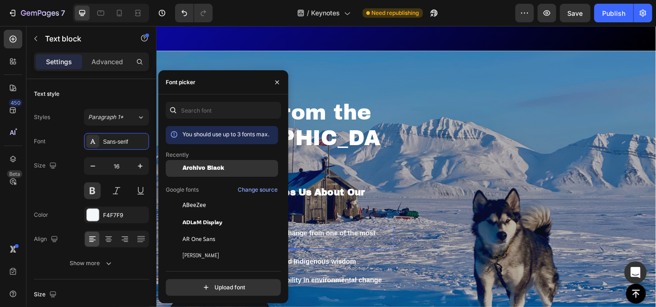
click at [211, 170] on span "Archivo Black" at bounding box center [204, 168] width 42 height 7
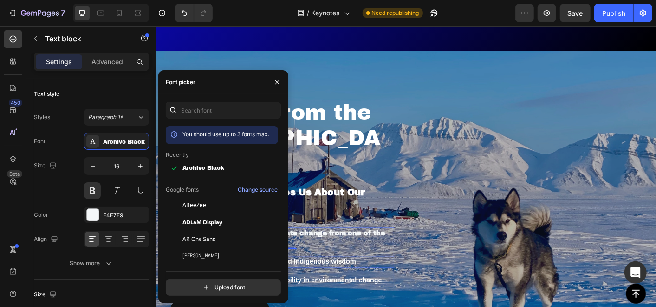
click at [354, 283] on p "The power of local knowledge and Indigenous wisdom" at bounding box center [303, 288] width 234 height 11
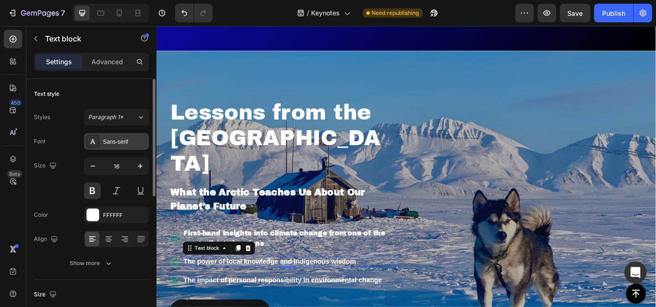
click at [124, 142] on div "Sans-serif" at bounding box center [125, 142] width 44 height 8
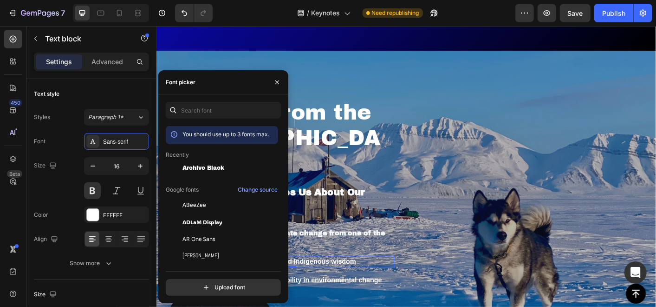
drag, startPoint x: 192, startPoint y: 171, endPoint x: 205, endPoint y: 177, distance: 14.2
click at [194, 230] on div "Archivo Black" at bounding box center [222, 238] width 112 height 17
click at [370, 303] on p "The impact of personal responsibility in environmental change" at bounding box center [303, 308] width 234 height 11
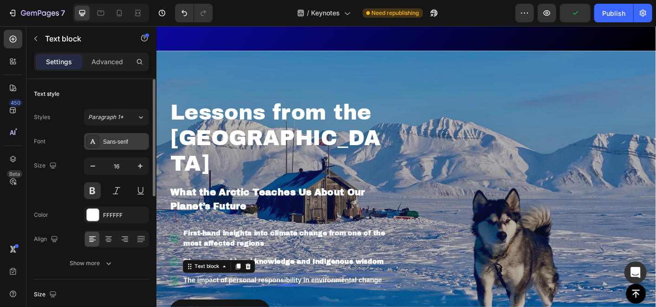
click at [113, 147] on div "Sans-serif" at bounding box center [116, 141] width 65 height 17
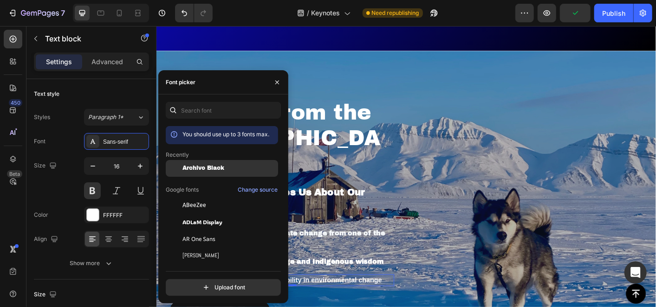
click at [183, 170] on span "Archivo Black" at bounding box center [204, 168] width 42 height 7
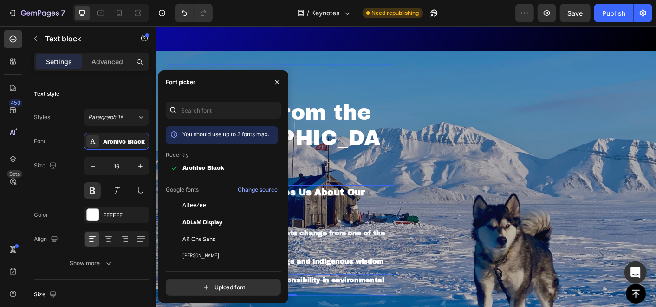
click at [357, 204] on p "What the Arctic Teaches Us About Our Planet’s Future" at bounding box center [295, 219] width 249 height 31
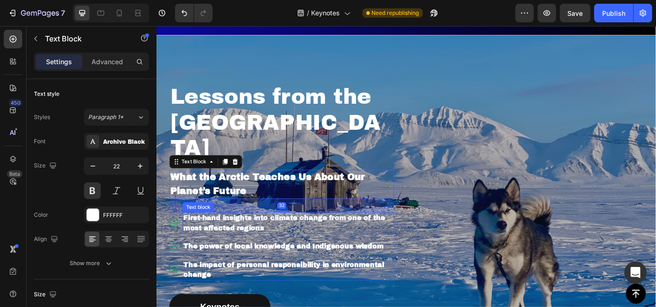
scroll to position [877, 0]
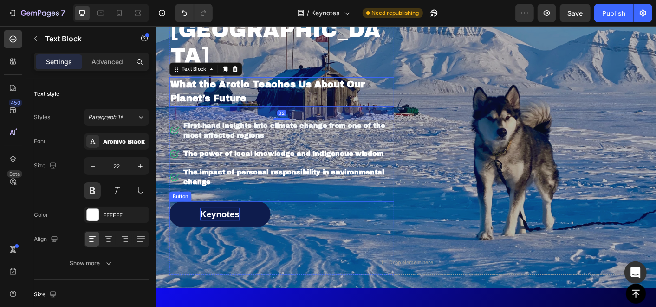
click at [219, 228] on p "Keynotes" at bounding box center [227, 235] width 44 height 15
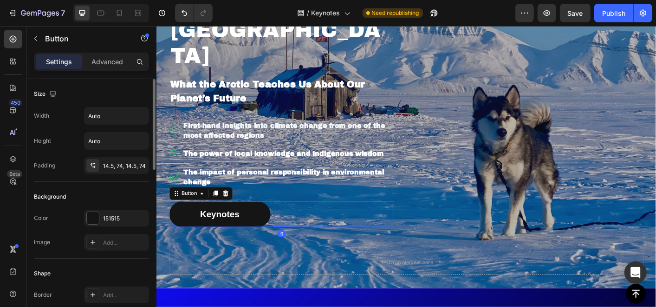
scroll to position [258, 0]
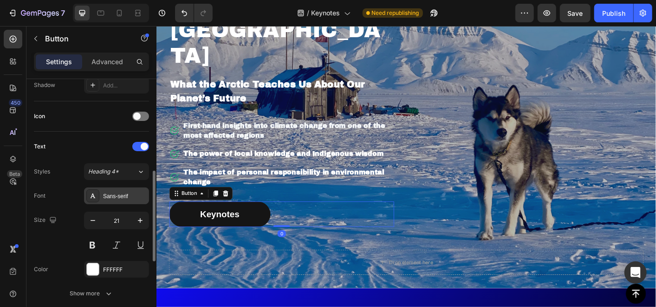
click at [120, 187] on div "Sans-serif" at bounding box center [116, 195] width 65 height 17
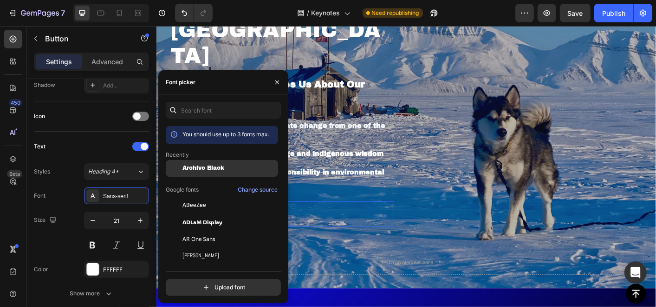
click at [195, 167] on span "Archivo Black" at bounding box center [204, 168] width 42 height 7
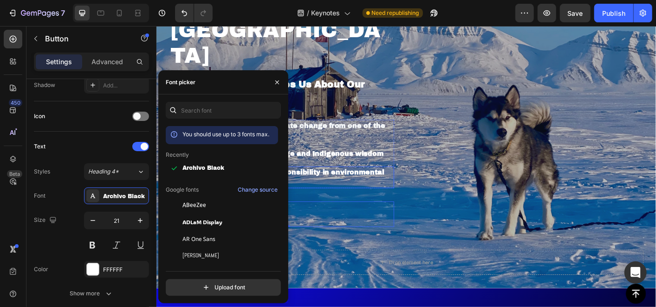
click at [354, 183] on p "The impact of personal responsibility in environmental change" at bounding box center [303, 194] width 234 height 22
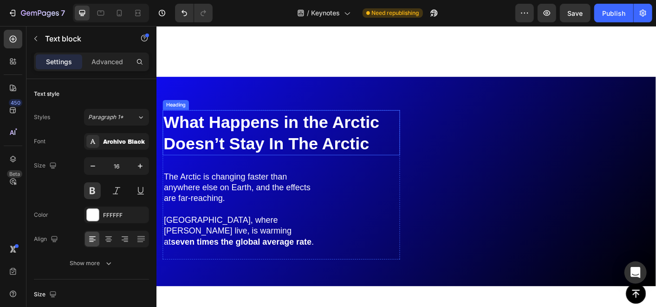
scroll to position [1187, 0]
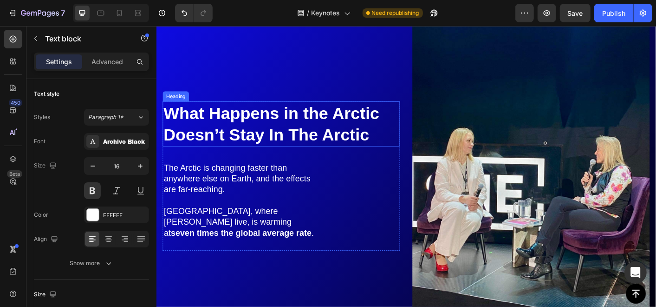
click at [290, 142] on h2 "What Happens in the Arctic Doesn’t Stay In The Arctic" at bounding box center [295, 135] width 265 height 50
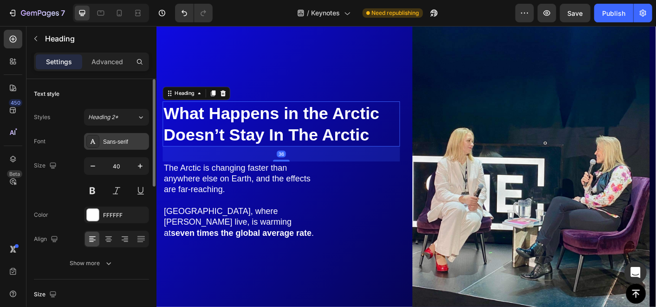
click at [98, 139] on div at bounding box center [92, 141] width 13 height 13
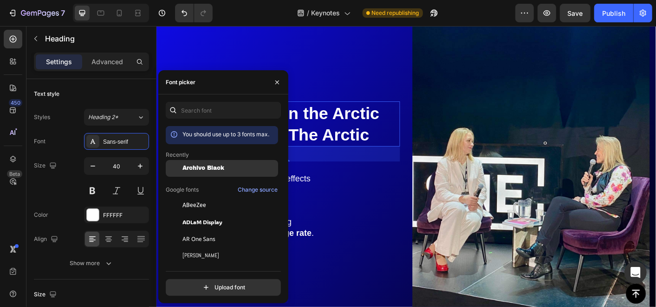
click at [187, 230] on div "Archivo Black" at bounding box center [222, 238] width 112 height 17
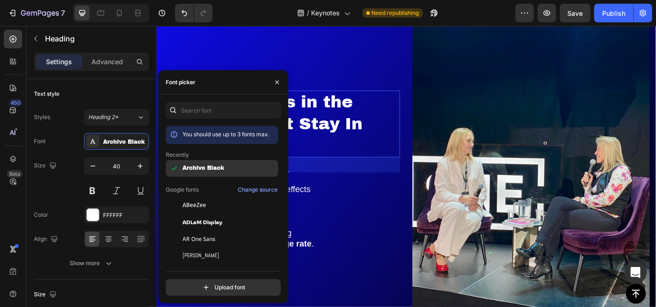
scroll to position [1175, 0]
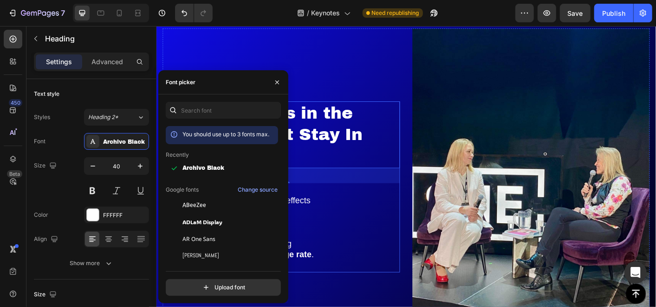
click at [356, 227] on div "What Happens in the Arctic Doesn’t Stay In The Arctic Heading 36 The Arctic is …" at bounding box center [295, 205] width 265 height 190
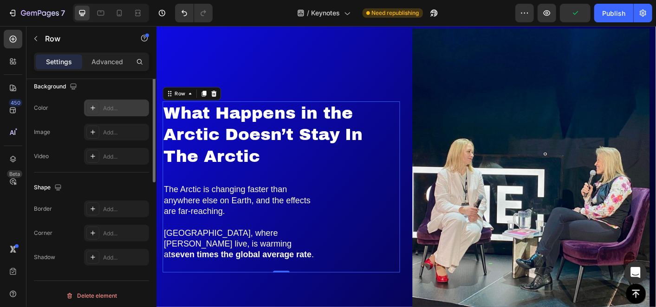
scroll to position [155, 0]
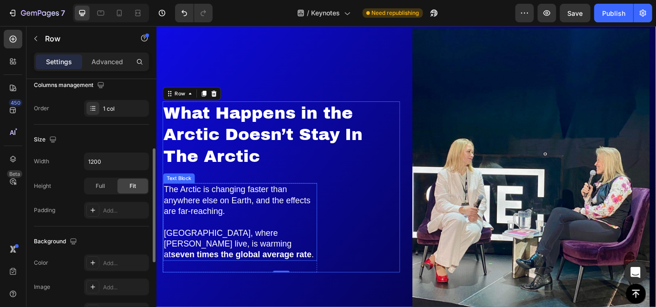
click at [203, 222] on p "The Arctic is changing faster than anywhere else on Earth, and the effects are …" at bounding box center [249, 220] width 170 height 36
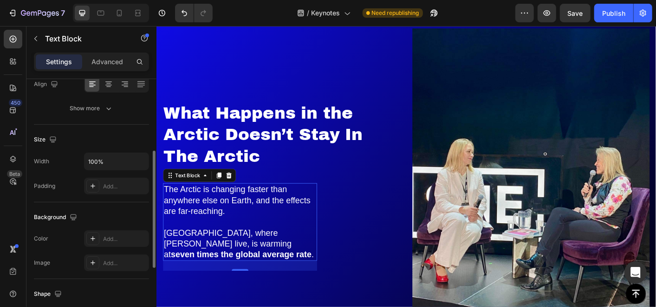
scroll to position [0, 0]
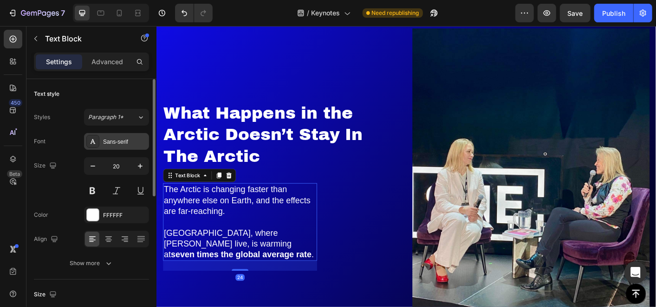
click at [110, 146] on div "Sans-serif" at bounding box center [116, 141] width 65 height 17
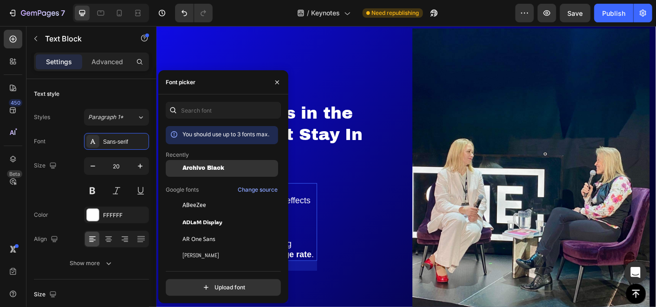
click at [179, 170] on div at bounding box center [174, 168] width 17 height 17
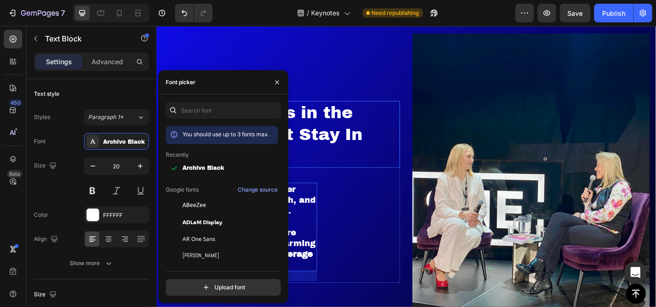
click at [324, 151] on h2 "What Happens in the Arctic Doesn’t Stay In The Arctic" at bounding box center [295, 146] width 265 height 74
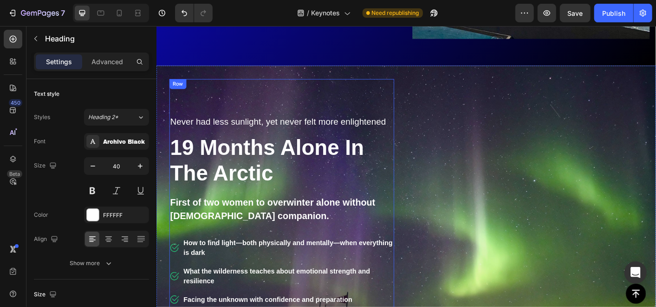
scroll to position [1530, 0]
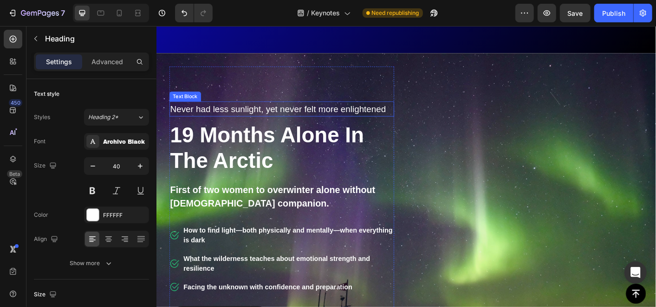
click at [270, 114] on p "Never had less sunlight, yet never felt more enlightened" at bounding box center [295, 118] width 249 height 15
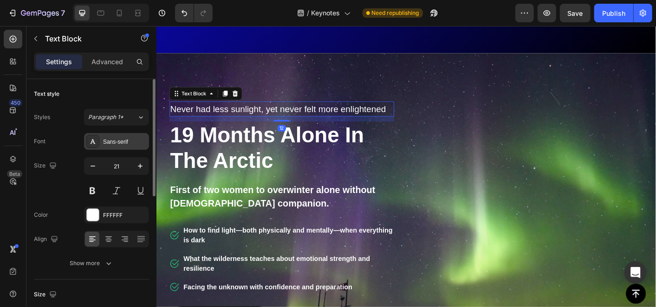
click at [105, 140] on div "Sans-serif" at bounding box center [125, 142] width 44 height 8
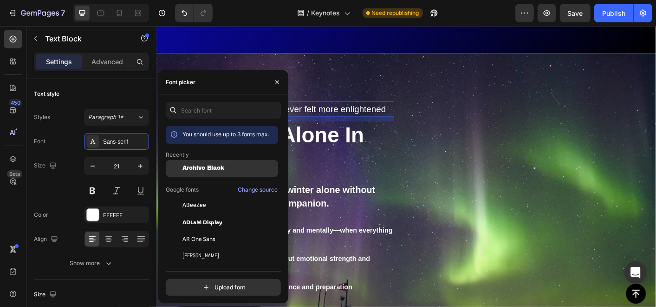
click at [206, 165] on span "Archivo Black" at bounding box center [204, 168] width 42 height 7
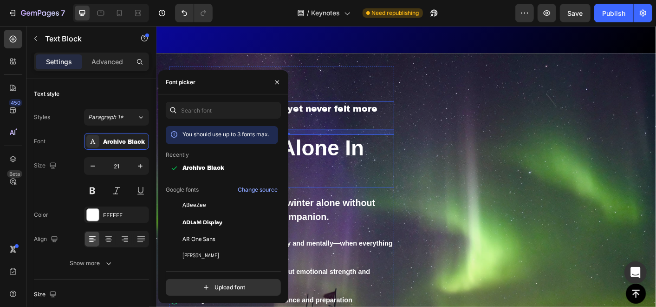
click at [337, 156] on h2 "19 Months Alone In The Arctic" at bounding box center [295, 175] width 251 height 59
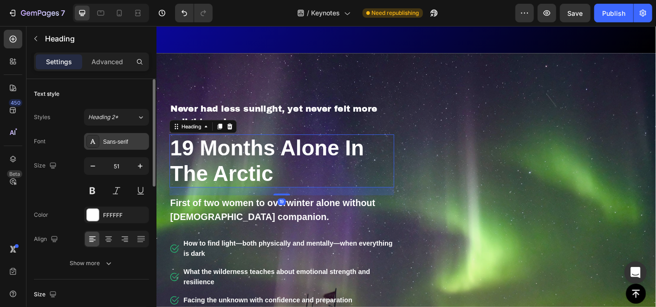
click at [120, 144] on div "Sans-serif" at bounding box center [125, 142] width 44 height 8
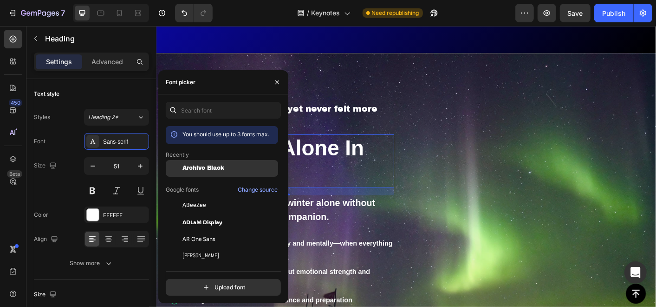
click at [190, 230] on div "Archivo Black" at bounding box center [222, 238] width 112 height 17
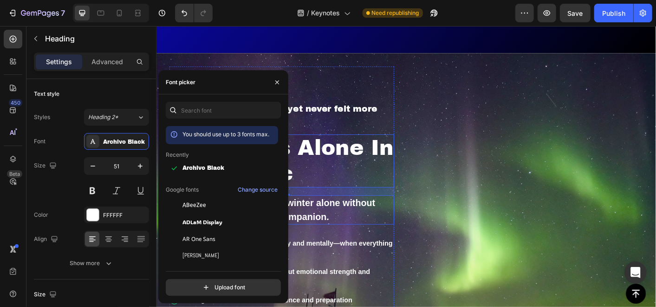
click at [332, 219] on p "First of two women to overwinter alone without male companion." at bounding box center [295, 230] width 249 height 31
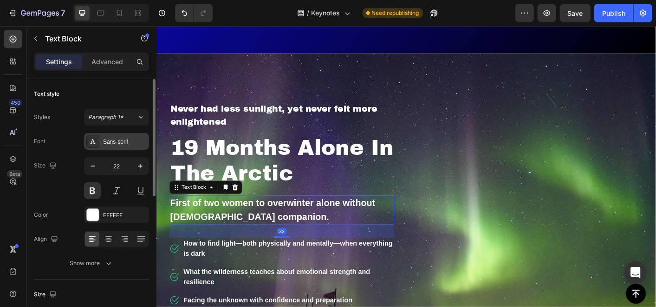
click at [113, 144] on div "Sans-serif" at bounding box center [125, 142] width 44 height 8
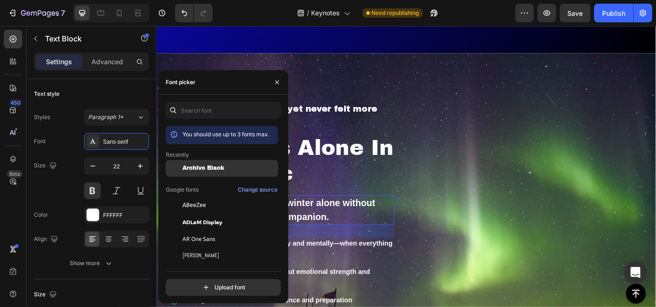
click at [183, 170] on span "Archivo Black" at bounding box center [204, 168] width 42 height 7
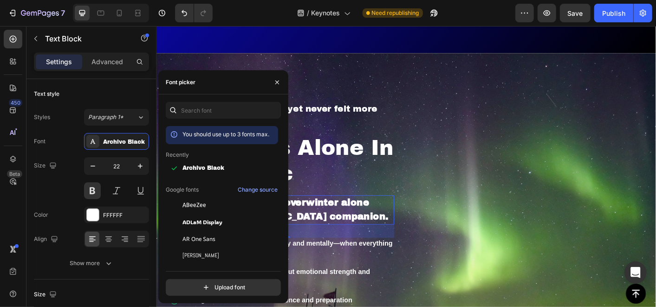
click at [334, 262] on p "How to find light—both physically and mentally—when everything is dark" at bounding box center [303, 273] width 234 height 22
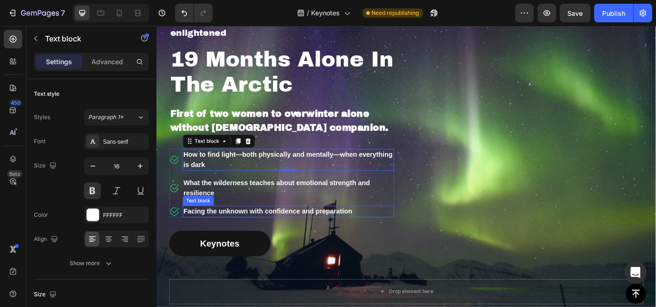
scroll to position [1634, 0]
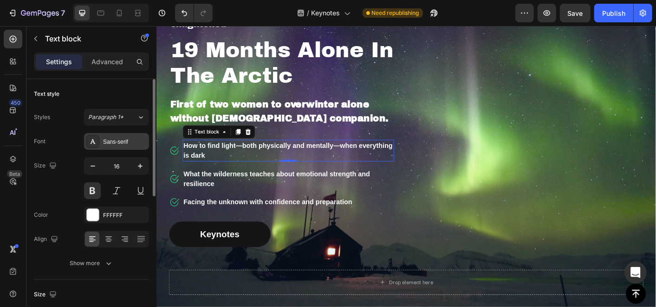
click at [115, 135] on div "Sans-serif" at bounding box center [116, 141] width 65 height 17
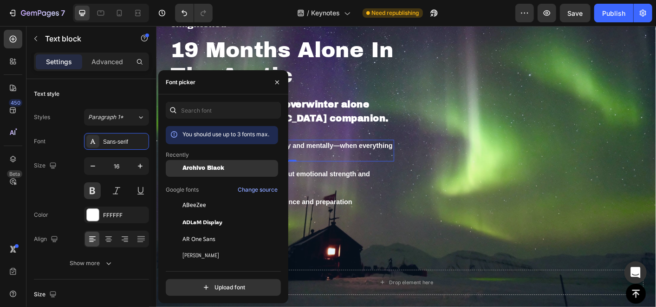
click at [199, 230] on div "Archivo Black" at bounding box center [222, 238] width 112 height 17
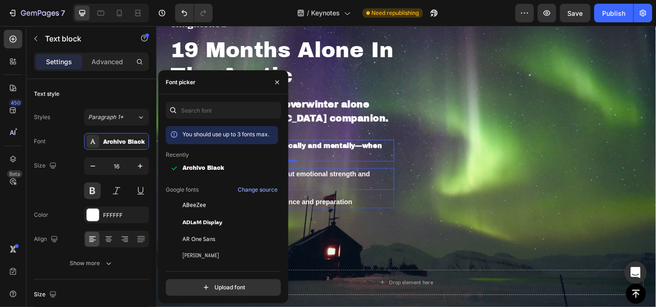
click at [332, 192] on p "What the wilderness teaches about emotional strength and resilience" at bounding box center [303, 196] width 234 height 22
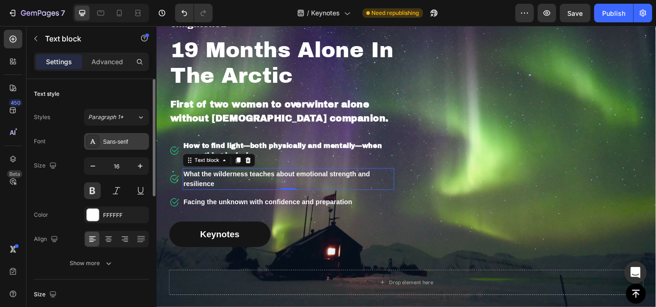
click at [114, 145] on div "Sans-serif" at bounding box center [125, 142] width 44 height 8
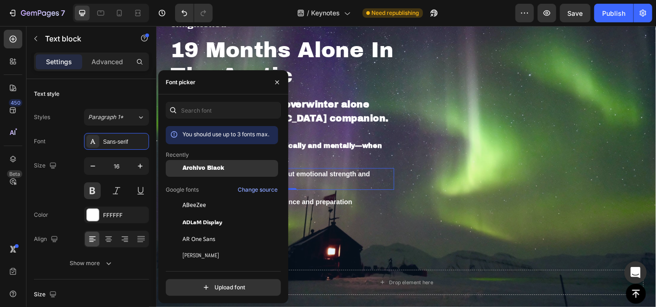
click at [188, 167] on span "Archivo Black" at bounding box center [204, 168] width 42 height 7
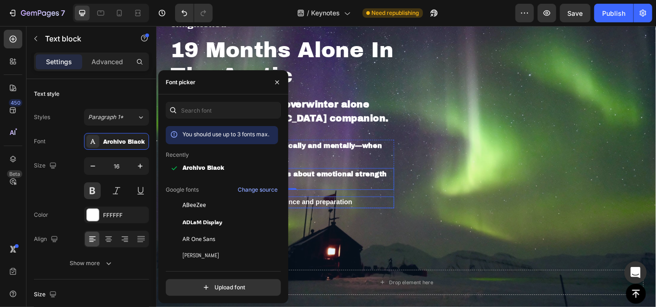
click at [334, 221] on p "Facing the unknown with confidence and preparation" at bounding box center [303, 221] width 234 height 11
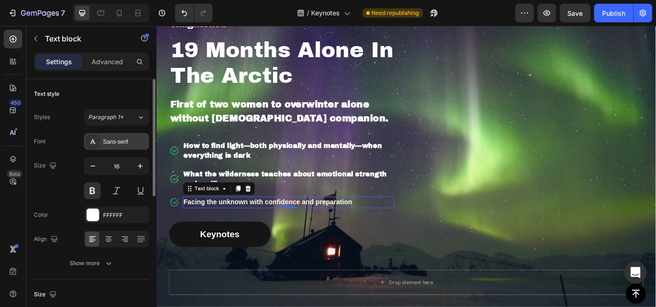
click at [117, 142] on div "Sans-serif" at bounding box center [125, 142] width 44 height 8
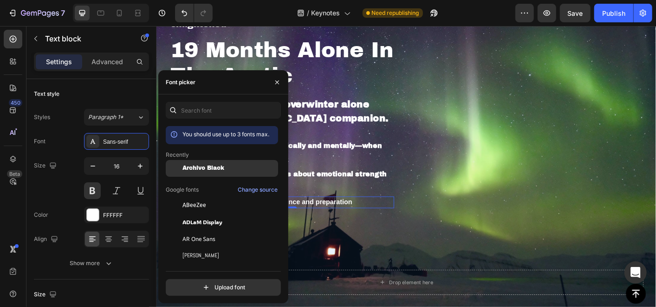
click at [187, 167] on span "Archivo Black" at bounding box center [204, 168] width 42 height 7
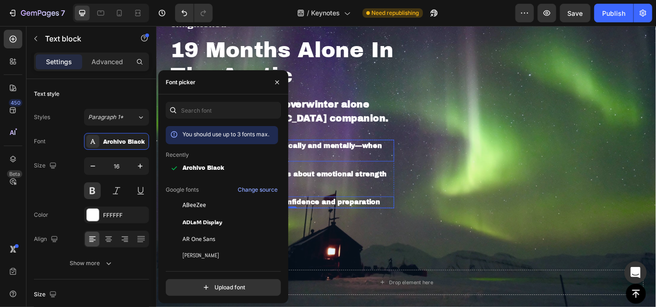
click at [320, 162] on p "How to find light—both physically and mentally—when everything is dark" at bounding box center [303, 164] width 234 height 22
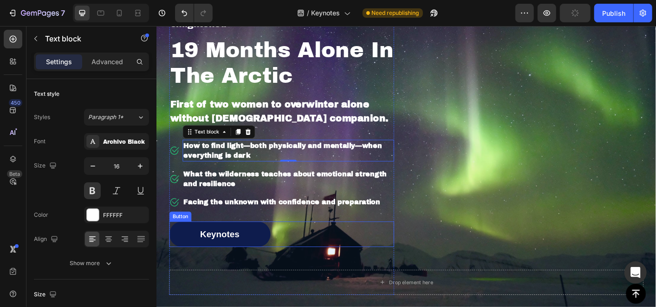
scroll to position [1737, 0]
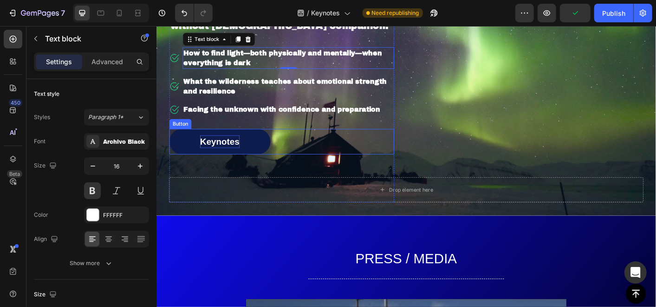
click at [231, 152] on p "Keynotes" at bounding box center [227, 154] width 44 height 15
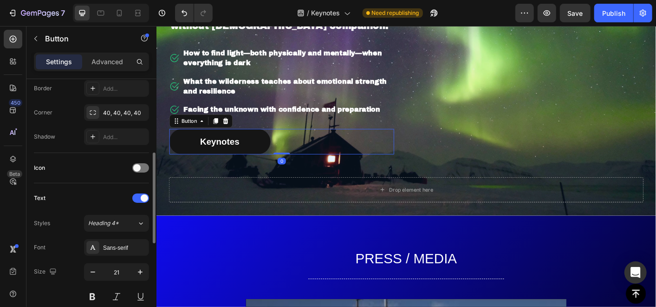
scroll to position [309, 0]
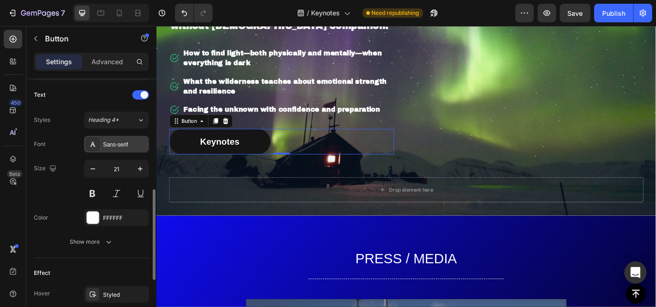
click at [111, 147] on div "Sans-serif" at bounding box center [116, 144] width 65 height 17
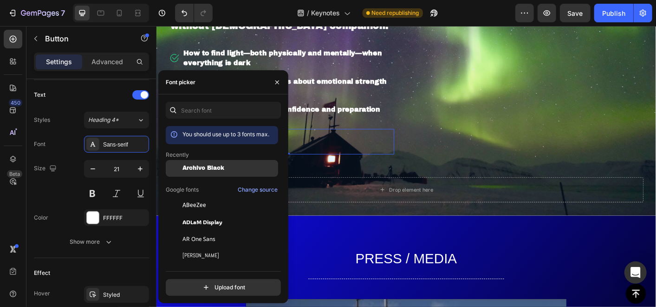
click at [196, 168] on span "Archivo Black" at bounding box center [204, 168] width 42 height 7
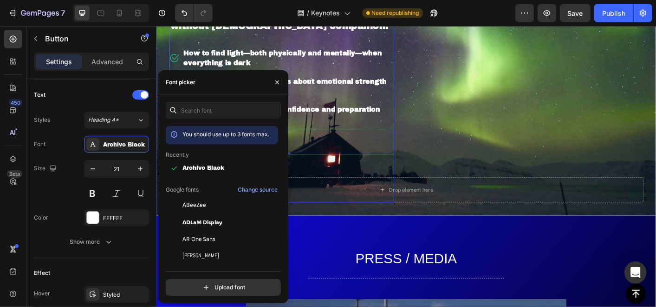
click at [329, 124] on p "Facing the unknown with confidence and preparation" at bounding box center [303, 118] width 234 height 11
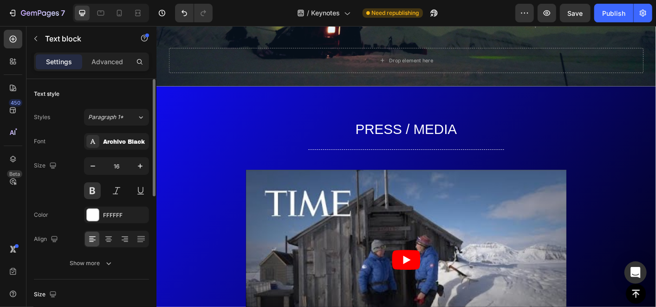
scroll to position [1892, 0]
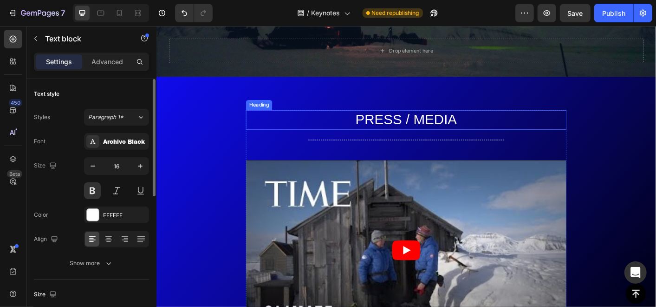
click at [390, 131] on h2 "PRESS / MEDIA" at bounding box center [435, 130] width 358 height 22
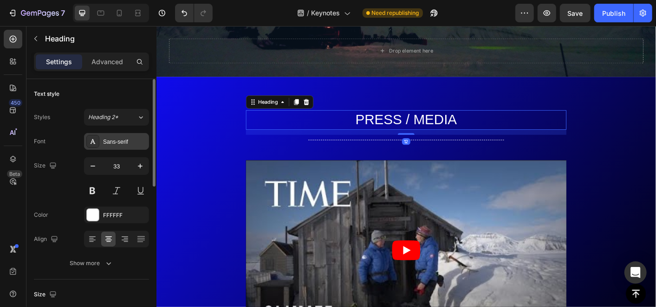
click at [131, 141] on div "Sans-serif" at bounding box center [125, 142] width 44 height 8
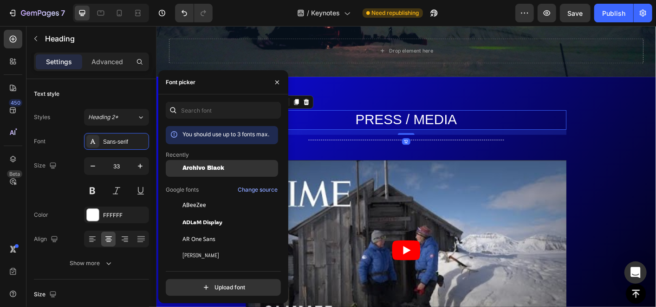
click at [213, 230] on div "Archivo Black" at bounding box center [222, 238] width 112 height 17
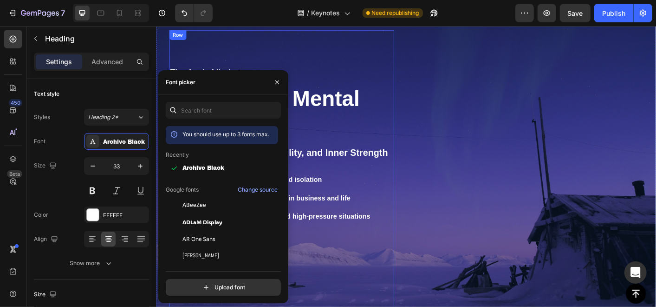
scroll to position [2356, 0]
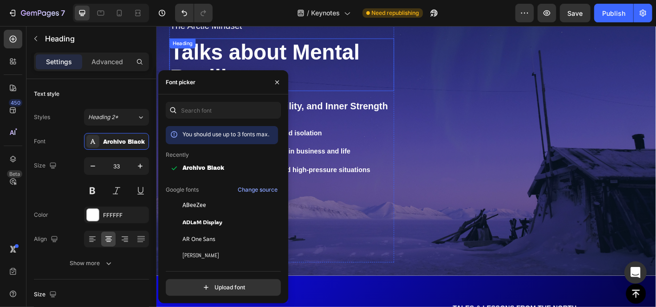
click at [355, 60] on h2 "Talks about Mental Resilience" at bounding box center [295, 68] width 251 height 59
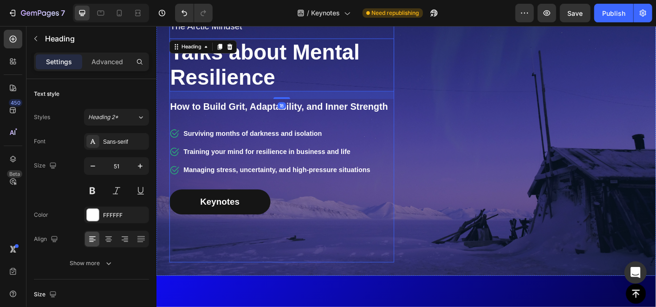
scroll to position [2253, 0]
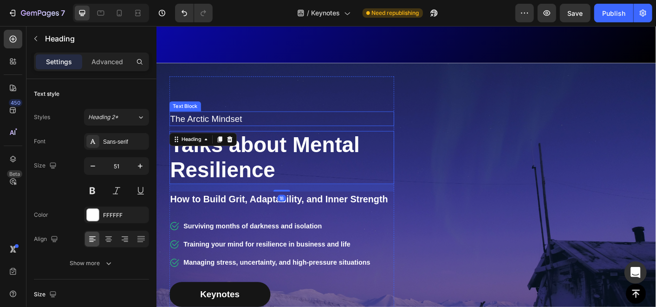
click at [232, 125] on p "The Arctic Mindset" at bounding box center [295, 129] width 249 height 15
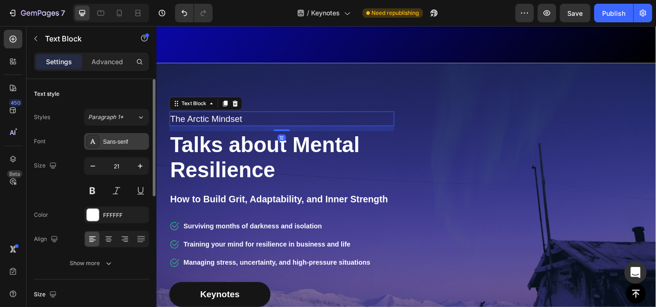
click at [127, 138] on div "Sans-serif" at bounding box center [125, 142] width 44 height 8
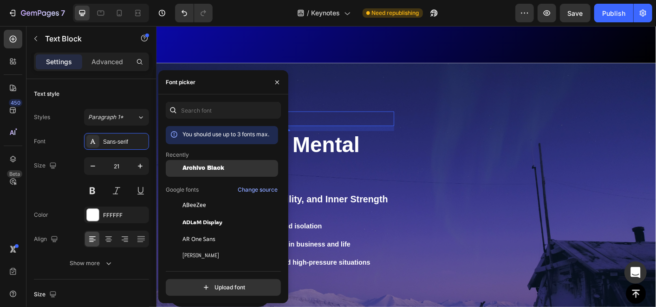
click at [188, 230] on div "Archivo Black" at bounding box center [222, 238] width 112 height 17
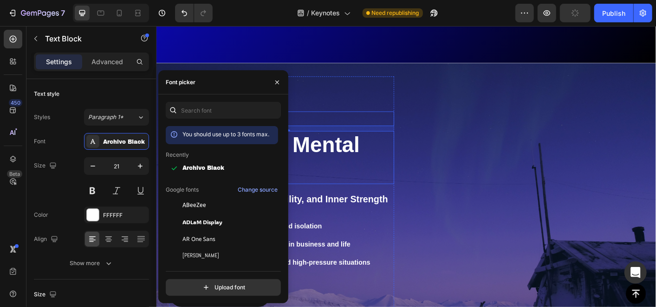
click at [343, 159] on h2 "Talks about Mental Resilience" at bounding box center [295, 172] width 251 height 59
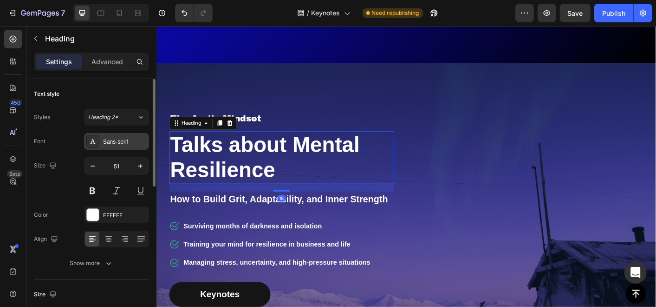
click at [129, 138] on div "Sans-serif" at bounding box center [125, 142] width 44 height 8
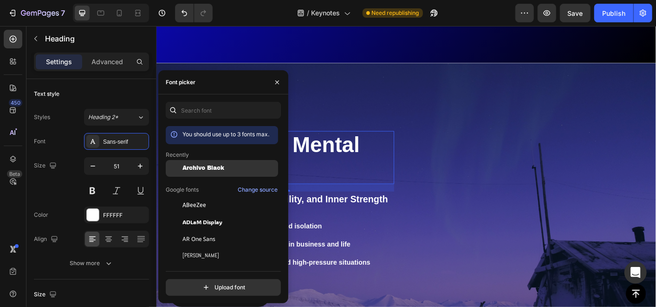
click at [208, 230] on div "Archivo Black" at bounding box center [222, 238] width 112 height 17
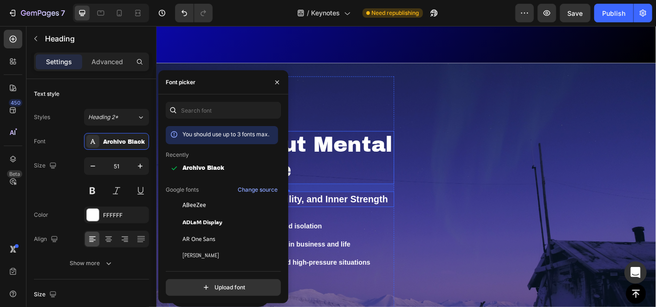
click at [336, 218] on p "How to Build Grit, Adaptability, and Inner Strength" at bounding box center [295, 218] width 249 height 15
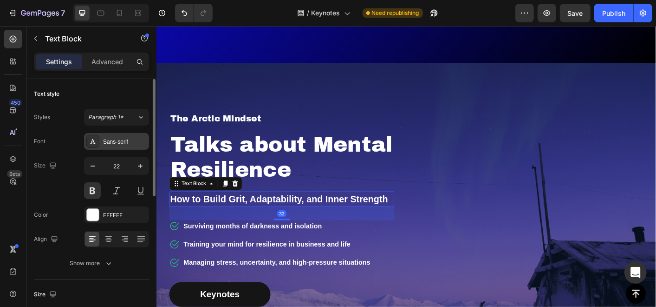
click at [111, 143] on div "Sans-serif" at bounding box center [125, 142] width 44 height 8
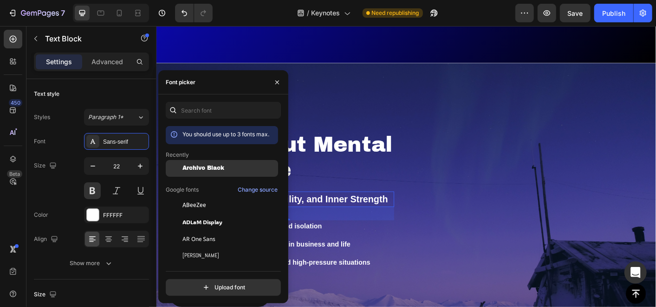
click at [183, 171] on span "Archivo Black" at bounding box center [204, 168] width 42 height 7
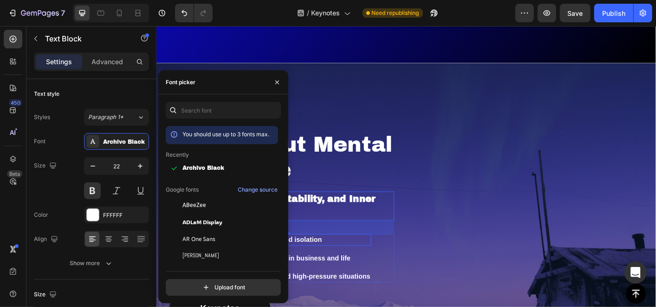
click at [329, 267] on p "Surviving months of darkness and isolation" at bounding box center [290, 263] width 209 height 11
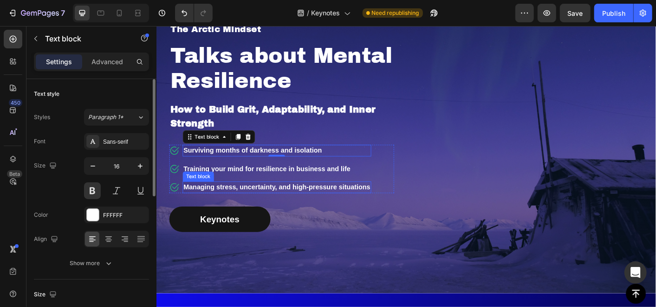
scroll to position [2356, 0]
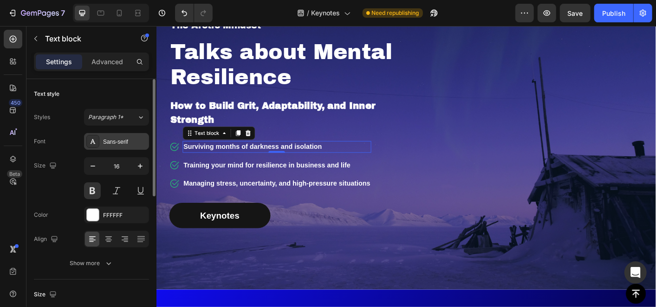
click at [101, 139] on div "Sans-serif" at bounding box center [116, 141] width 65 height 17
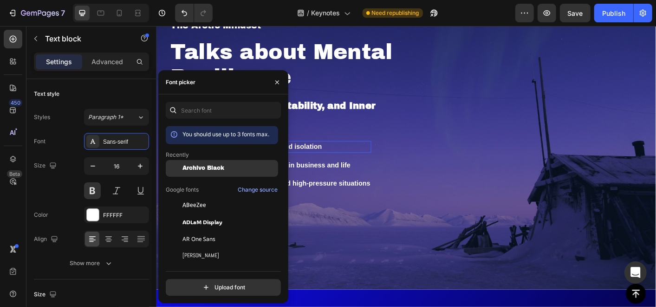
click at [204, 230] on div "Archivo Black" at bounding box center [222, 238] width 112 height 17
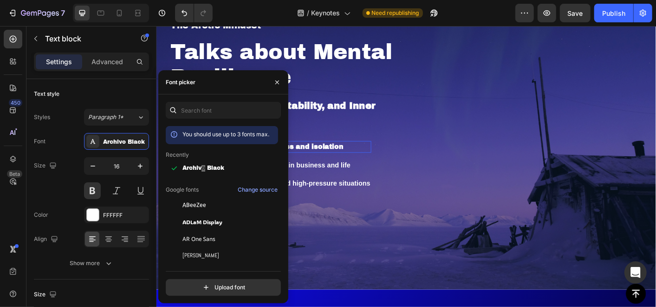
drag, startPoint x: 360, startPoint y: 189, endPoint x: 329, endPoint y: 181, distance: 32.2
click at [329, 181] on p "Training your mind for resilience in business and life" at bounding box center [290, 180] width 209 height 11
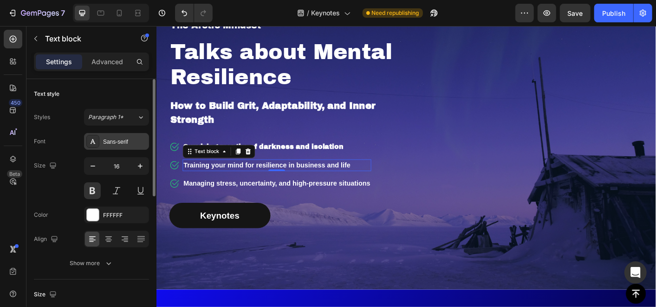
click at [106, 142] on div "Sans-serif" at bounding box center [125, 142] width 44 height 8
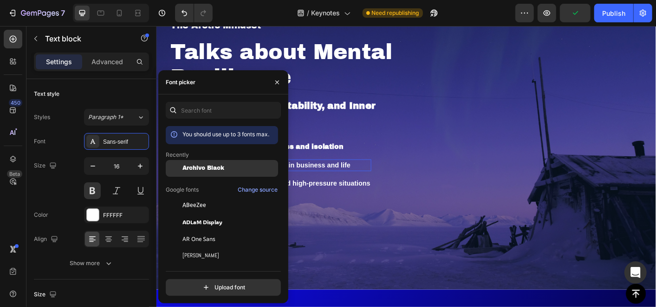
click at [192, 168] on span "Archivo Black" at bounding box center [204, 168] width 42 height 7
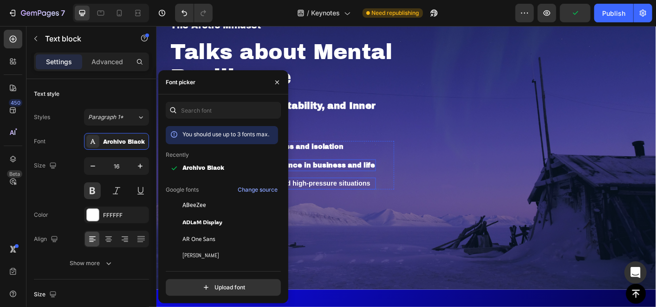
click at [328, 203] on p "Managing stress, uncertainty, and high-pressure situations" at bounding box center [293, 201] width 214 height 11
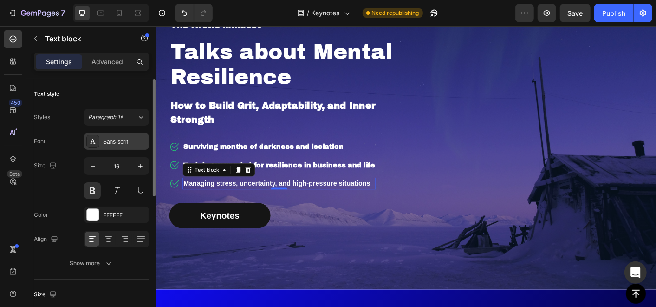
click at [117, 144] on div "Sans-serif" at bounding box center [125, 142] width 44 height 8
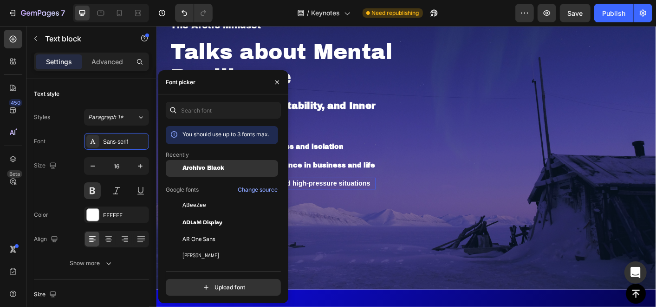
click at [196, 170] on span "Archivo Black" at bounding box center [204, 168] width 42 height 7
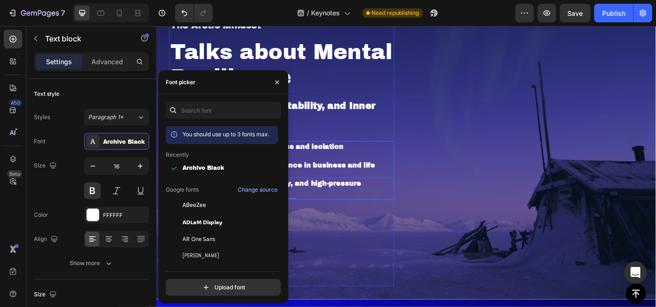
click at [321, 183] on p "Training your mind for resilience in business and life" at bounding box center [303, 180] width 234 height 11
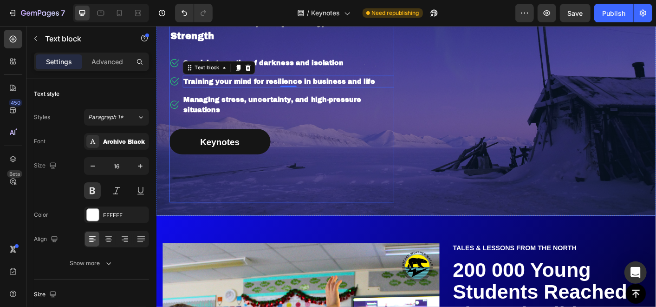
scroll to position [2459, 0]
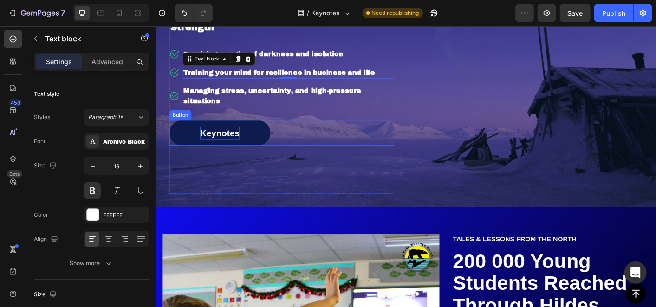
click at [220, 148] on p "Keynotes" at bounding box center [227, 145] width 44 height 15
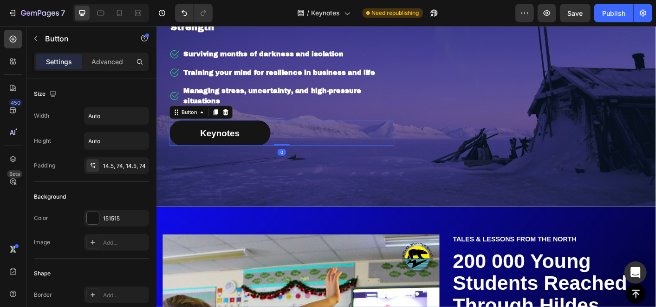
scroll to position [258, 0]
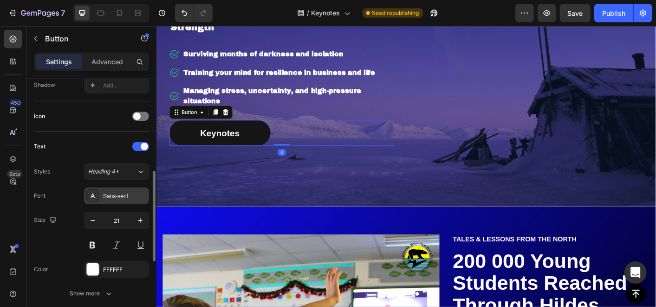
click at [114, 187] on div "Sans-serif" at bounding box center [116, 195] width 65 height 17
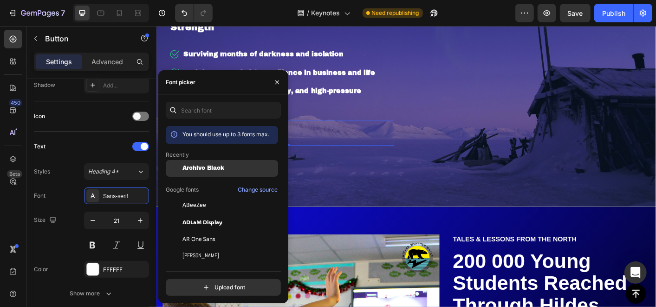
click at [190, 170] on span "Archivo Black" at bounding box center [204, 168] width 42 height 7
click at [345, 100] on p "Managing stress, uncertainty, and high-pressure situations" at bounding box center [303, 103] width 234 height 22
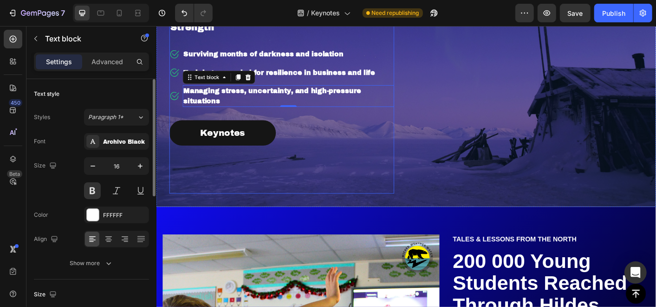
scroll to position [2563, 0]
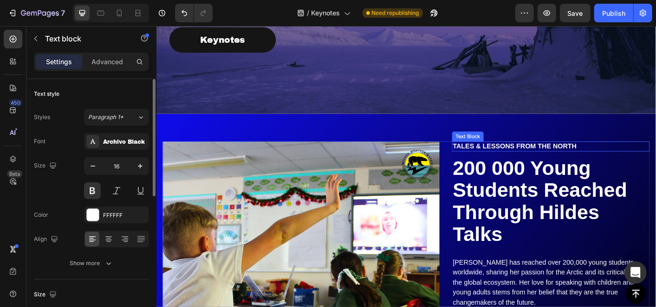
click at [517, 157] on p "Tales & Lessons from the north" at bounding box center [596, 160] width 219 height 10
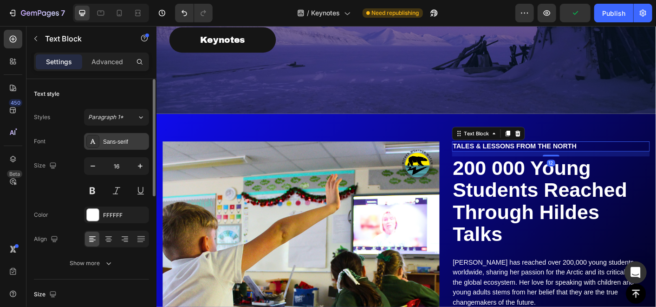
click at [122, 138] on div "Sans-serif" at bounding box center [125, 142] width 44 height 8
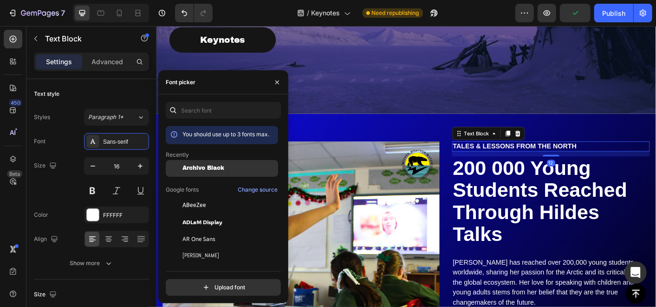
click at [208, 166] on span "Archivo Black" at bounding box center [204, 168] width 42 height 7
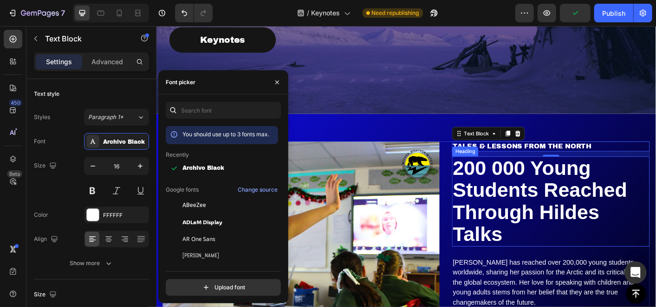
click at [574, 203] on h2 "200 000 Young Students Reached Through Hildes Talks" at bounding box center [596, 221] width 221 height 100
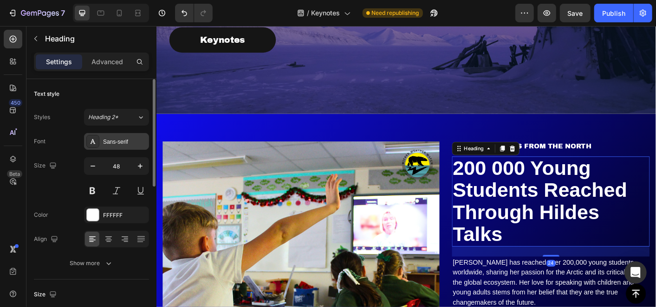
click at [120, 139] on div "Sans-serif" at bounding box center [125, 142] width 44 height 8
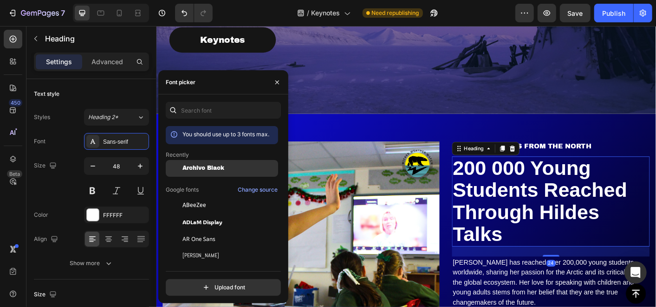
click at [191, 165] on span "Archivo Black" at bounding box center [204, 168] width 42 height 7
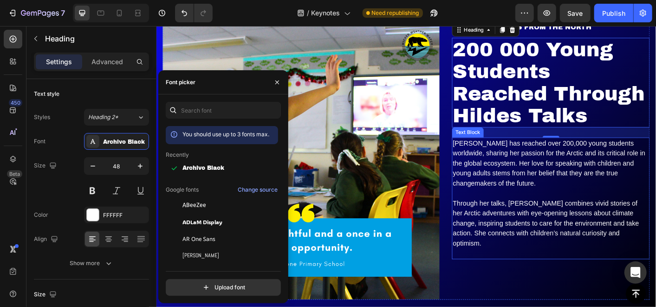
scroll to position [2718, 0]
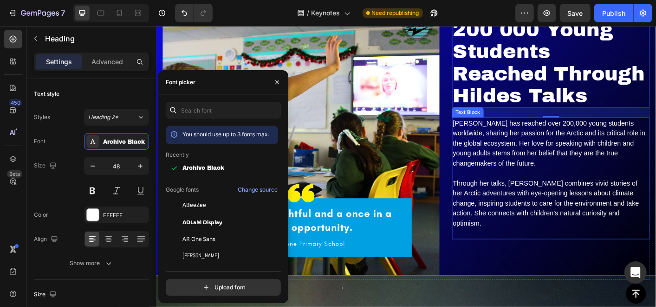
click at [515, 154] on p "Hilde has reached over 200,000 young students worldwide, sharing her passion fo…" at bounding box center [596, 156] width 219 height 56
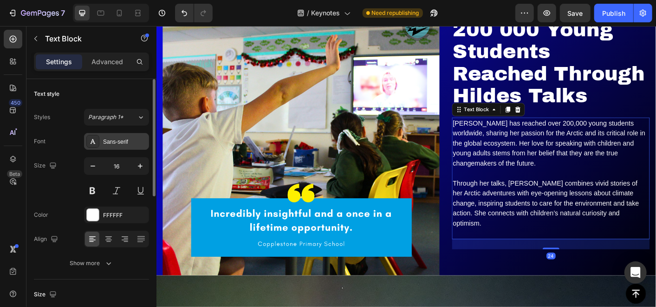
click at [106, 136] on div "Sans-serif" at bounding box center [116, 141] width 65 height 17
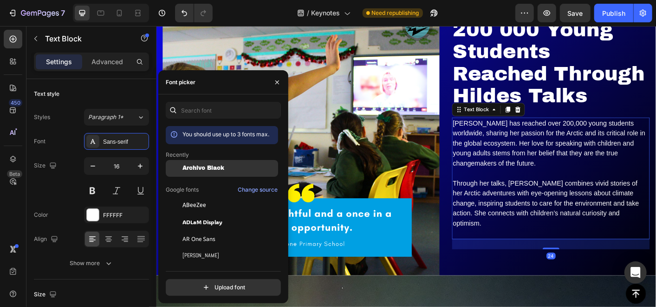
click at [191, 230] on div "Archivo Black" at bounding box center [222, 238] width 112 height 17
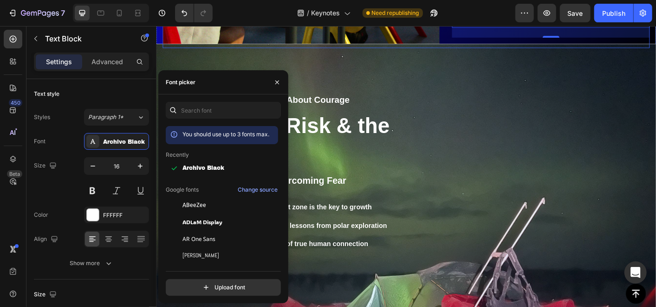
scroll to position [2975, 0]
click at [360, 104] on strong "What the Arctic Teaches Us About Courage" at bounding box center [271, 107] width 200 height 11
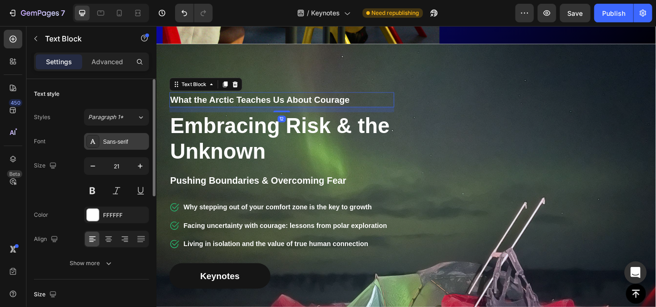
click at [120, 134] on div "Sans-serif" at bounding box center [116, 141] width 65 height 17
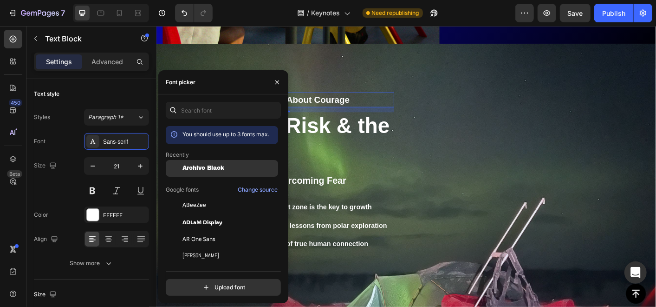
click at [197, 230] on div "Archivo Black" at bounding box center [222, 238] width 112 height 17
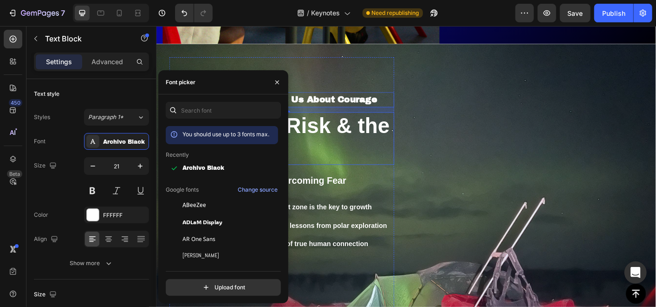
click at [323, 141] on h2 "Embracing Risk & the Unknown" at bounding box center [295, 151] width 251 height 59
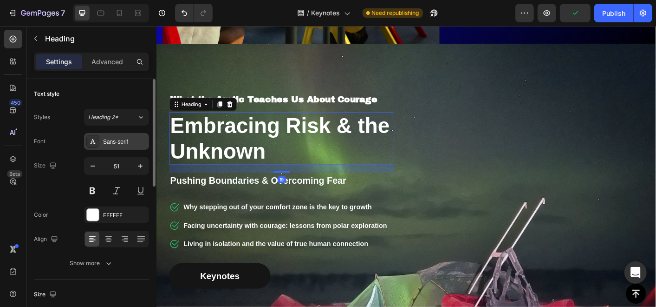
click at [116, 138] on div "Sans-serif" at bounding box center [125, 142] width 44 height 8
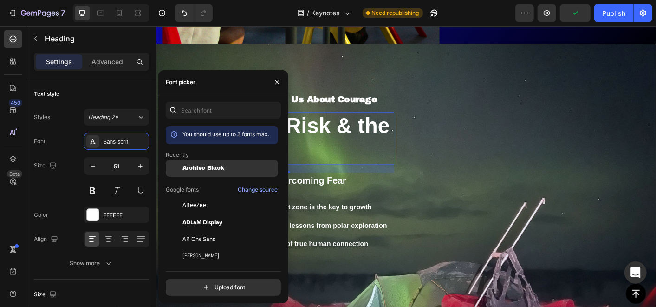
click at [192, 230] on div "Archivo Black" at bounding box center [222, 238] width 112 height 17
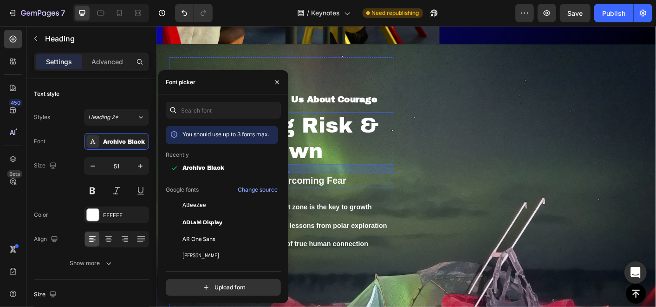
click at [324, 190] on p "Pushing Boundaries & Overcoming Fear" at bounding box center [295, 197] width 249 height 15
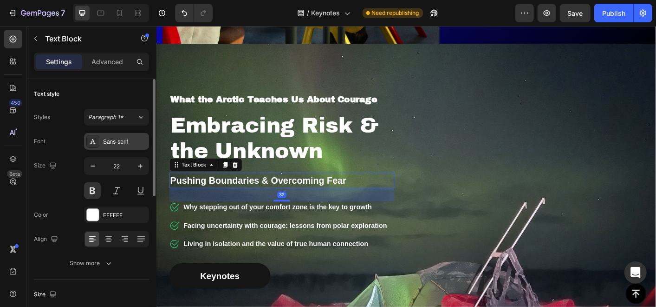
click at [115, 141] on div "Sans-serif" at bounding box center [125, 142] width 44 height 8
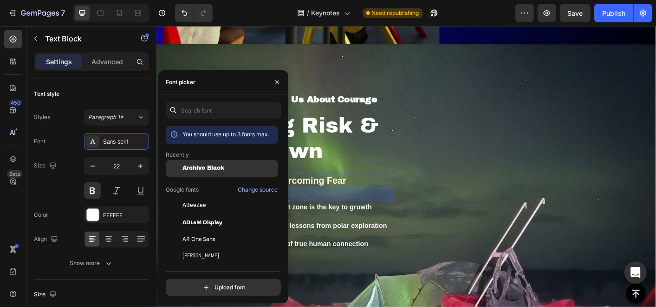
click at [195, 230] on div "Archivo Black" at bounding box center [222, 238] width 112 height 17
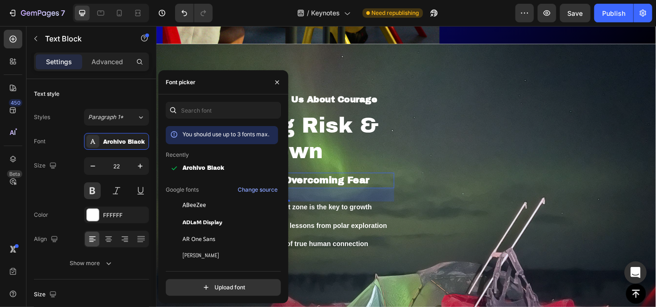
click at [355, 222] on p "Why stepping out of your comfort zone is the key to growth" at bounding box center [299, 227] width 227 height 11
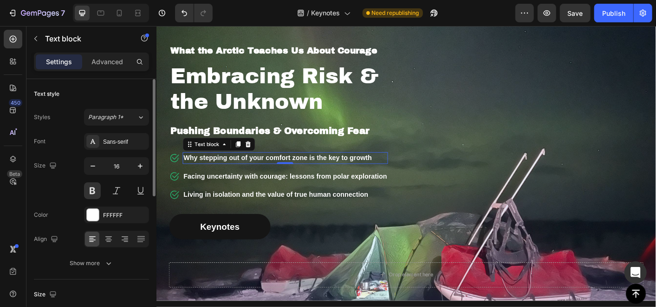
scroll to position [3027, 0]
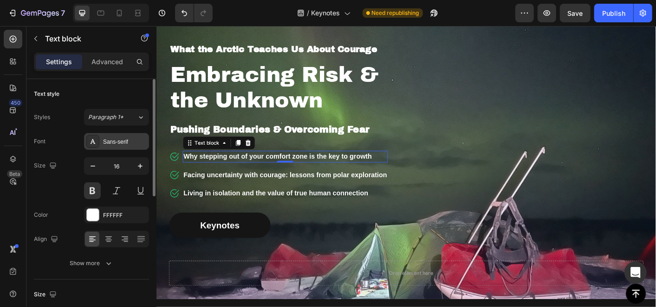
click at [122, 136] on div "Sans-serif" at bounding box center [116, 141] width 65 height 17
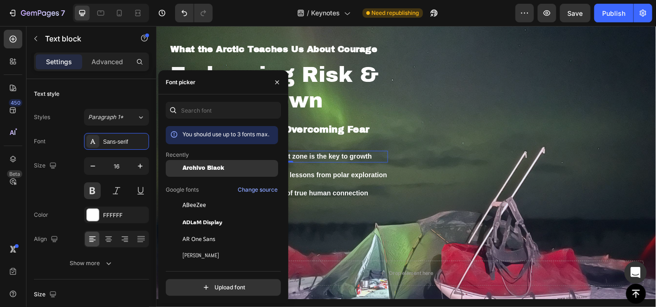
click at [196, 165] on span "Archivo Black" at bounding box center [204, 168] width 42 height 7
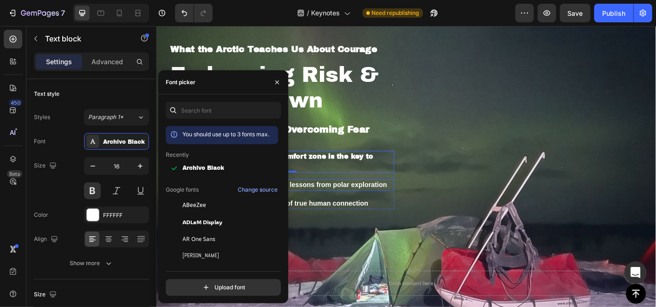
click at [331, 198] on p "Facing uncertainty with courage: lessons from polar exploration" at bounding box center [303, 202] width 234 height 11
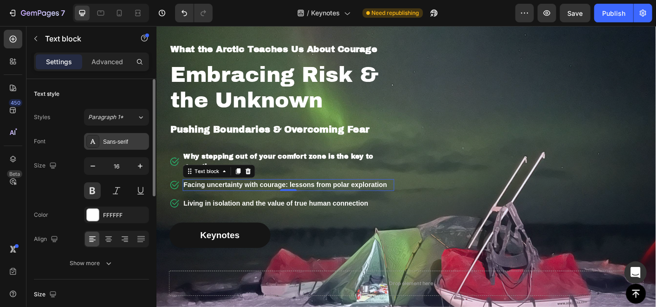
click at [112, 145] on div "Sans-serif" at bounding box center [125, 142] width 44 height 8
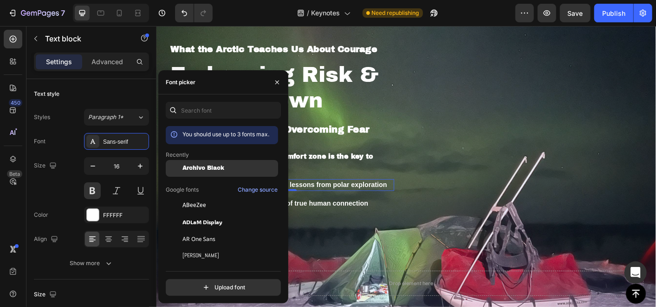
click at [212, 168] on span "Archivo Black" at bounding box center [204, 168] width 42 height 7
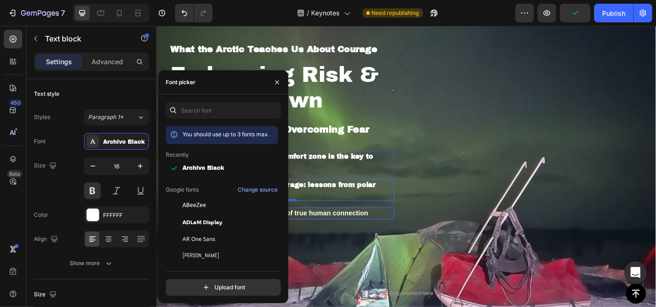
click at [361, 236] on p "Living in isolation and the value of true human connection" at bounding box center [303, 234] width 234 height 11
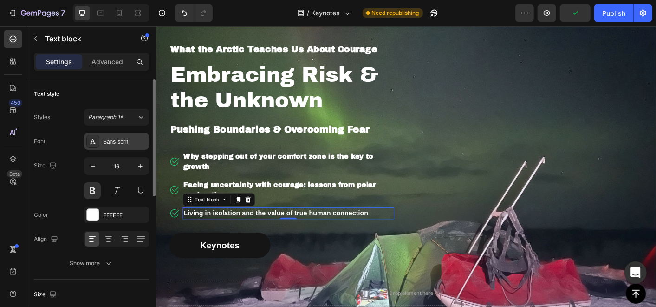
click at [121, 139] on div "Sans-serif" at bounding box center [125, 142] width 44 height 8
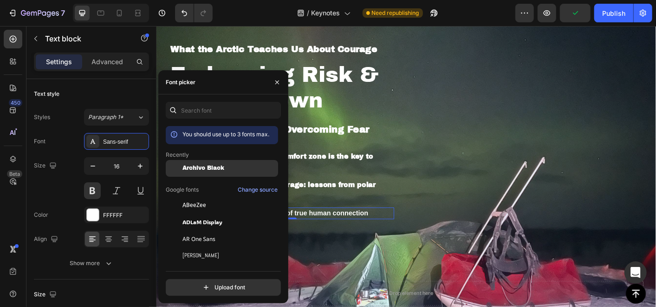
click at [248, 170] on div "Archivo Black" at bounding box center [230, 168] width 94 height 7
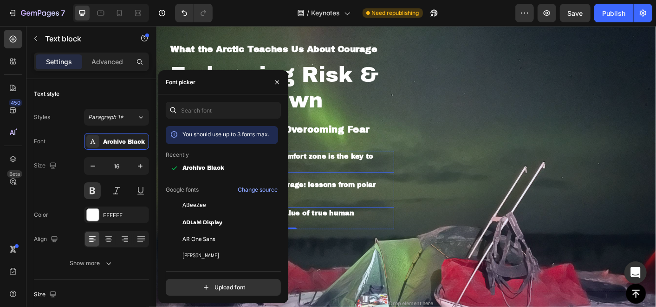
click at [334, 167] on p "Why stepping out of your comfort zone is the key to growth" at bounding box center [303, 176] width 234 height 22
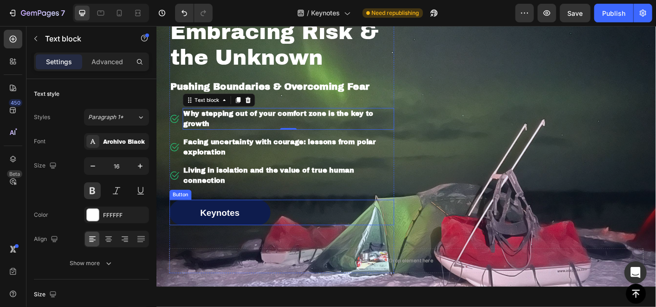
scroll to position [3131, 0]
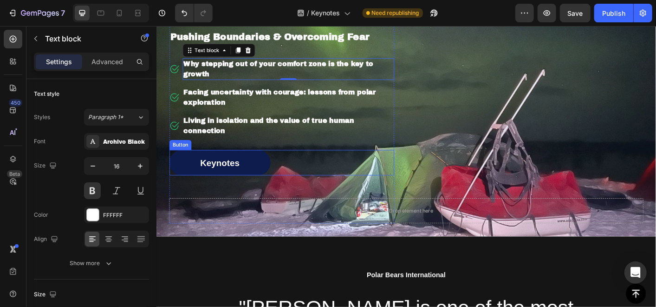
click at [240, 170] on link "Keynotes" at bounding box center [226, 178] width 113 height 28
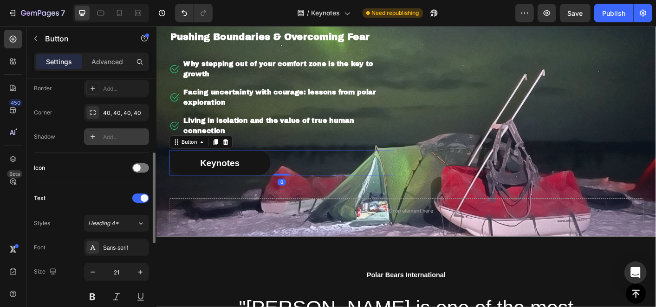
scroll to position [309, 0]
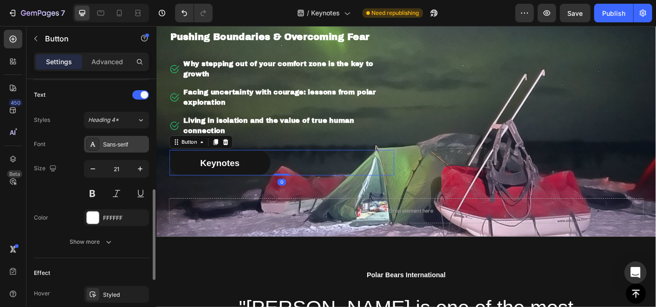
click at [119, 146] on div "Sans-serif" at bounding box center [125, 144] width 44 height 8
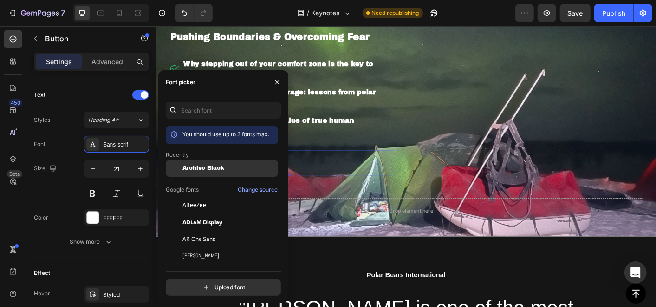
click at [213, 230] on div "Archivo Black" at bounding box center [222, 238] width 112 height 17
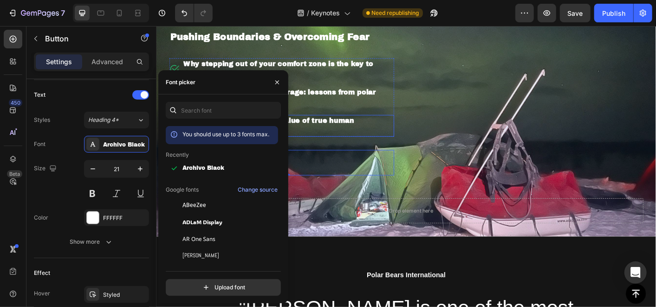
click at [345, 132] on p "Living in isolation and the value of true human connection" at bounding box center [303, 136] width 234 height 22
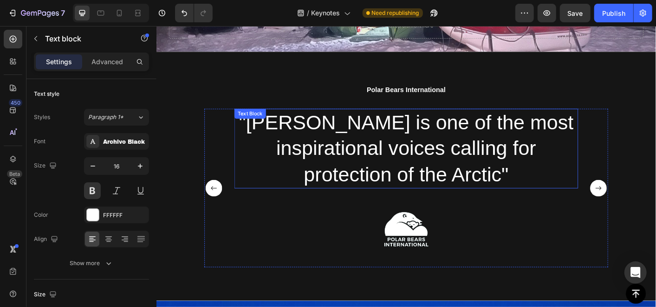
scroll to position [3337, 0]
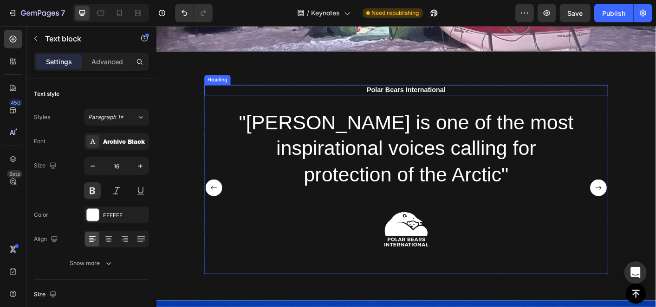
click at [414, 95] on h2 "Polar Bears International" at bounding box center [435, 97] width 451 height 12
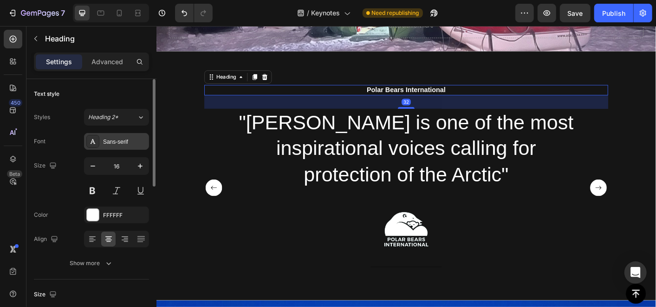
click at [120, 138] on div "Sans-serif" at bounding box center [125, 142] width 44 height 8
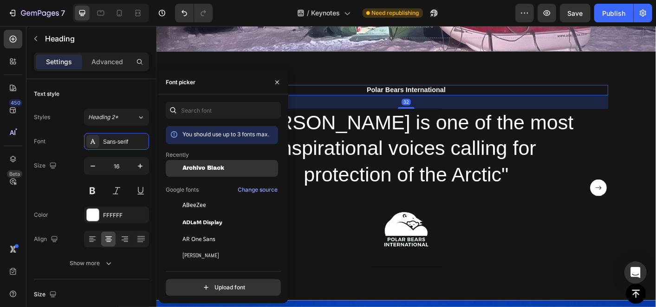
drag, startPoint x: 216, startPoint y: 170, endPoint x: 203, endPoint y: 142, distance: 30.8
click at [216, 170] on span "Archivo Black" at bounding box center [204, 168] width 42 height 7
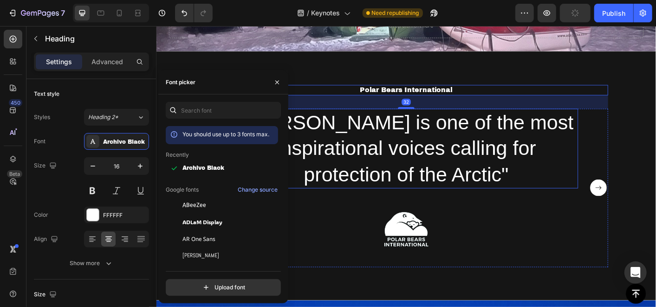
click at [429, 150] on p ""Hilde is one of the most inspirational voices calling for protection of the Ar…" at bounding box center [435, 161] width 382 height 87
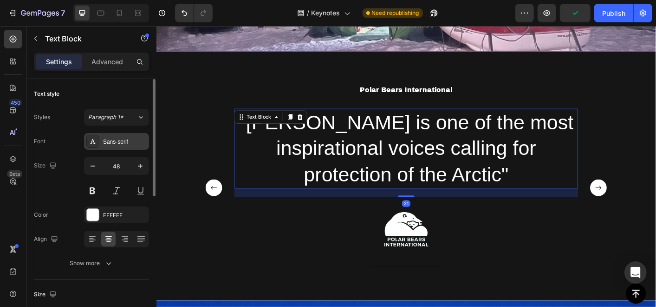
click at [123, 139] on div "Sans-serif" at bounding box center [125, 142] width 44 height 8
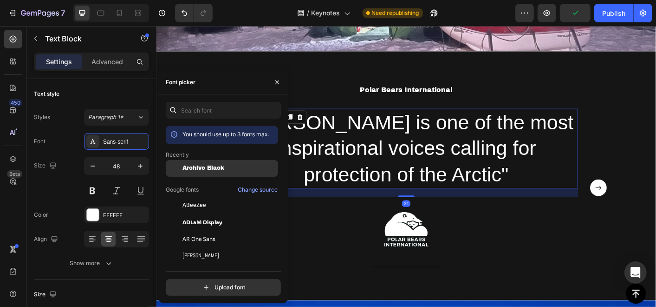
click at [210, 170] on span "Archivo Black" at bounding box center [204, 168] width 42 height 7
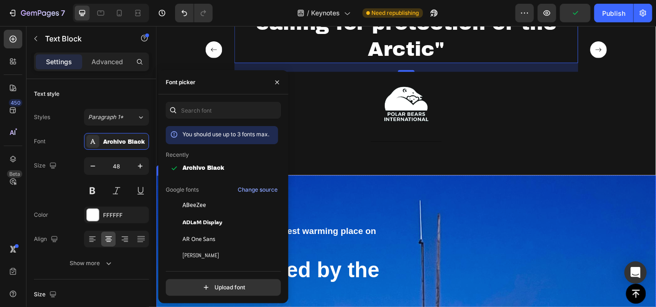
scroll to position [3543, 0]
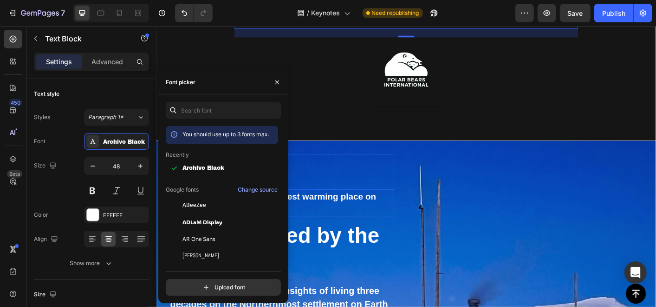
click at [368, 210] on strong "Living on Svalbard - the fastest warming place on Earth" at bounding box center [286, 223] width 230 height 26
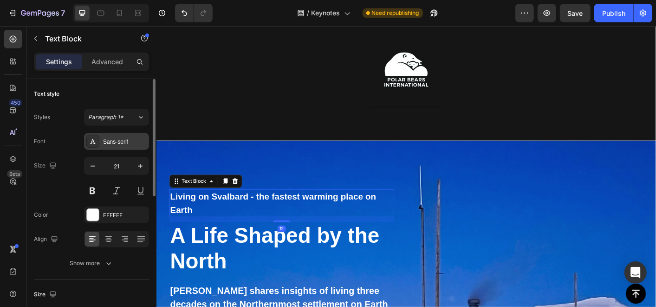
click at [122, 143] on div "Sans-serif" at bounding box center [125, 142] width 44 height 8
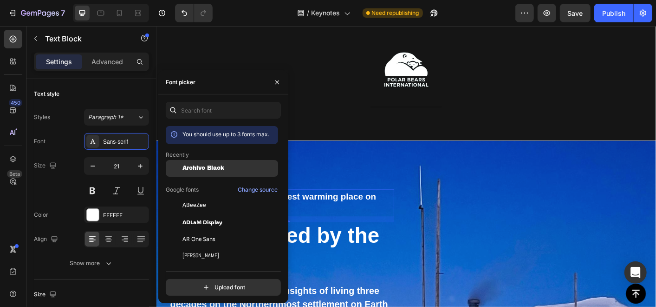
click at [216, 170] on span "Archivo Black" at bounding box center [204, 168] width 42 height 7
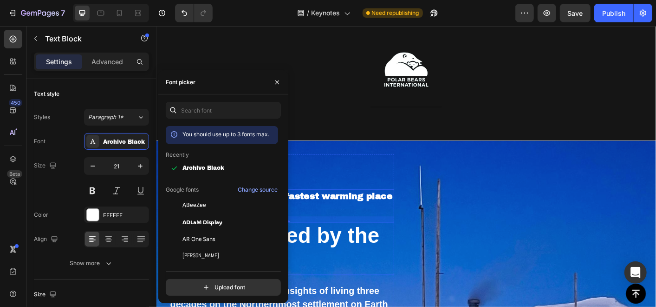
click at [328, 244] on h2 "A Life Shaped by the North" at bounding box center [295, 273] width 251 height 59
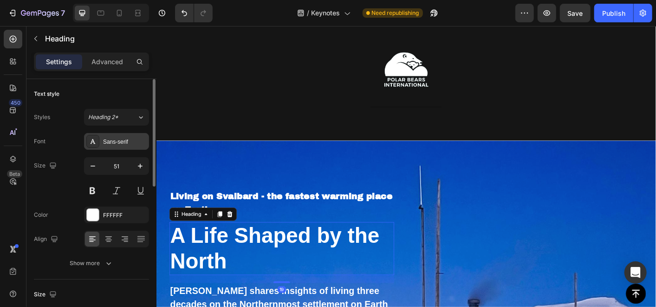
click at [121, 142] on div "Sans-serif" at bounding box center [125, 142] width 44 height 8
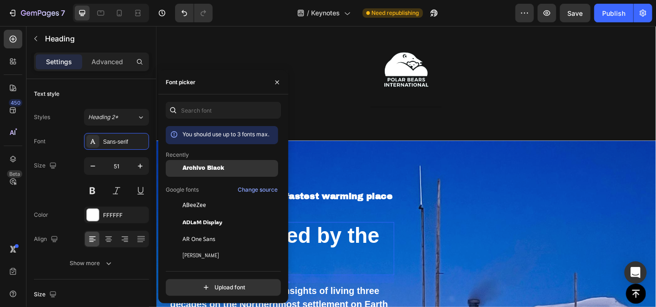
click at [203, 168] on span "Archivo Black" at bounding box center [204, 168] width 42 height 7
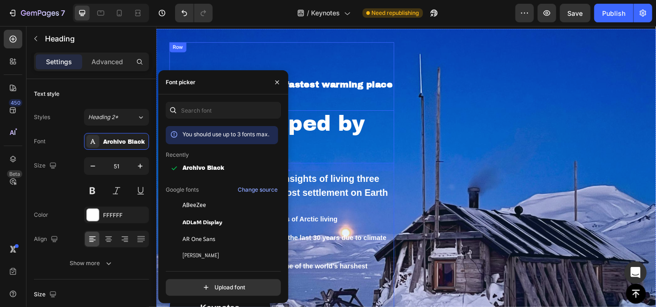
scroll to position [3647, 0]
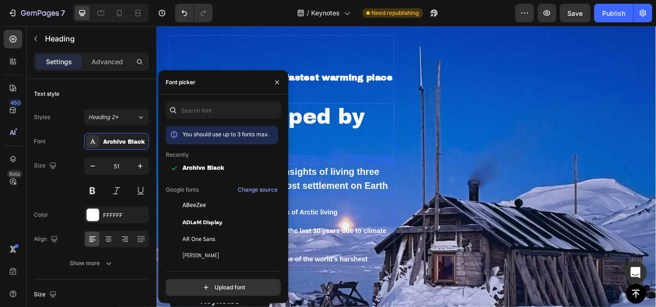
click at [348, 198] on p "Hilde shares insights of living three decades on the Northernmost settlement on…" at bounding box center [295, 195] width 249 height 31
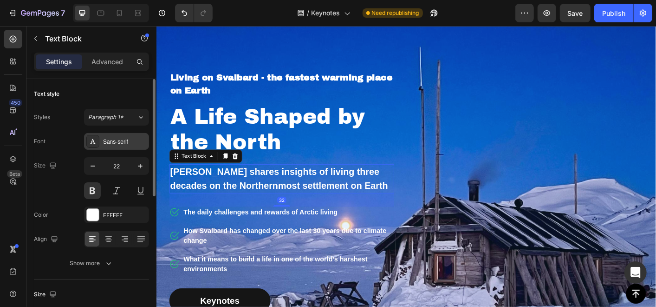
click at [117, 142] on div "Sans-serif" at bounding box center [125, 142] width 44 height 8
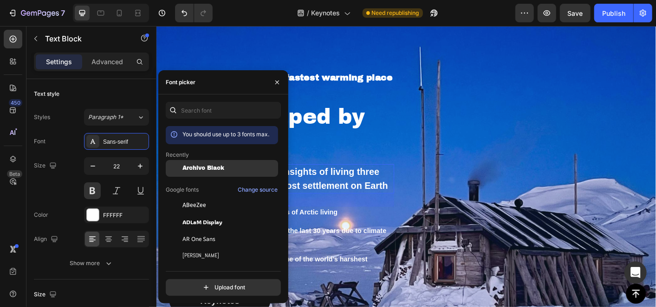
click at [180, 162] on div at bounding box center [174, 168] width 17 height 17
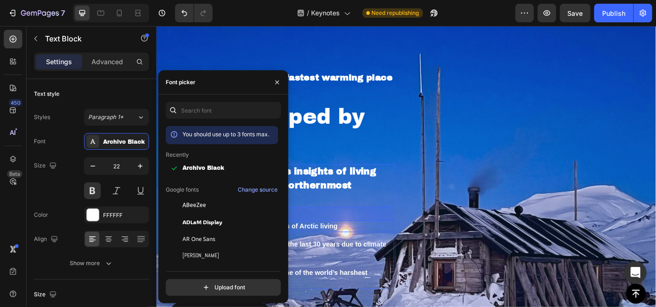
click at [356, 247] on p "The daily challenges and rewards of Arctic living" at bounding box center [303, 248] width 234 height 11
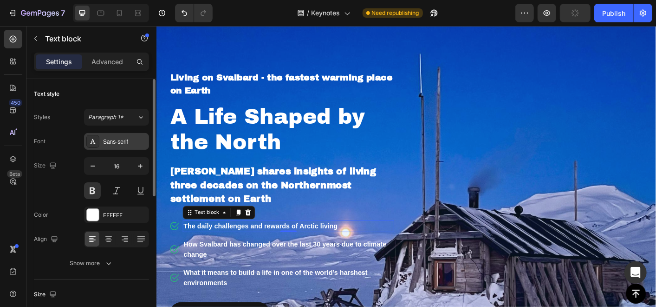
click at [131, 148] on div "Sans-serif" at bounding box center [116, 141] width 65 height 17
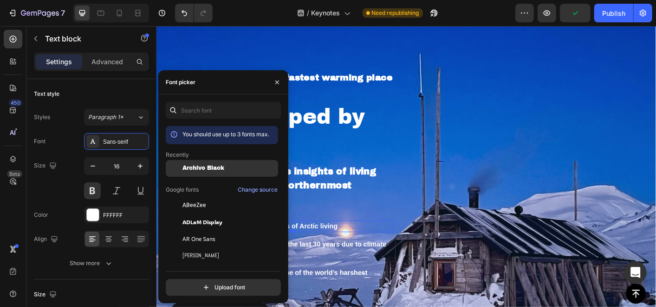
click at [193, 170] on span "Archivo Black" at bounding box center [204, 168] width 42 height 7
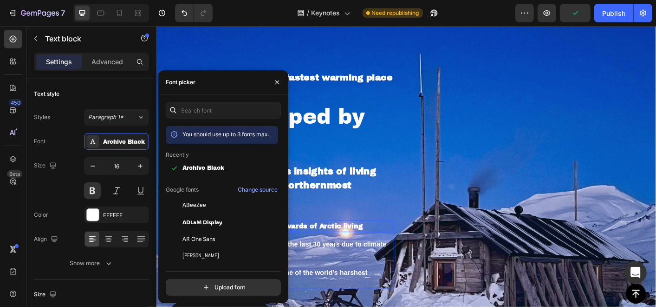
click at [374, 269] on p "How Svalbard has changed over the last 30 years due to climate change" at bounding box center [303, 274] width 234 height 22
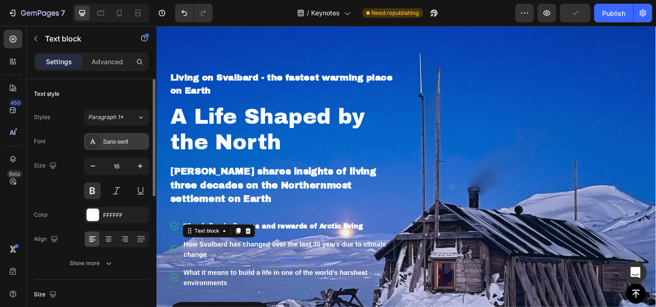
click at [127, 144] on div "Sans-serif" at bounding box center [125, 142] width 44 height 8
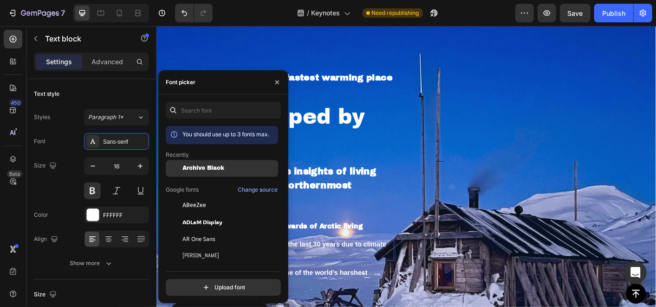
click at [214, 230] on div "Archivo Black" at bounding box center [222, 238] width 112 height 17
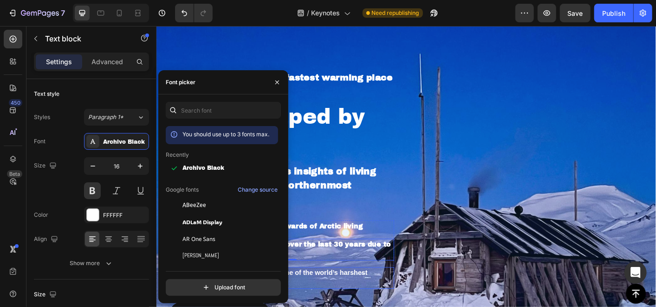
click at [367, 299] on p "What it means to build a life in one of the world’s harshest environments" at bounding box center [303, 306] width 234 height 22
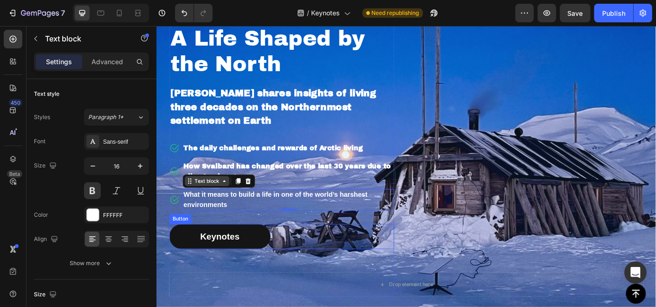
scroll to position [3750, 0]
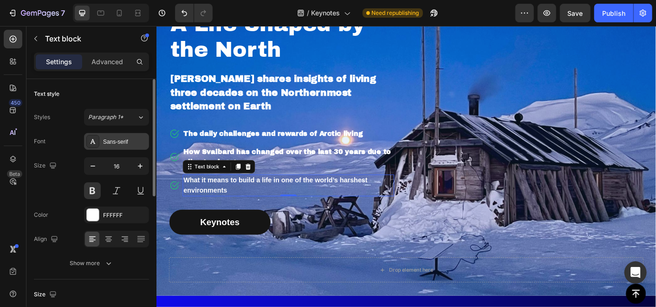
click at [122, 140] on div "Sans-serif" at bounding box center [125, 142] width 44 height 8
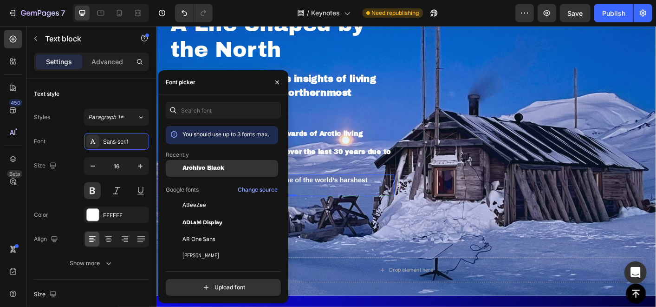
click at [179, 168] on div at bounding box center [174, 168] width 17 height 17
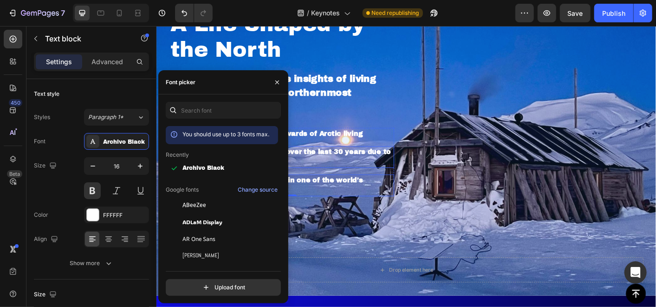
click at [343, 166] on p "How Svalbard has changed over the last 30 years due to climate change" at bounding box center [303, 171] width 234 height 22
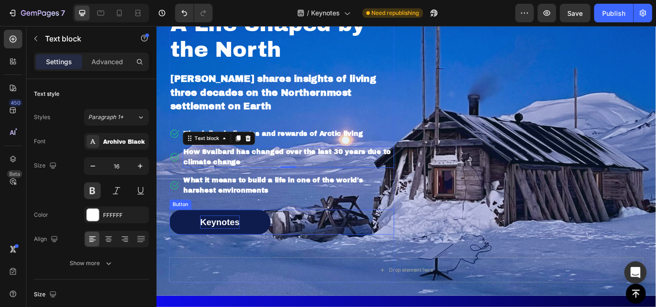
click at [227, 242] on p "Keynotes" at bounding box center [227, 243] width 44 height 15
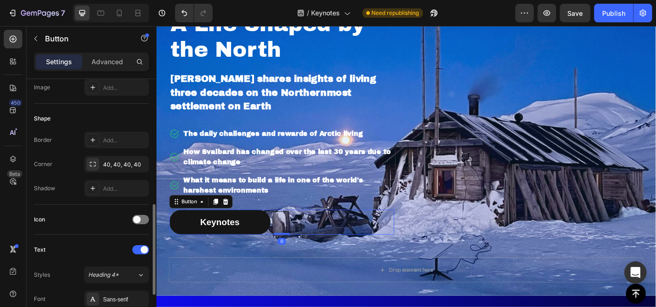
scroll to position [258, 0]
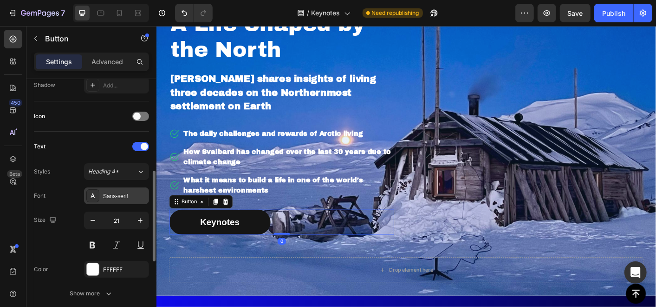
click at [118, 189] on div "Sans-serif" at bounding box center [116, 195] width 65 height 17
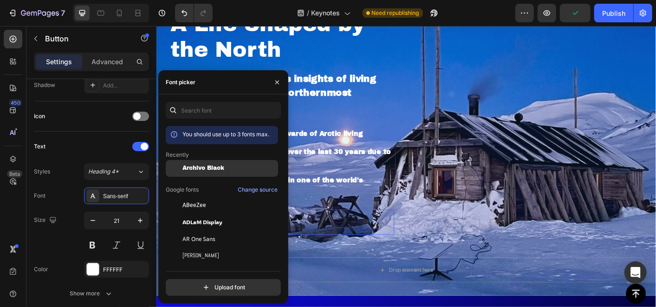
click at [190, 168] on span "Archivo Black" at bounding box center [204, 168] width 42 height 7
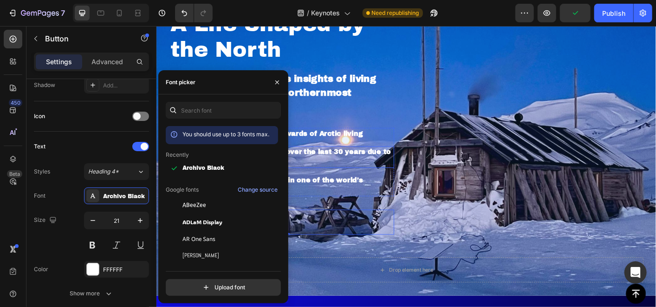
click at [341, 163] on p "How Svalbard has changed over the last 30 years due to climate change" at bounding box center [303, 171] width 234 height 22
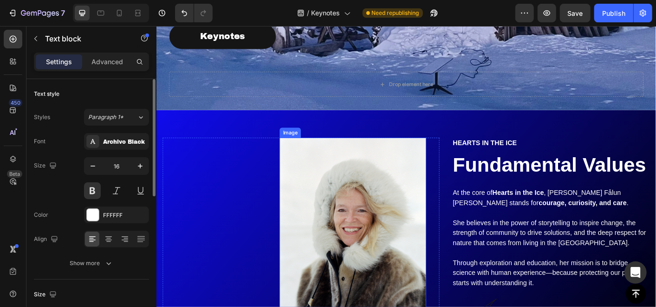
scroll to position [4008, 0]
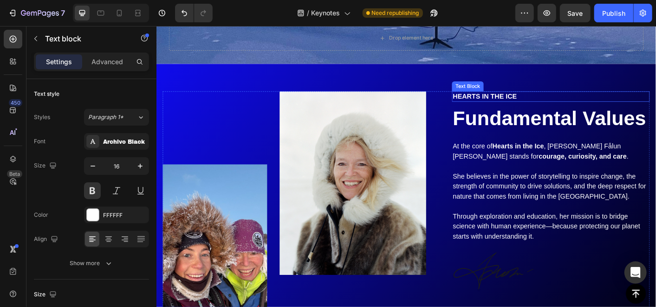
click at [511, 104] on p "Hearts in the ice" at bounding box center [596, 104] width 219 height 10
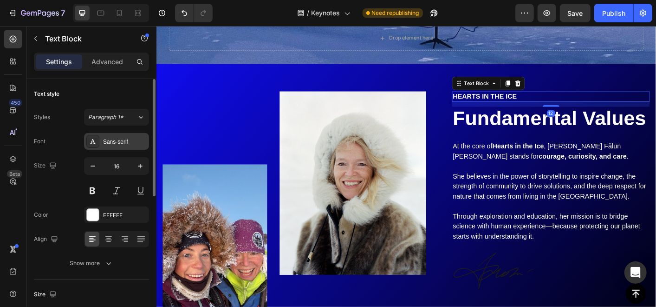
click at [118, 138] on div "Sans-serif" at bounding box center [125, 142] width 44 height 8
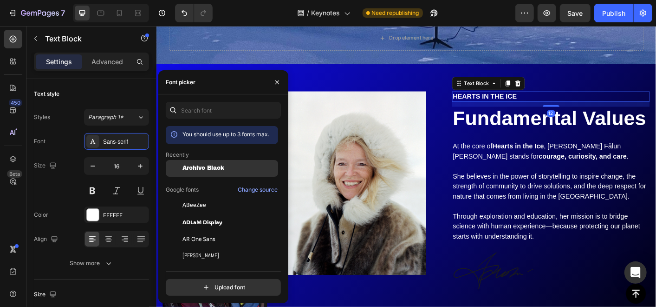
click at [203, 230] on div "Archivo Black" at bounding box center [222, 238] width 112 height 17
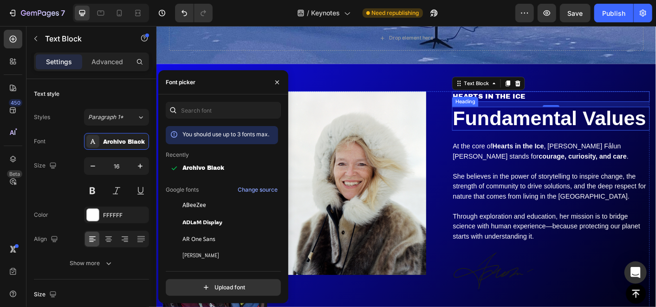
click at [543, 142] on h2 "Fundamental Values" at bounding box center [596, 129] width 221 height 26
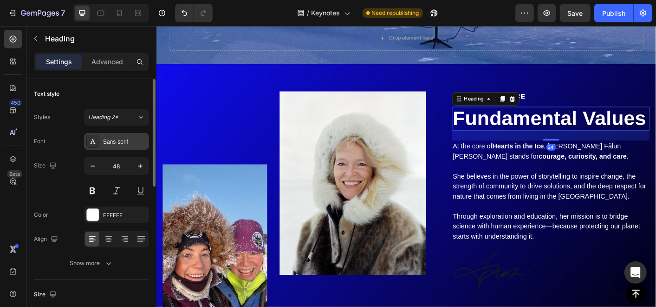
click at [126, 139] on div "Sans-serif" at bounding box center [125, 142] width 44 height 8
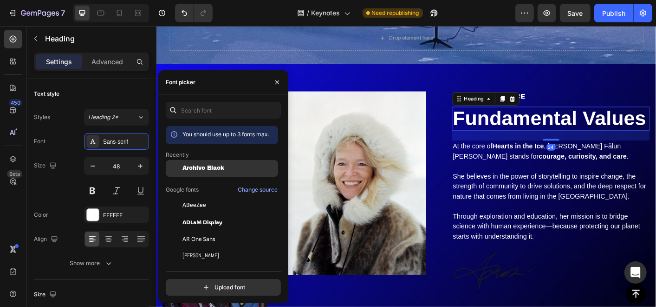
click at [196, 166] on span "Archivo Black" at bounding box center [204, 168] width 42 height 7
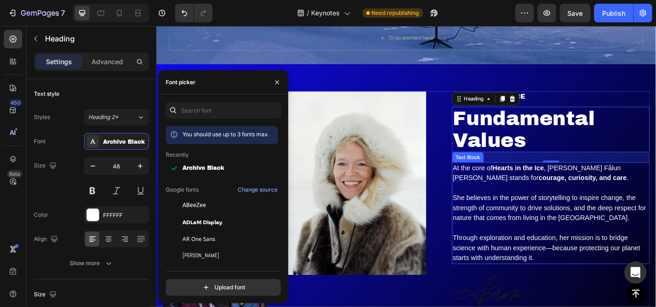
click at [553, 207] on p at bounding box center [596, 206] width 219 height 11
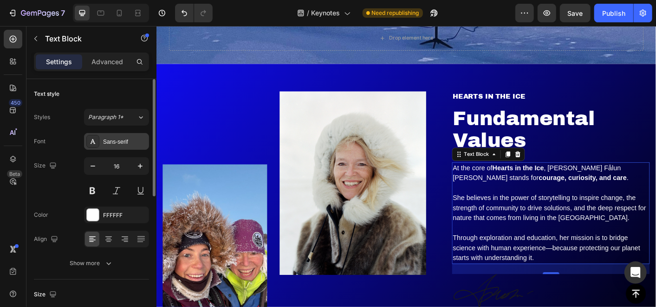
click at [109, 144] on div "Sans-serif" at bounding box center [125, 142] width 44 height 8
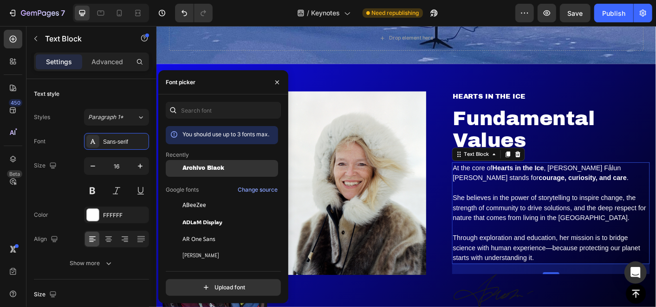
click at [212, 166] on span "Archivo Black" at bounding box center [204, 168] width 42 height 7
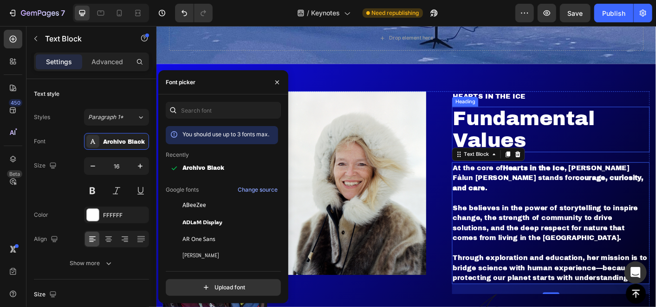
click at [564, 136] on h2 "Fundamental Values" at bounding box center [596, 141] width 221 height 51
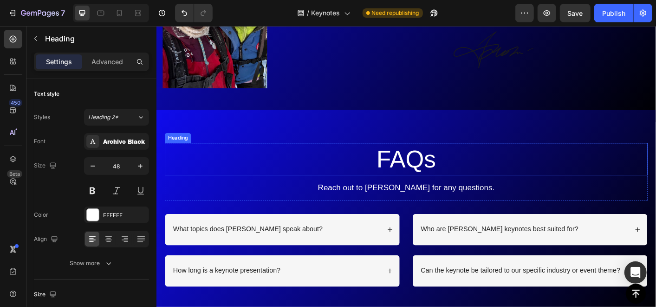
scroll to position [4317, 0]
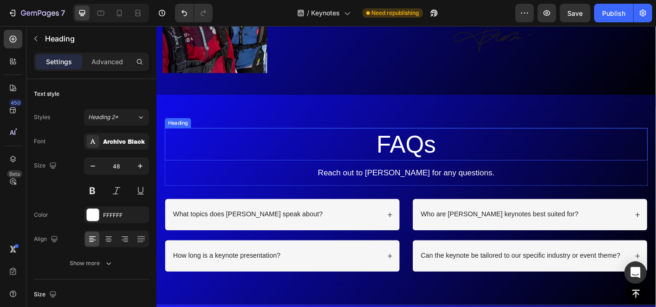
click at [412, 151] on h2 "FAQs" at bounding box center [434, 157] width 539 height 36
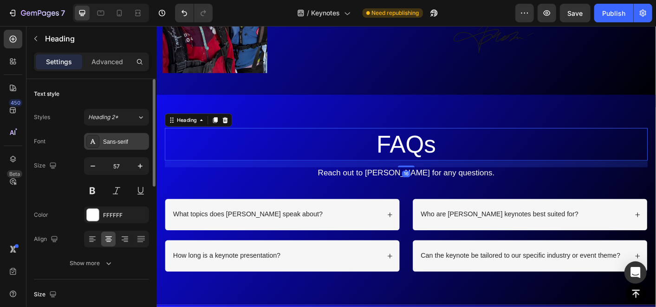
click at [115, 139] on div "Sans-serif" at bounding box center [125, 142] width 44 height 8
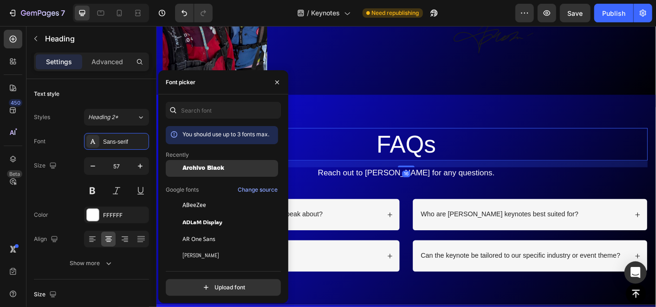
click at [223, 168] on span "Archivo Black" at bounding box center [204, 168] width 42 height 7
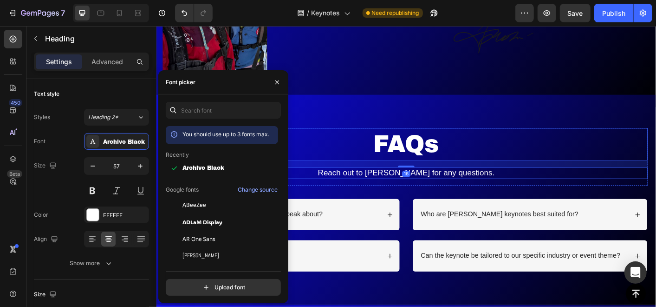
click at [374, 185] on p "Reach out to Hilde for any questions." at bounding box center [434, 190] width 537 height 12
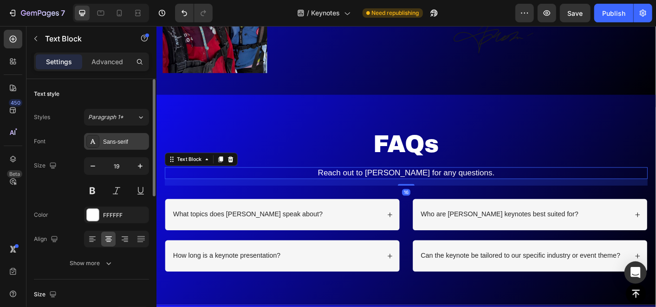
click at [120, 146] on div "Sans-serif" at bounding box center [116, 141] width 65 height 17
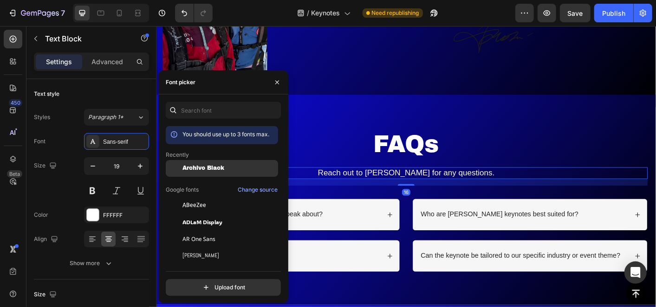
click at [204, 170] on span "Archivo Black" at bounding box center [204, 168] width 42 height 7
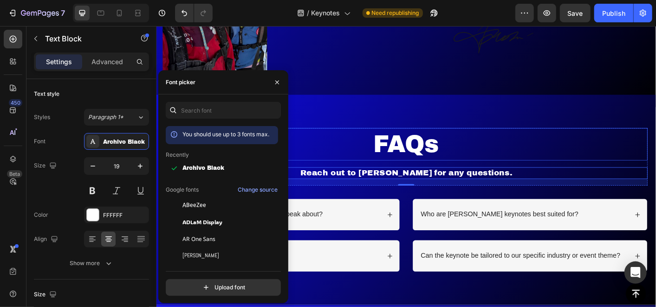
click at [422, 160] on h2 "FAQs" at bounding box center [434, 157] width 539 height 36
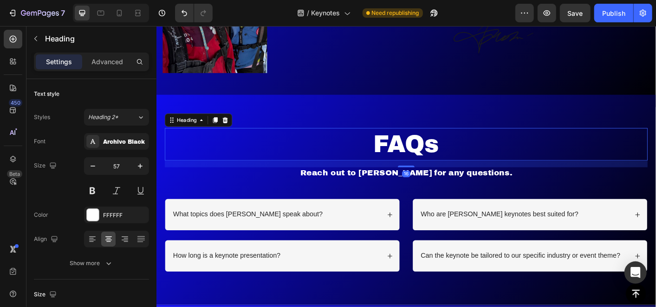
scroll to position [4369, 0]
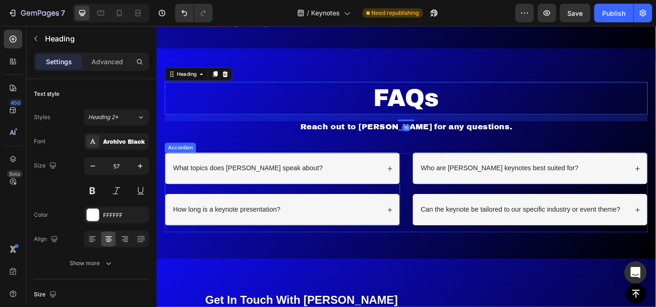
click at [273, 182] on p "What topics does Hilde speak about?" at bounding box center [258, 184] width 167 height 10
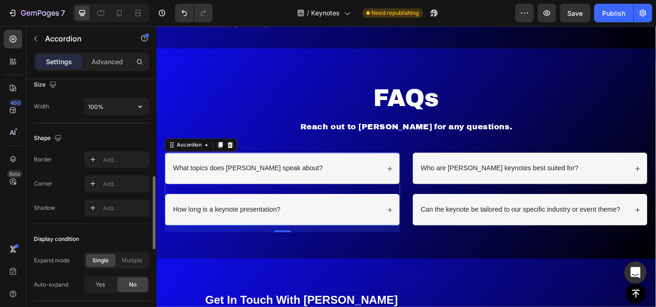
scroll to position [619, 0]
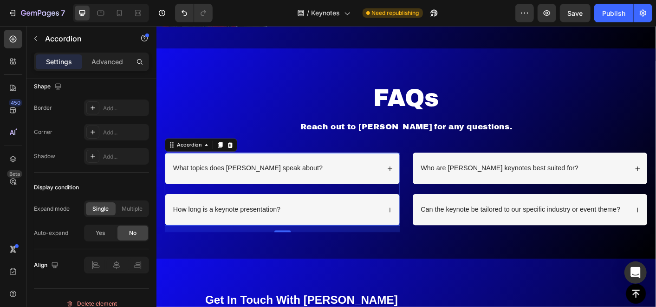
click at [199, 179] on p "What topics does Hilde speak about?" at bounding box center [258, 184] width 167 height 10
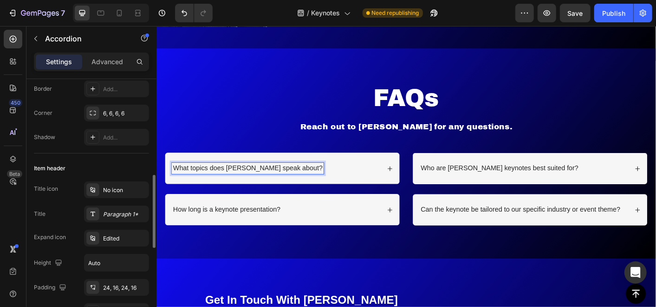
scroll to position [206, 0]
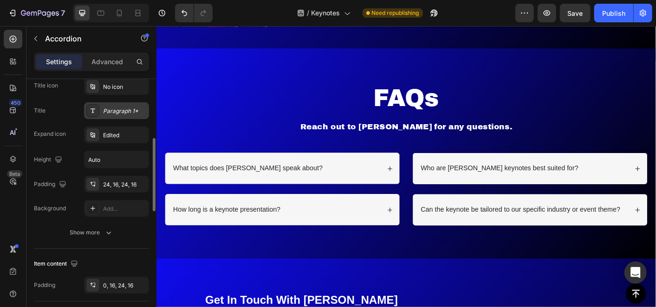
click at [119, 110] on div "Paragraph 1*" at bounding box center [125, 111] width 44 height 8
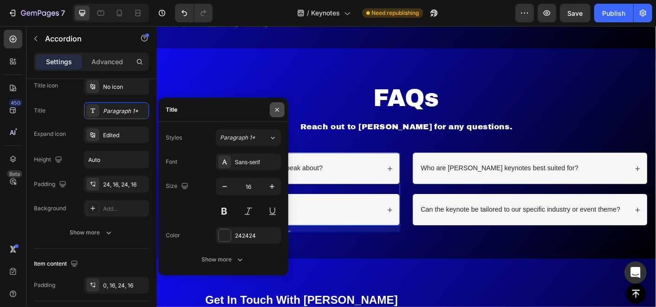
click at [274, 110] on icon "button" at bounding box center [277, 109] width 7 height 7
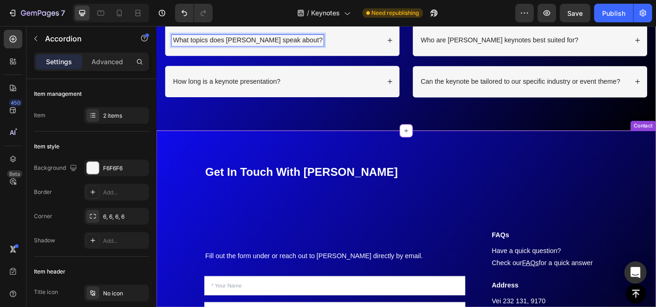
scroll to position [4524, 0]
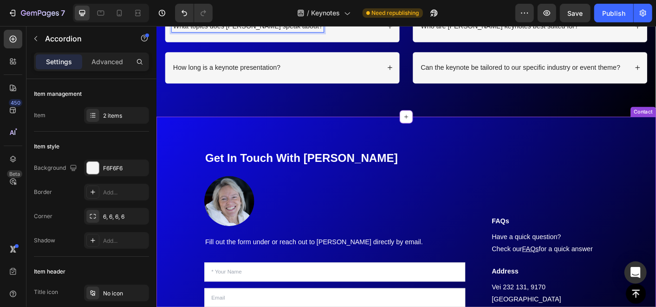
click at [254, 171] on h2 "Get In Touch With [PERSON_NAME]" at bounding box center [355, 173] width 291 height 18
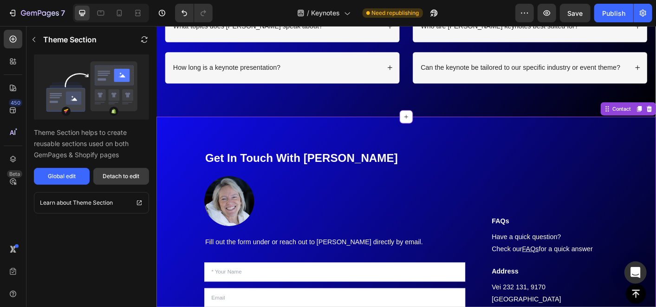
click at [127, 172] on div "Detach to edit" at bounding box center [121, 176] width 37 height 8
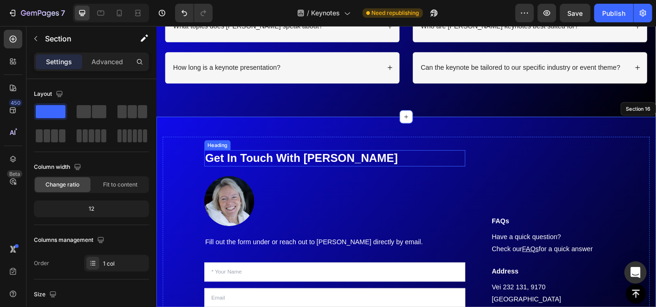
click at [232, 173] on h2 "Get In Touch With [PERSON_NAME]" at bounding box center [355, 173] width 291 height 18
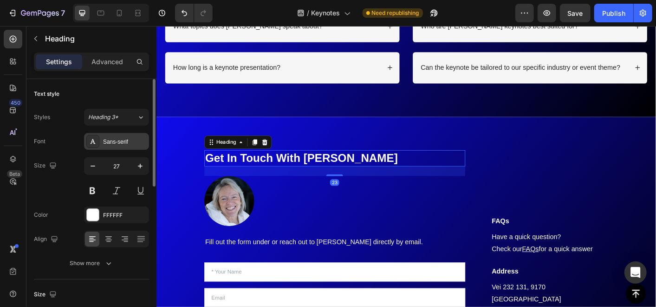
click at [119, 143] on div "Sans-serif" at bounding box center [125, 142] width 44 height 8
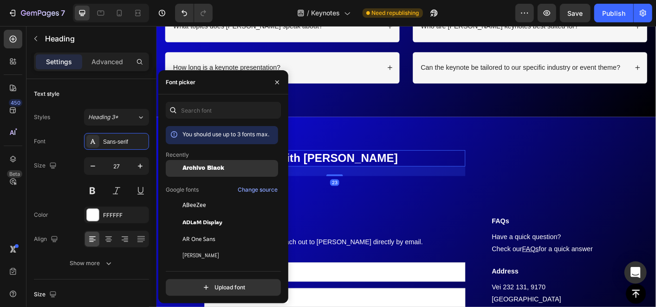
click at [196, 166] on span "Archivo Black" at bounding box center [204, 168] width 42 height 7
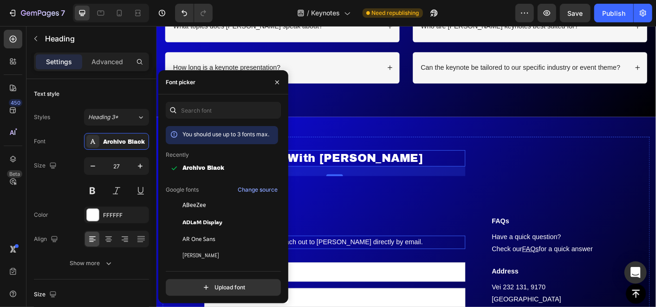
click at [372, 263] on p "Fill out the form under or reach out to [PERSON_NAME] directly by email." at bounding box center [354, 266] width 289 height 13
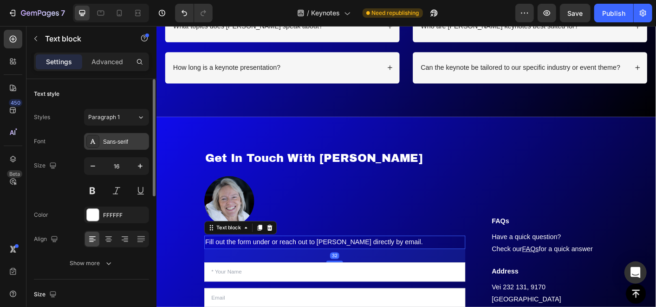
click at [114, 148] on div "Sans-serif" at bounding box center [116, 141] width 65 height 17
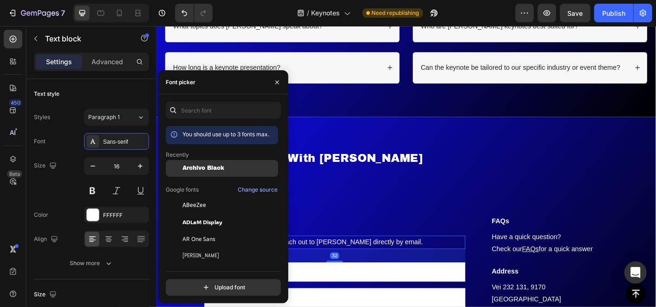
click at [184, 166] on span "Archivo Black" at bounding box center [204, 168] width 42 height 7
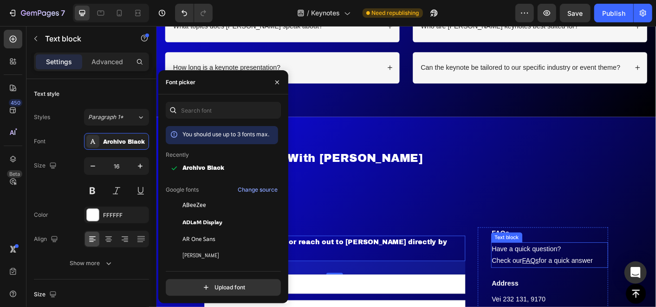
scroll to position [4627, 0]
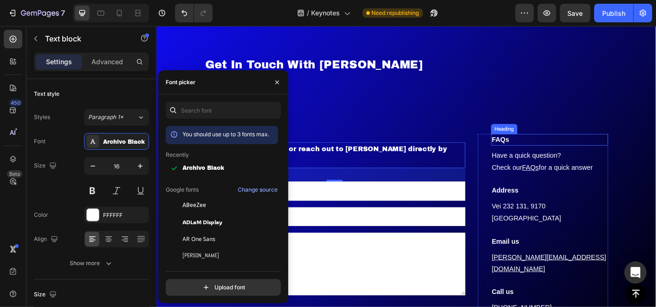
click at [574, 158] on p "FAQs" at bounding box center [595, 152] width 129 height 11
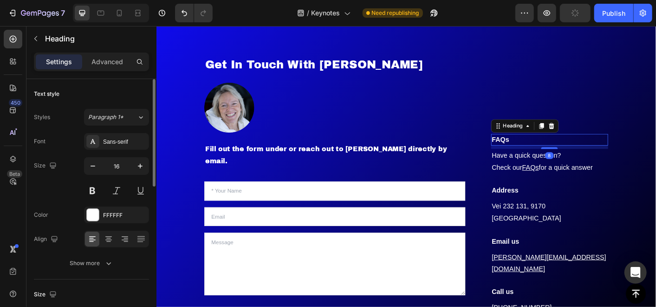
click at [114, 150] on div "Font Sans-serif Size 16 Color FFFFFF Align Show more" at bounding box center [91, 202] width 115 height 138
click at [112, 147] on div "Sans-serif" at bounding box center [116, 141] width 65 height 17
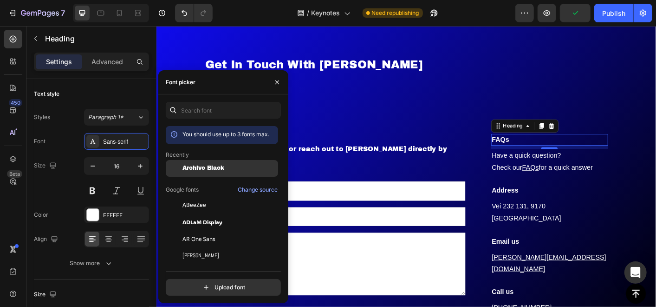
click at [194, 170] on span "Archivo Black" at bounding box center [204, 168] width 42 height 7
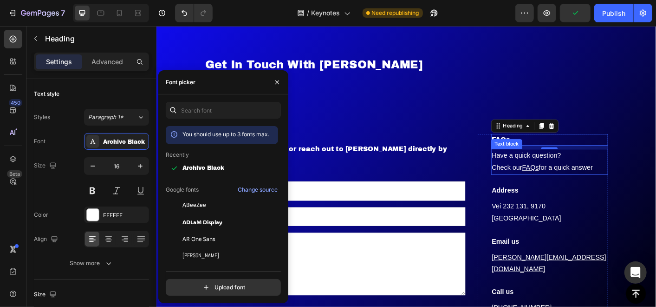
click at [537, 190] on p "Have a quick question? Check our FAQs for a quick answer" at bounding box center [595, 177] width 129 height 27
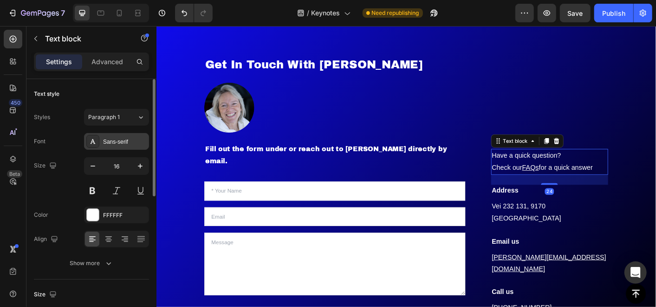
click at [105, 144] on div "Sans-serif" at bounding box center [125, 142] width 44 height 8
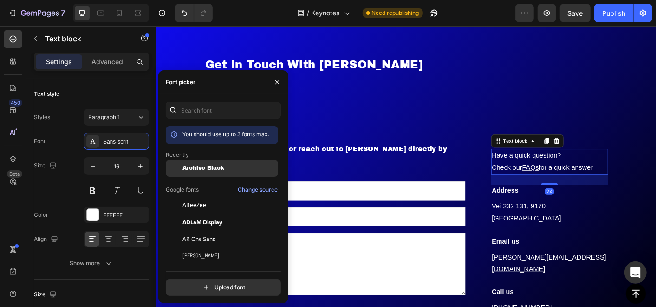
click at [205, 230] on div "Archivo Black" at bounding box center [222, 238] width 112 height 17
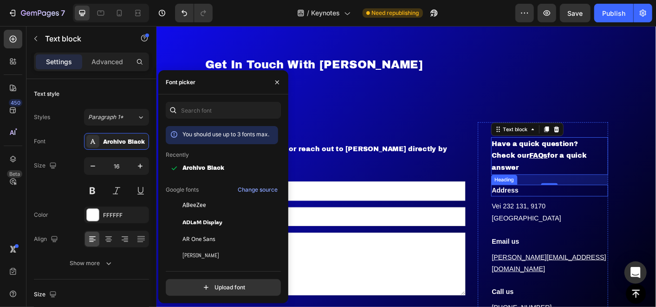
click at [539, 216] on h3 "Address" at bounding box center [595, 209] width 131 height 13
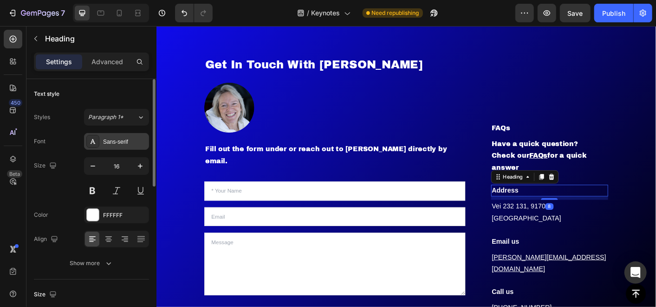
click at [110, 148] on div "Sans-serif" at bounding box center [116, 141] width 65 height 17
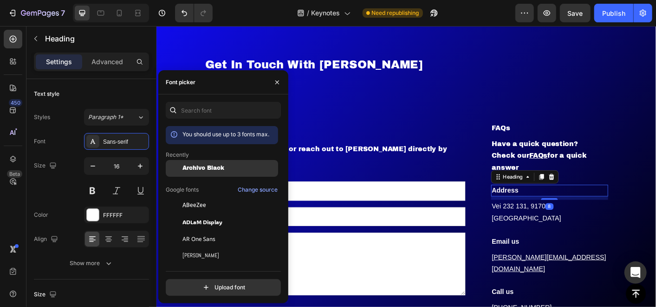
click at [187, 230] on div "Archivo Black" at bounding box center [222, 238] width 112 height 17
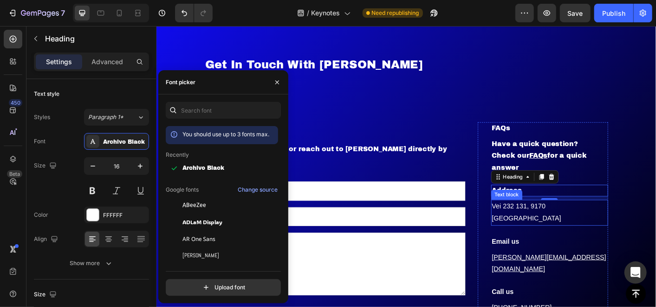
click at [550, 246] on div "Vei 232 131, 9170 [GEOGRAPHIC_DATA]" at bounding box center [595, 233] width 131 height 29
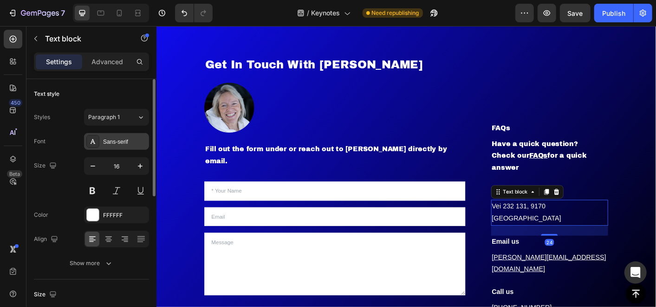
click at [118, 144] on div "Sans-serif" at bounding box center [125, 142] width 44 height 8
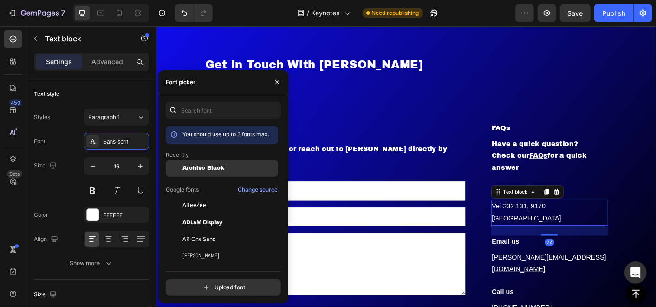
click at [184, 165] on span "Archivo Black" at bounding box center [204, 168] width 42 height 7
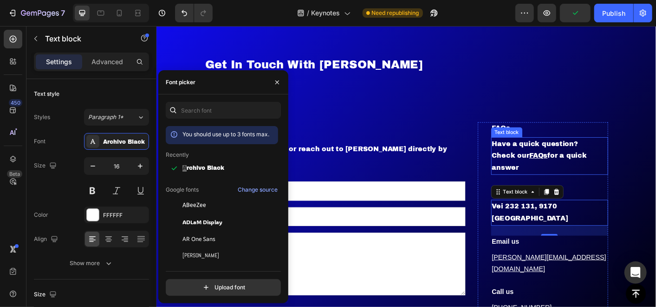
click at [574, 167] on u "FAQs" at bounding box center [582, 170] width 20 height 8
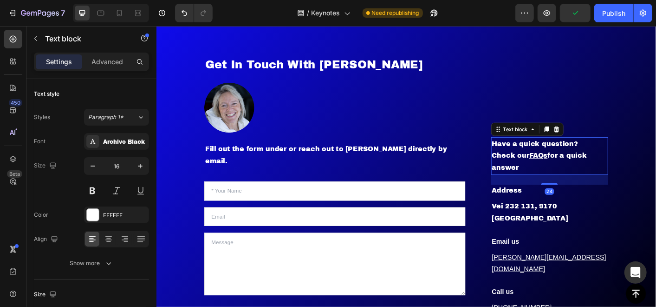
scroll to position [4782, 0]
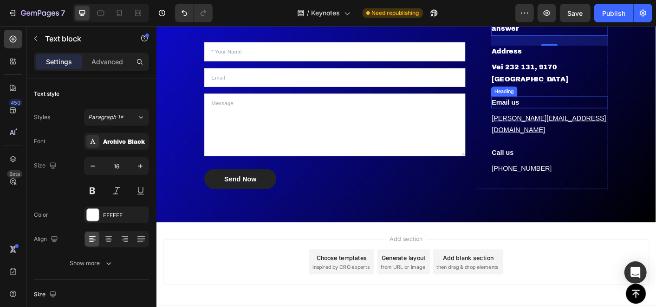
click at [580, 111] on p "Email us" at bounding box center [595, 110] width 129 height 11
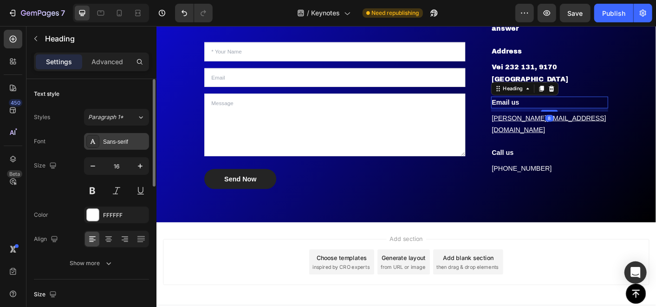
click at [112, 134] on div "Sans-serif" at bounding box center [116, 141] width 65 height 17
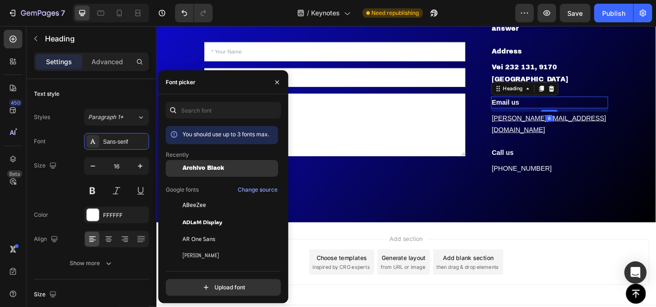
click at [206, 230] on div "Archivo Black" at bounding box center [222, 238] width 112 height 17
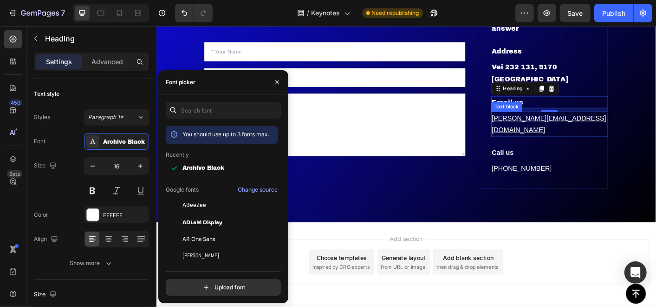
click at [622, 131] on p "[PERSON_NAME][EMAIL_ADDRESS][DOMAIN_NAME]" at bounding box center [595, 135] width 129 height 27
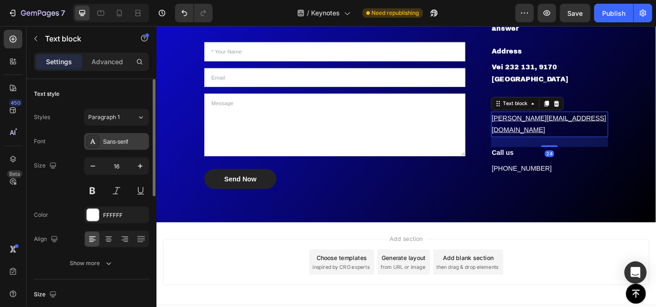
click at [105, 138] on div "Sans-serif" at bounding box center [125, 142] width 44 height 8
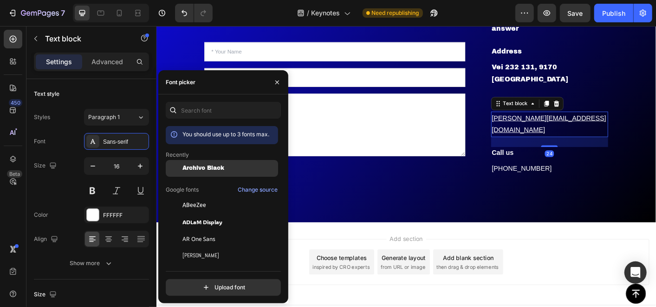
click at [196, 166] on span "Archivo Black" at bounding box center [204, 168] width 42 height 7
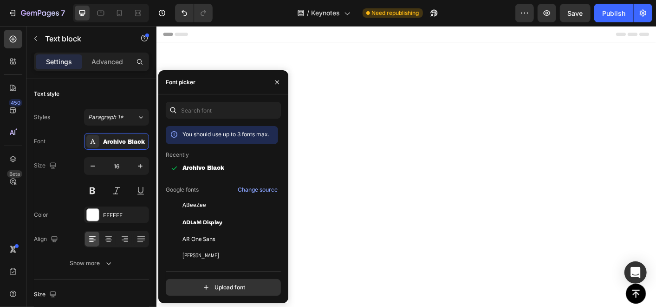
scroll to position [4782, 0]
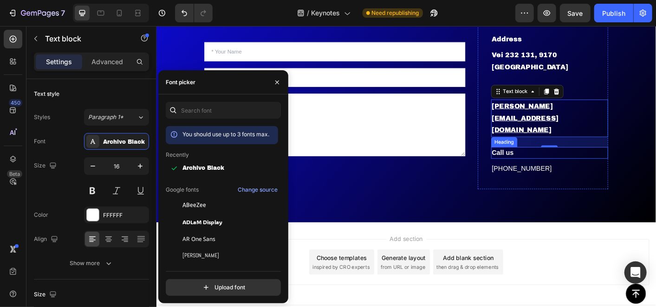
click at [540, 161] on p "Call us" at bounding box center [595, 166] width 129 height 11
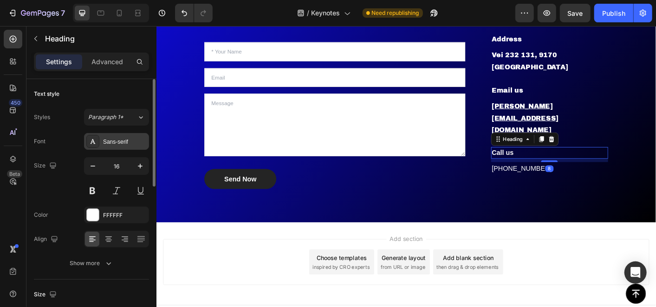
click at [121, 139] on div "Sans-serif" at bounding box center [125, 142] width 44 height 8
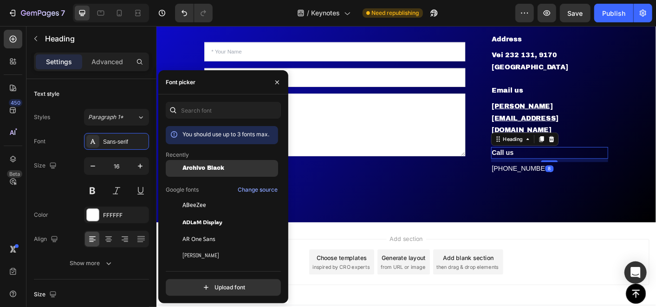
click at [196, 230] on div "Archivo Black" at bounding box center [222, 238] width 112 height 17
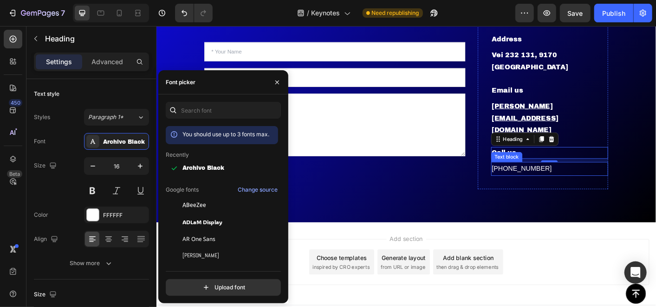
click at [540, 178] on p "[PHONE_NUMBER]" at bounding box center [595, 184] width 129 height 13
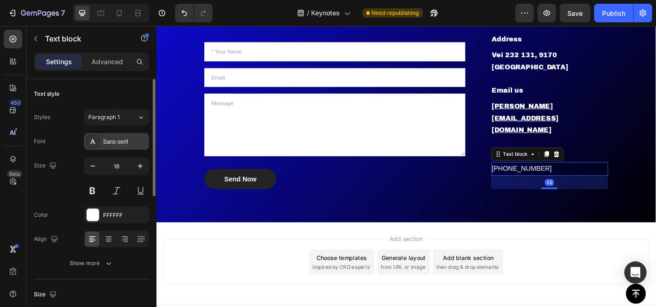
click at [118, 141] on div "Sans-serif" at bounding box center [125, 142] width 44 height 8
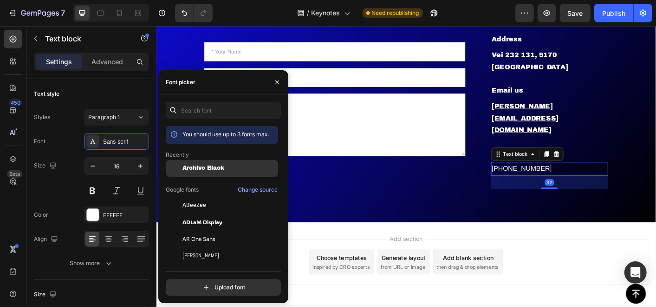
click at [193, 165] on span "Archivo Black" at bounding box center [204, 168] width 42 height 7
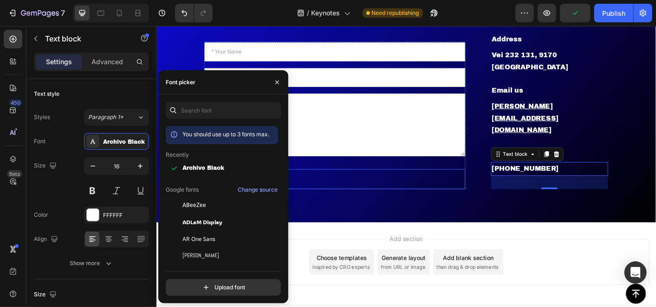
click at [328, 185] on div "Send Now Submit Button" at bounding box center [355, 196] width 291 height 22
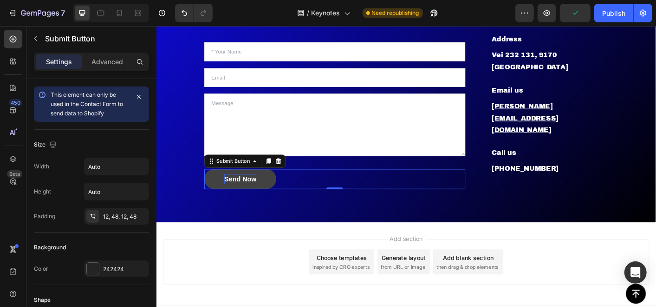
click at [245, 190] on div "Send Now" at bounding box center [250, 195] width 36 height 11
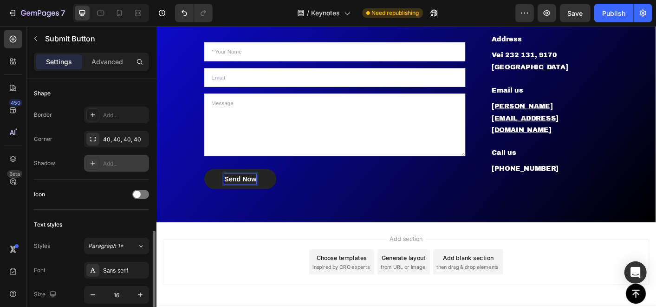
scroll to position [309, 0]
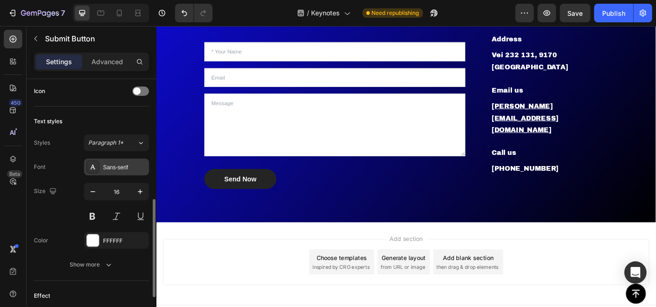
click at [112, 167] on div "Sans-serif" at bounding box center [125, 167] width 44 height 8
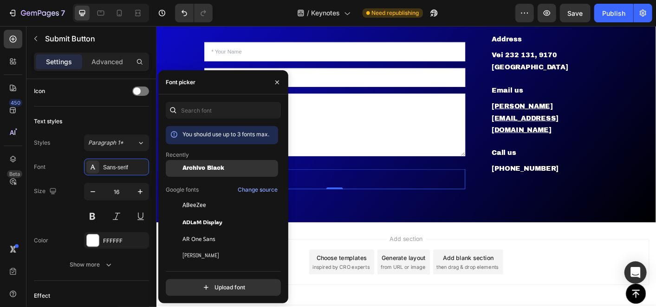
click at [189, 166] on span "Archivo Black" at bounding box center [204, 168] width 42 height 7
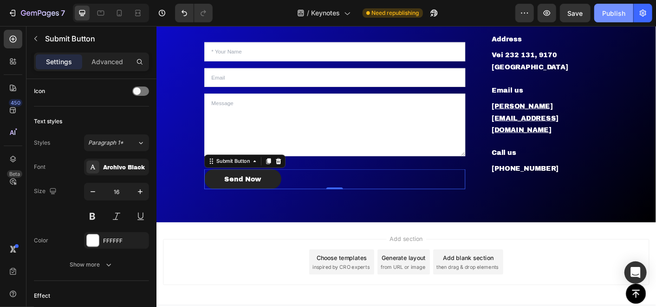
click at [611, 14] on div "Publish" at bounding box center [614, 13] width 23 height 10
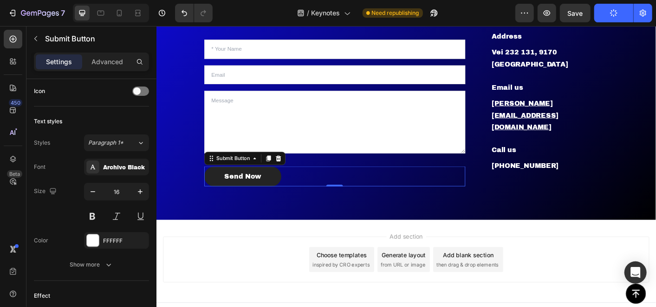
scroll to position [4733, 0]
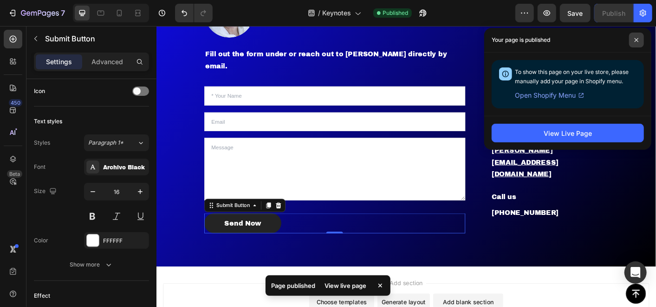
click at [637, 41] on icon at bounding box center [637, 40] width 5 height 5
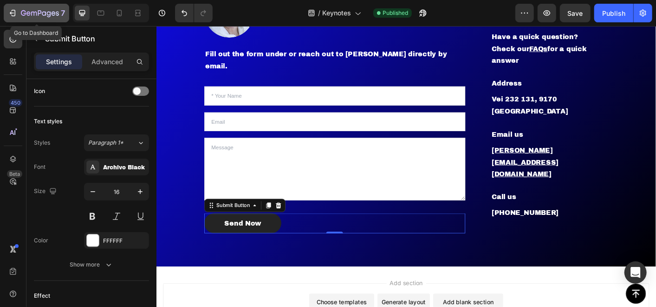
click at [10, 11] on icon "button" at bounding box center [12, 12] width 9 height 9
